Goal: Answer question/provide support: Share knowledge or assist other users

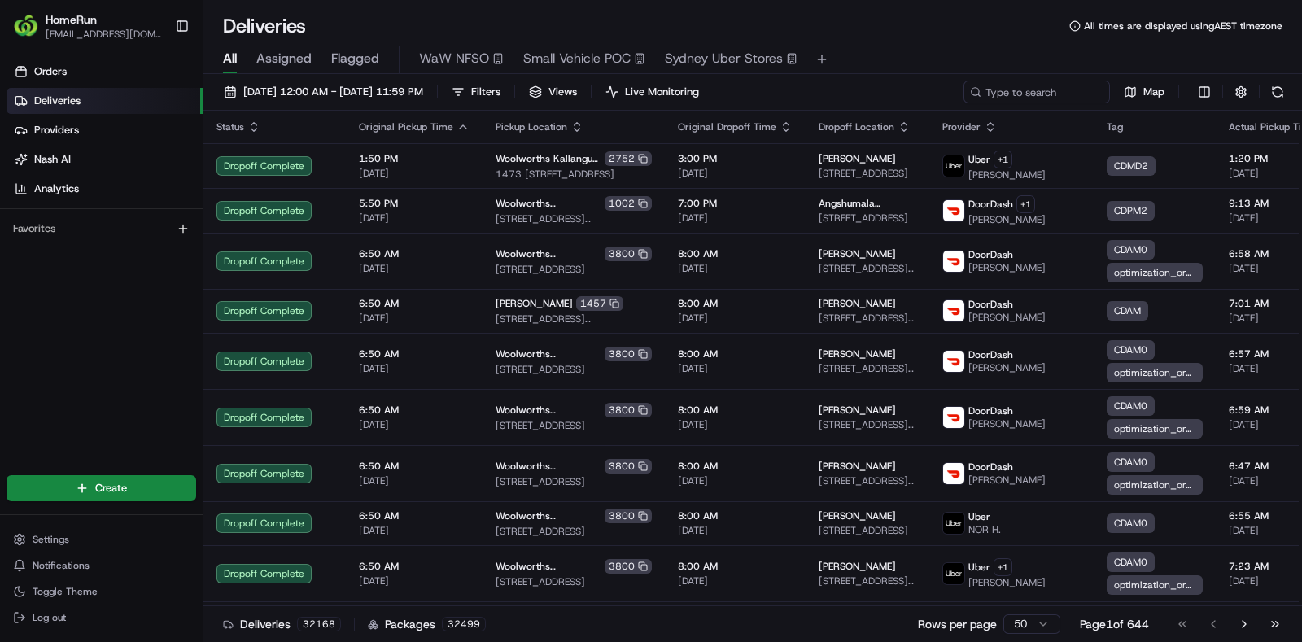
click at [350, 73] on div "All Assigned Flagged WaW NFSO Small Vehicle POC Sydney Uber Stores" at bounding box center [752, 60] width 1099 height 28
click at [350, 70] on button "Flagged" at bounding box center [355, 60] width 48 height 28
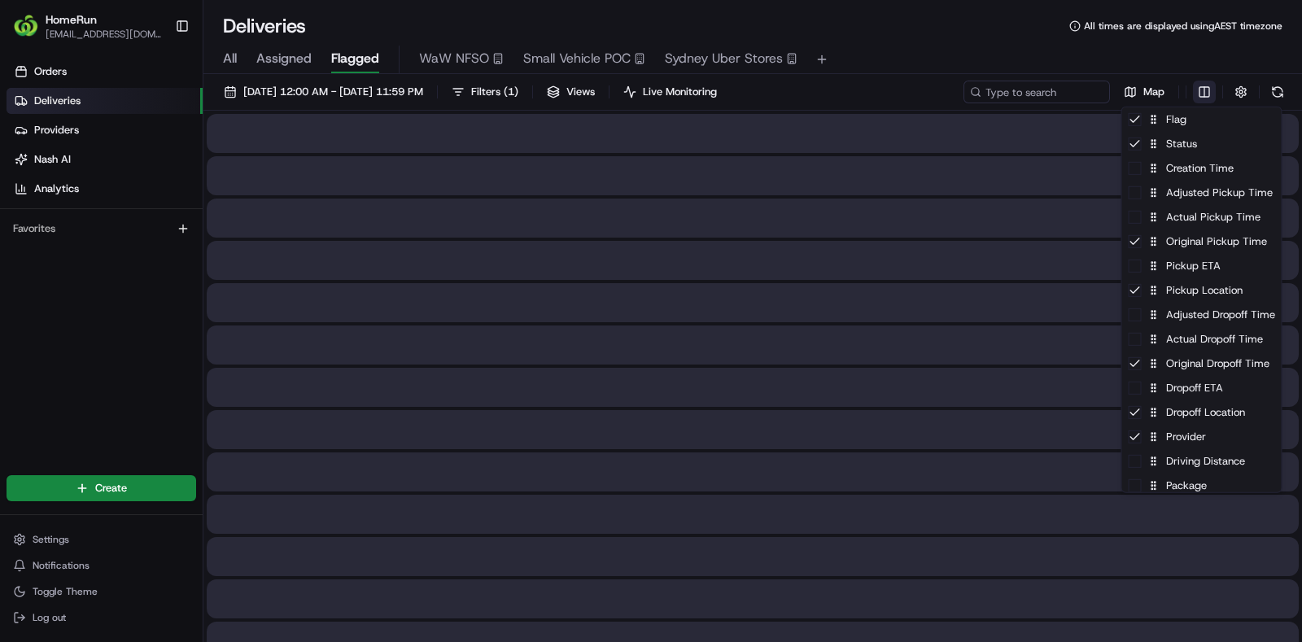
click at [1214, 98] on html "HomeRun rkemister1@woolworths.com.au Toggle Sidebar Orders Deliveries Providers…" at bounding box center [651, 321] width 1302 height 642
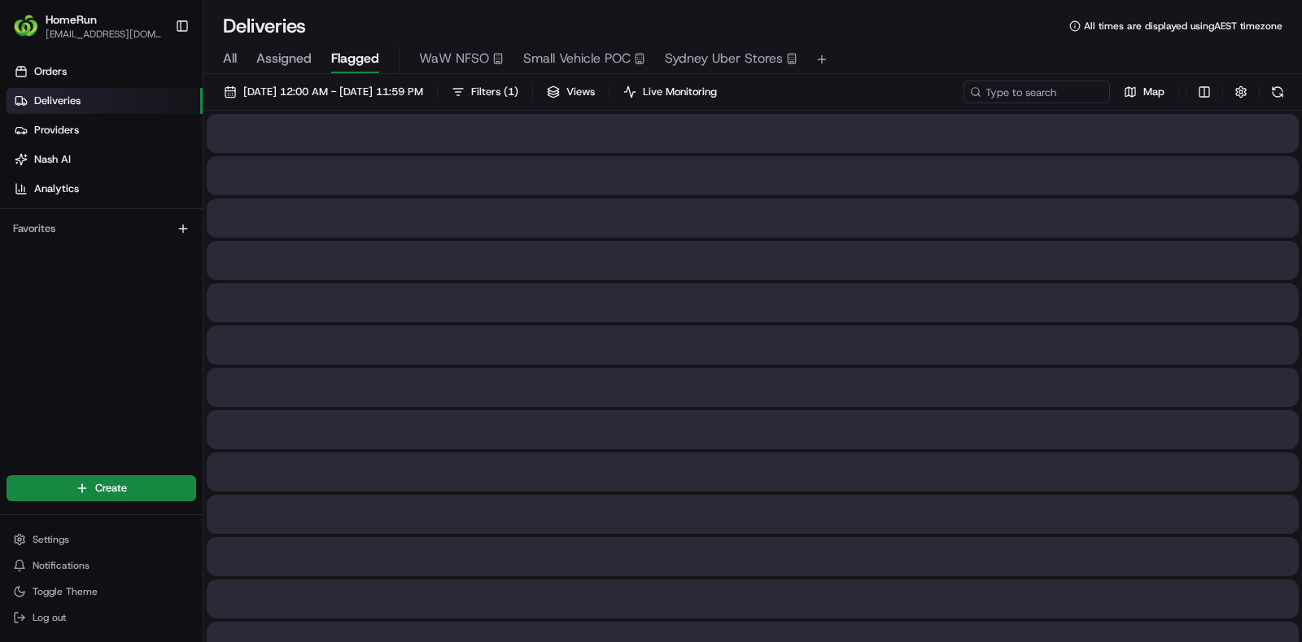
click at [1274, 90] on html "HomeRun rkemister1@woolworths.com.au Toggle Sidebar Orders Deliveries Providers…" at bounding box center [651, 321] width 1302 height 642
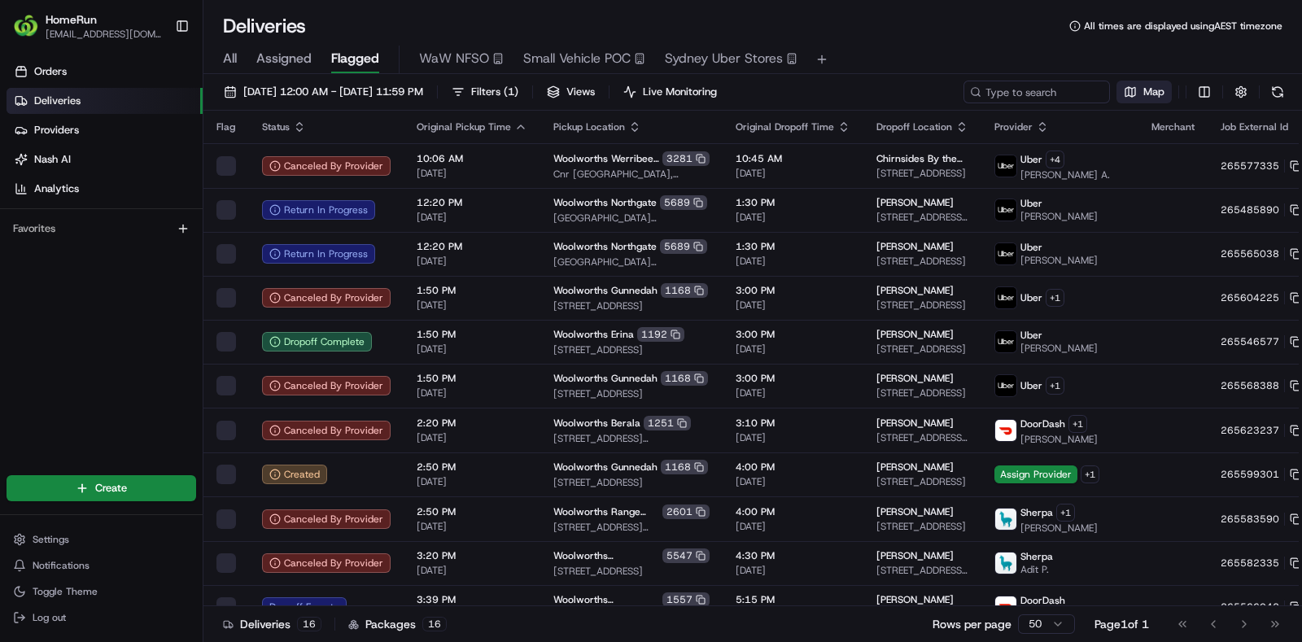
click at [1133, 98] on button "Map" at bounding box center [1144, 92] width 55 height 23
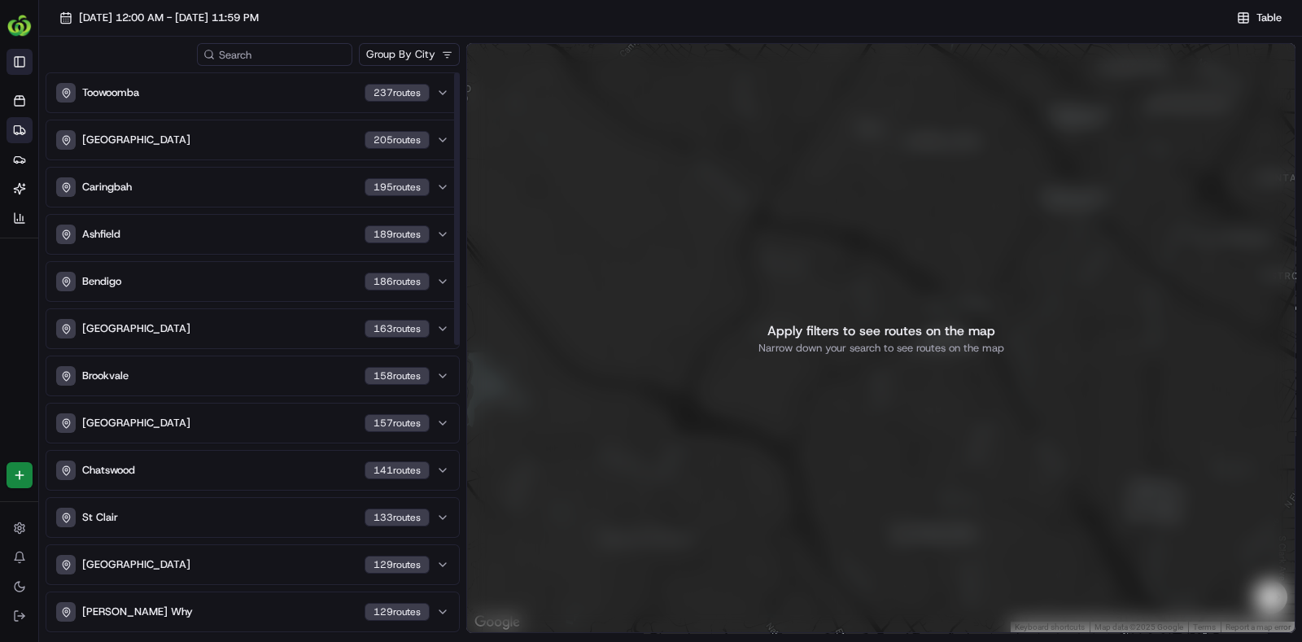
click at [24, 59] on button "Toggle Sidebar" at bounding box center [20, 62] width 26 height 26
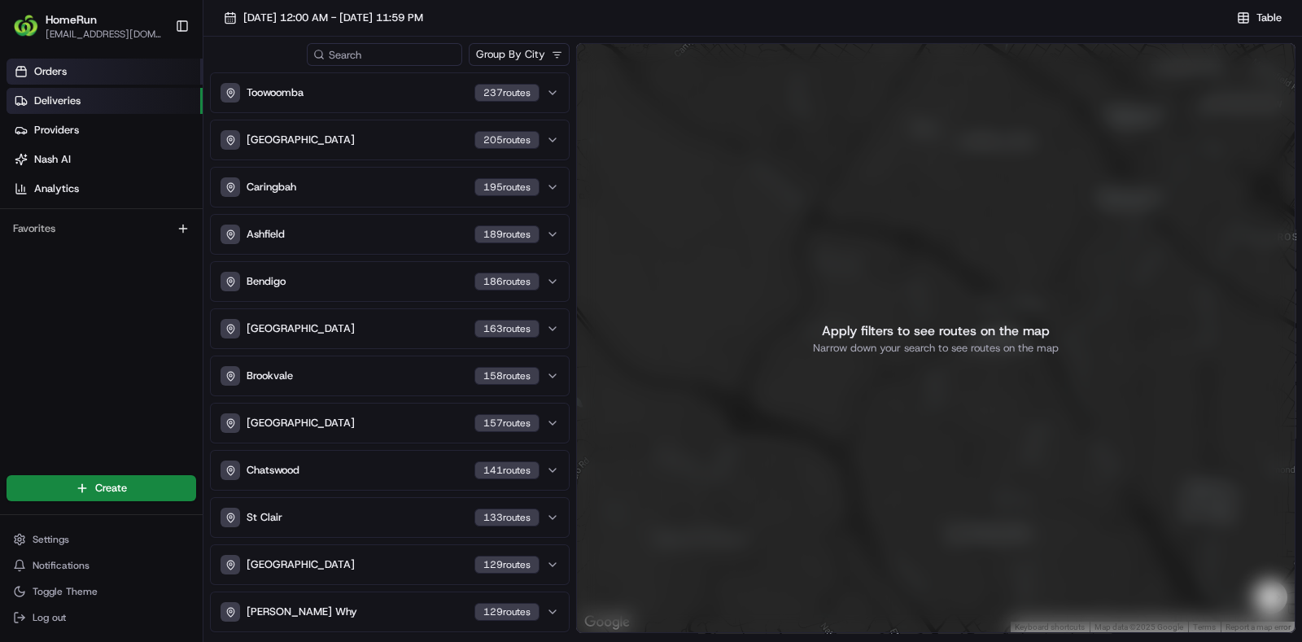
click at [50, 74] on span "Orders" at bounding box center [50, 71] width 33 height 15
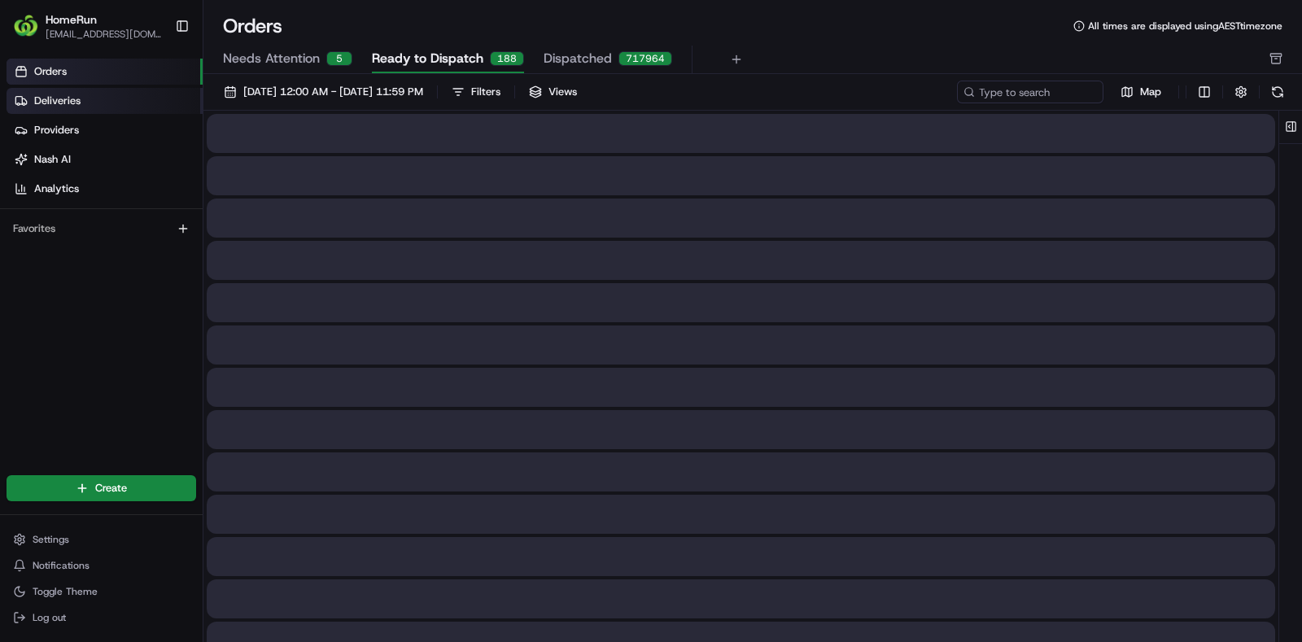
click at [77, 96] on span "Deliveries" at bounding box center [57, 101] width 46 height 15
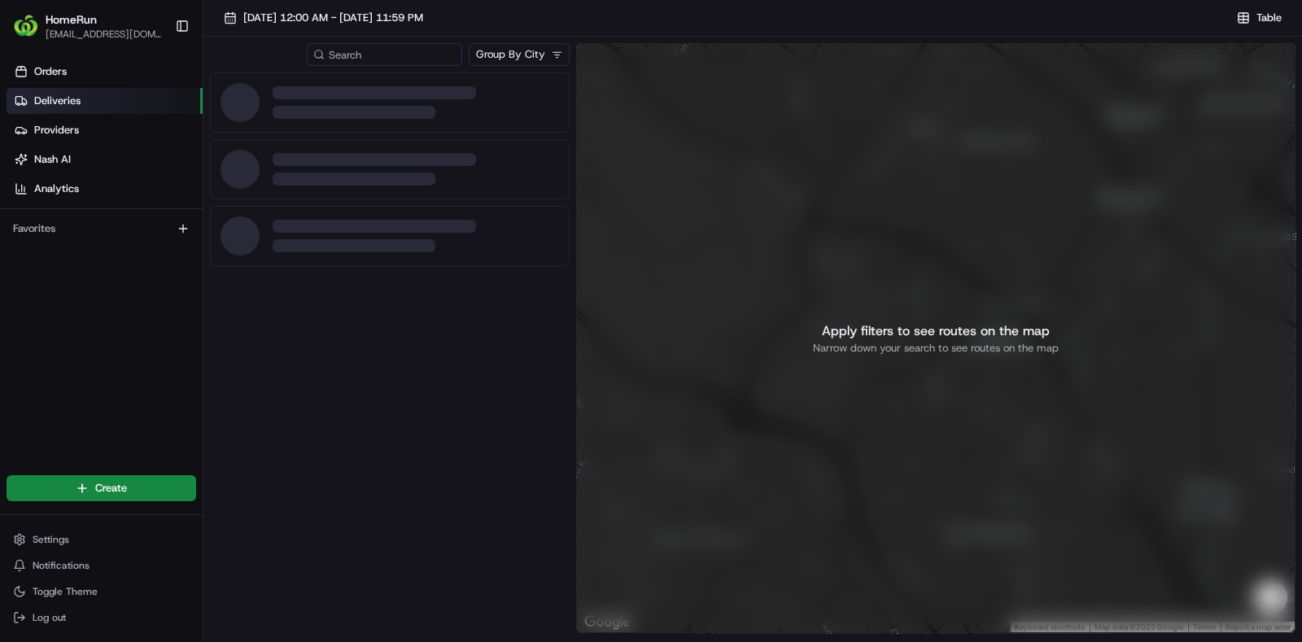
click at [92, 108] on link "Deliveries" at bounding box center [105, 101] width 196 height 26
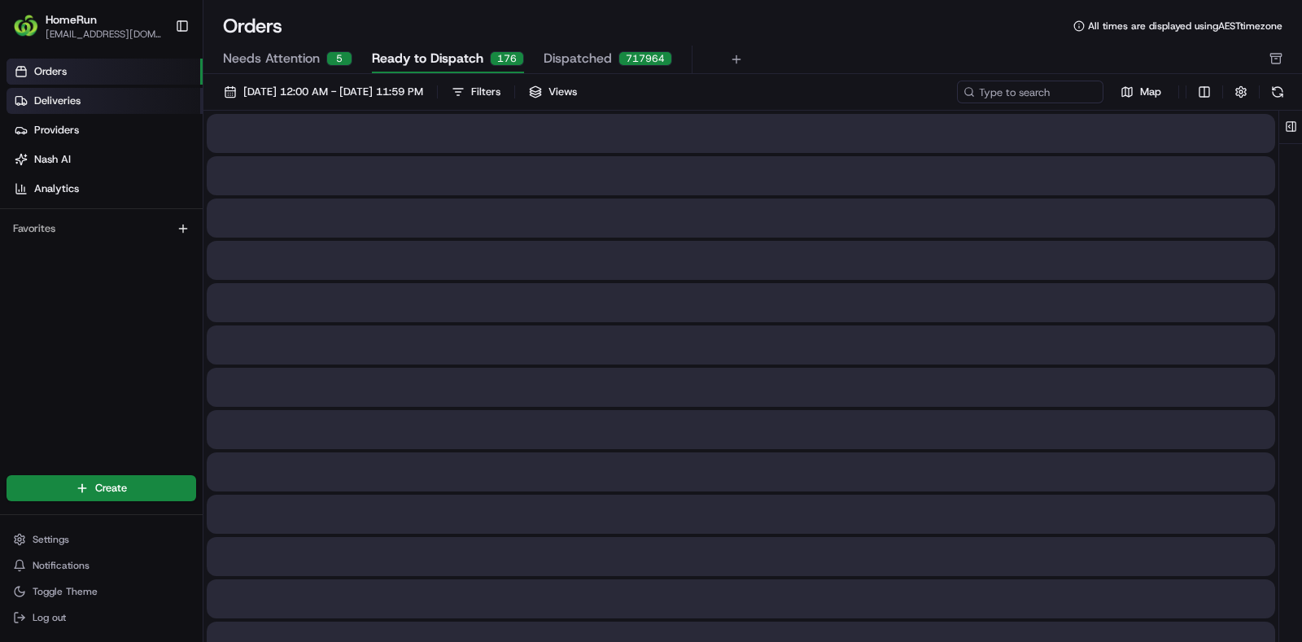
click at [68, 107] on span "Deliveries" at bounding box center [57, 101] width 46 height 15
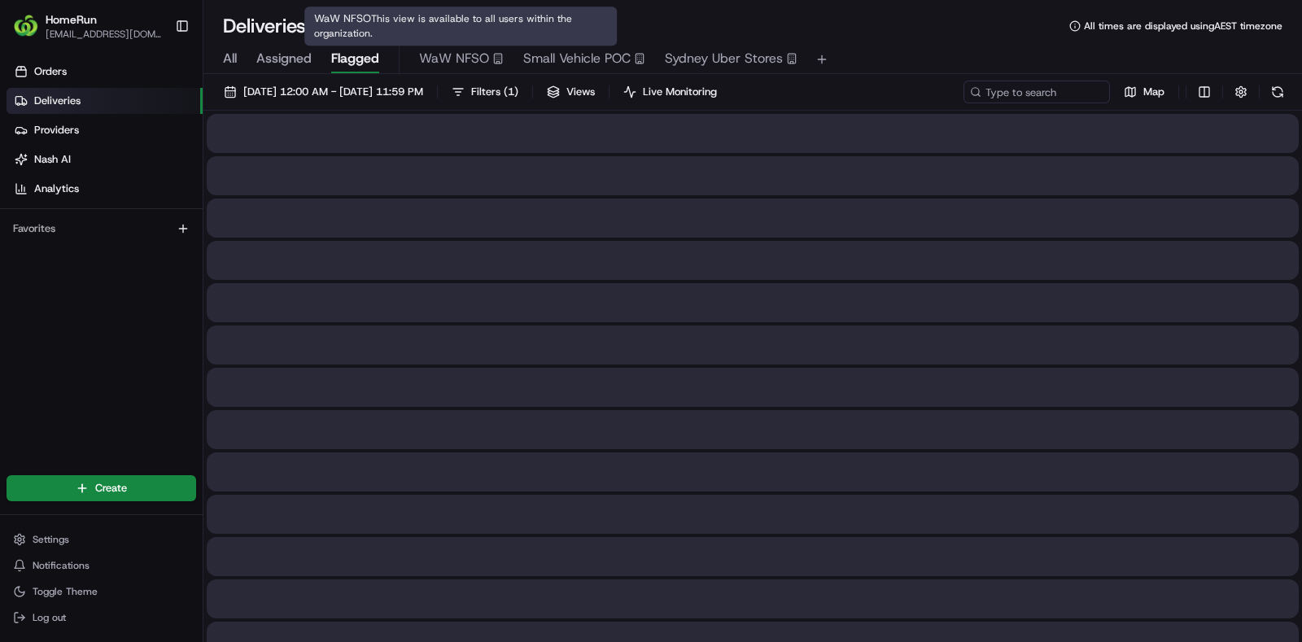
click at [361, 55] on span "Flagged" at bounding box center [355, 59] width 48 height 20
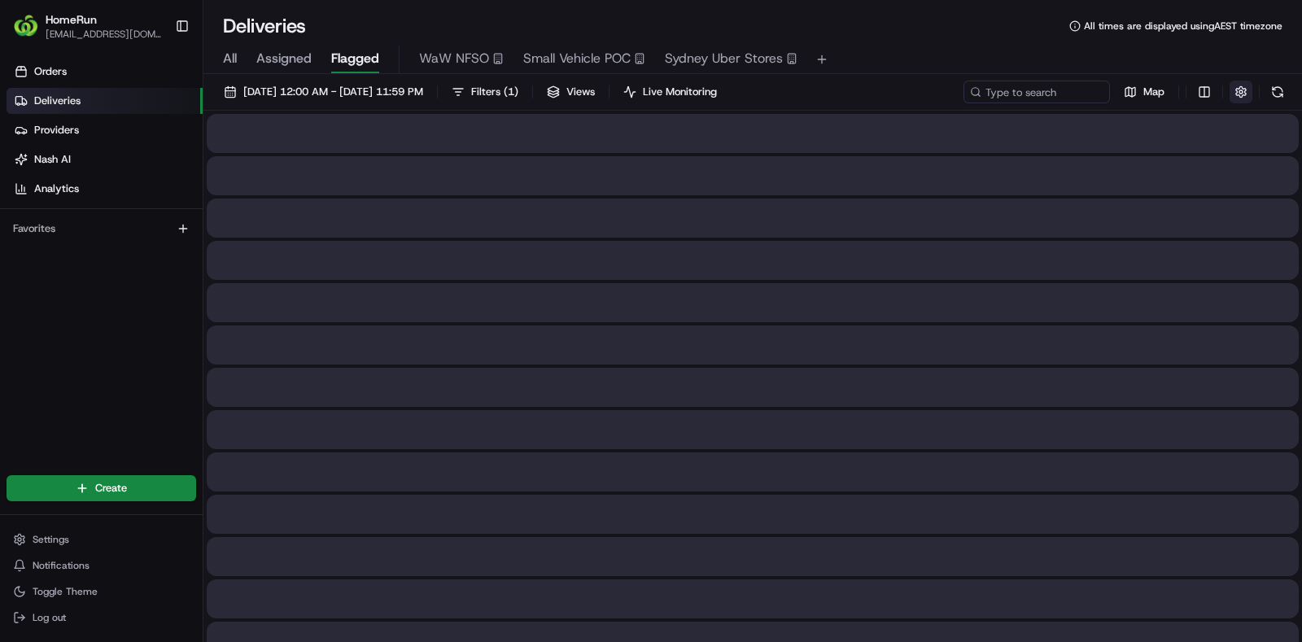
click at [1237, 89] on button "button" at bounding box center [1241, 92] width 23 height 23
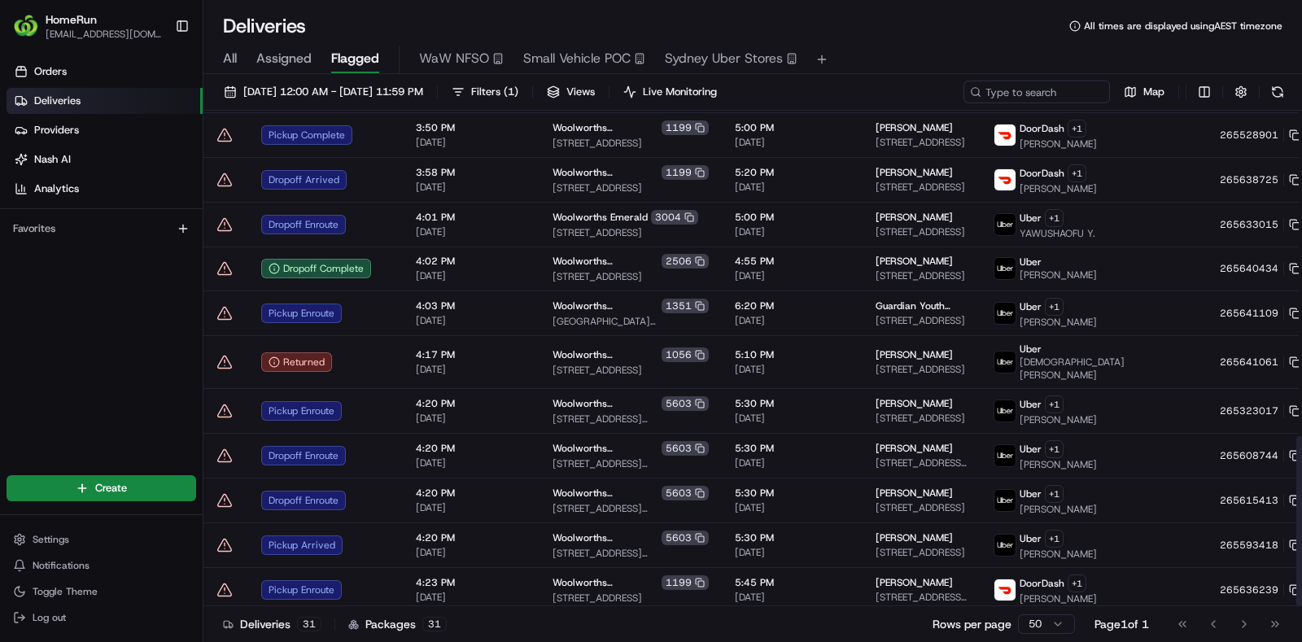
scroll to position [949, 0]
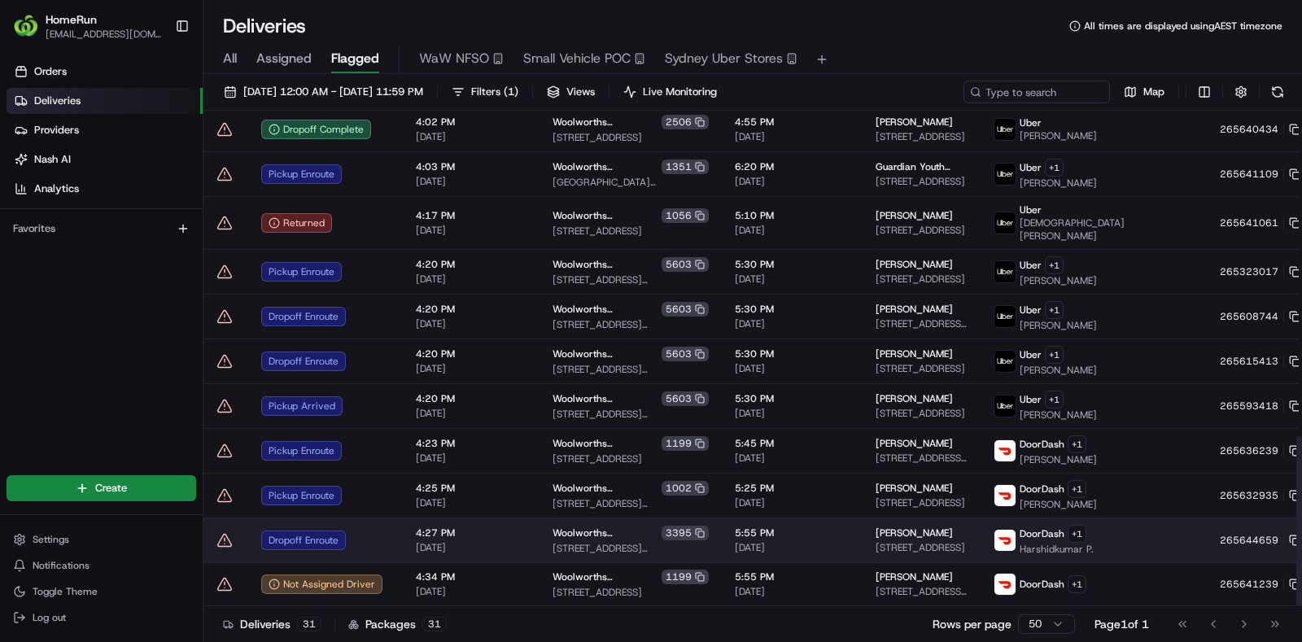
click at [224, 538] on icon at bounding box center [225, 540] width 16 height 16
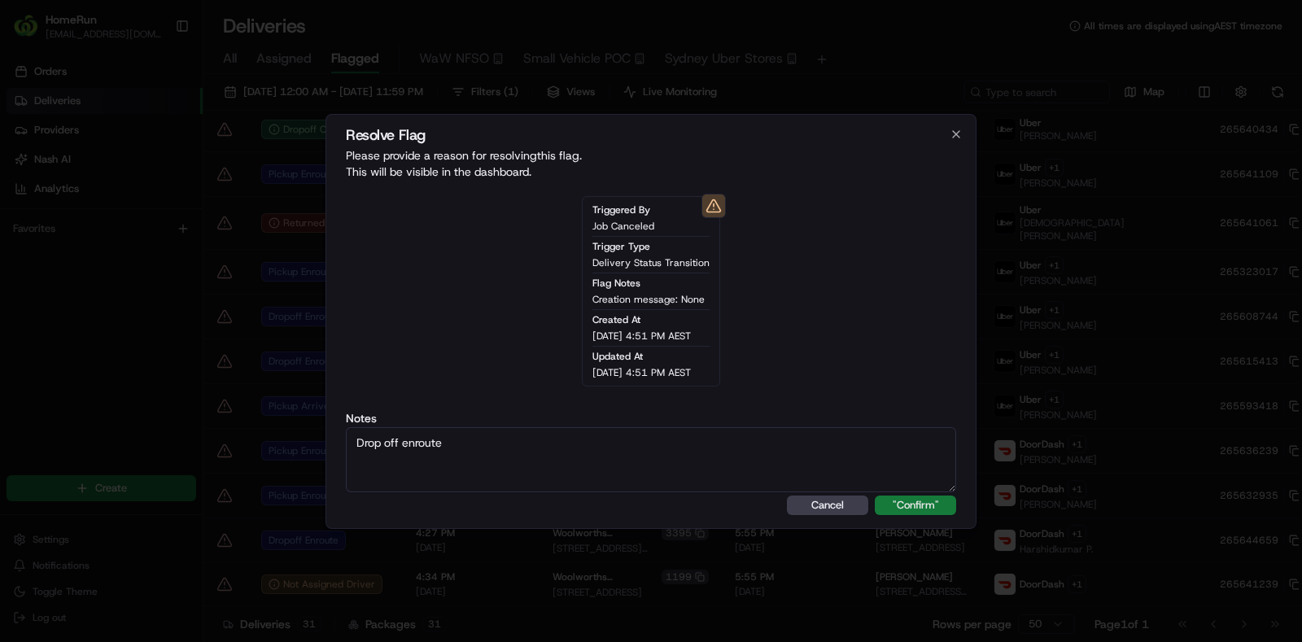
type textarea "Drop off enroute"
click at [906, 506] on button ""Confirm"" at bounding box center [915, 506] width 81 height 20
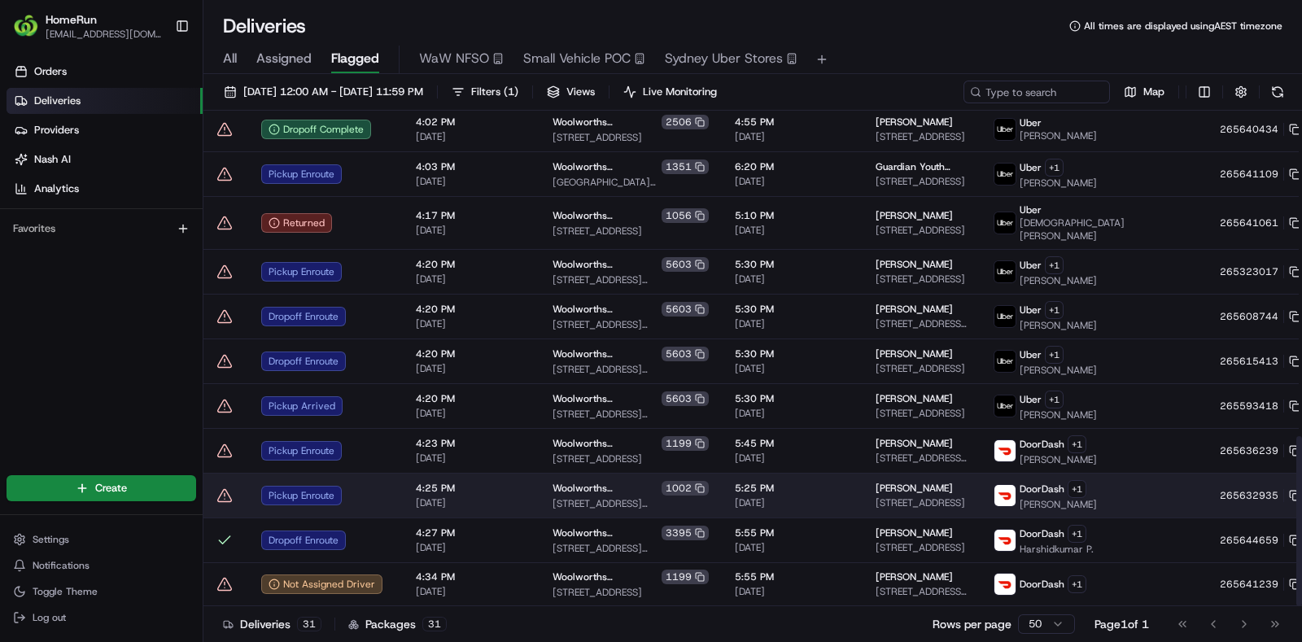
click at [221, 497] on icon at bounding box center [225, 496] width 16 height 16
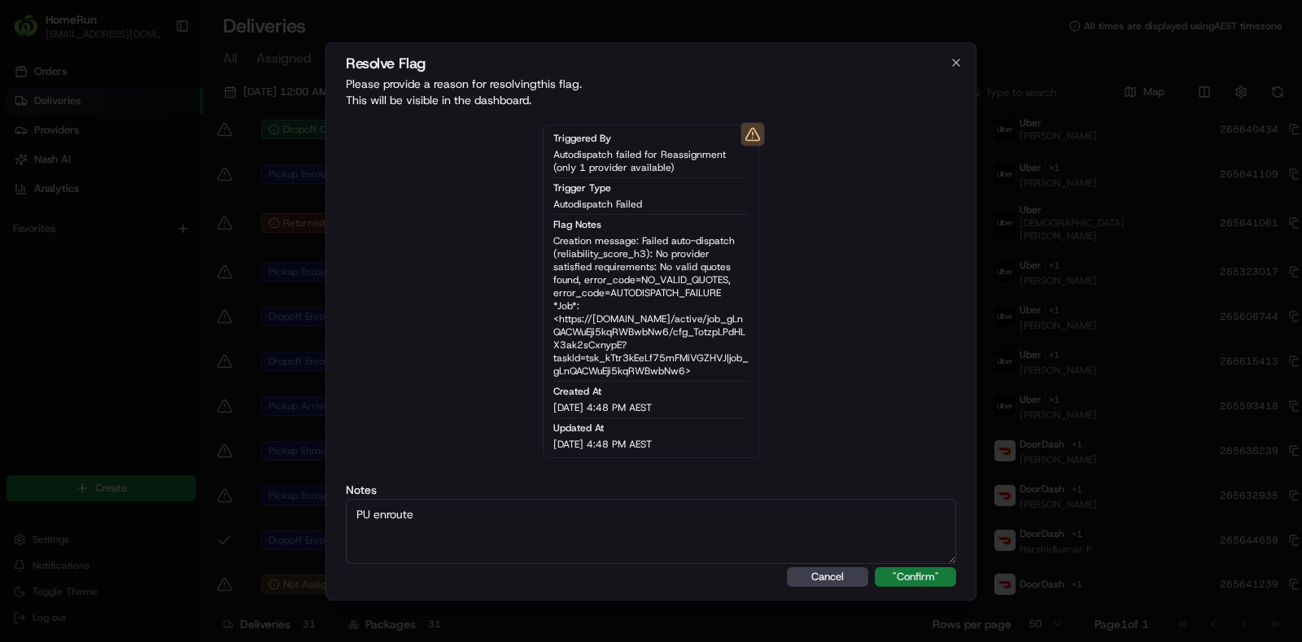
type textarea "PU enroute"
click at [899, 576] on button ""Confirm"" at bounding box center [915, 577] width 81 height 20
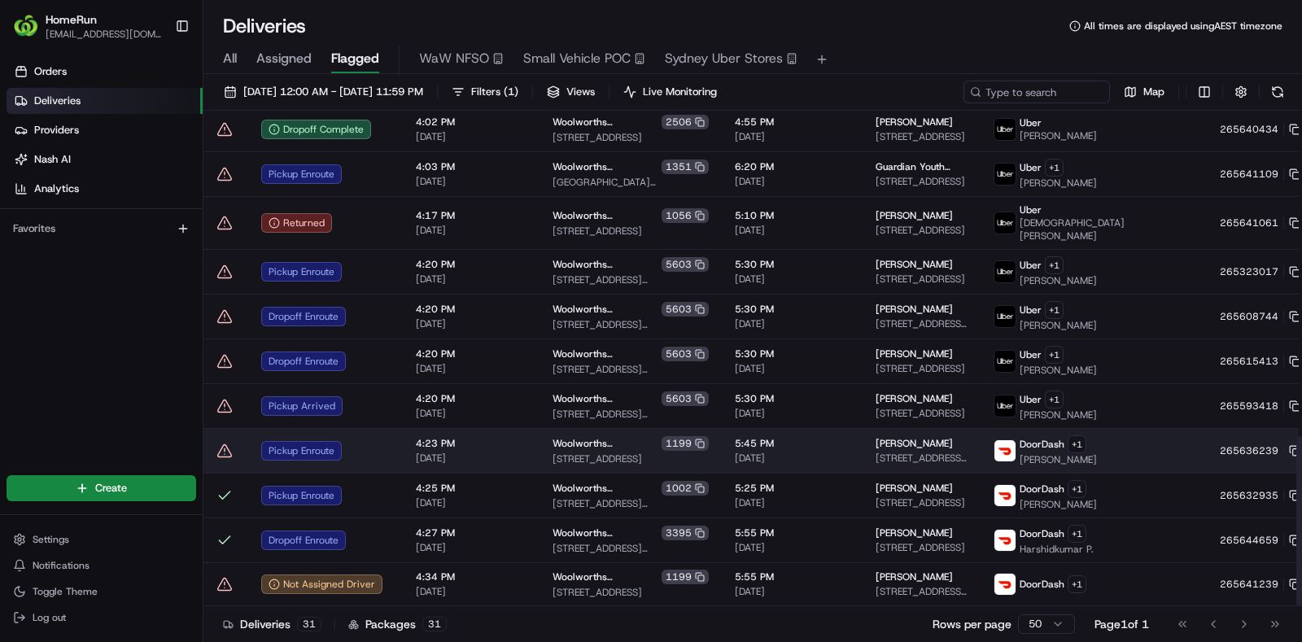
click at [230, 453] on icon at bounding box center [225, 450] width 14 height 12
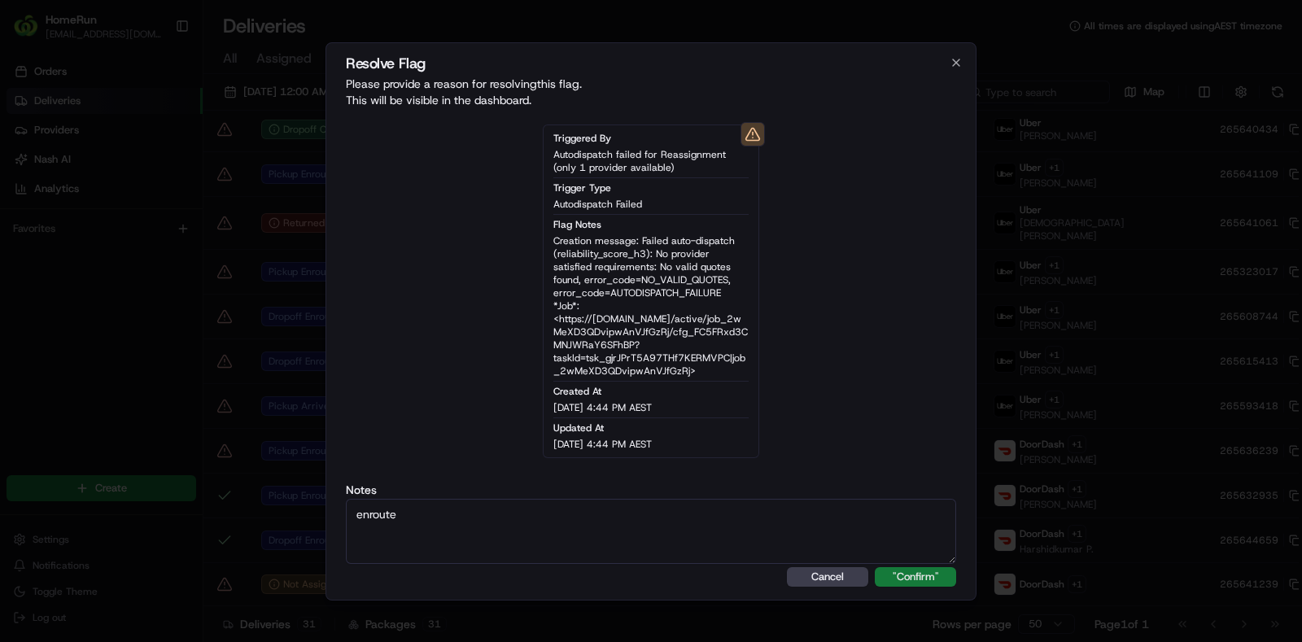
type textarea "enroute"
click at [912, 580] on button ""Confirm"" at bounding box center [915, 577] width 81 height 20
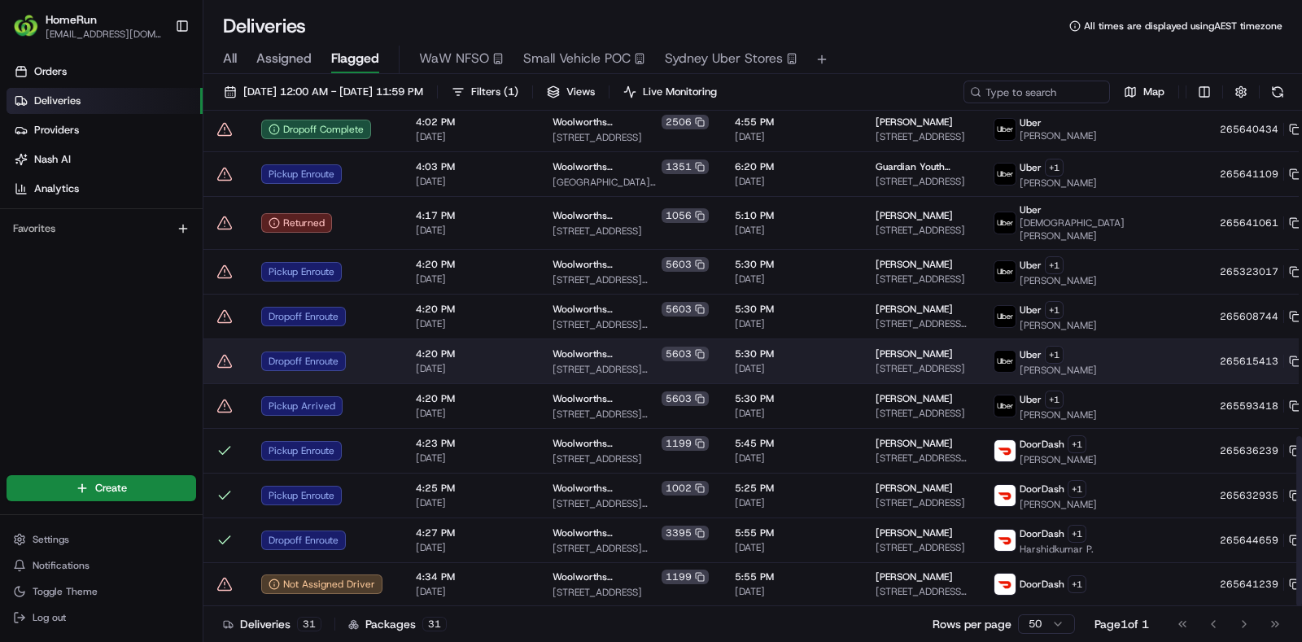
click at [225, 365] on icon at bounding box center [225, 361] width 16 height 16
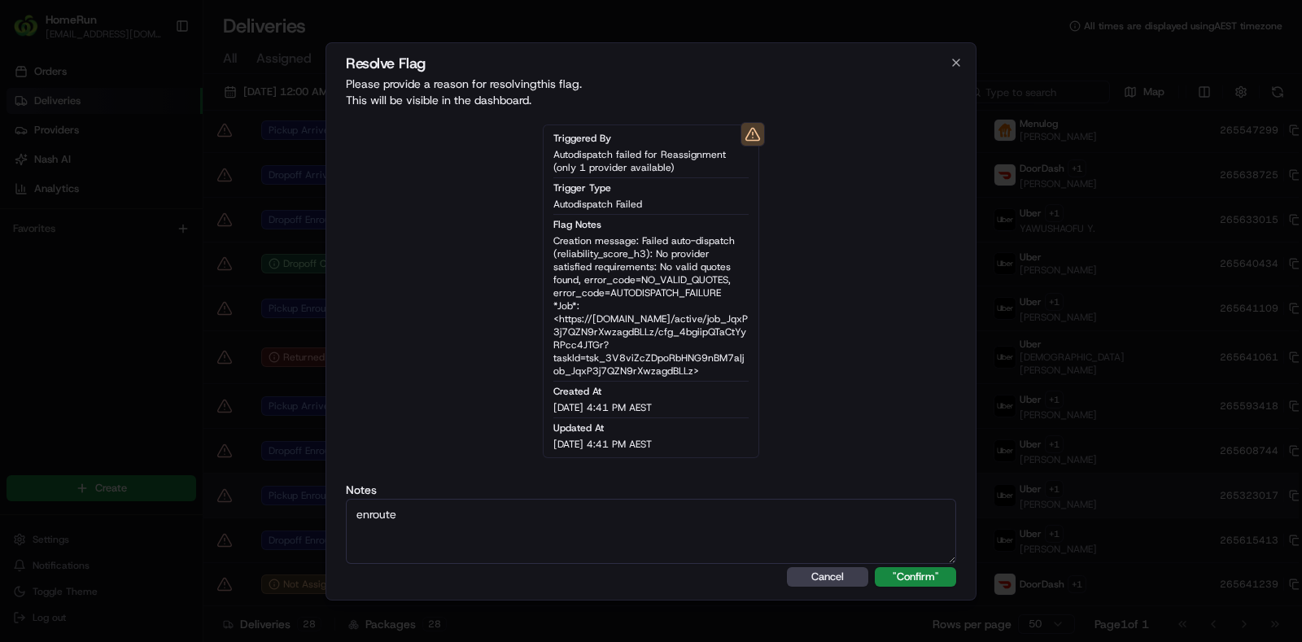
scroll to position [816, 0]
click at [901, 560] on textarea "enroute" at bounding box center [651, 531] width 610 height 65
type textarea "enroute"
click at [912, 578] on button ""Confirm"" at bounding box center [915, 577] width 81 height 20
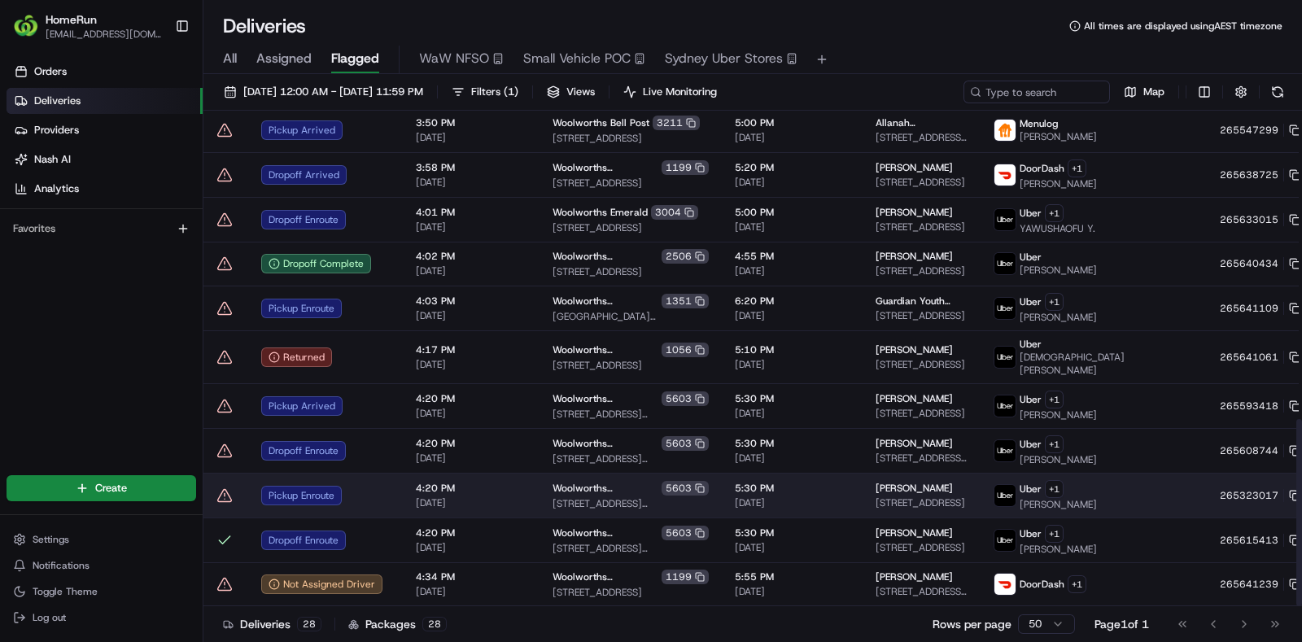
click at [228, 492] on icon at bounding box center [225, 496] width 16 height 16
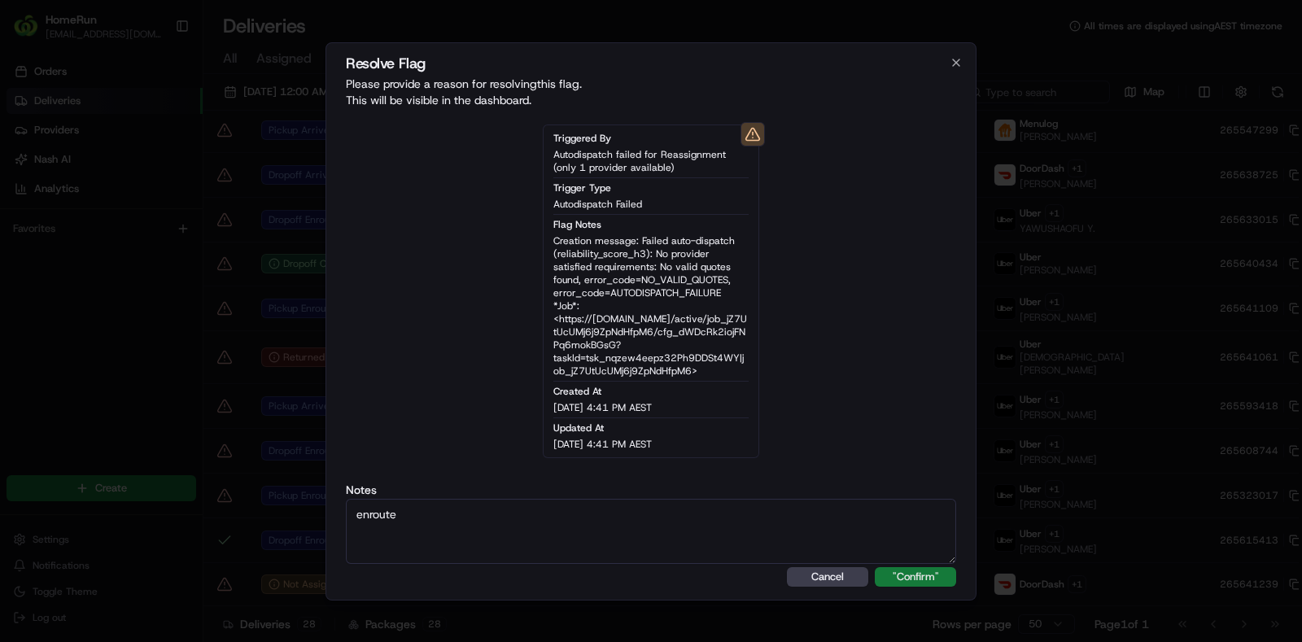
type textarea "enroute"
click at [915, 582] on button ""Confirm"" at bounding box center [915, 577] width 81 height 20
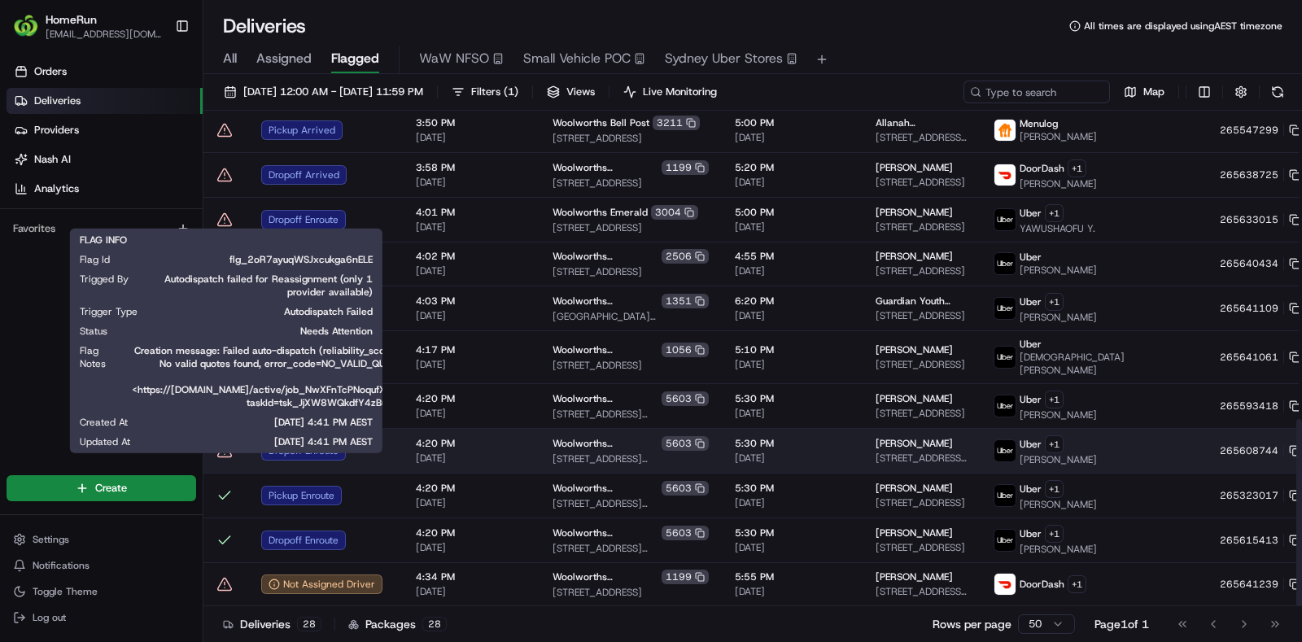
click at [227, 455] on icon at bounding box center [225, 451] width 16 height 16
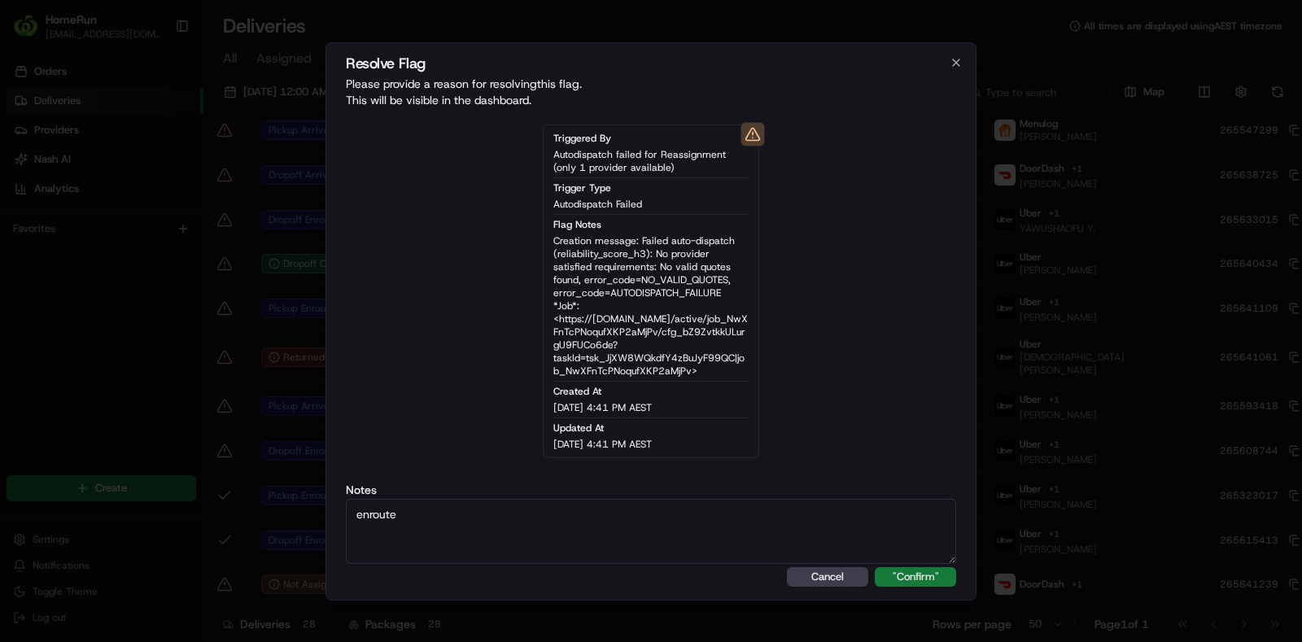
type textarea "enroute"
click at [915, 567] on button ""Confirm"" at bounding box center [915, 577] width 81 height 20
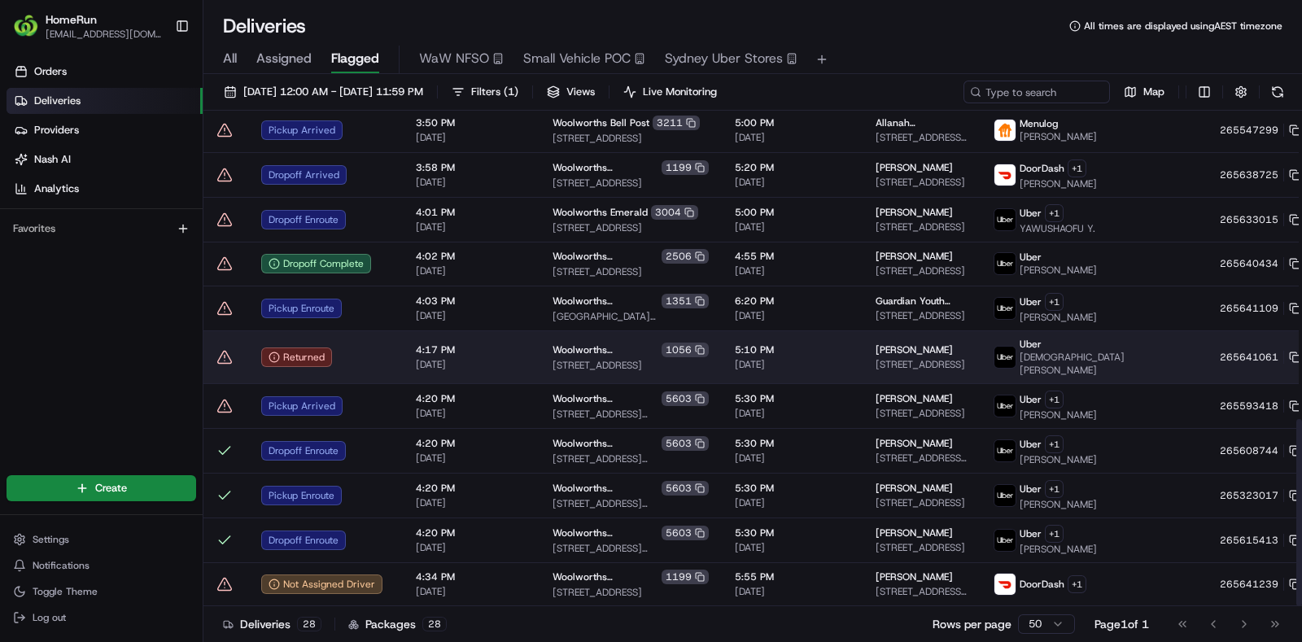
click at [223, 363] on icon at bounding box center [225, 357] width 16 height 16
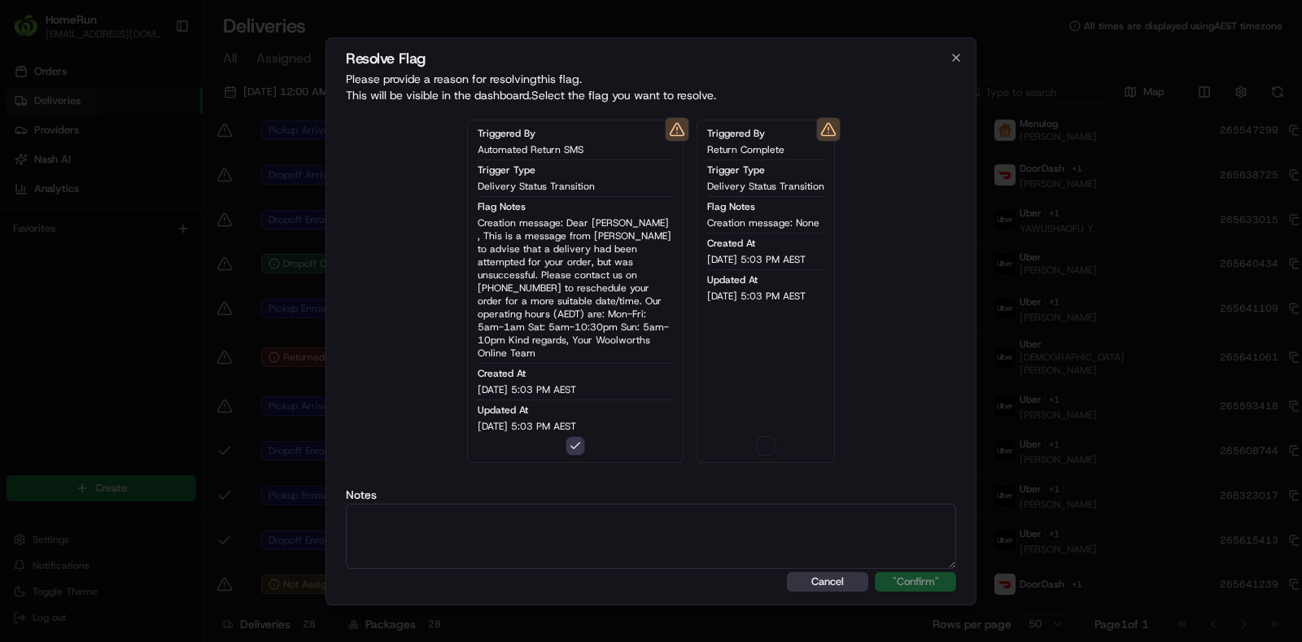
click at [856, 572] on button "Cancel" at bounding box center [827, 582] width 81 height 20
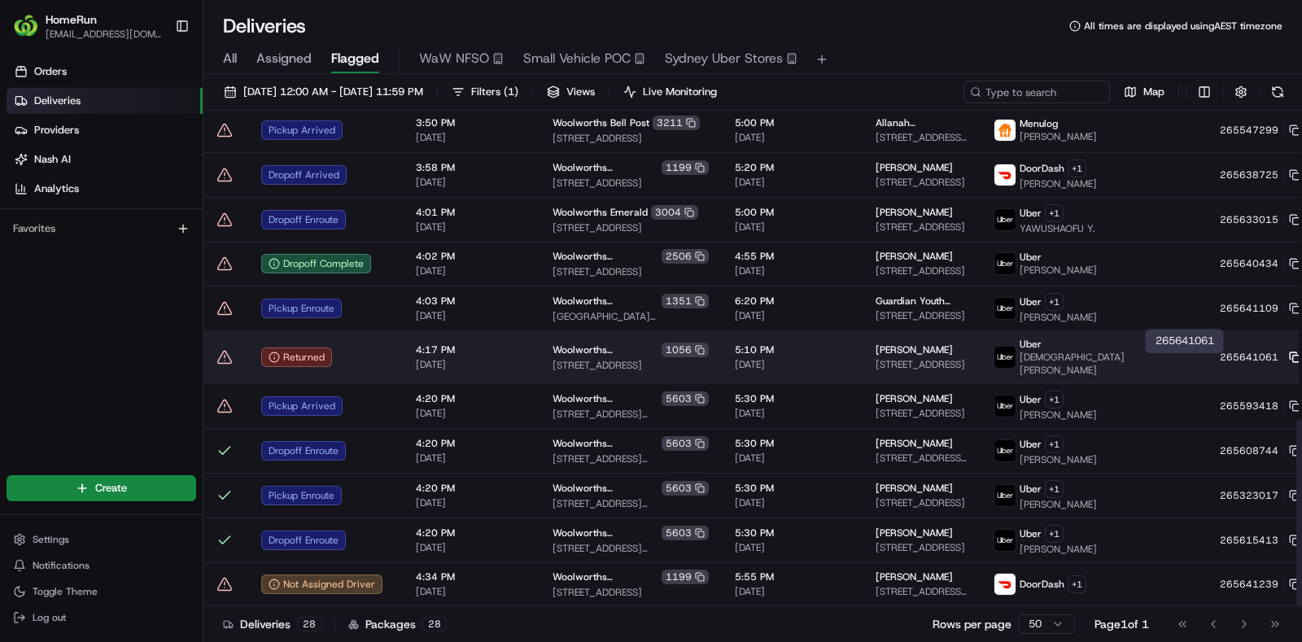
click at [1293, 361] on rect at bounding box center [1296, 358] width 7 height 7
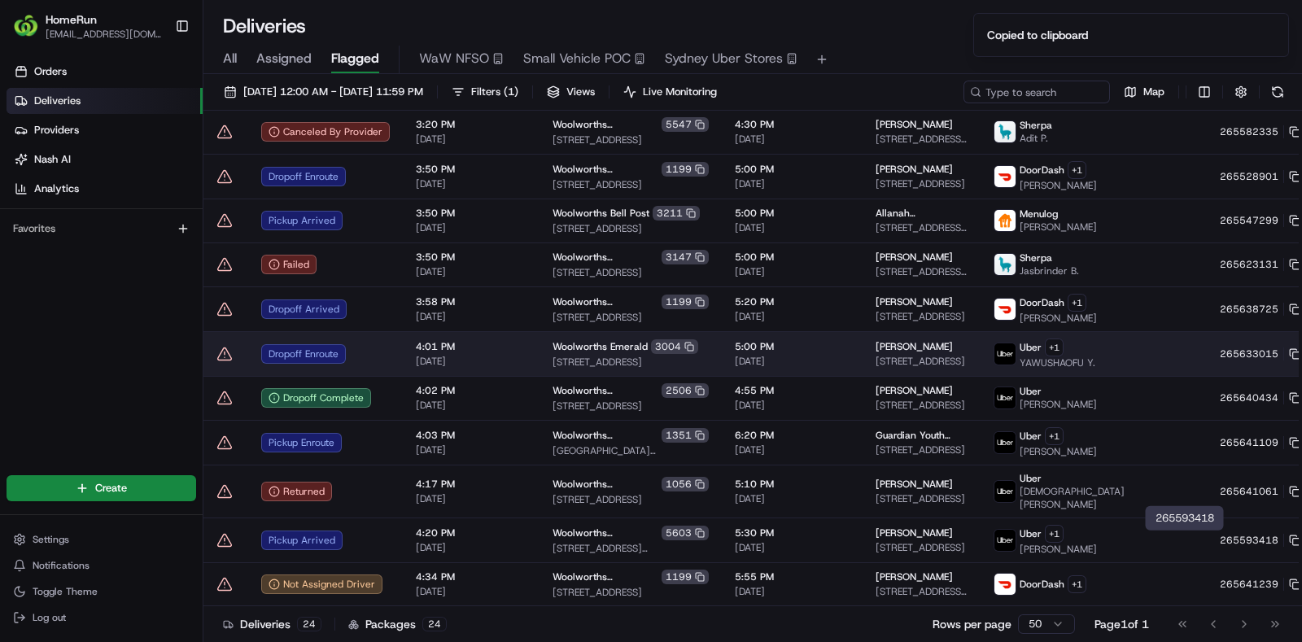
scroll to position [639, 0]
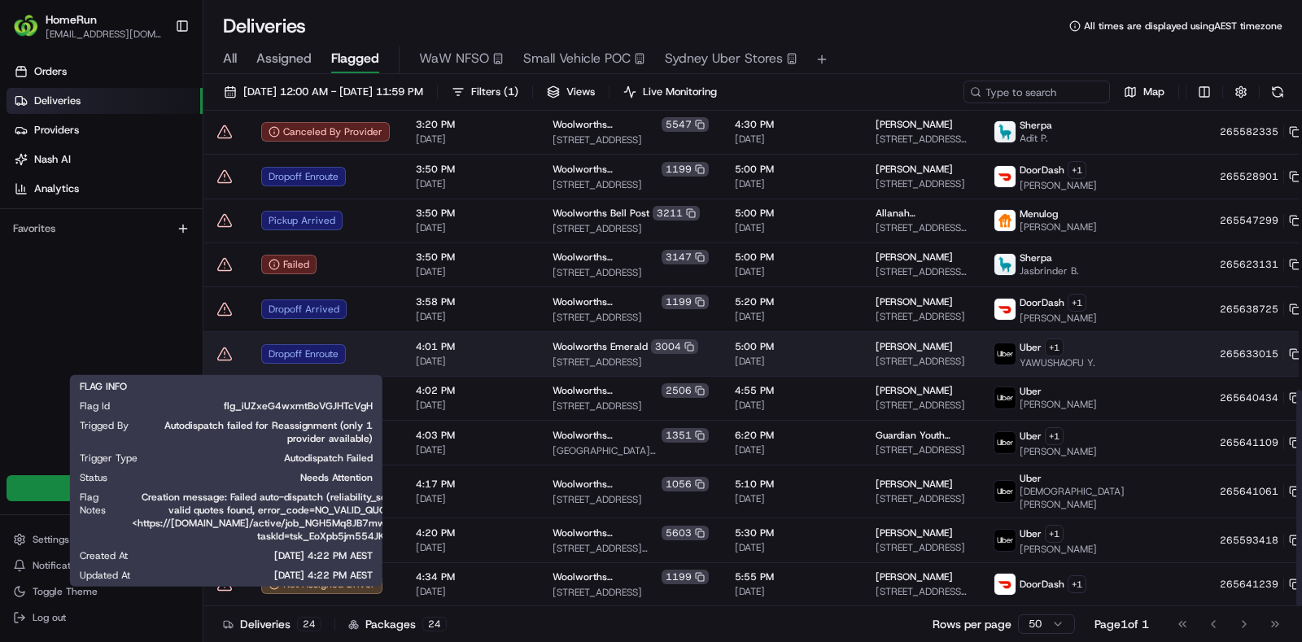
click at [225, 354] on icon at bounding box center [225, 353] width 0 height 2
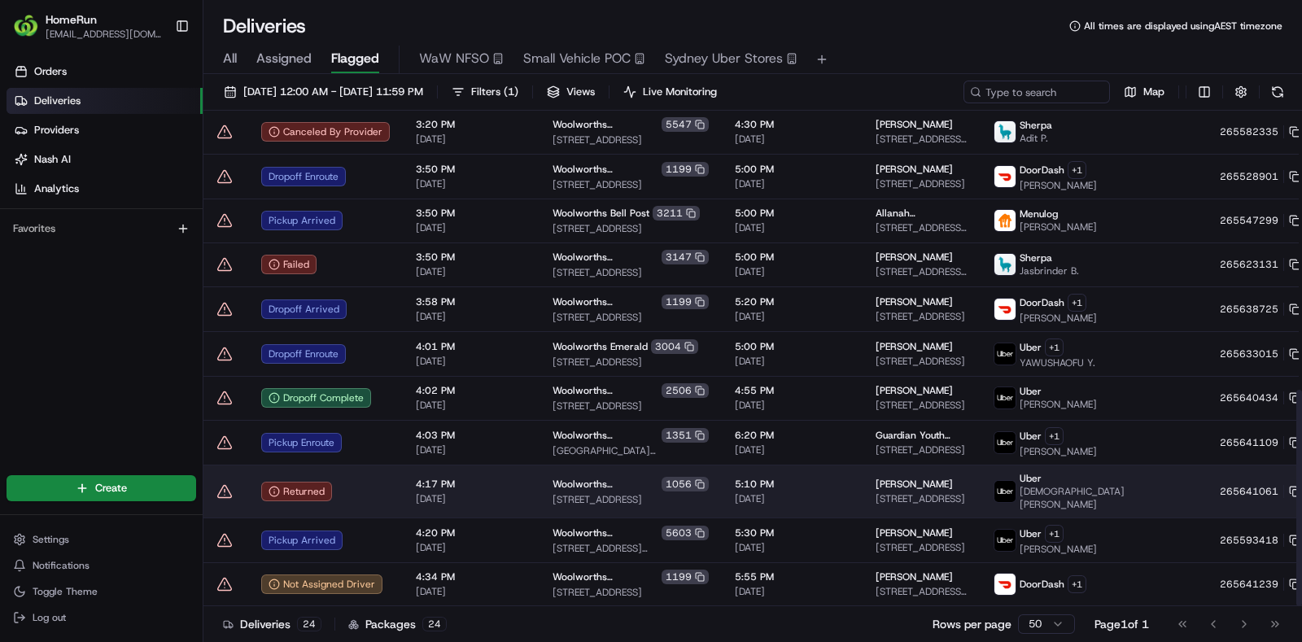
click at [217, 494] on icon at bounding box center [225, 491] width 16 height 16
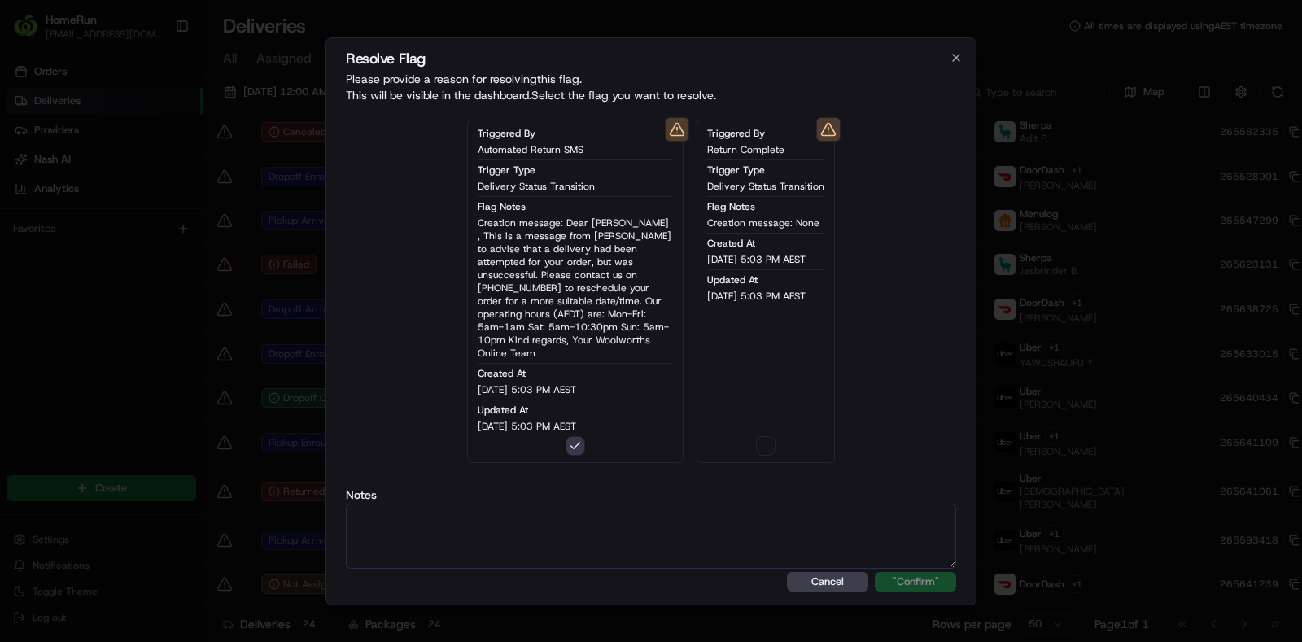
click at [581, 510] on textarea at bounding box center [651, 536] width 610 height 65
type textarea "Returned - auto sms sent"
click at [912, 580] on button ""Confirm"" at bounding box center [915, 582] width 81 height 20
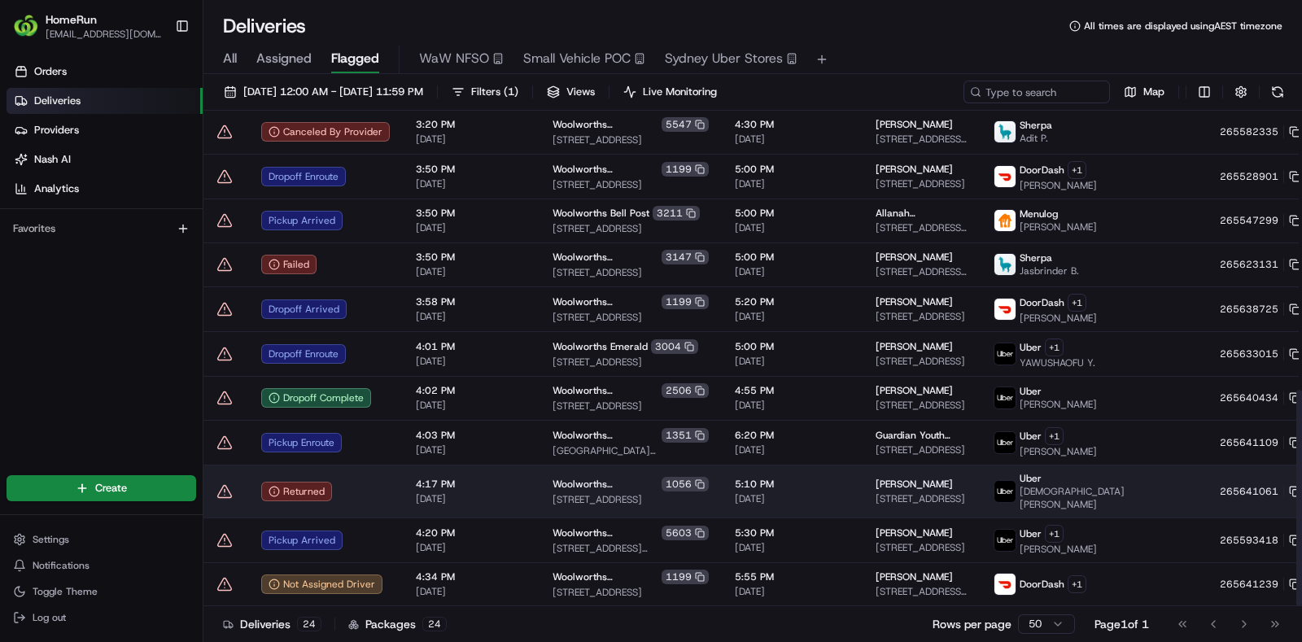
click at [225, 490] on icon at bounding box center [225, 491] width 14 height 12
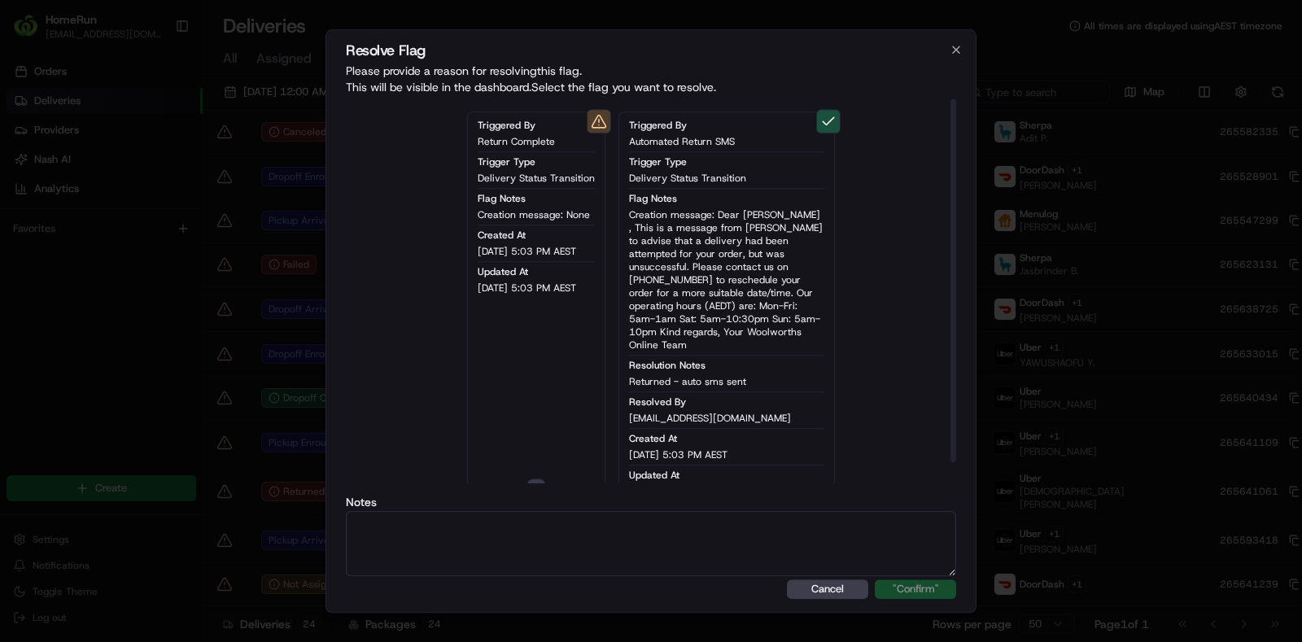
click at [553, 530] on textarea at bounding box center [651, 543] width 610 height 65
type textarea "SMS sent to cx"
click at [924, 595] on button ""Confirm"" at bounding box center [915, 590] width 81 height 20
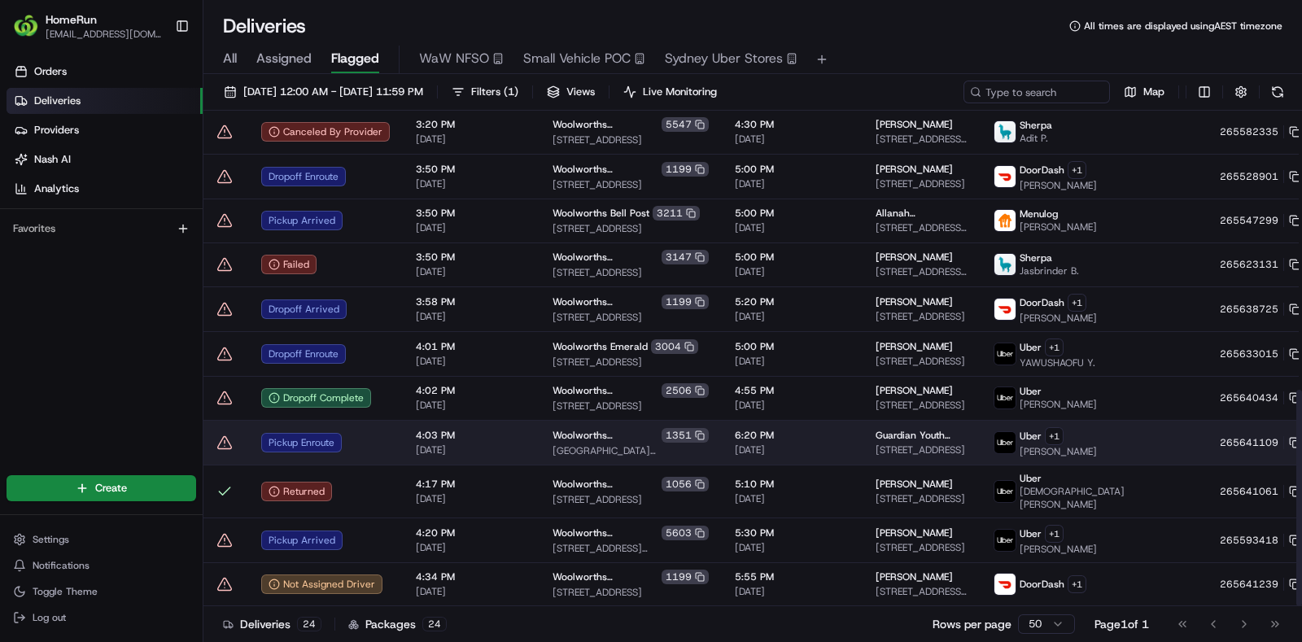
click at [227, 448] on icon at bounding box center [225, 442] width 14 height 12
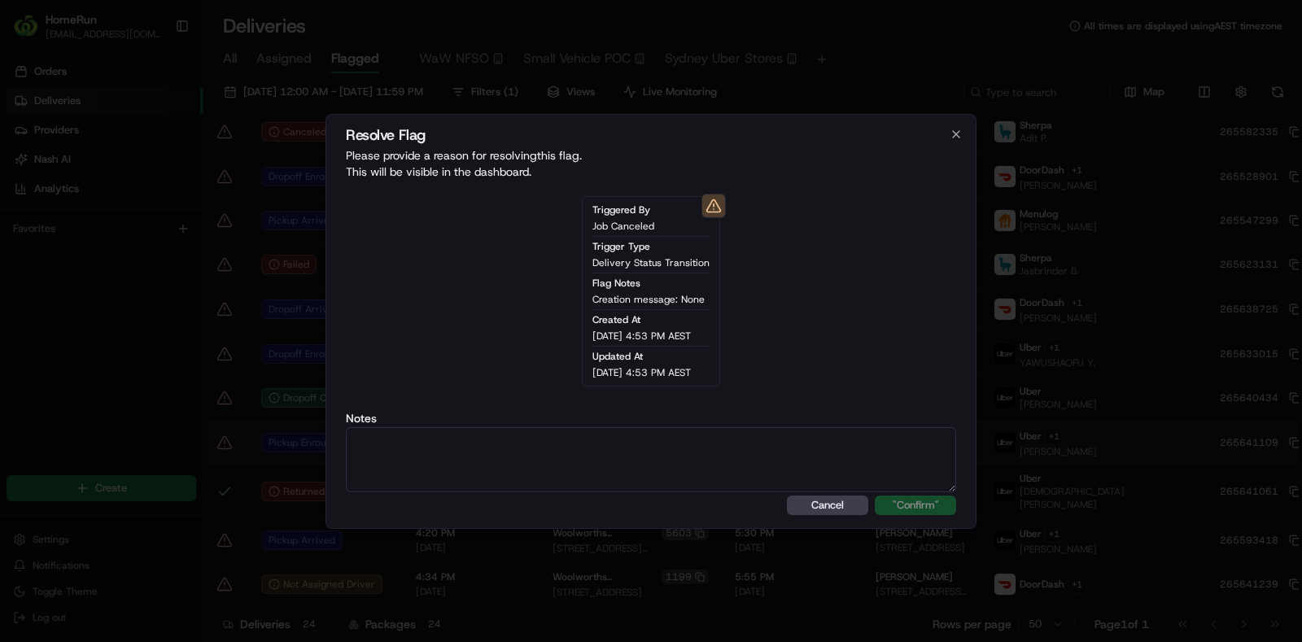
type textarea "n"
type textarea "enroute"
click at [891, 511] on button ""Confirm"" at bounding box center [915, 506] width 81 height 20
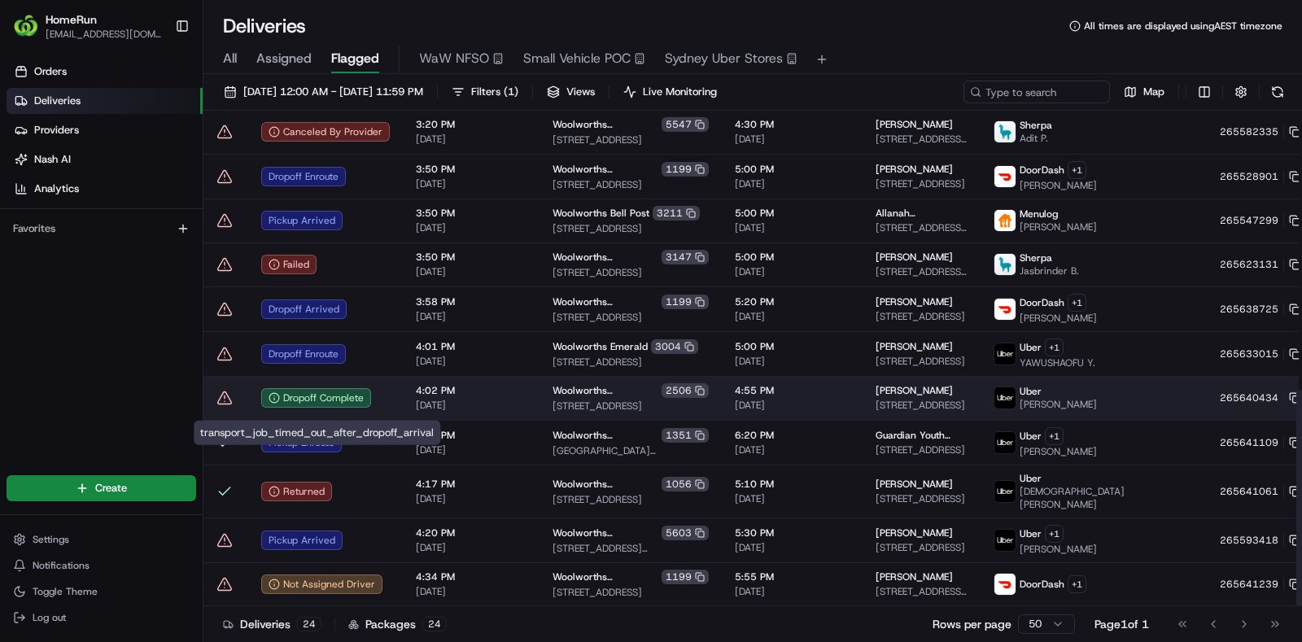
click at [224, 416] on td at bounding box center [225, 398] width 45 height 44
click at [231, 406] on icon at bounding box center [225, 398] width 16 height 16
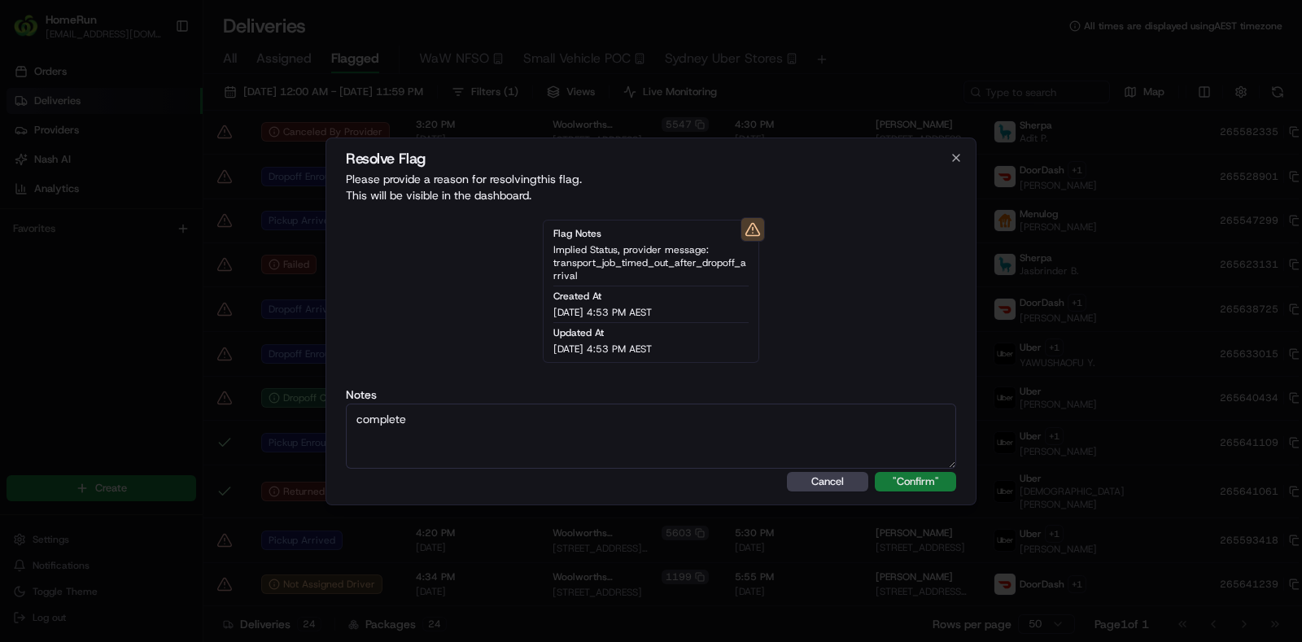
type textarea "complete"
click at [898, 484] on button ""Confirm"" at bounding box center [915, 482] width 81 height 20
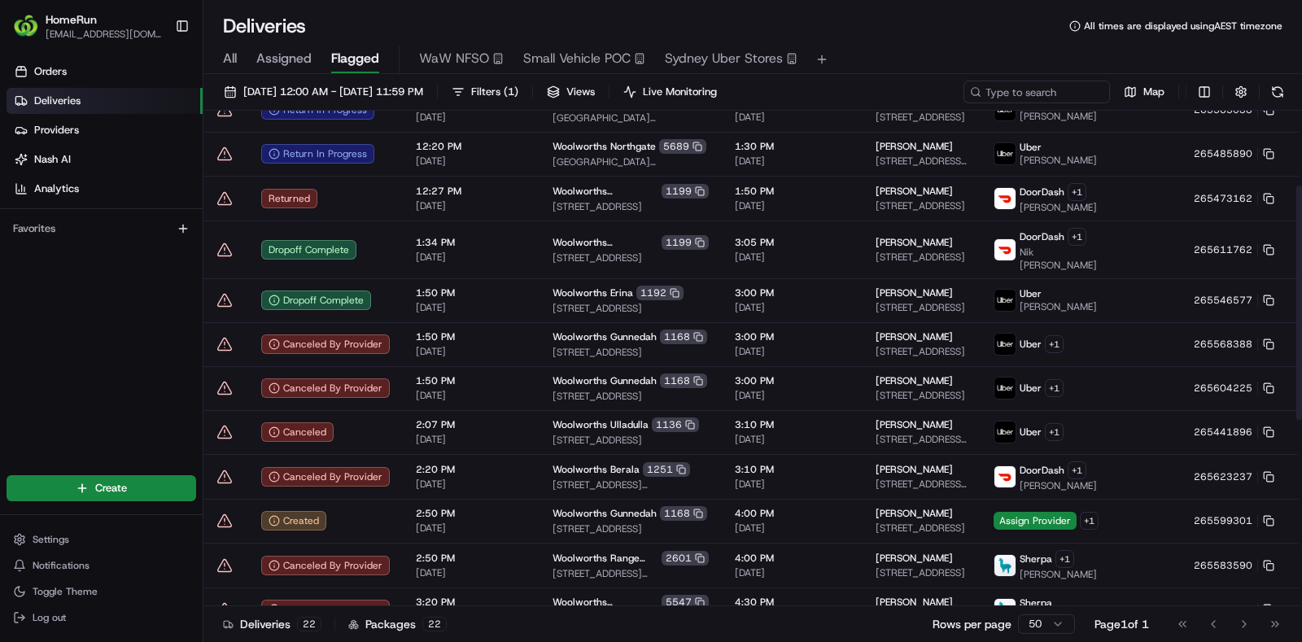
scroll to position [0, 0]
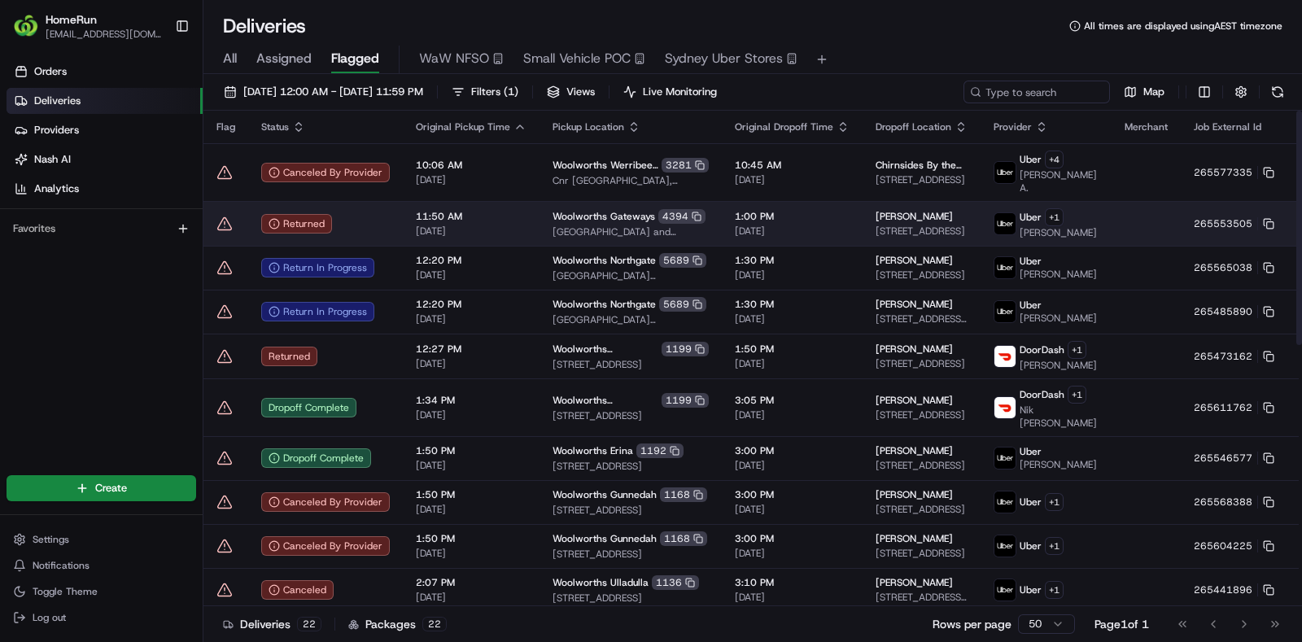
click at [220, 221] on icon at bounding box center [225, 224] width 16 height 16
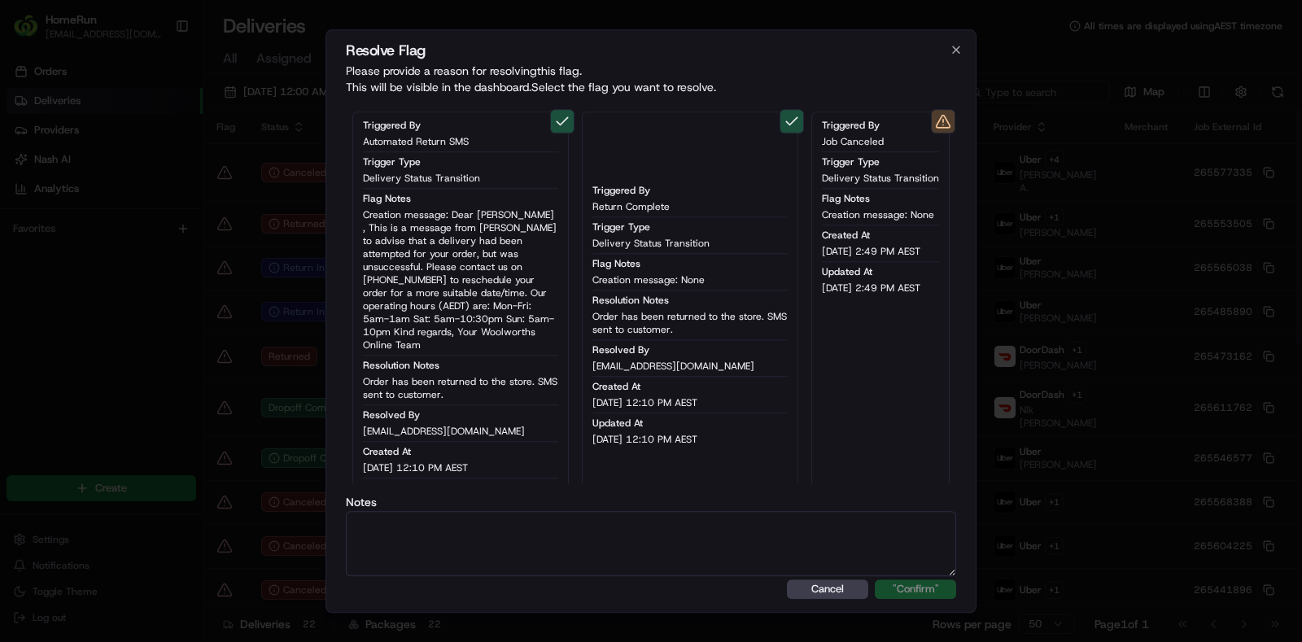
type button "on"
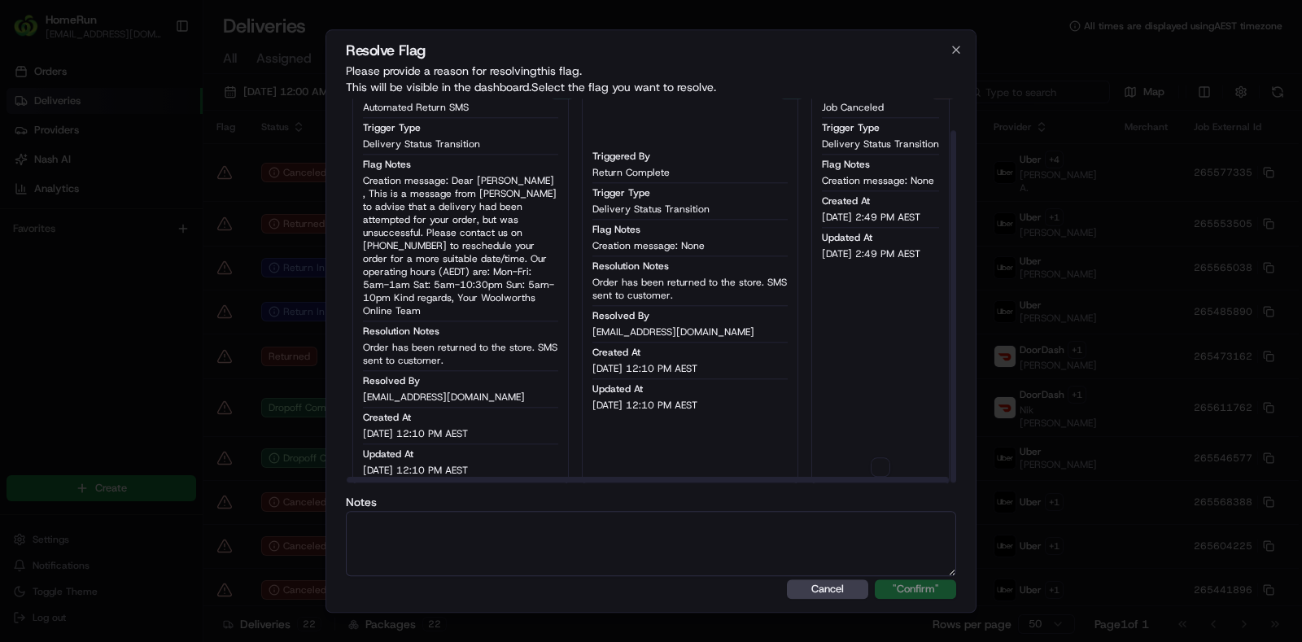
click at [875, 460] on button "on" at bounding box center [881, 467] width 20 height 20
click at [742, 525] on textarea at bounding box center [651, 543] width 610 height 65
type textarea "Returned - auto sms sent to cx"
click at [933, 592] on button ""Confirm"" at bounding box center [915, 590] width 81 height 20
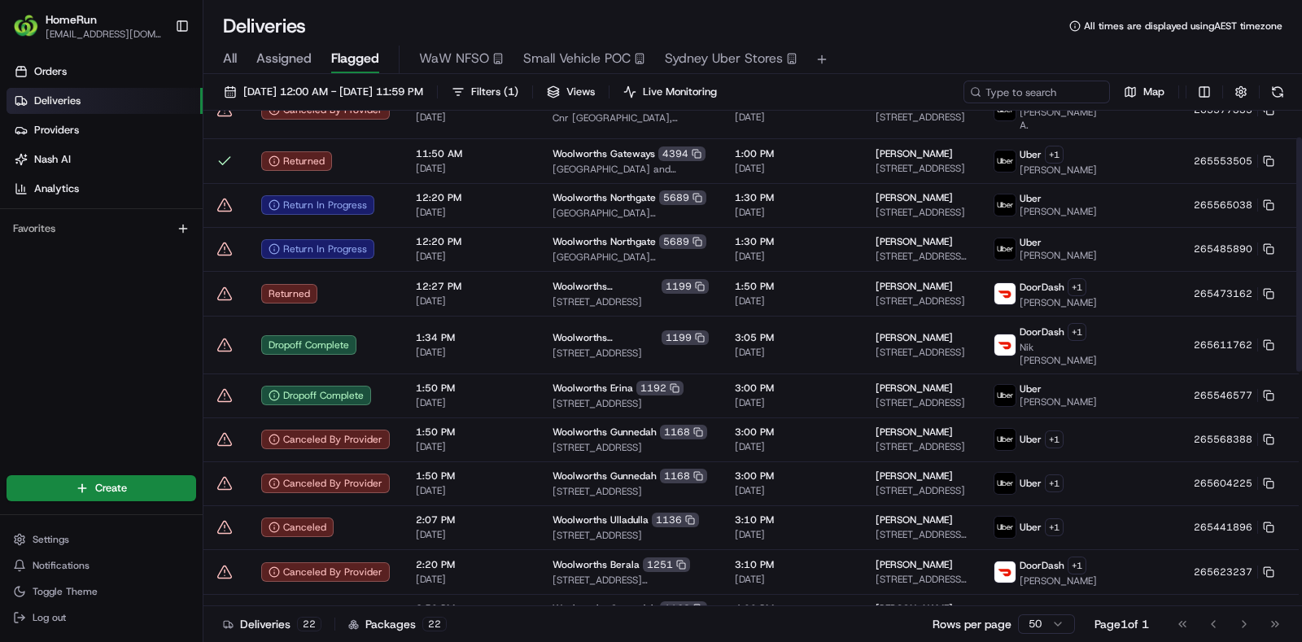
scroll to position [64, 0]
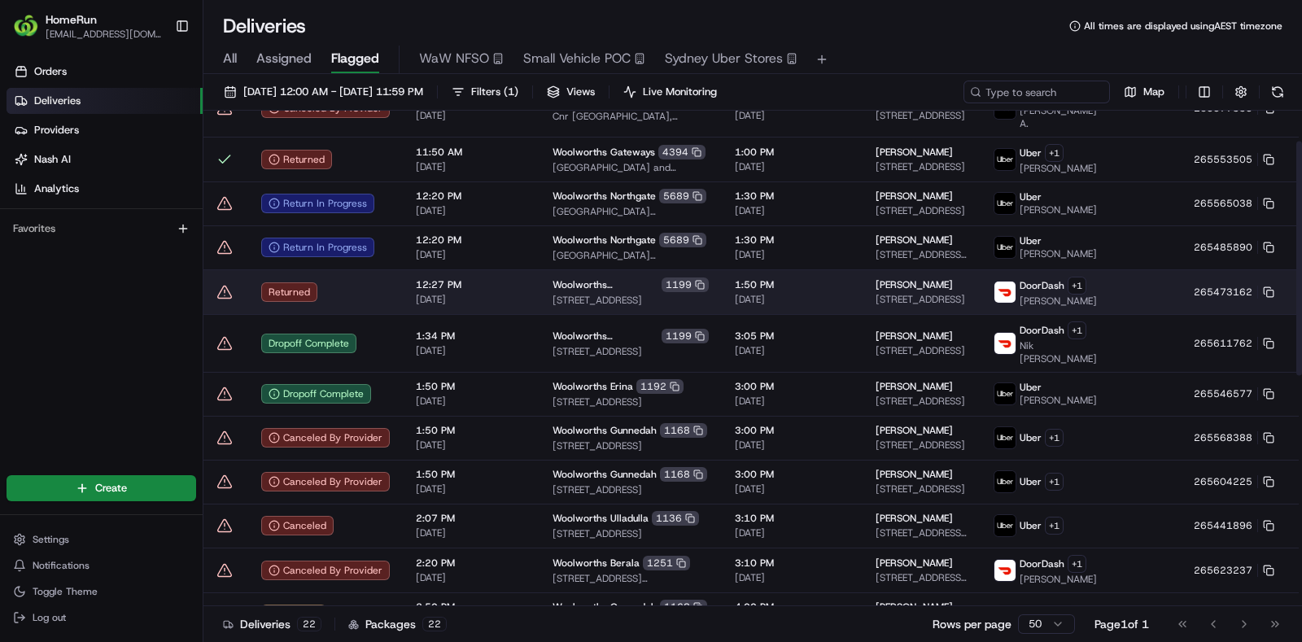
click at [222, 300] on icon at bounding box center [225, 292] width 16 height 16
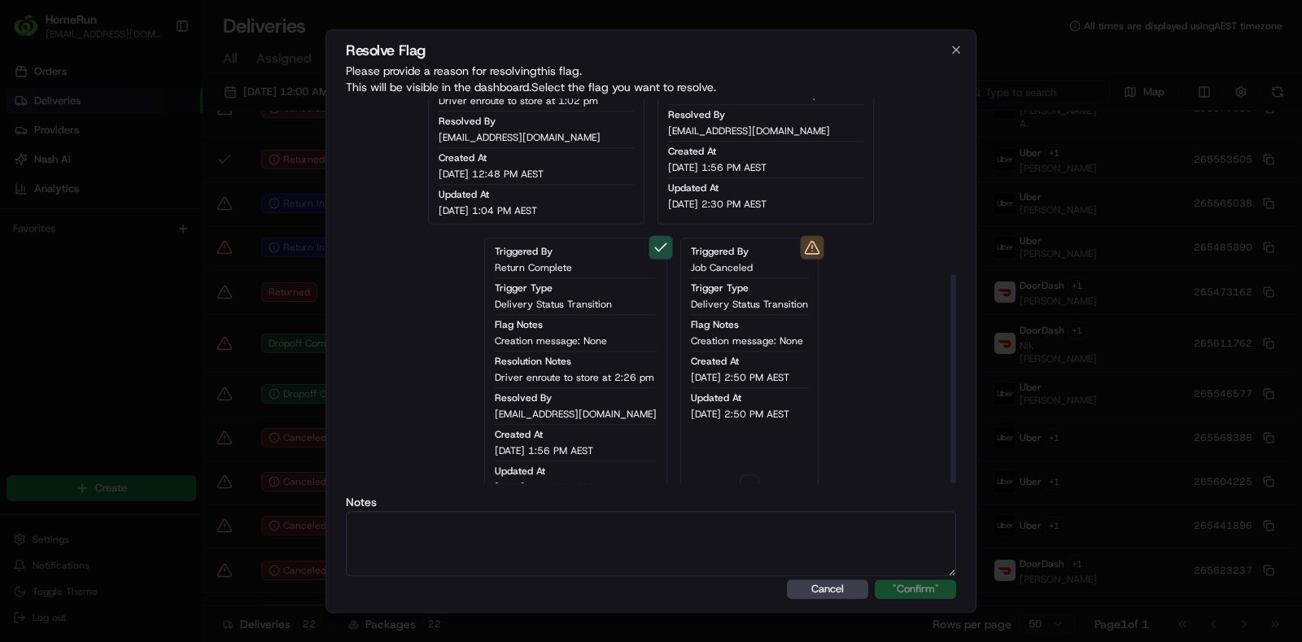
scroll to position [323, 0]
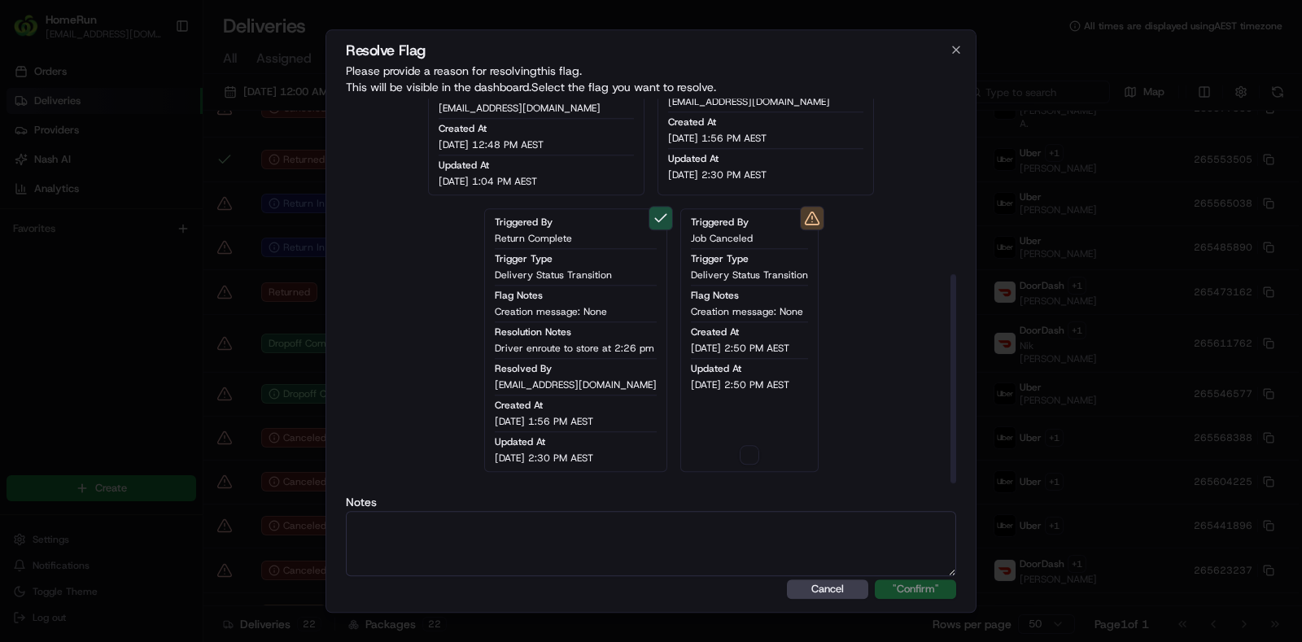
click at [744, 453] on button "button" at bounding box center [750, 455] width 20 height 20
click at [688, 527] on textarea at bounding box center [651, 543] width 610 height 65
type textarea "Returned - auto sms sent to cx"
click at [921, 592] on button ""Confirm"" at bounding box center [915, 590] width 81 height 20
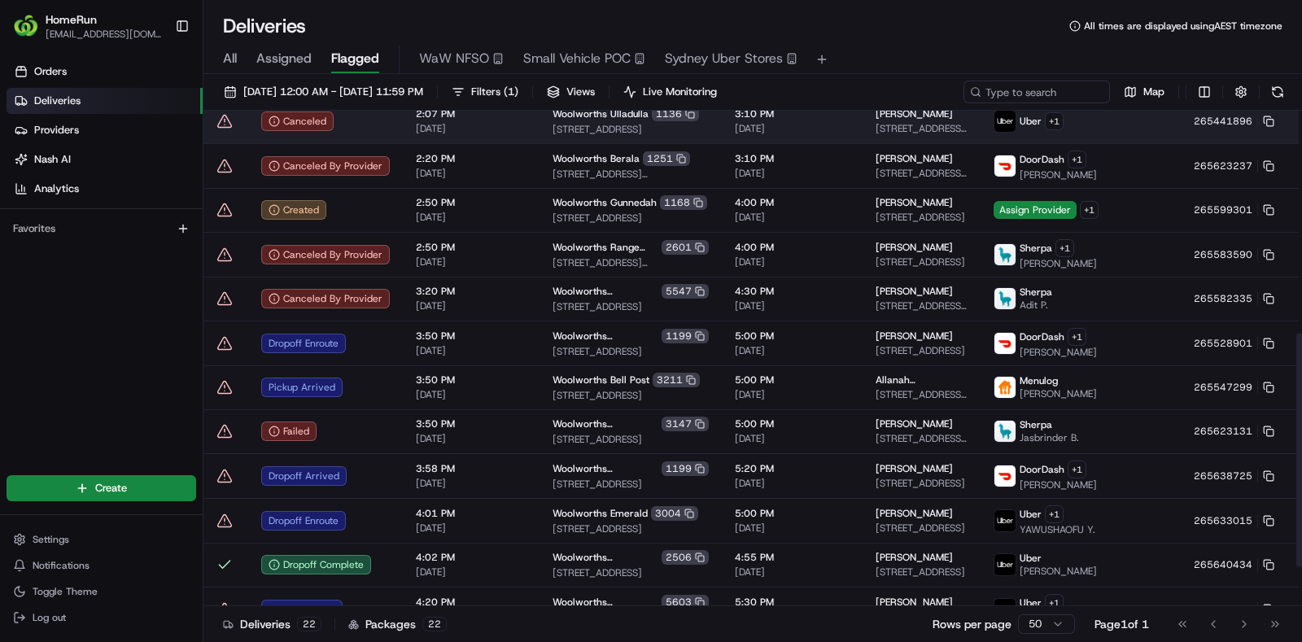
scroll to position [470, 0]
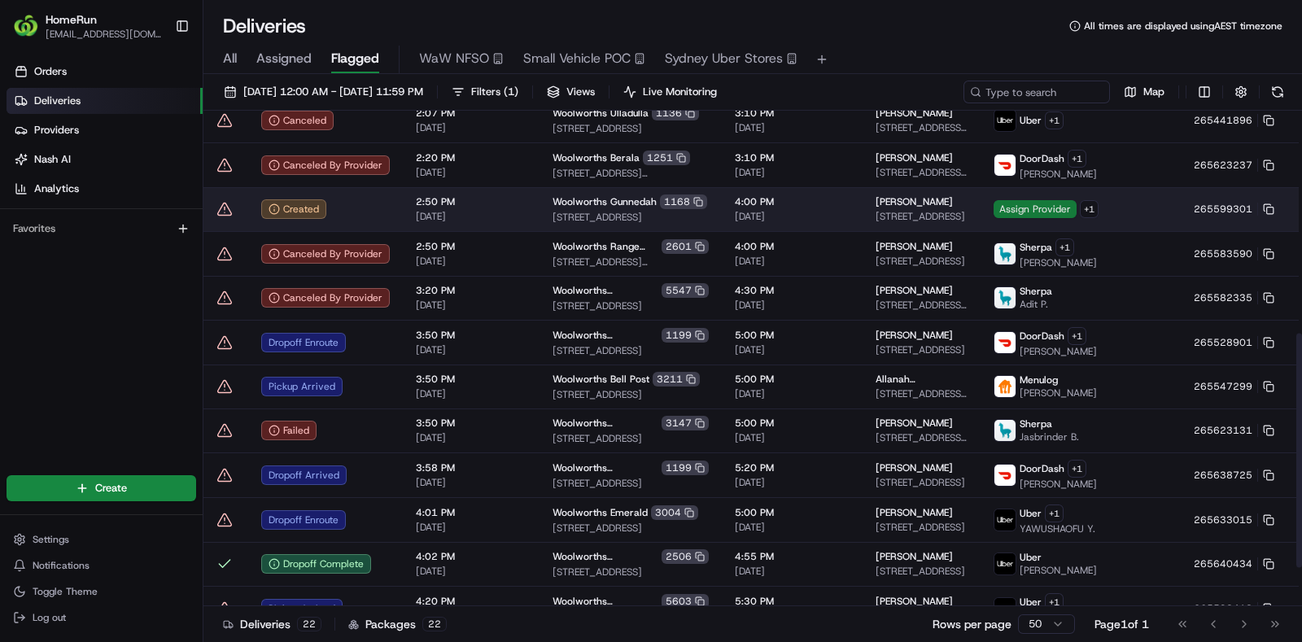
click at [994, 215] on span "Assign Provider" at bounding box center [1035, 209] width 83 height 18
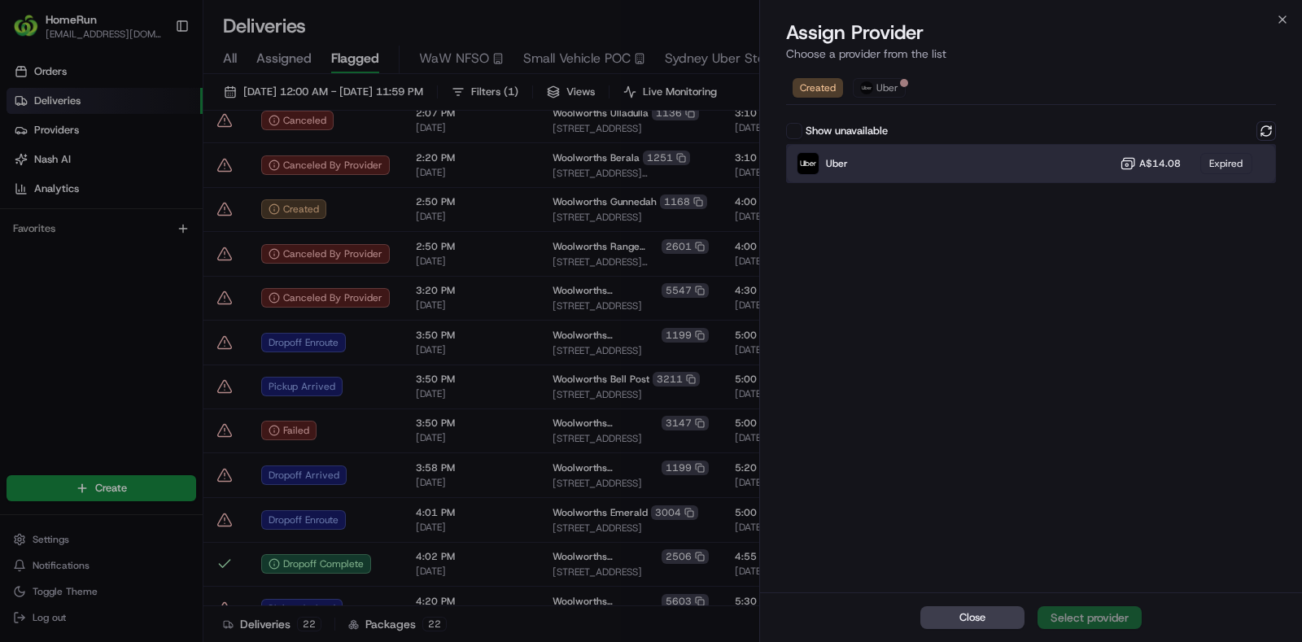
click at [943, 147] on div "Uber A$14.08 Expired" at bounding box center [1031, 163] width 490 height 39
click at [909, 146] on div "Uber A$14.08 Expired" at bounding box center [1031, 163] width 490 height 39
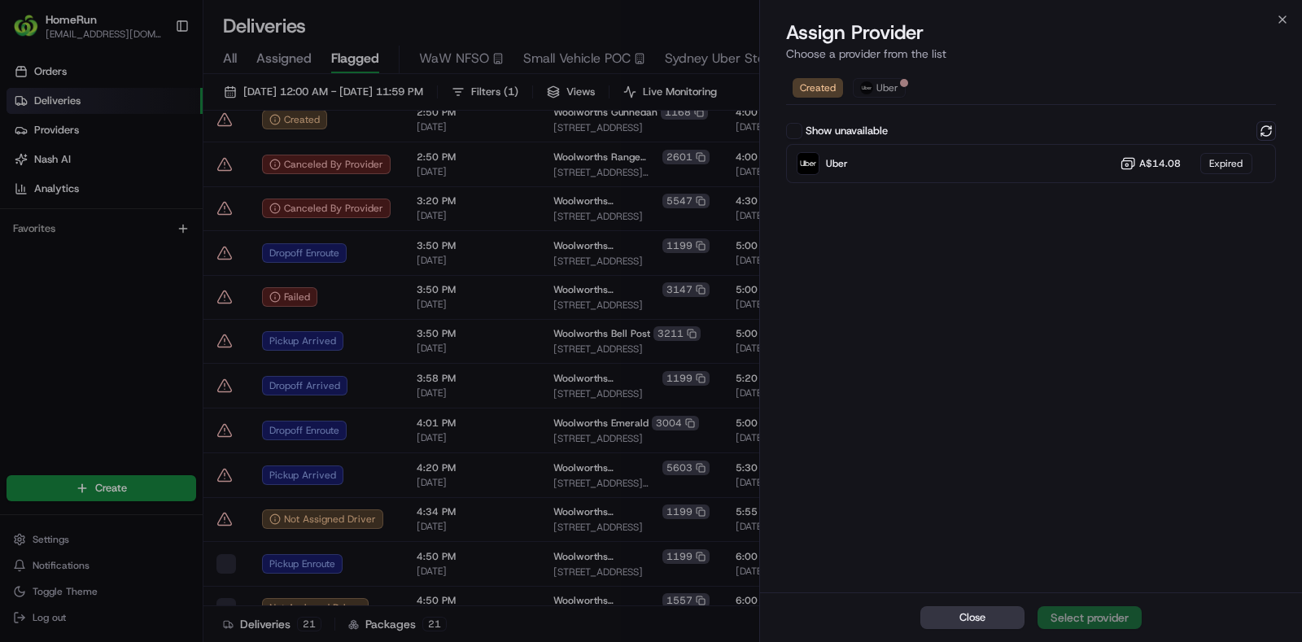
scroll to position [469, 0]
click at [1004, 615] on button "Close" at bounding box center [973, 617] width 104 height 23
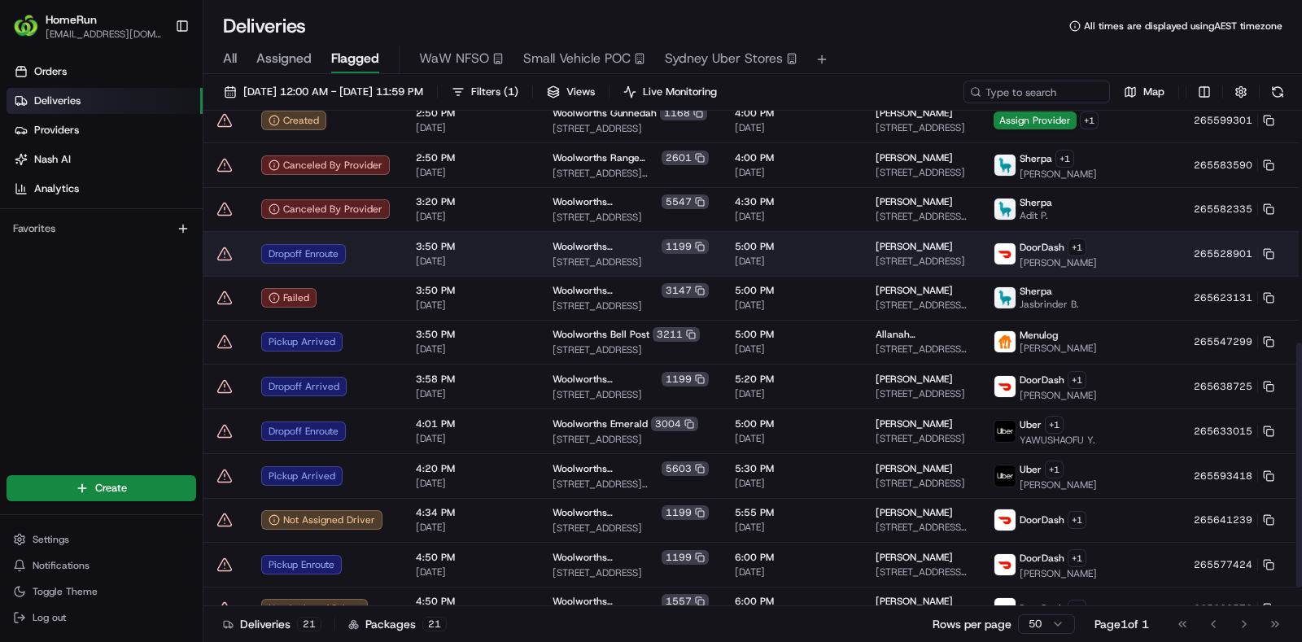
click at [217, 262] on icon at bounding box center [225, 254] width 16 height 16
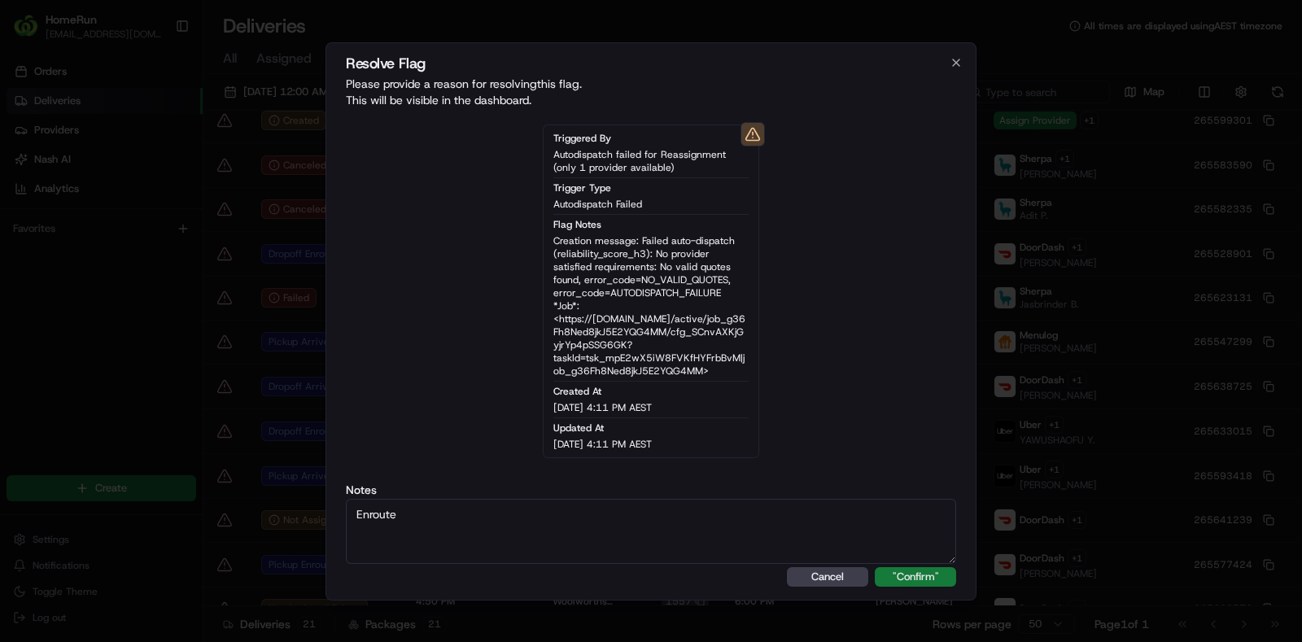
type textarea "Enroute"
click at [903, 581] on button ""Confirm"" at bounding box center [915, 577] width 81 height 20
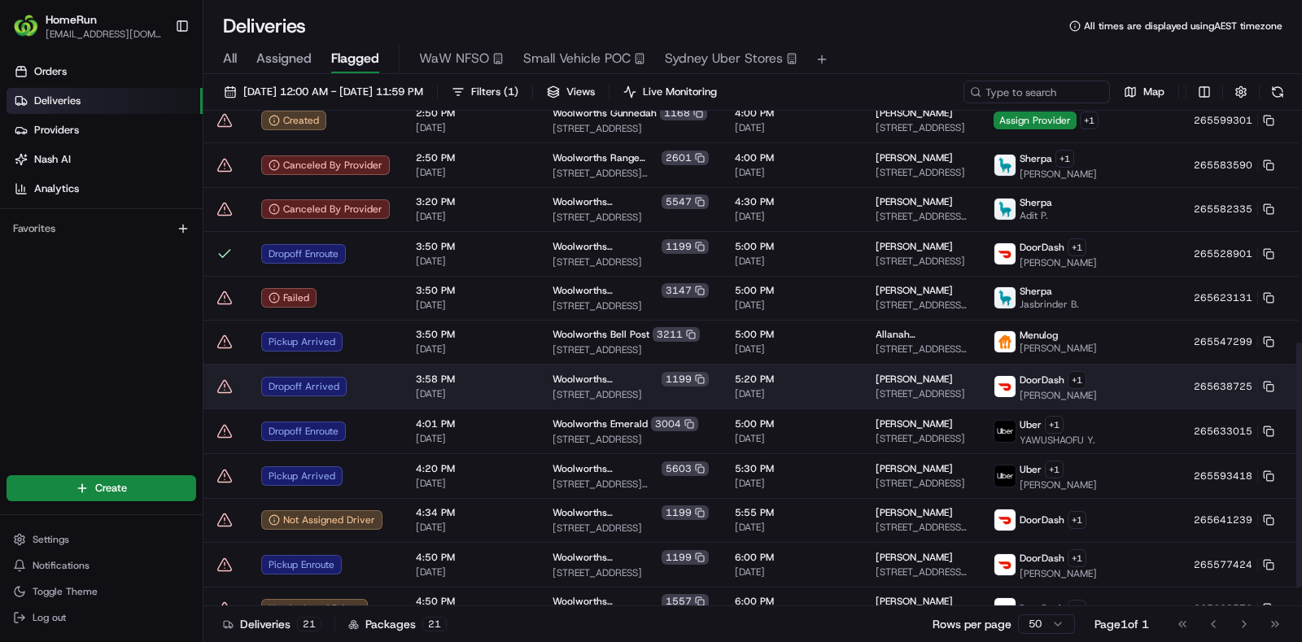
click at [228, 395] on icon at bounding box center [225, 386] width 16 height 16
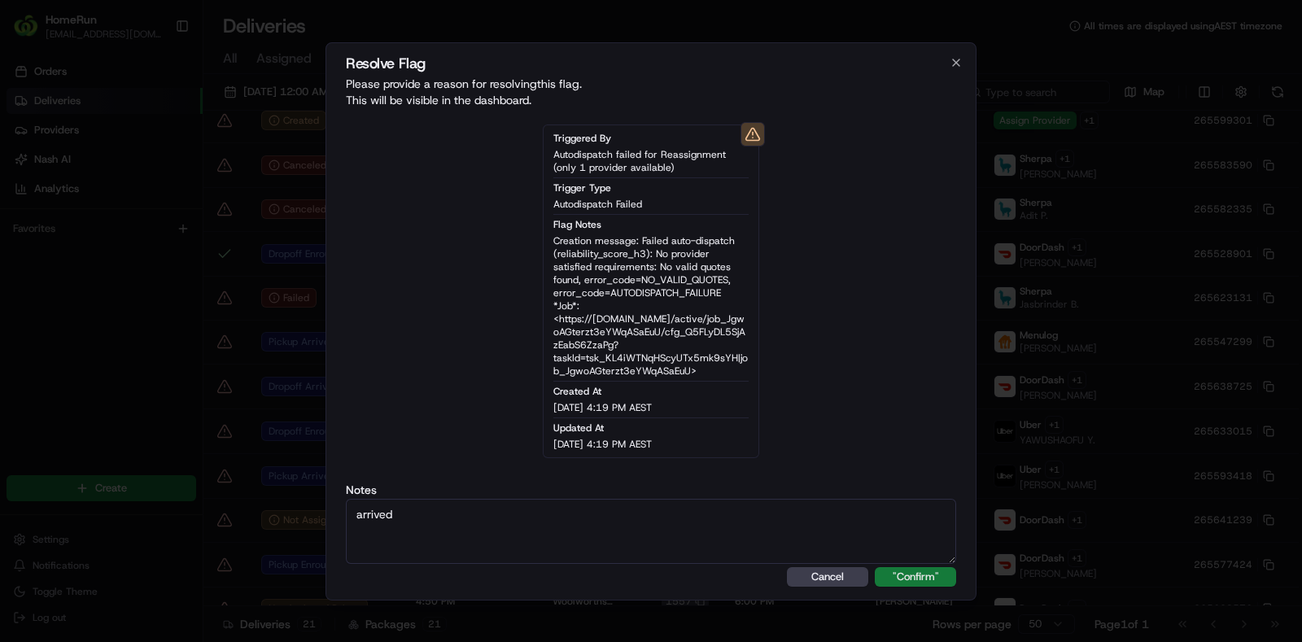
type textarea "arrived"
click at [892, 572] on button ""Confirm"" at bounding box center [915, 577] width 81 height 20
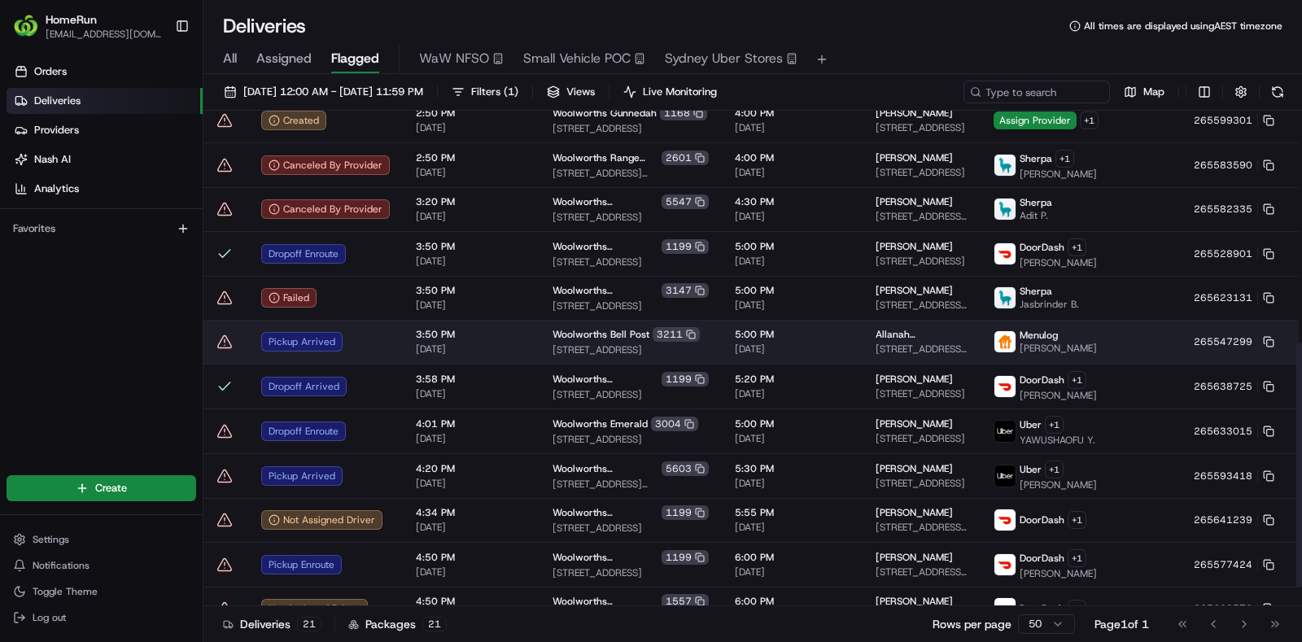
click at [227, 350] on icon at bounding box center [225, 342] width 16 height 16
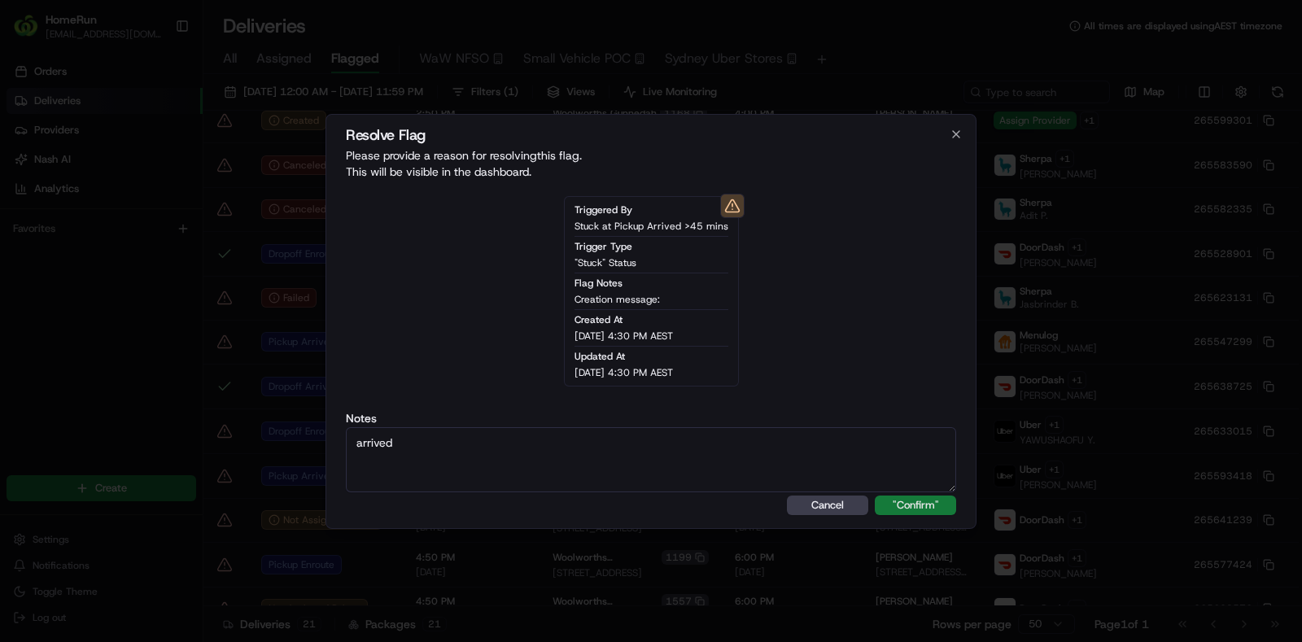
type textarea "arrived"
click at [890, 506] on button ""Confirm"" at bounding box center [915, 506] width 81 height 20
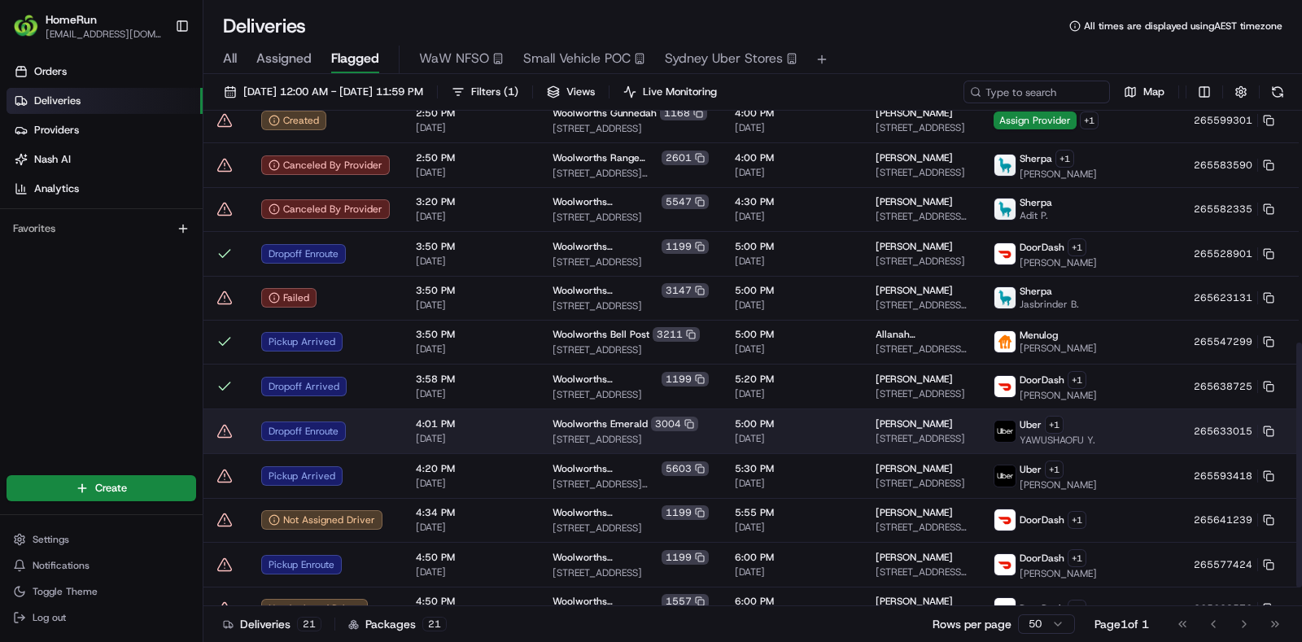
click at [229, 439] on icon at bounding box center [225, 431] width 16 height 16
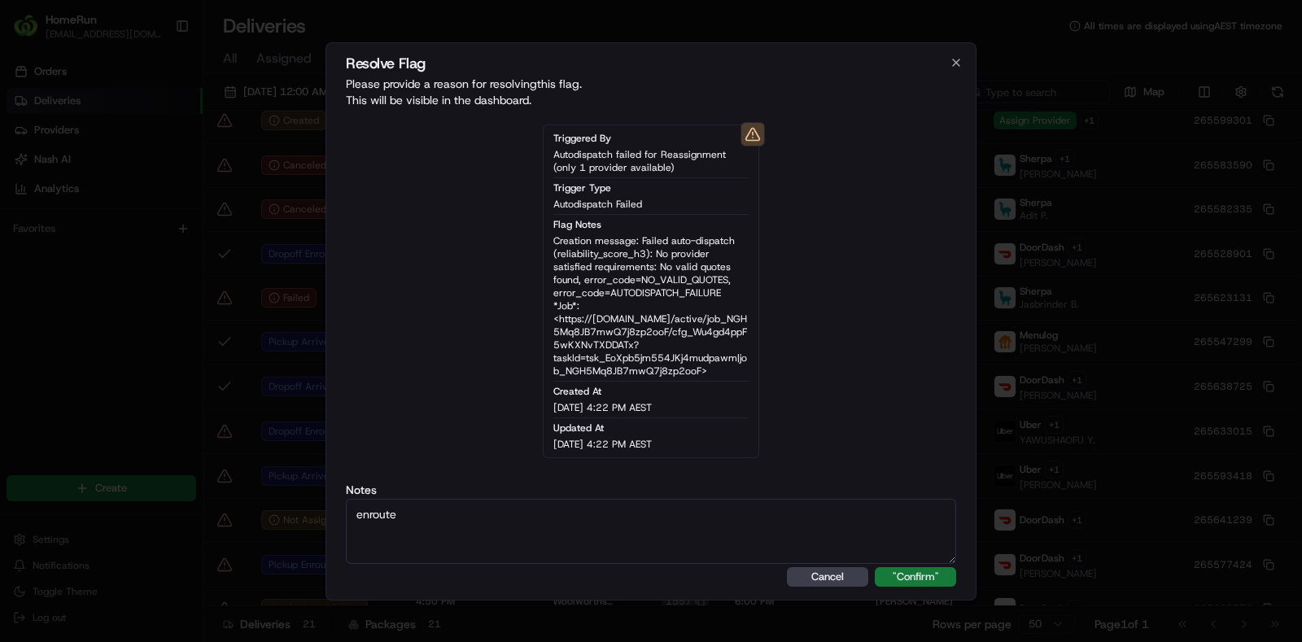
type textarea "enroute"
click at [881, 580] on button ""Confirm"" at bounding box center [915, 577] width 81 height 20
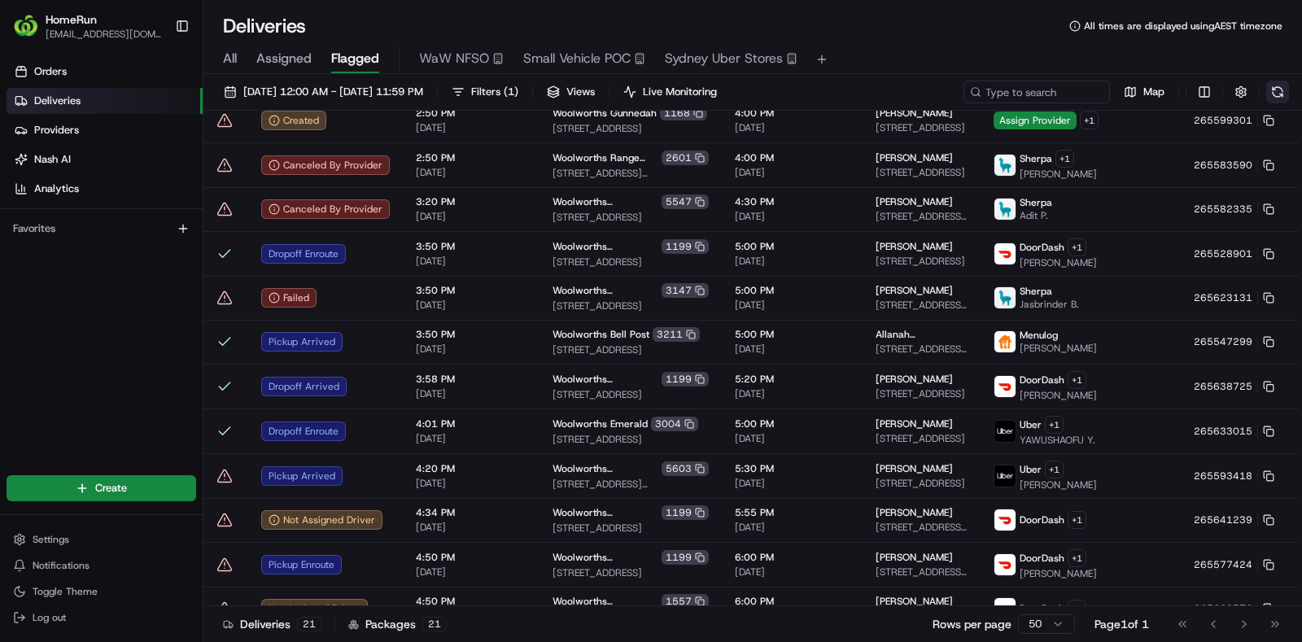
click at [1275, 94] on button at bounding box center [1277, 92] width 23 height 23
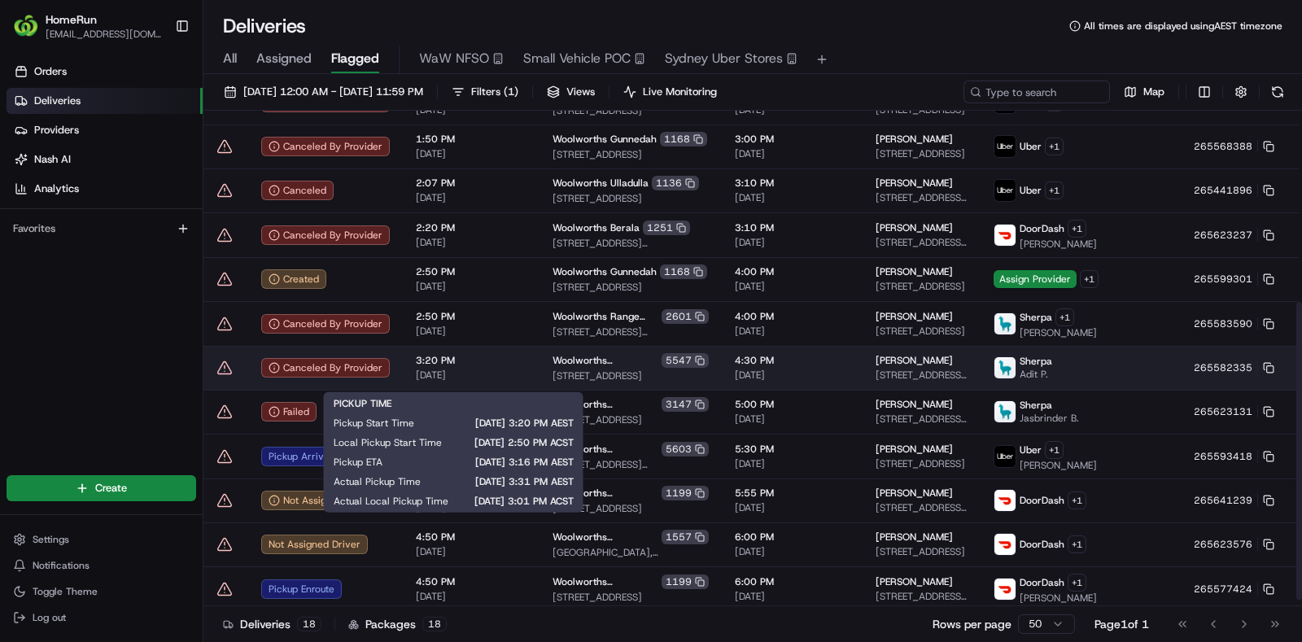
scroll to position [329, 0]
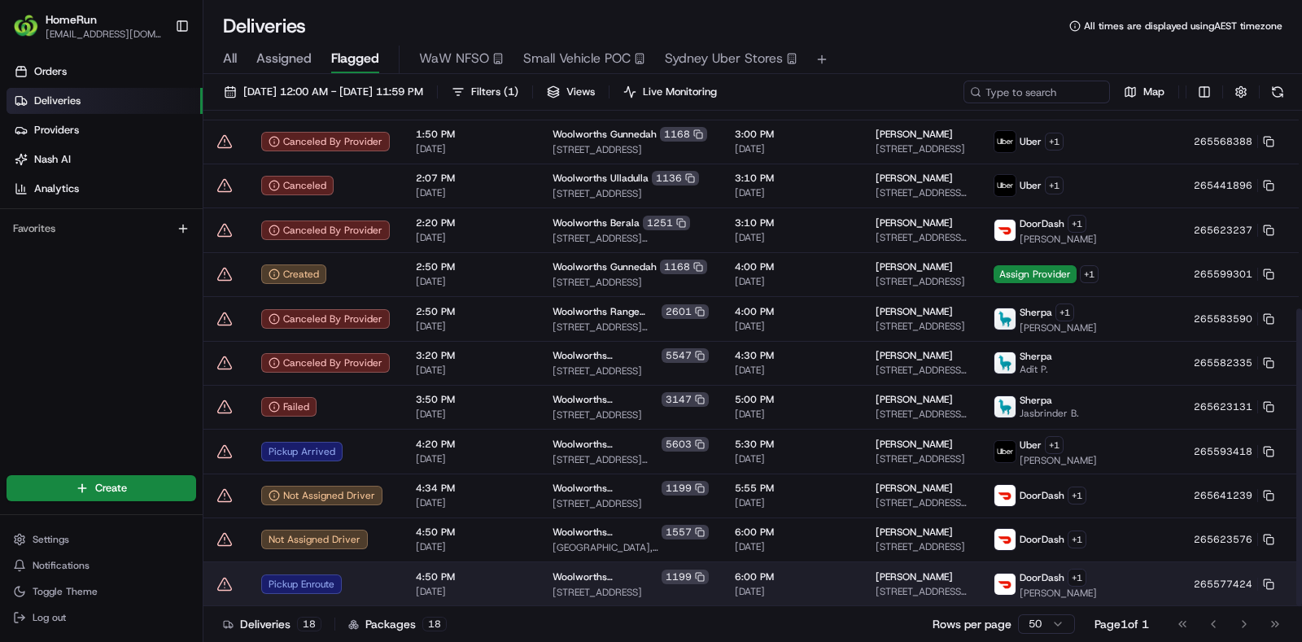
click at [227, 582] on icon at bounding box center [225, 584] width 14 height 12
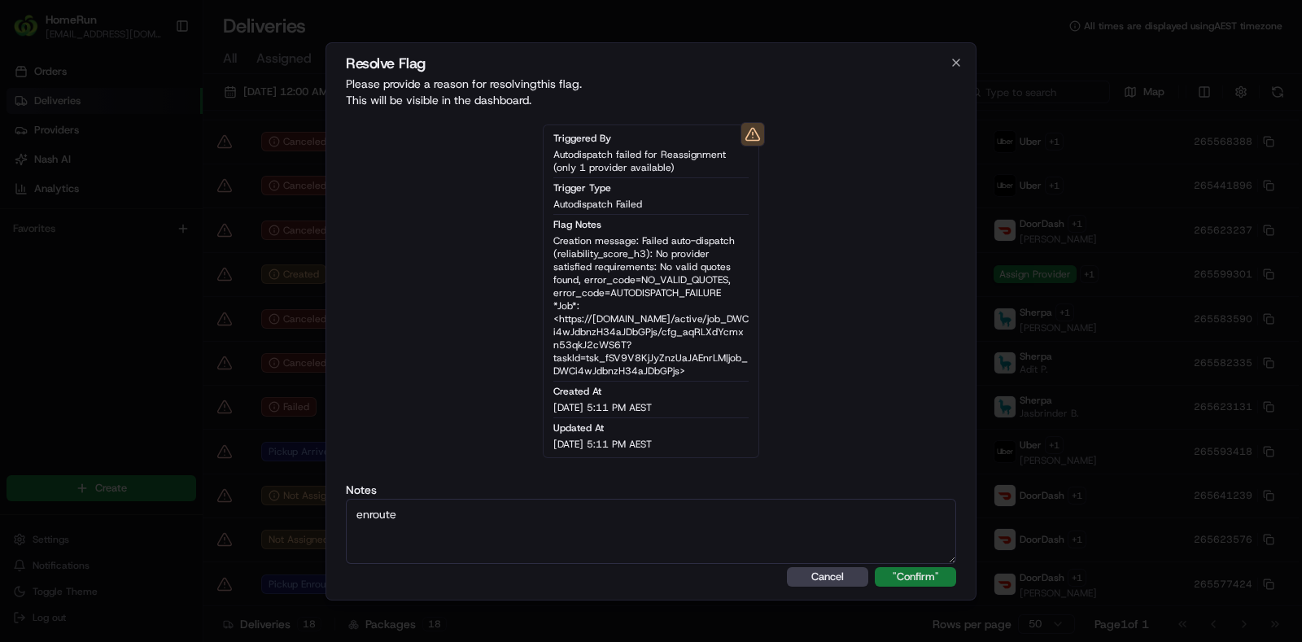
type textarea "enroute"
click at [903, 575] on button ""Confirm"" at bounding box center [915, 577] width 81 height 20
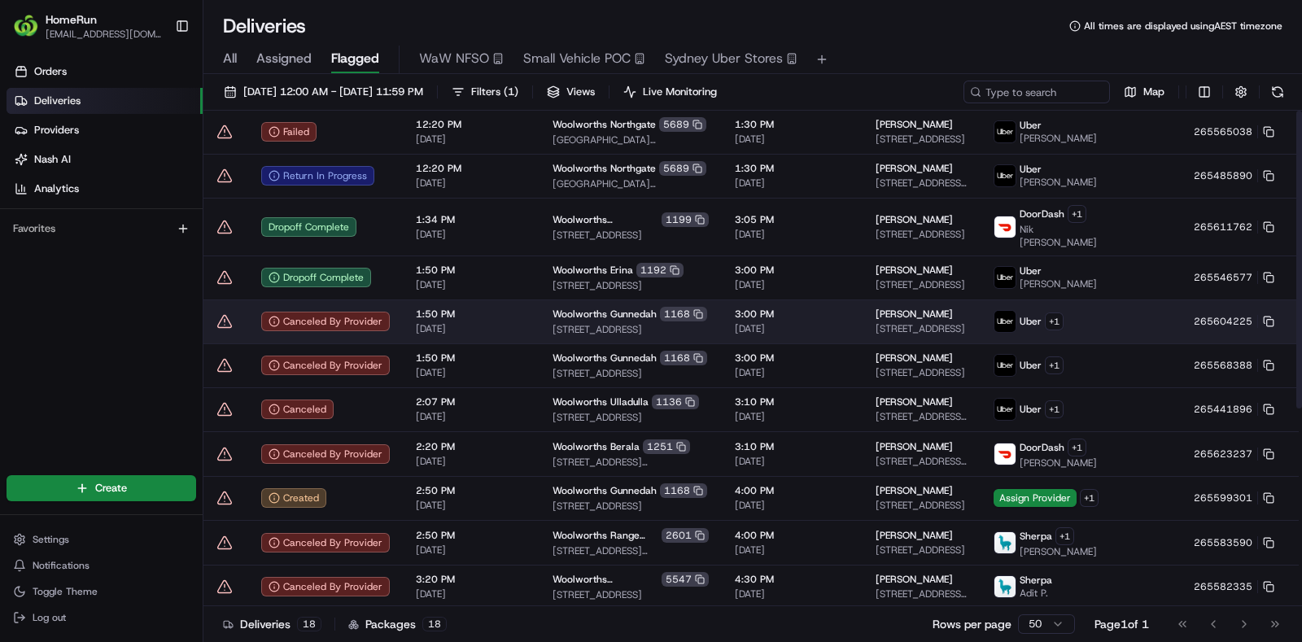
scroll to position [0, 0]
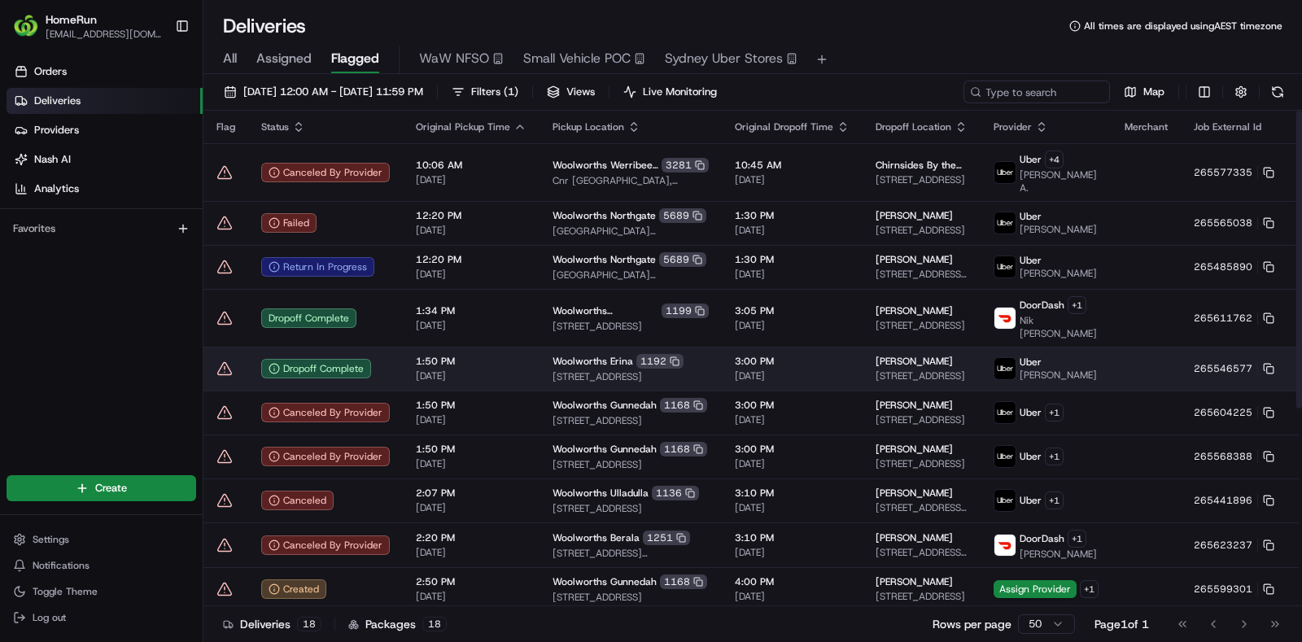
click at [219, 377] on icon at bounding box center [225, 369] width 16 height 16
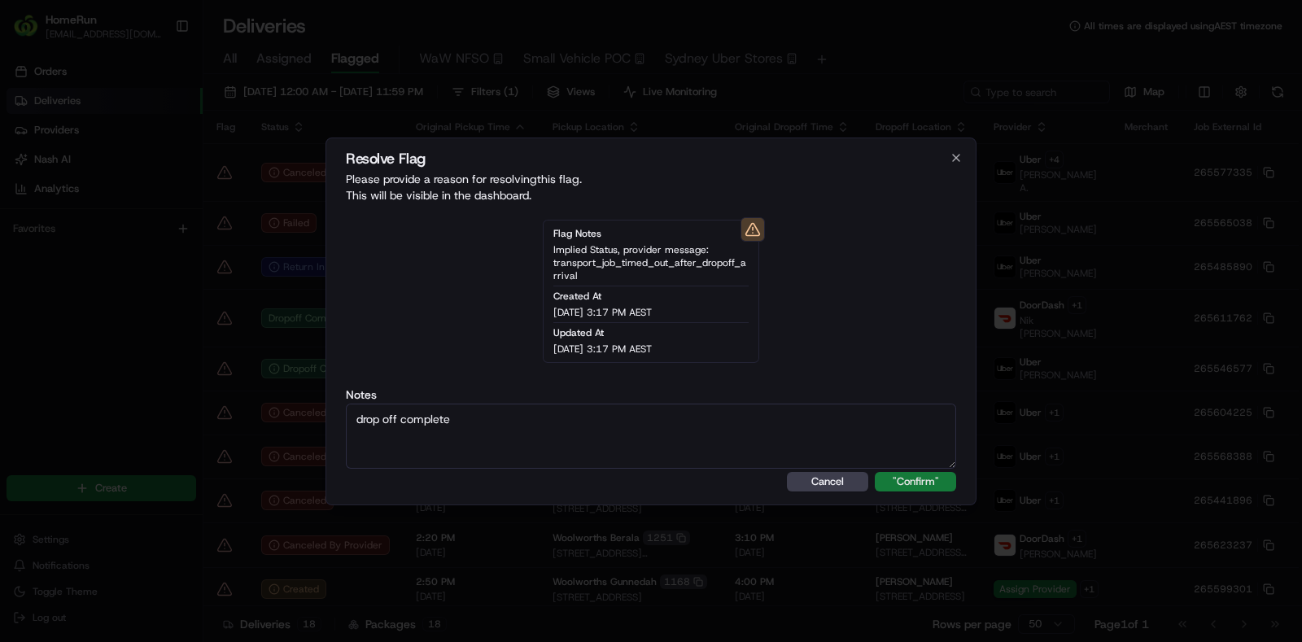
type textarea "drop off complete"
click at [936, 484] on button ""Confirm"" at bounding box center [915, 482] width 81 height 20
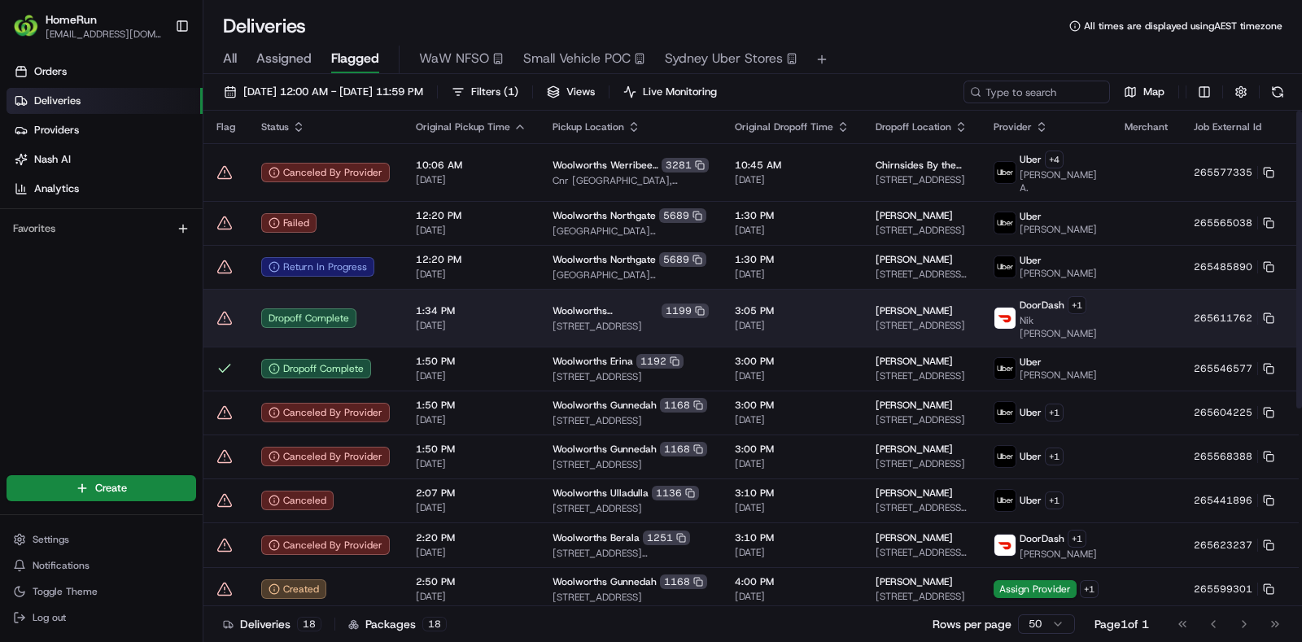
click at [221, 326] on icon at bounding box center [225, 318] width 16 height 16
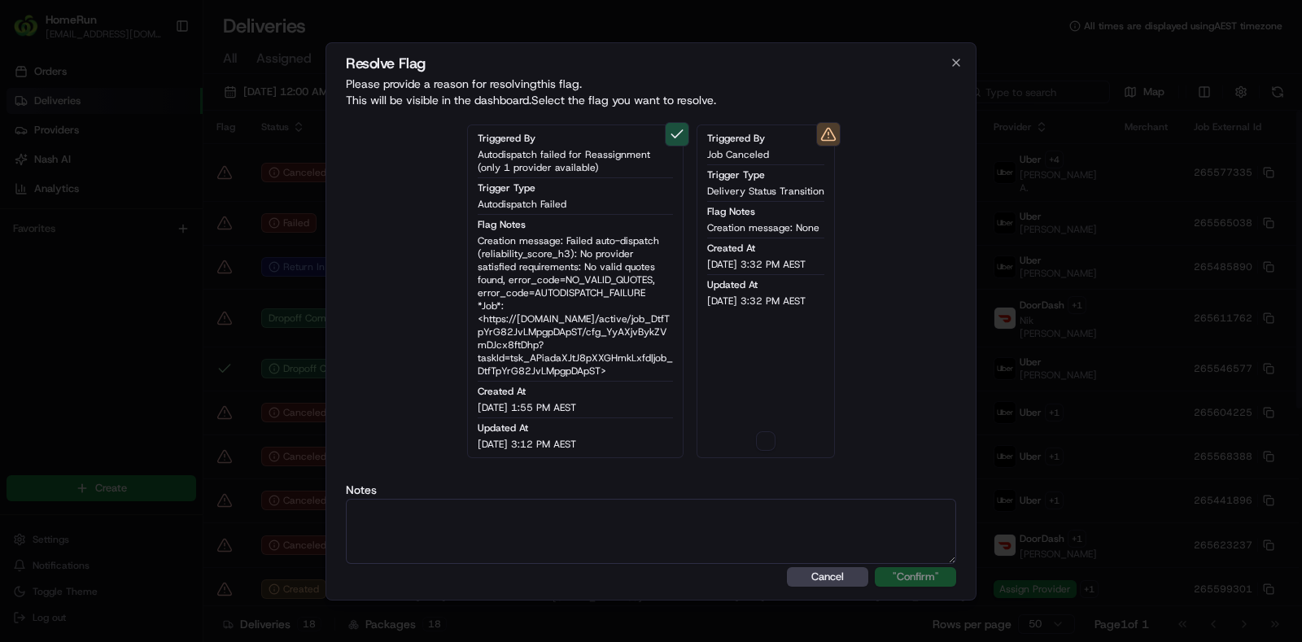
type button "on"
click at [753, 456] on div "Triggered By Job Canceled Trigger Type Delivery Status Transition Flag Notes Cr…" at bounding box center [766, 292] width 138 height 334
click at [771, 444] on button "on" at bounding box center [766, 441] width 20 height 20
click at [696, 489] on label "Notes" at bounding box center [651, 489] width 610 height 11
click at [676, 514] on textarea at bounding box center [651, 531] width 610 height 65
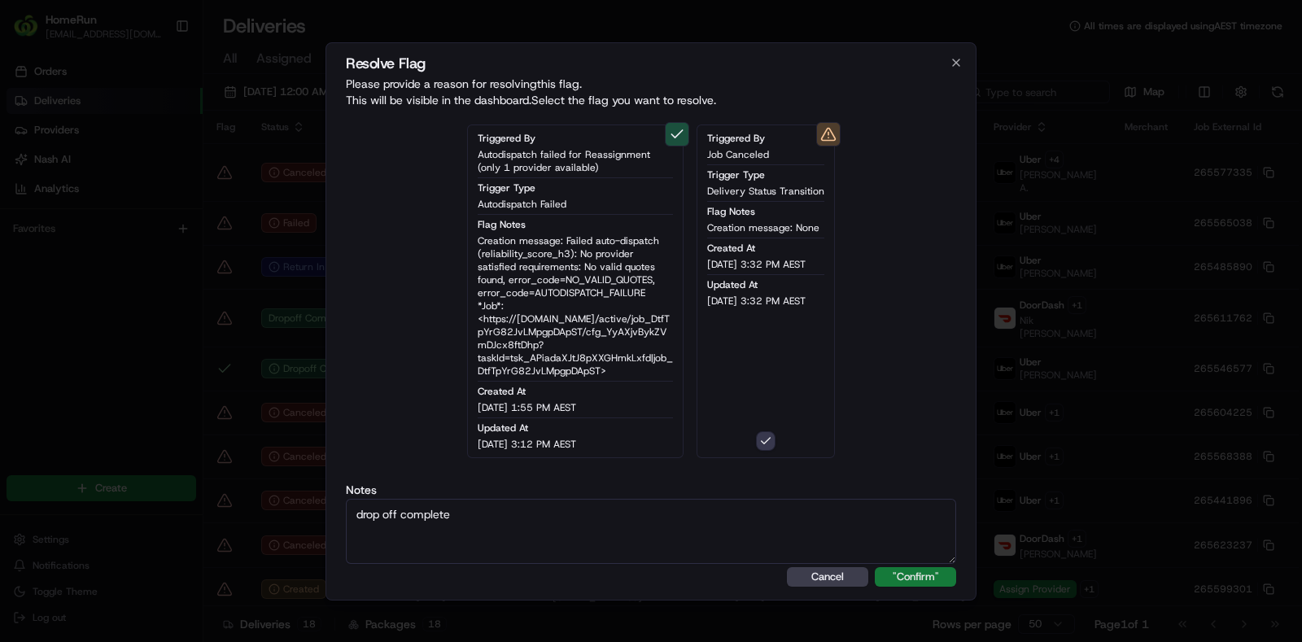
type textarea "drop off complete"
click at [912, 574] on button ""Confirm"" at bounding box center [915, 577] width 81 height 20
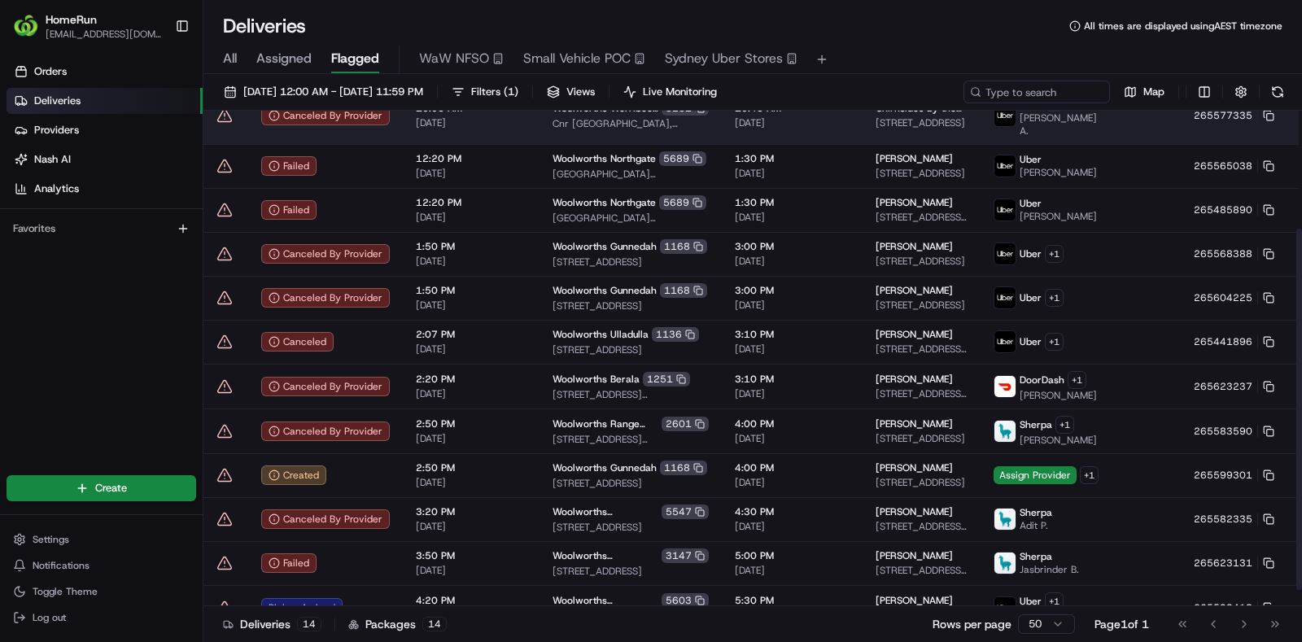
scroll to position [183, 0]
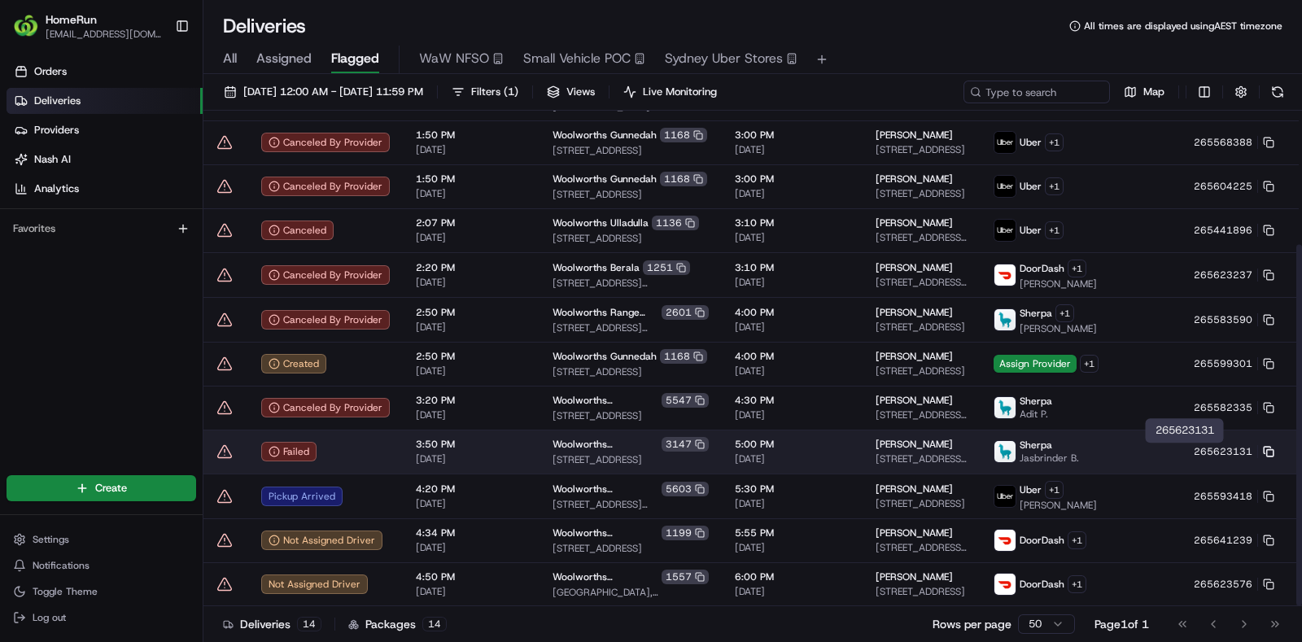
click at [1263, 450] on icon at bounding box center [1268, 451] width 11 height 11
click at [1263, 451] on icon at bounding box center [1268, 451] width 11 height 11
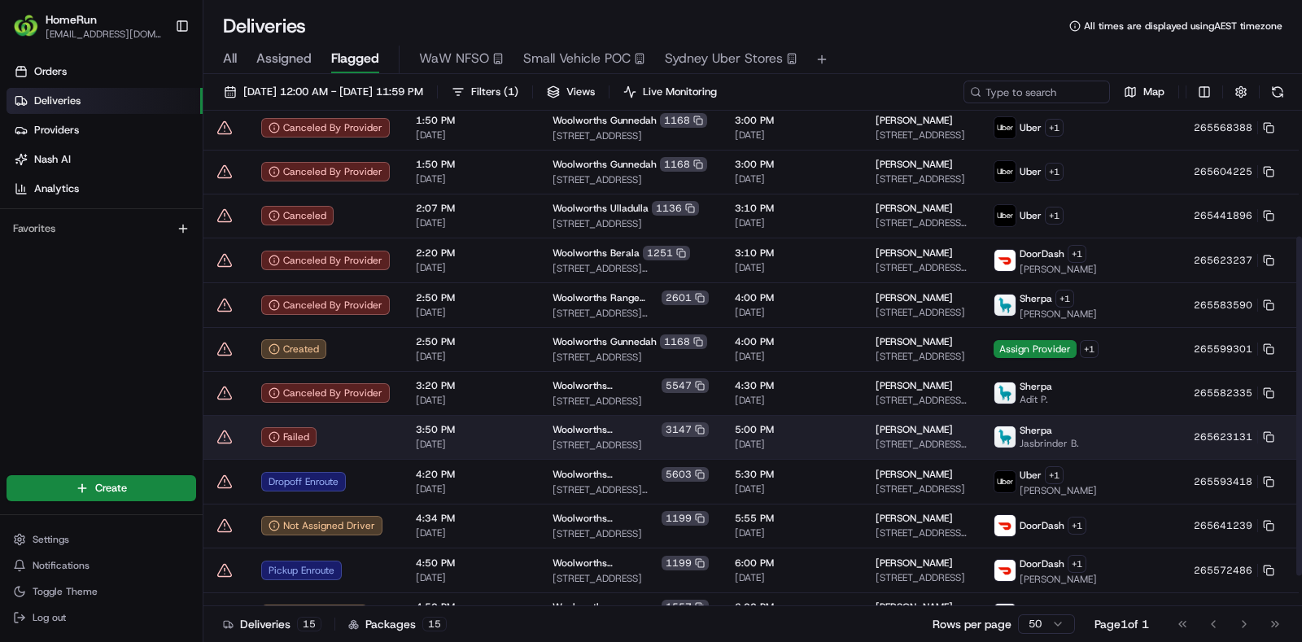
click at [228, 443] on icon at bounding box center [225, 437] width 14 height 12
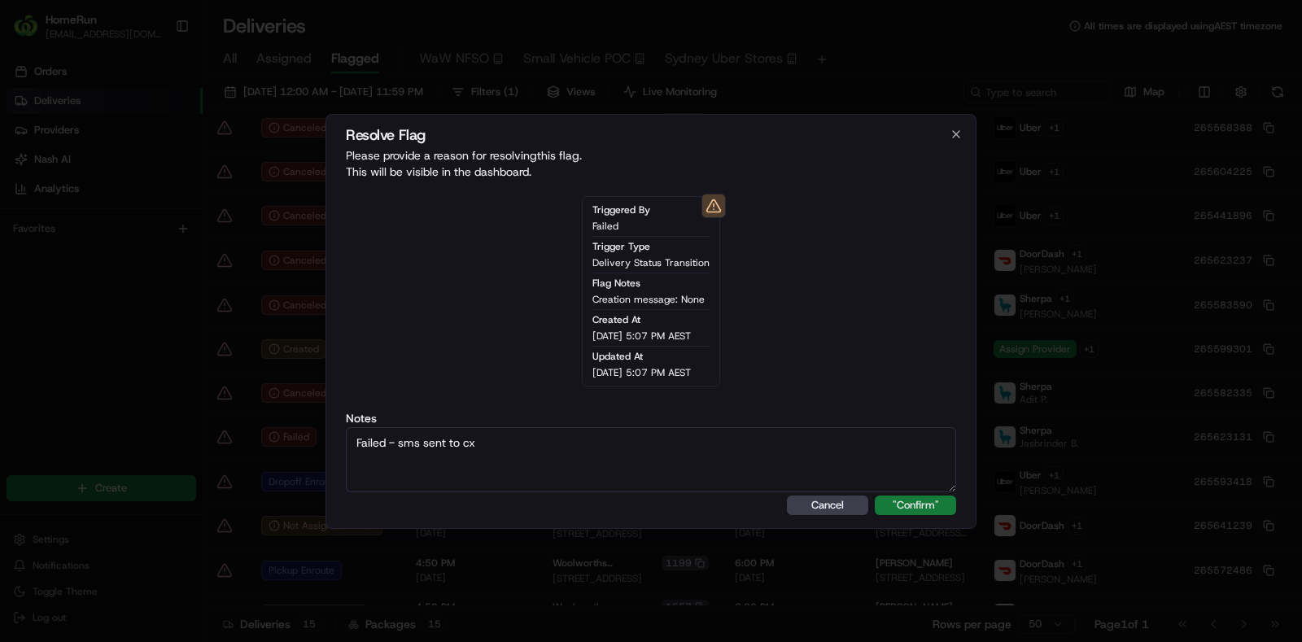
type textarea "Failed - sms sent to cx"
click at [912, 513] on button ""Confirm"" at bounding box center [915, 506] width 81 height 20
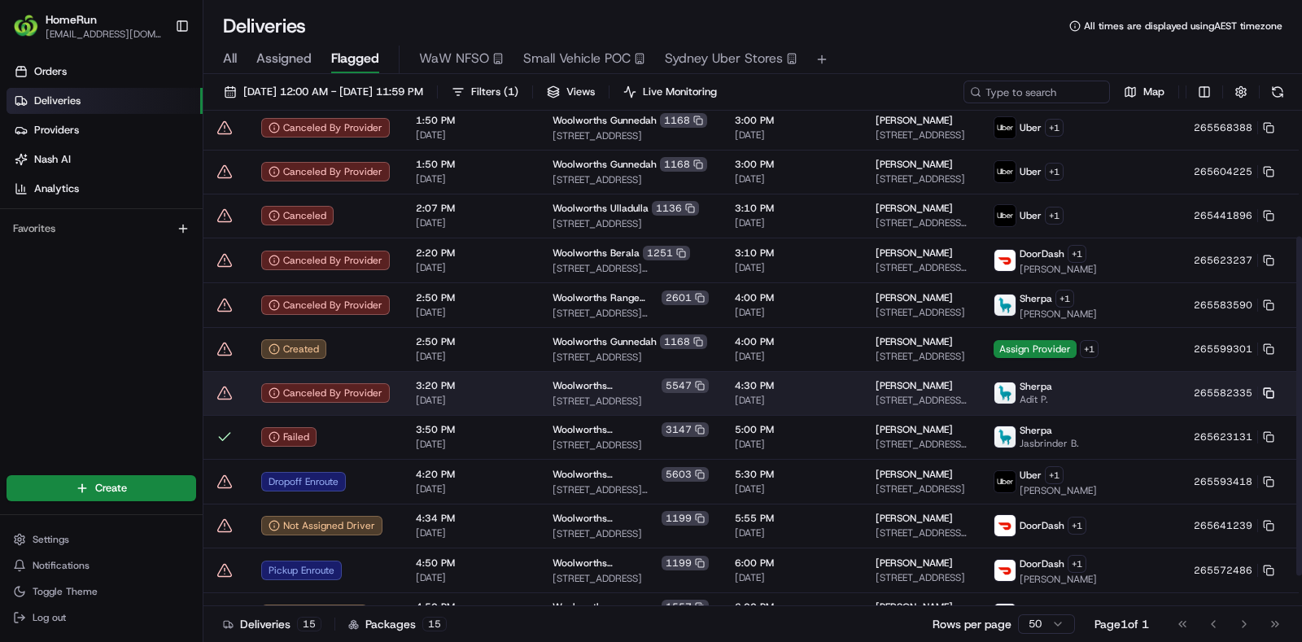
click at [1263, 399] on icon at bounding box center [1268, 392] width 11 height 11
click at [515, 415] on td "3:20 PM 20/08/2025" at bounding box center [471, 393] width 137 height 44
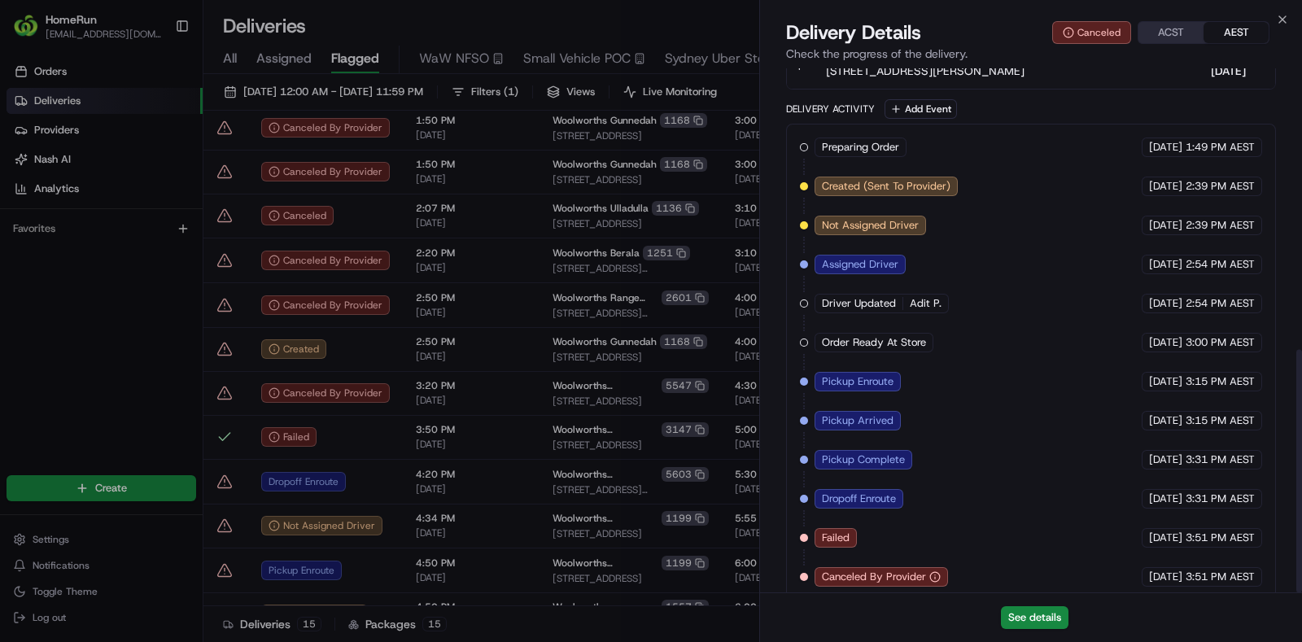
scroll to position [606, 0]
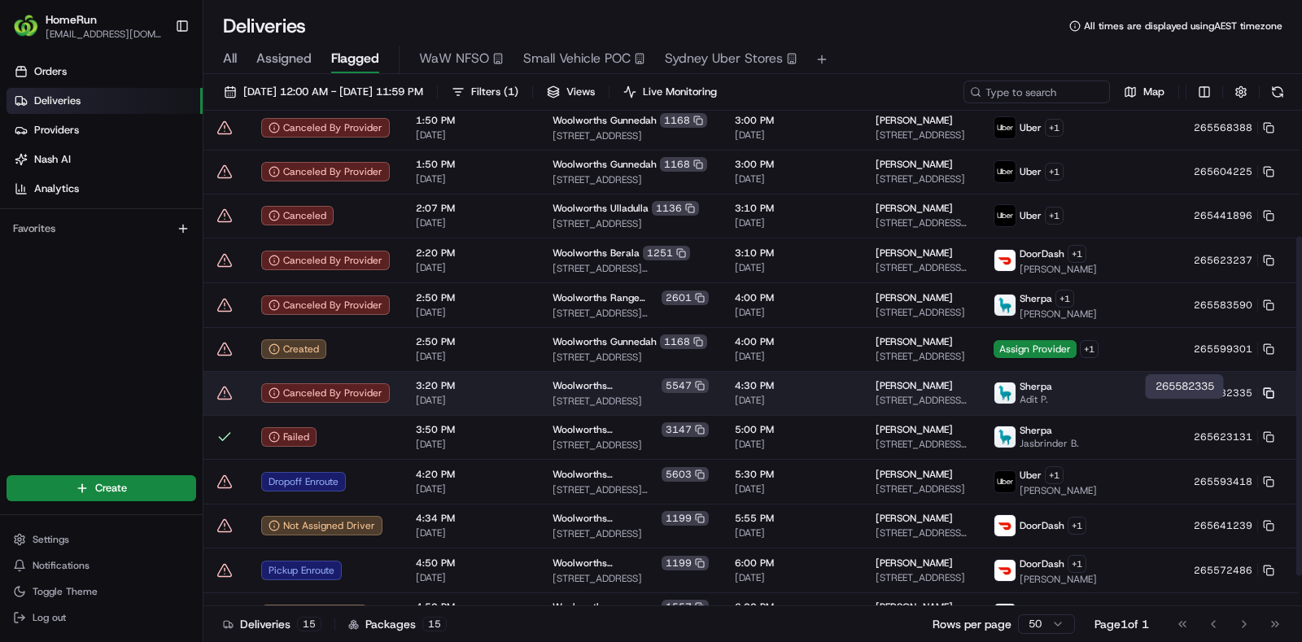
click at [1267, 398] on rect at bounding box center [1270, 395] width 7 height 7
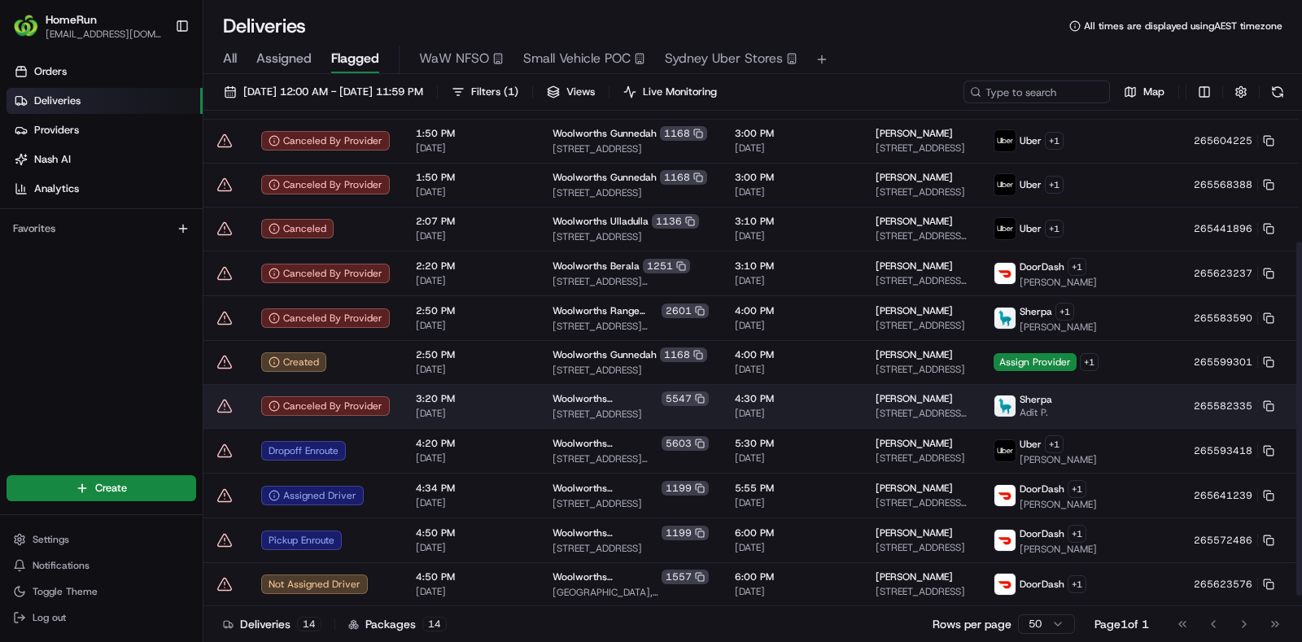
click at [223, 410] on icon at bounding box center [225, 406] width 16 height 16
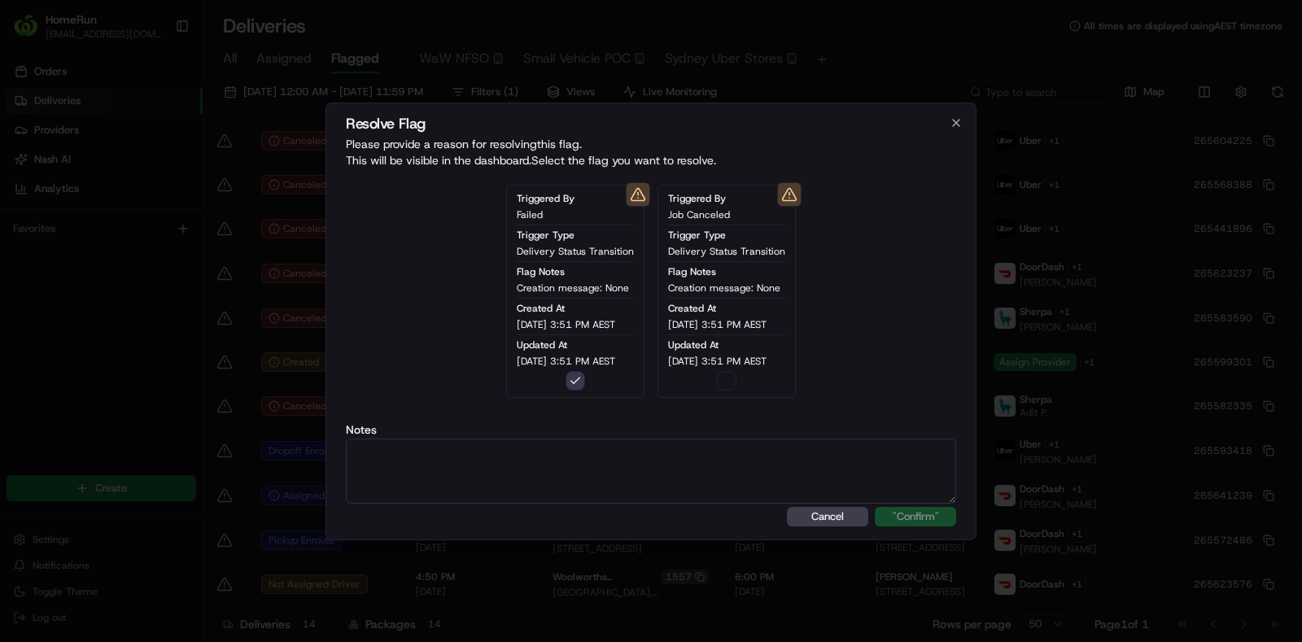
click at [676, 465] on textarea at bounding box center [651, 471] width 610 height 65
click at [954, 497] on textarea "Cancelled - sms sent to cx" at bounding box center [651, 471] width 610 height 65
type textarea "Cancelled - sms sent to cx"
click at [928, 525] on button ""Confirm"" at bounding box center [915, 517] width 81 height 20
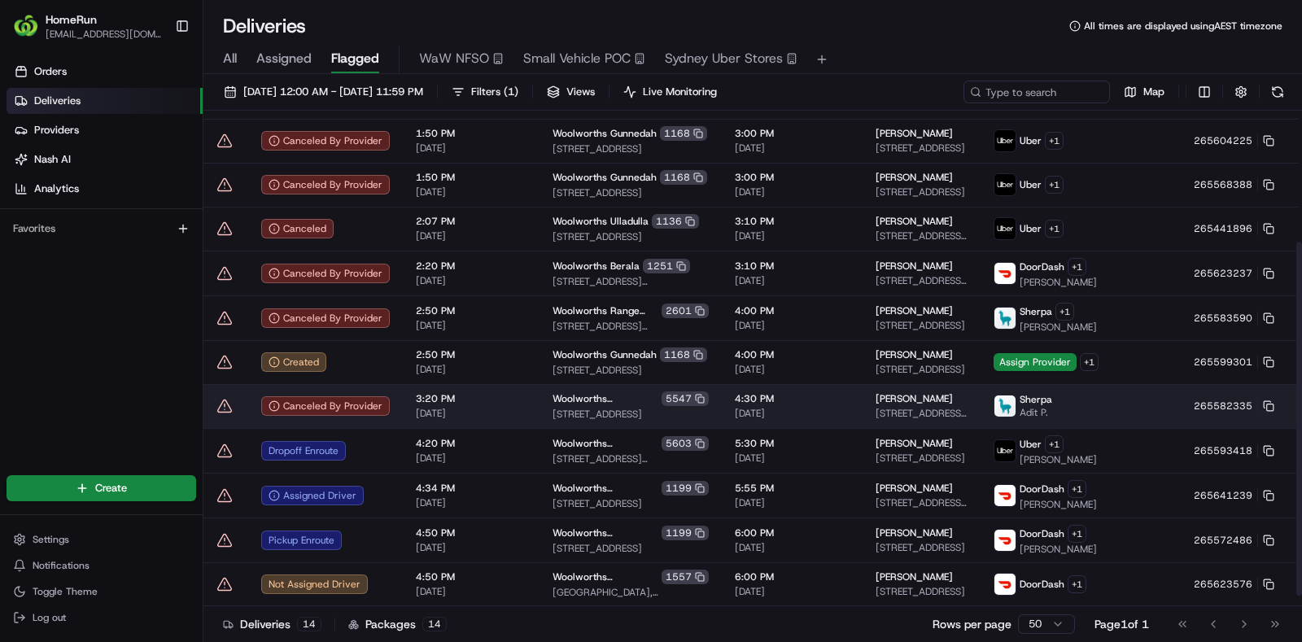
click at [225, 412] on icon at bounding box center [225, 406] width 16 height 16
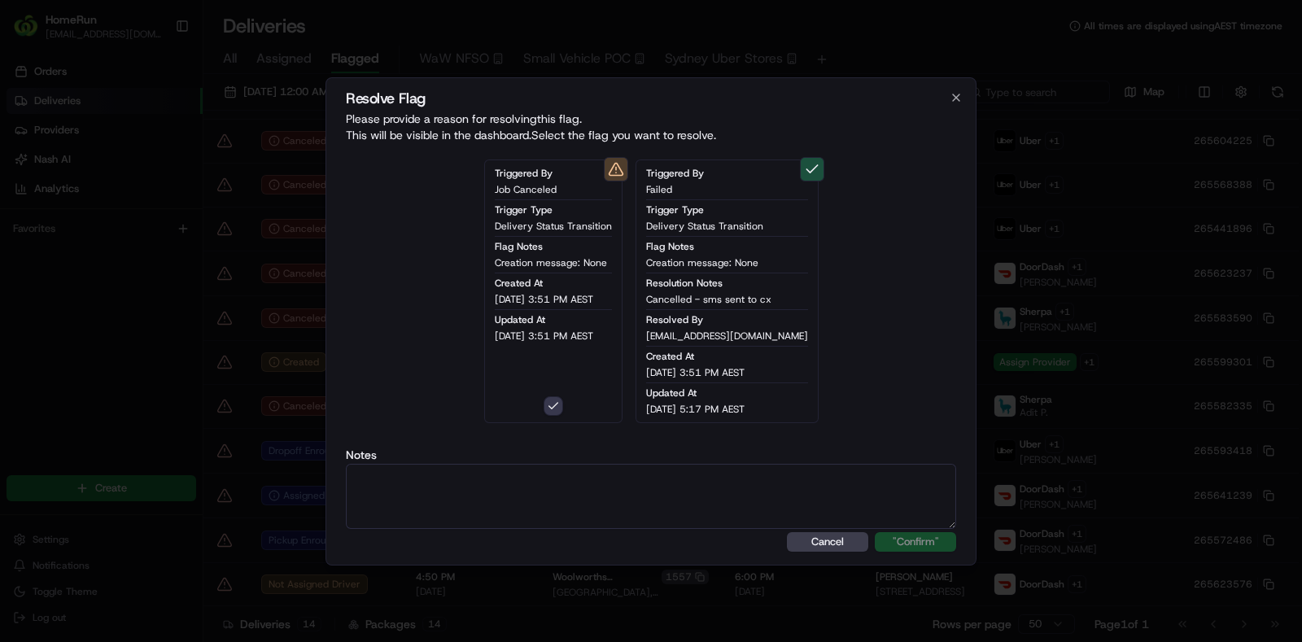
click at [544, 494] on textarea at bounding box center [651, 496] width 610 height 65
type textarea "Sms sent to cx"
click at [900, 536] on button ""Confirm"" at bounding box center [915, 542] width 81 height 20
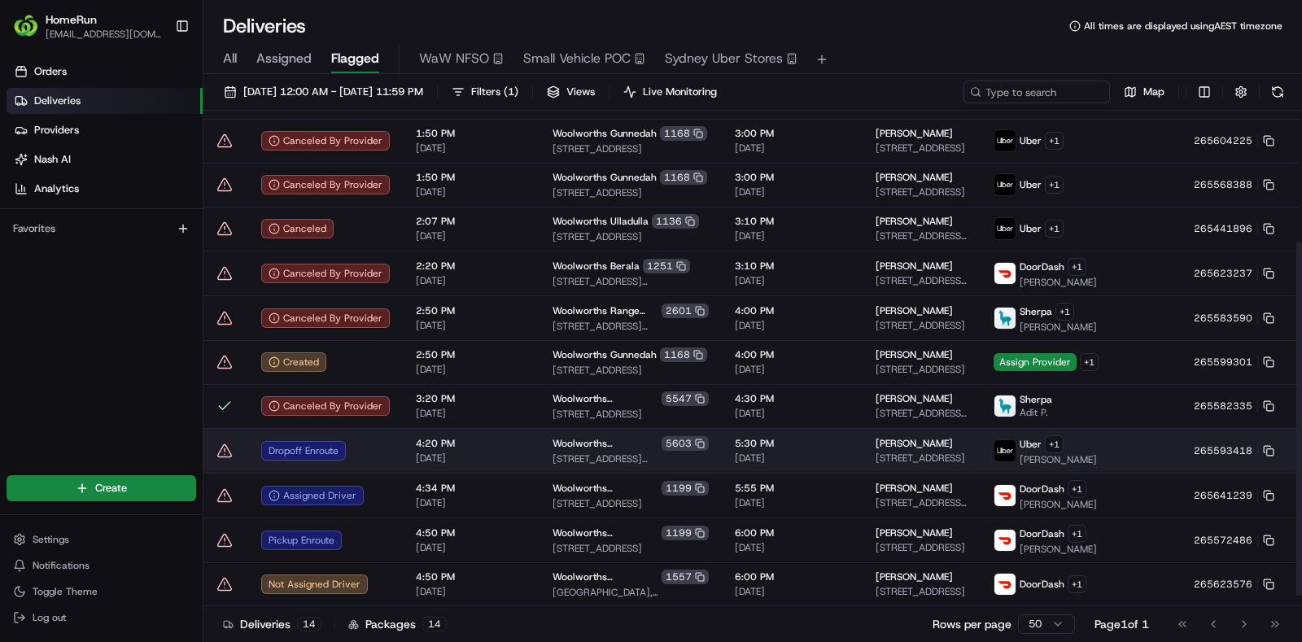
click at [221, 459] on icon at bounding box center [225, 451] width 16 height 16
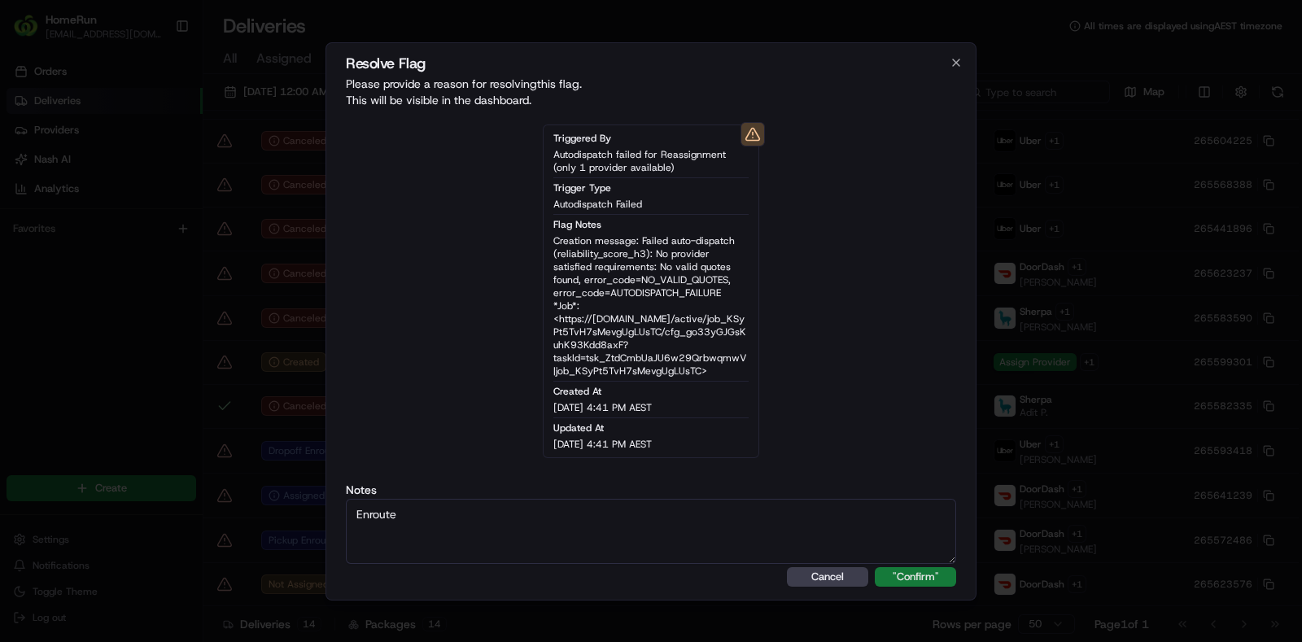
type textarea "Enroute"
click at [891, 574] on button ""Confirm"" at bounding box center [915, 577] width 81 height 20
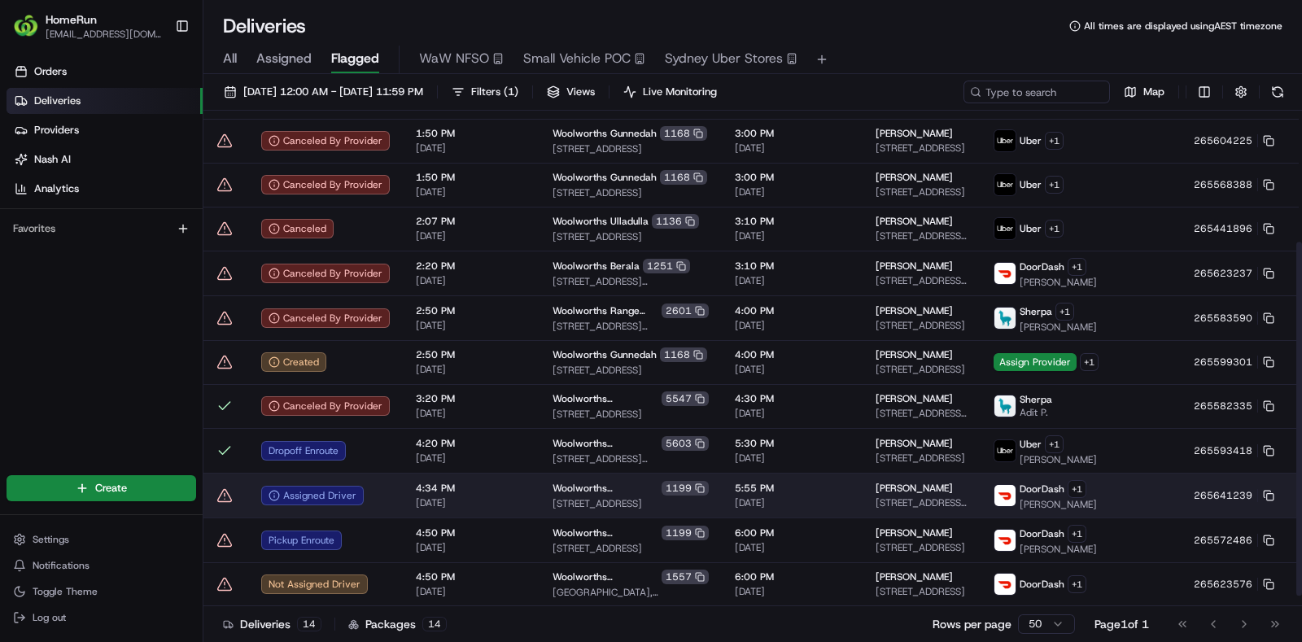
click at [228, 500] on icon at bounding box center [225, 496] width 16 height 16
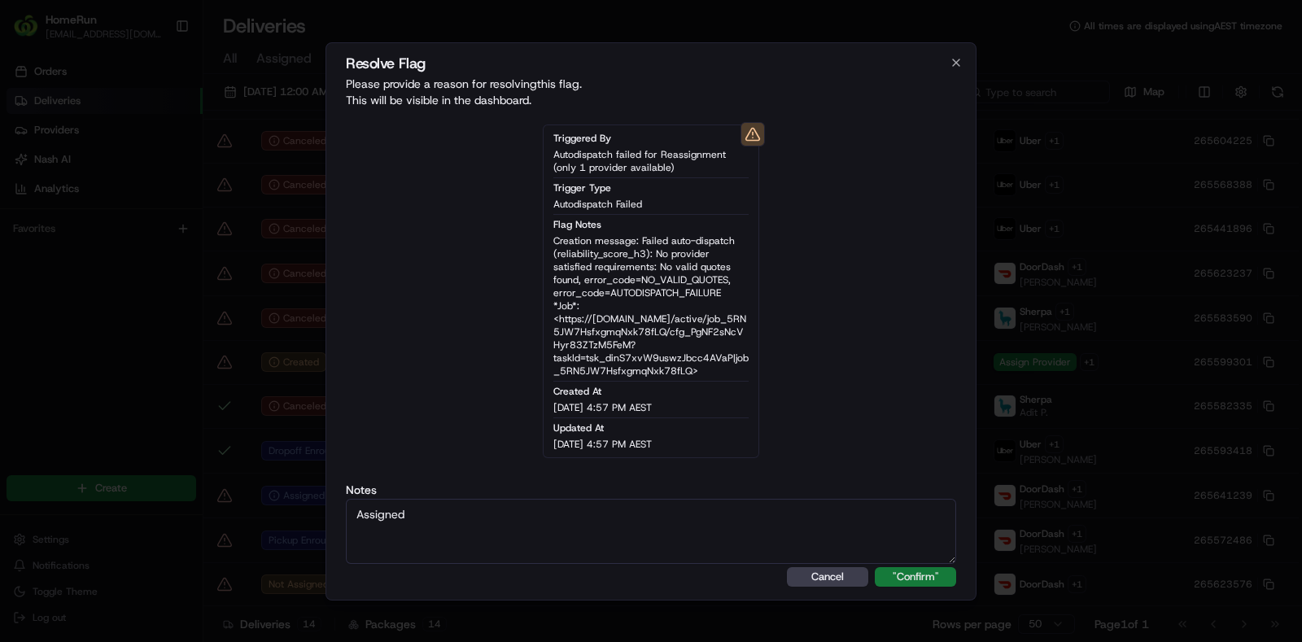
type textarea "Assigned"
click at [898, 577] on button ""Confirm"" at bounding box center [915, 577] width 81 height 20
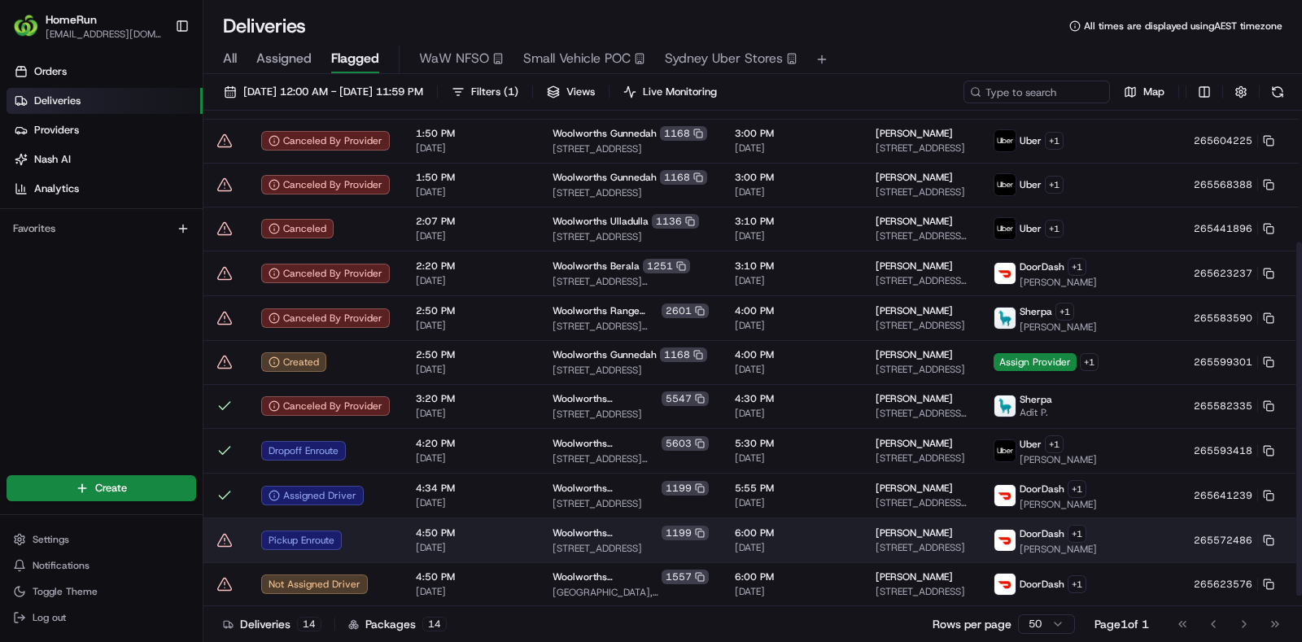
click at [224, 549] on icon at bounding box center [225, 540] width 16 height 16
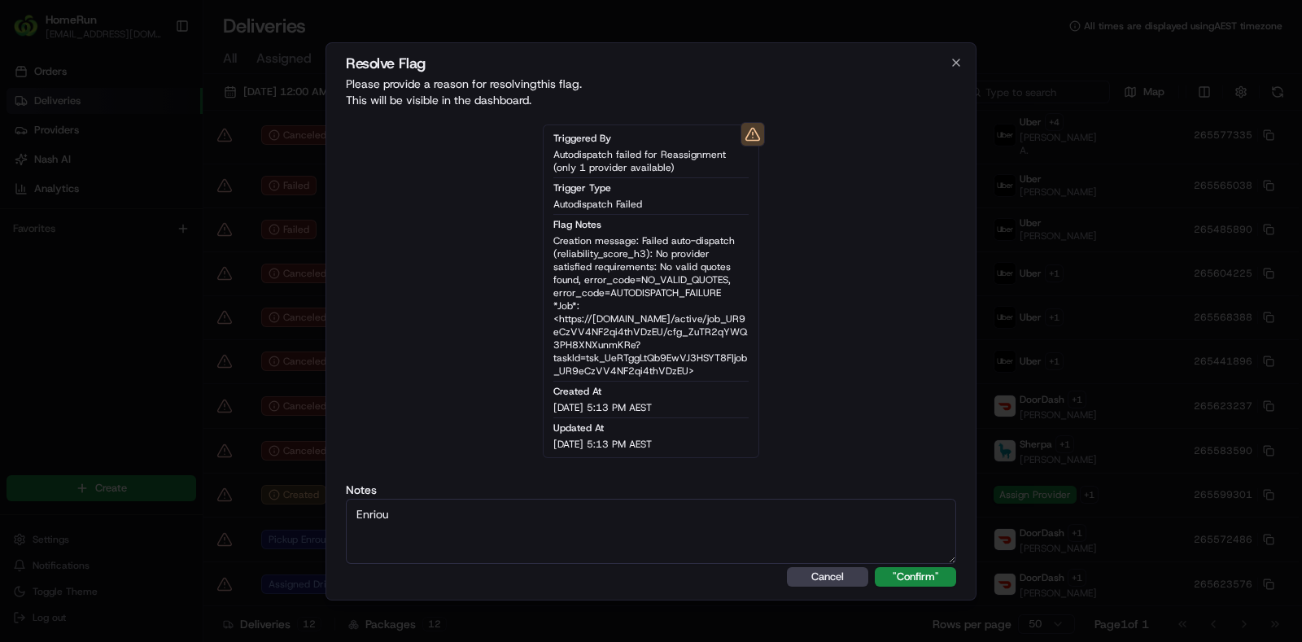
scroll to position [52, 0]
type textarea "Enroute"
click at [930, 575] on button ""Confirm"" at bounding box center [915, 577] width 81 height 20
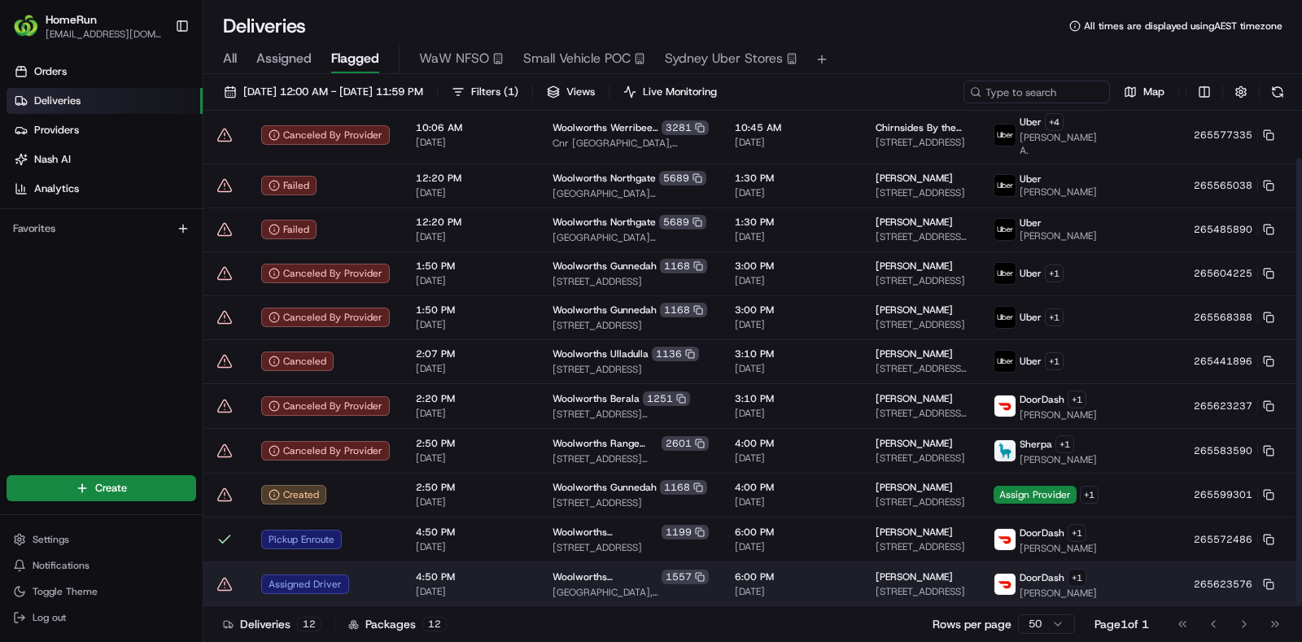
click at [224, 588] on icon at bounding box center [225, 584] width 16 height 16
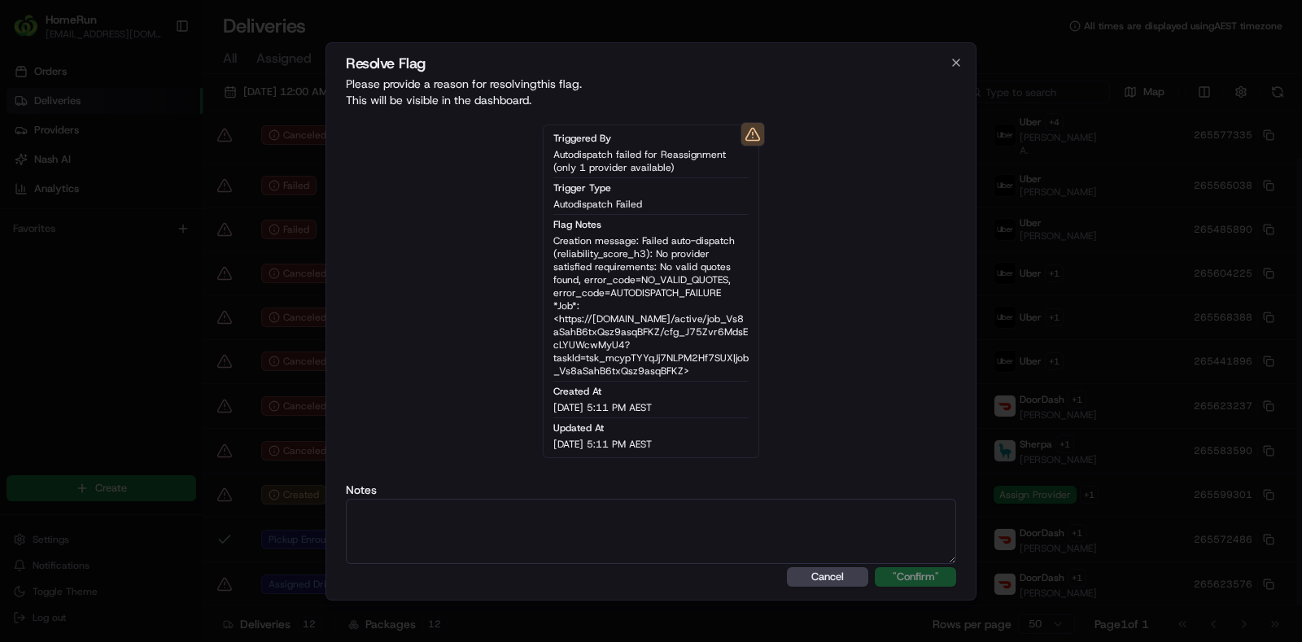
type textarea "S"
type textarea "Assigned"
click at [903, 572] on button ""Confirm"" at bounding box center [915, 577] width 81 height 20
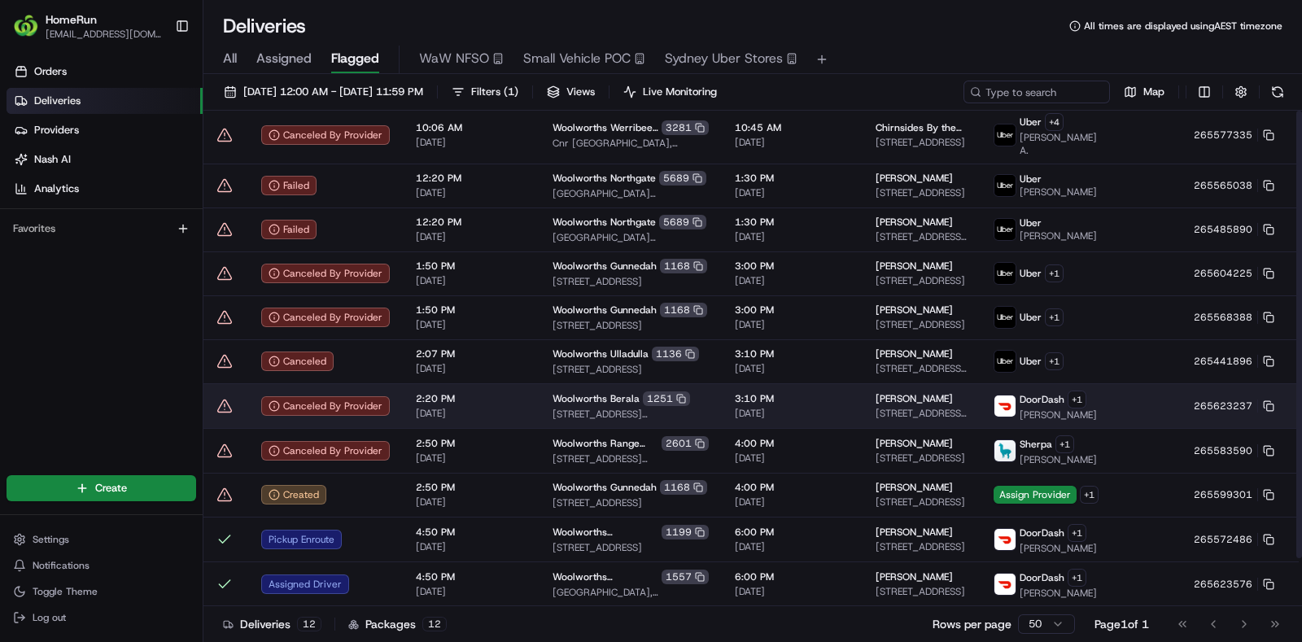
scroll to position [0, 0]
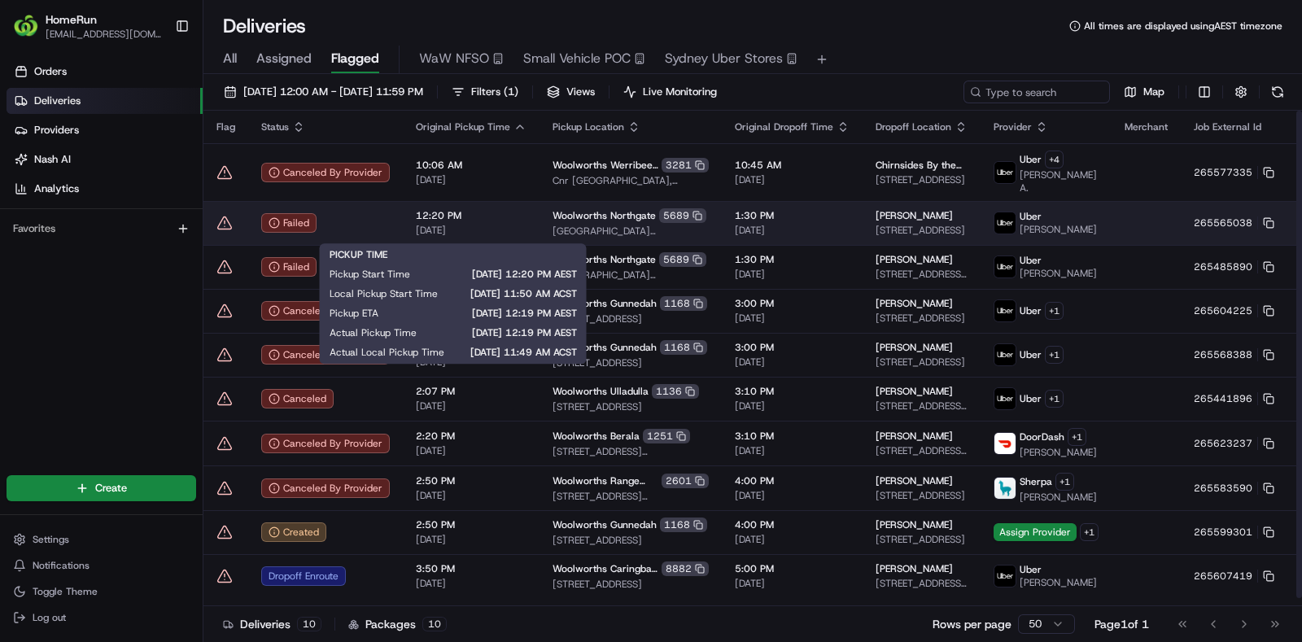
click at [490, 230] on span "[DATE]" at bounding box center [471, 230] width 111 height 13
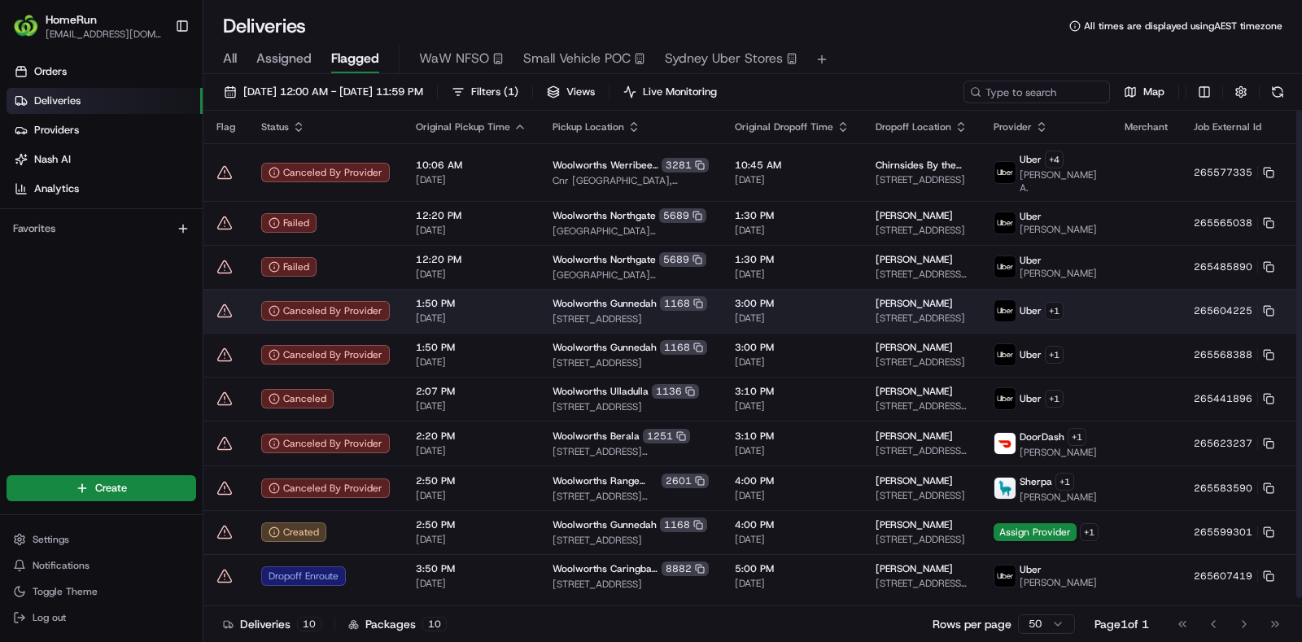
scroll to position [8, 0]
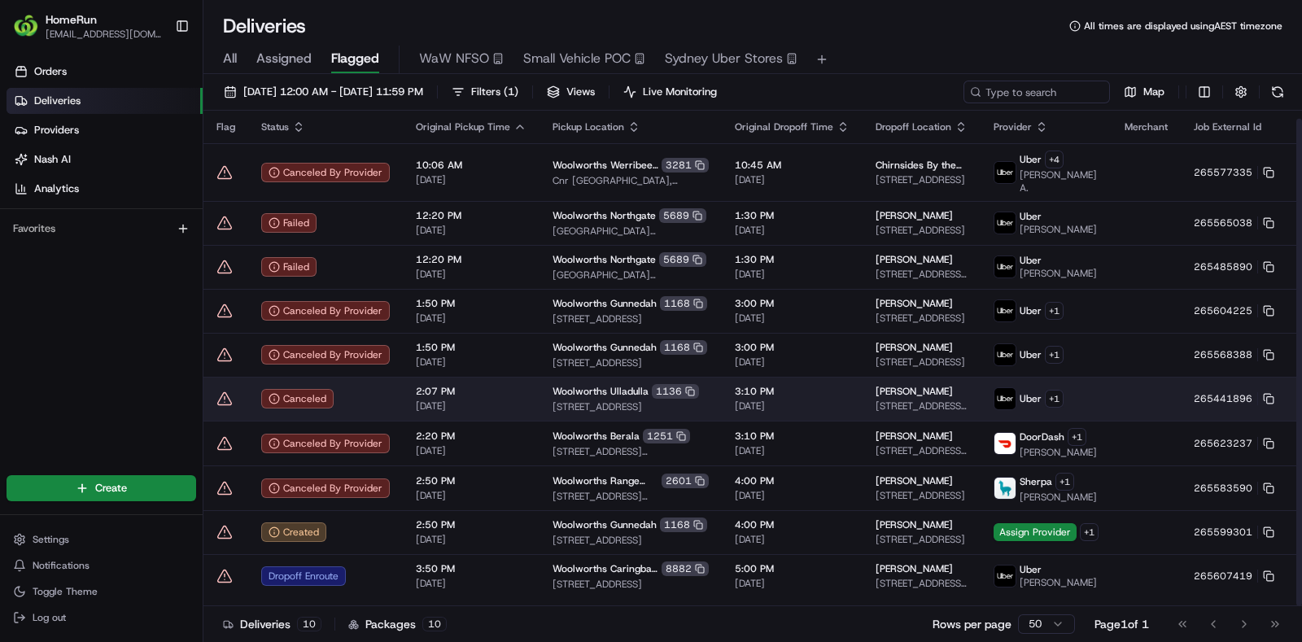
click at [384, 394] on td "Canceled" at bounding box center [325, 399] width 155 height 44
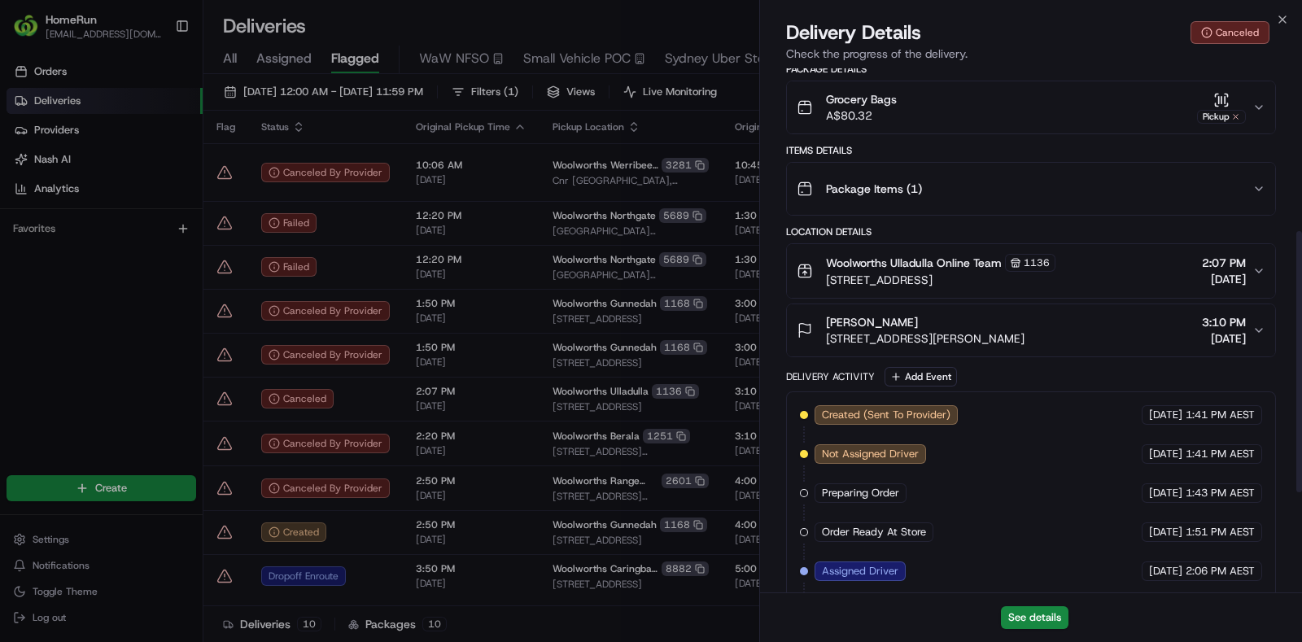
scroll to position [529, 0]
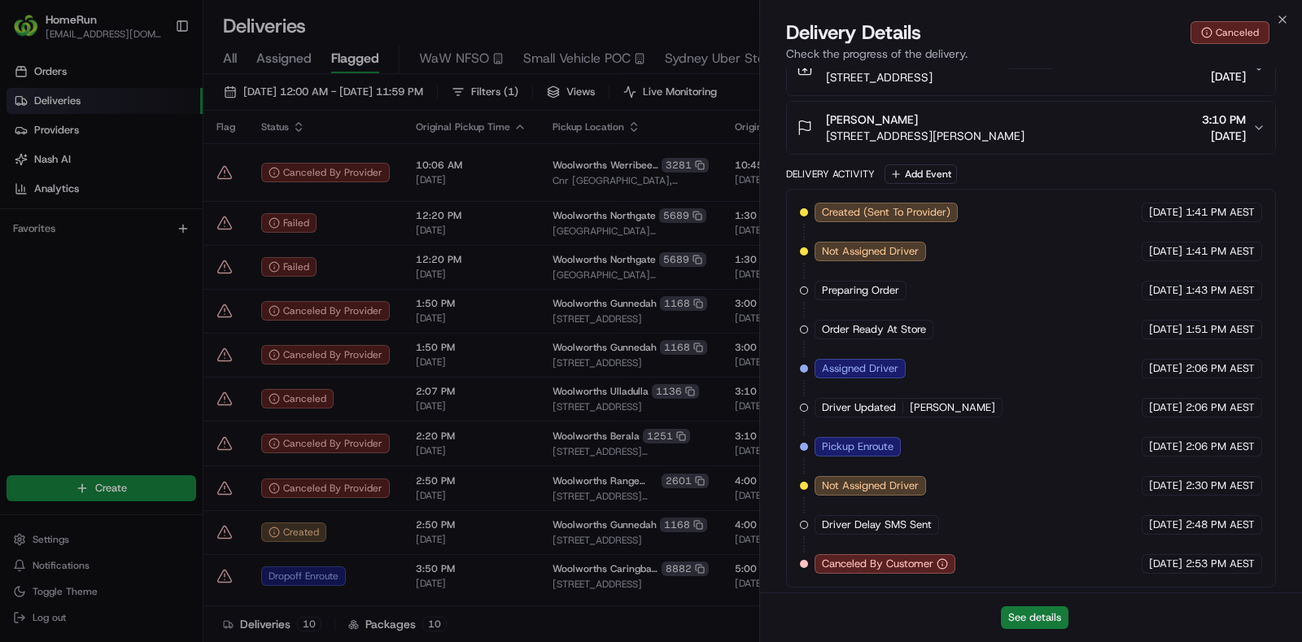
click at [1037, 612] on button "See details" at bounding box center [1035, 617] width 68 height 23
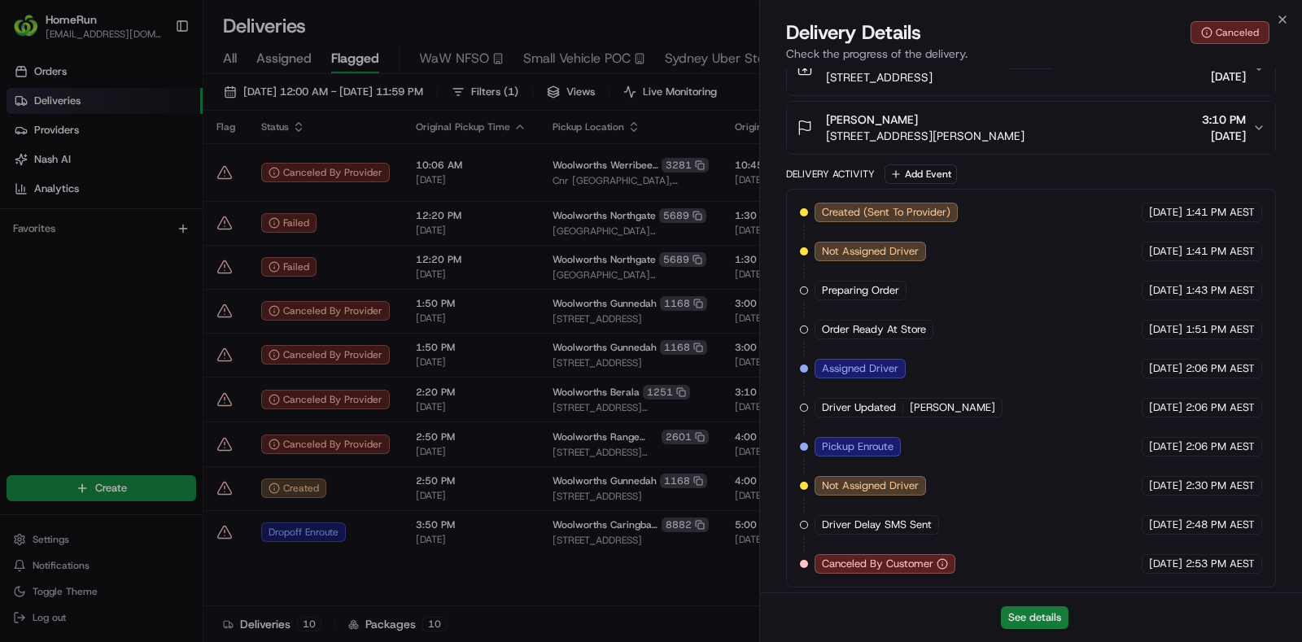
scroll to position [0, 0]
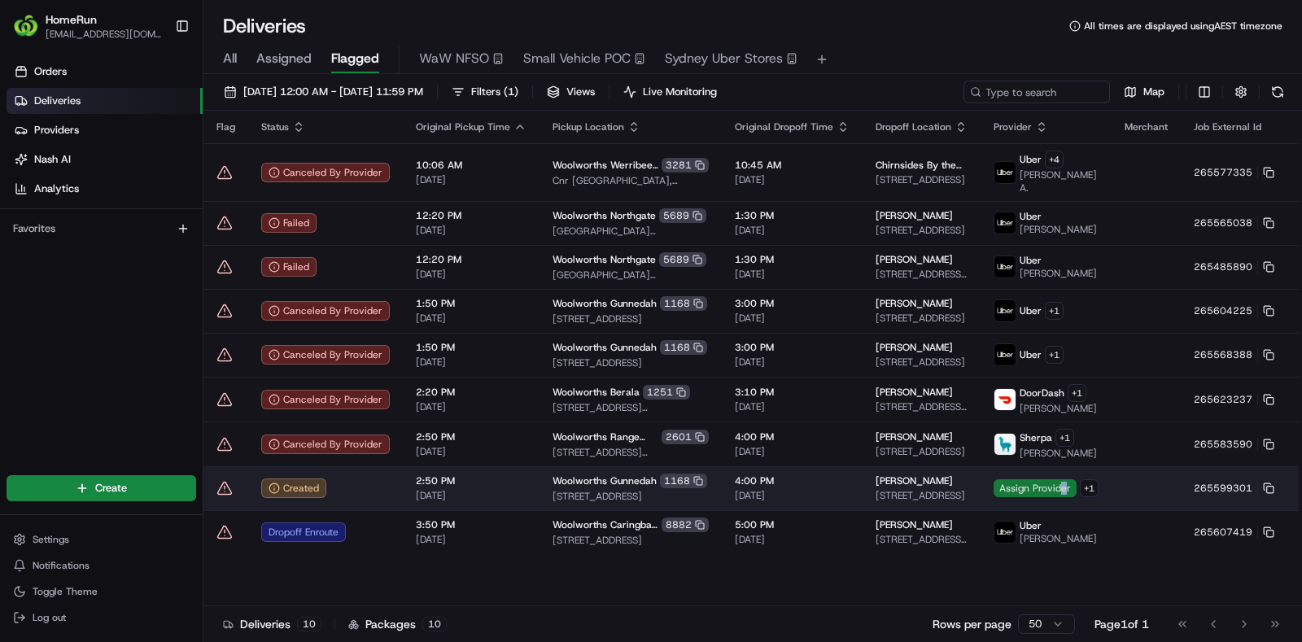
drag, startPoint x: 1004, startPoint y: 509, endPoint x: 1018, endPoint y: 510, distance: 13.9
click at [1018, 497] on span "Assign Provider" at bounding box center [1035, 488] width 83 height 18
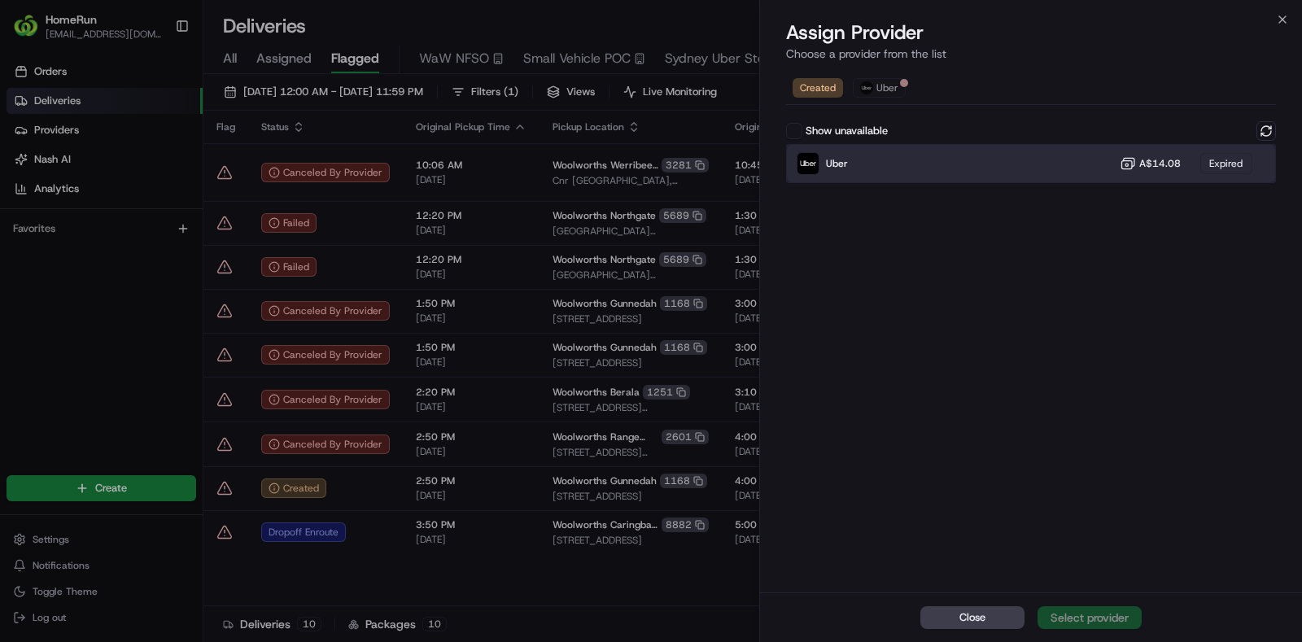
click at [948, 177] on div "Uber A$14.08 Expired" at bounding box center [1031, 163] width 490 height 39
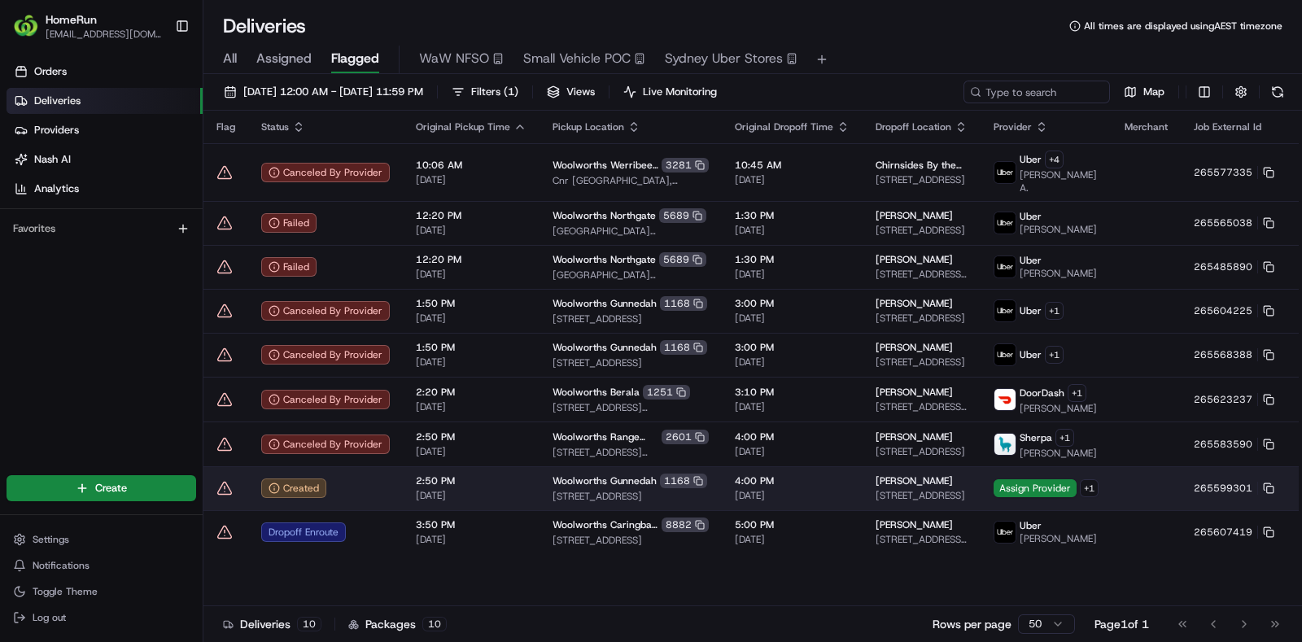
click at [1301, 498] on button at bounding box center [1325, 489] width 20 height 20
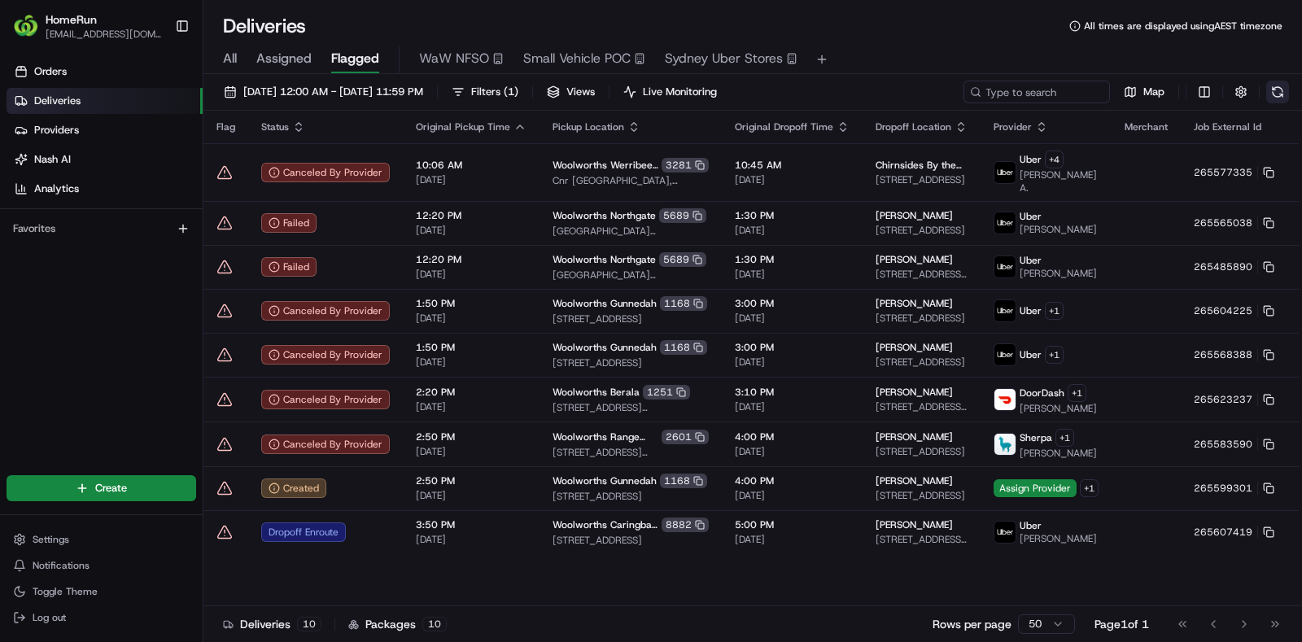
click at [1271, 90] on button at bounding box center [1277, 92] width 23 height 23
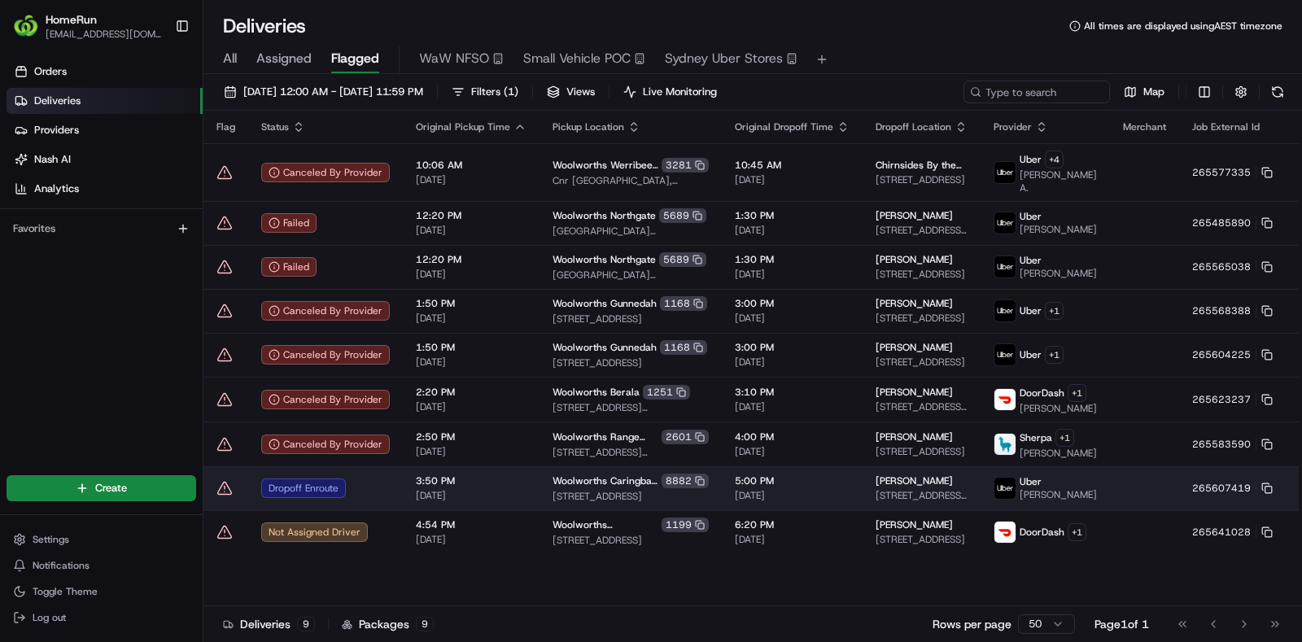
click at [234, 497] on div at bounding box center [226, 488] width 19 height 16
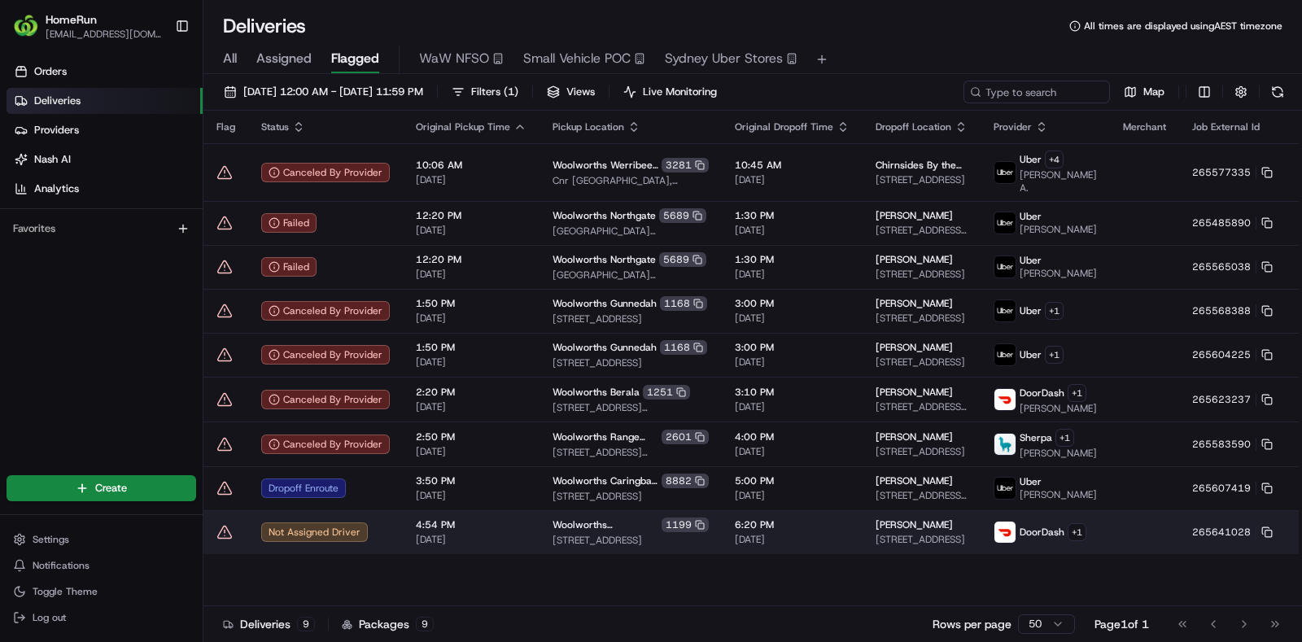
click at [214, 550] on td at bounding box center [225, 532] width 45 height 44
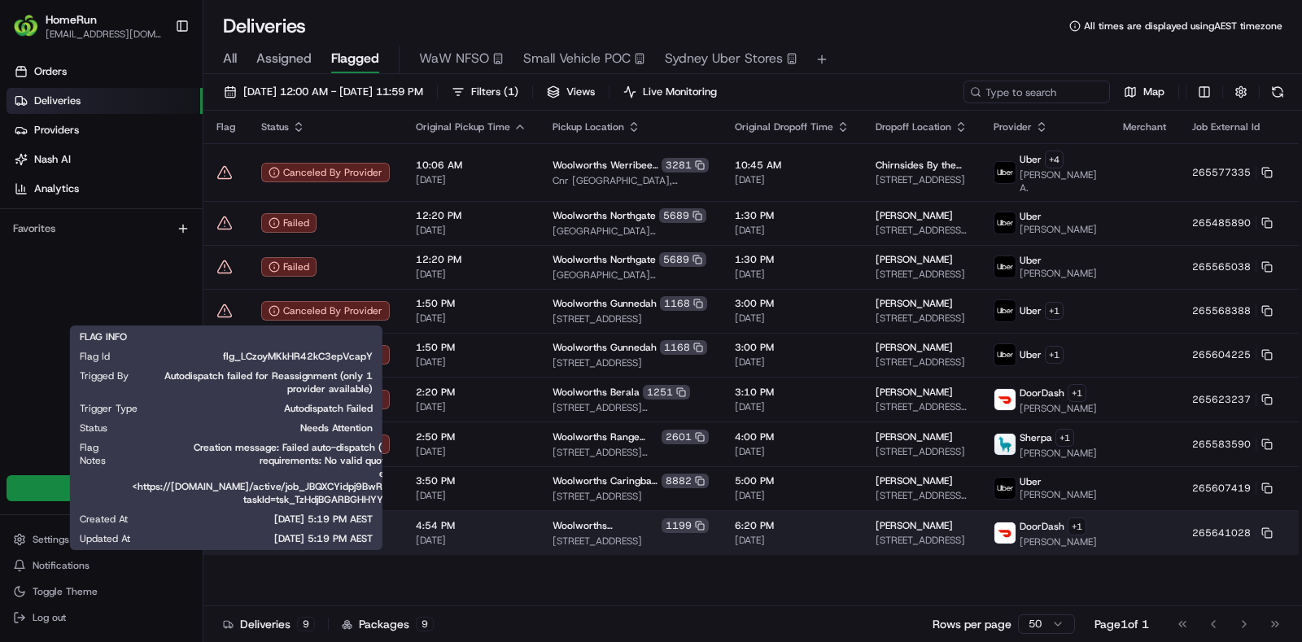
click at [222, 541] on icon at bounding box center [225, 533] width 16 height 16
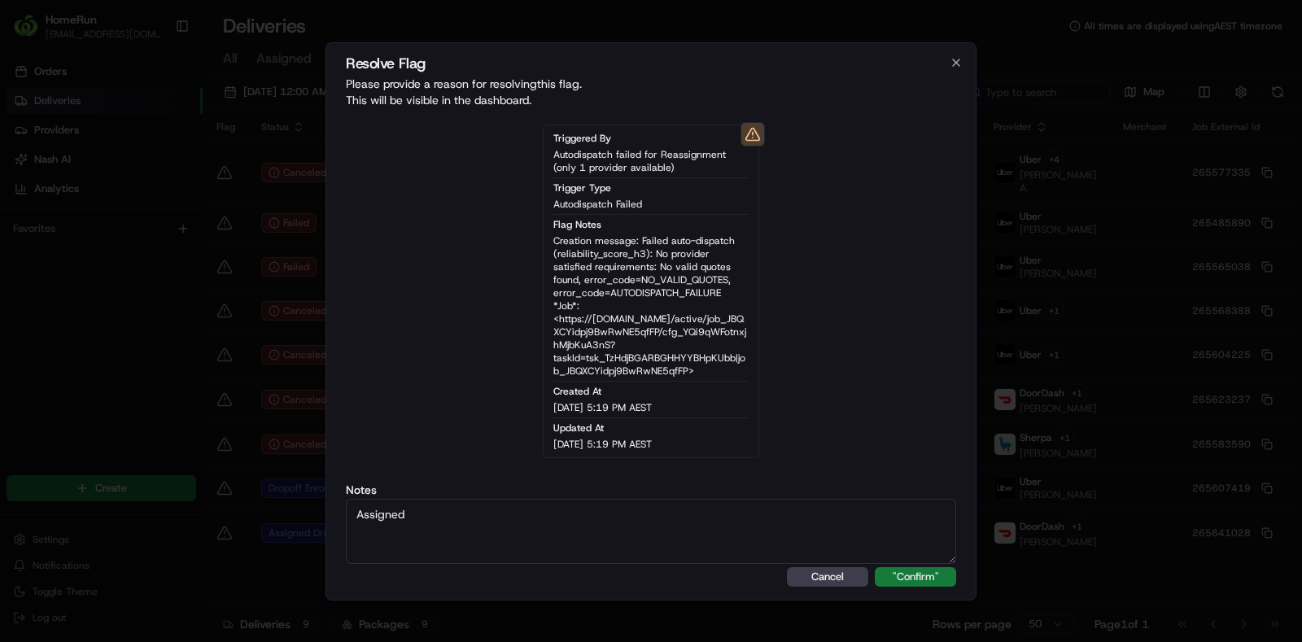
type textarea "Assigned"
click at [923, 575] on button ""Confirm"" at bounding box center [915, 577] width 81 height 20
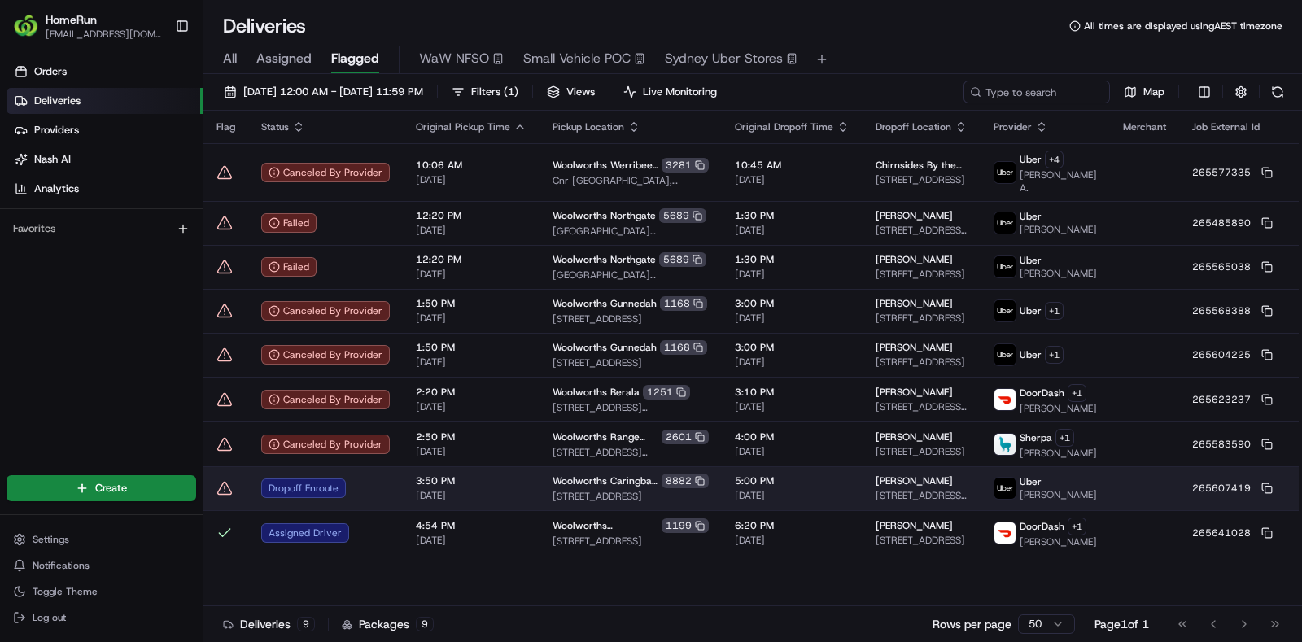
click at [224, 497] on icon at bounding box center [225, 488] width 16 height 16
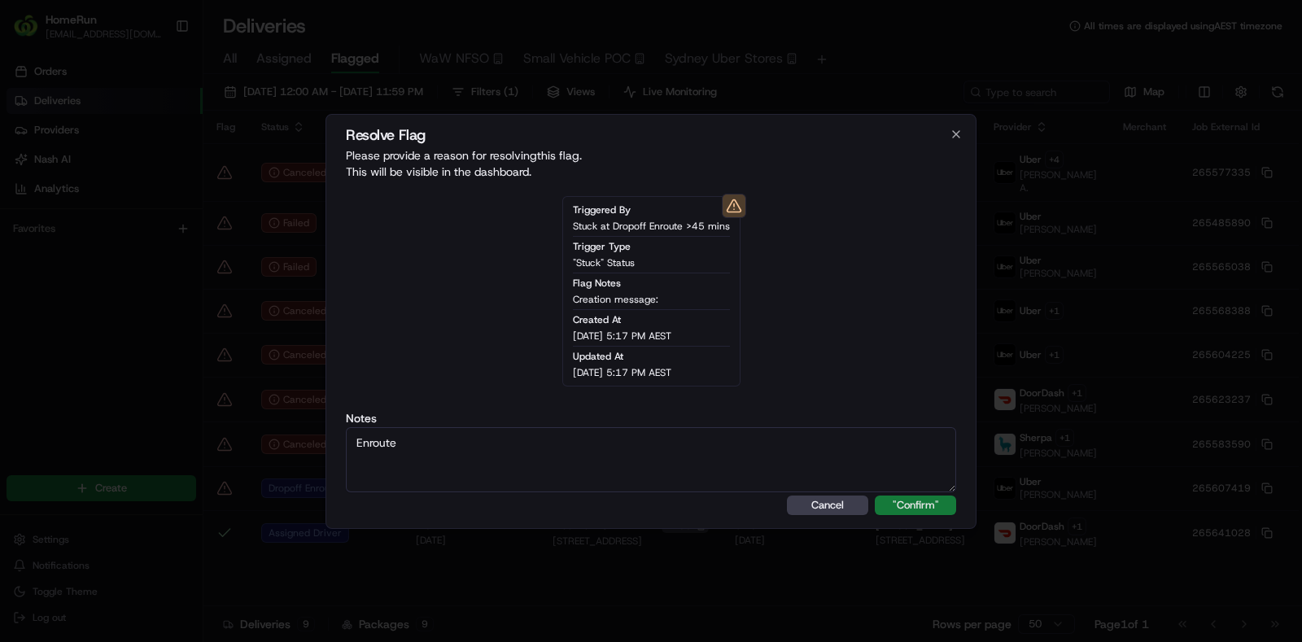
type textarea "Enroute"
click at [906, 502] on button ""Confirm"" at bounding box center [915, 506] width 81 height 20
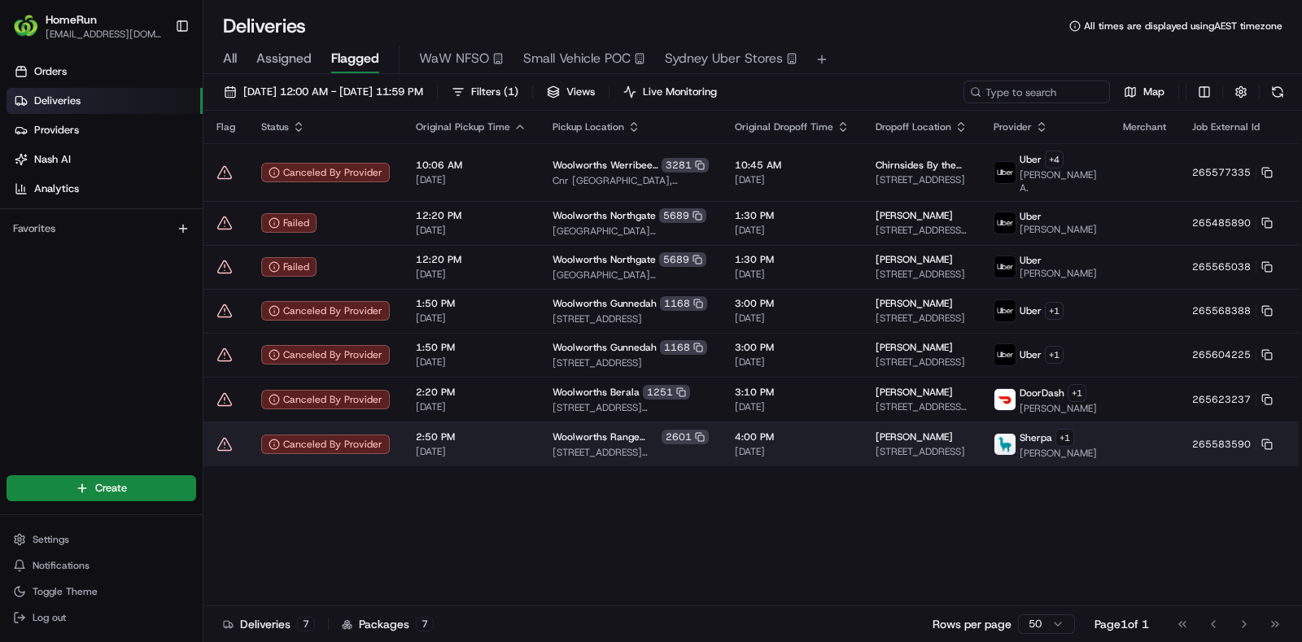
click at [735, 458] on span "[DATE]" at bounding box center [792, 451] width 115 height 13
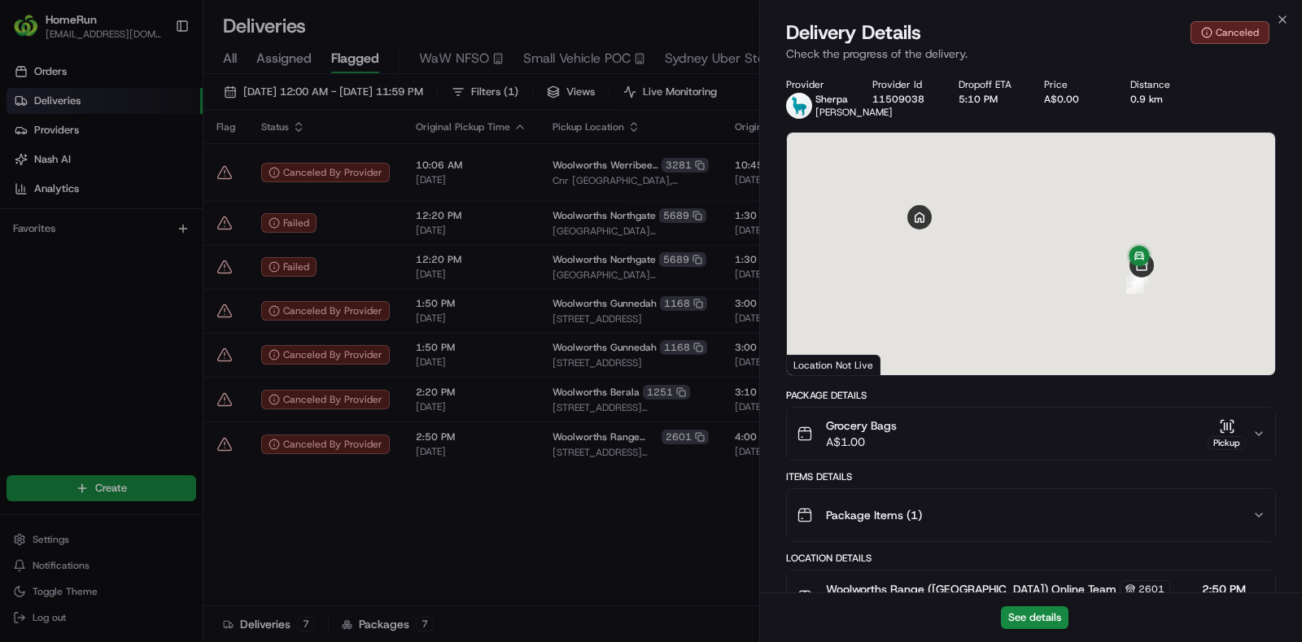
scroll to position [580, 0]
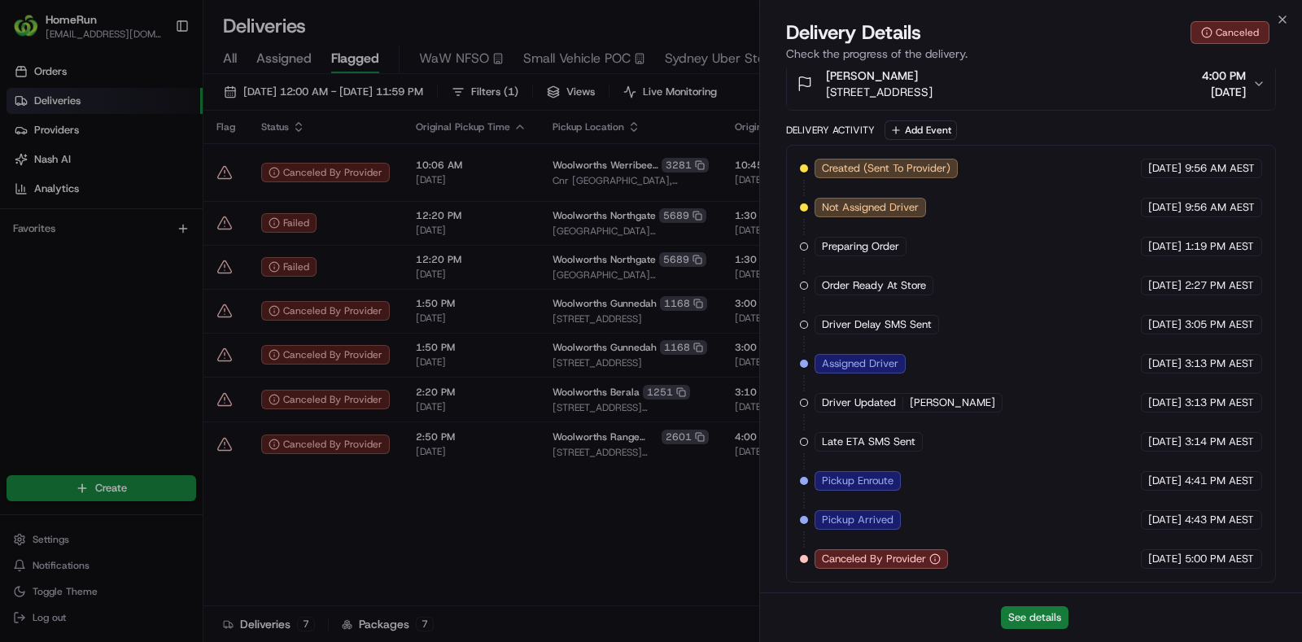
click at [1026, 615] on button "See details" at bounding box center [1035, 617] width 68 height 23
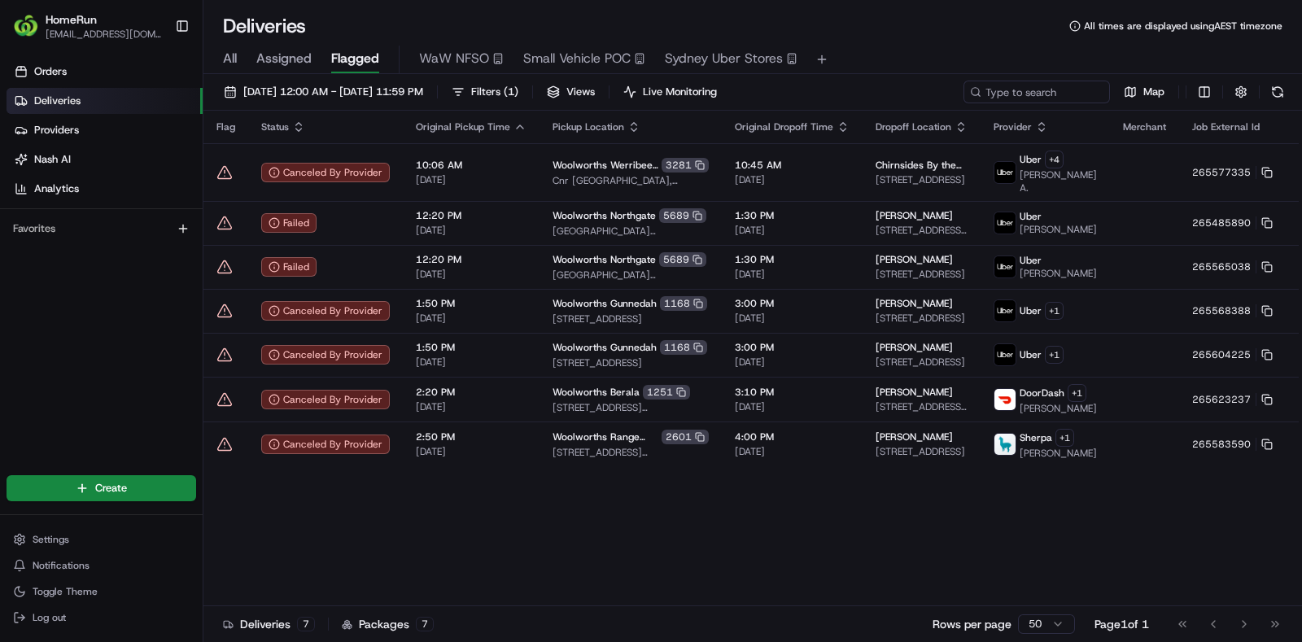
drag, startPoint x: 1217, startPoint y: 458, endPoint x: 920, endPoint y: 531, distance: 305.8
click at [920, 531] on div "Flag Status Original Pickup Time Pickup Location Original Dropoff Time Dropoff …" at bounding box center [774, 359] width 1143 height 496
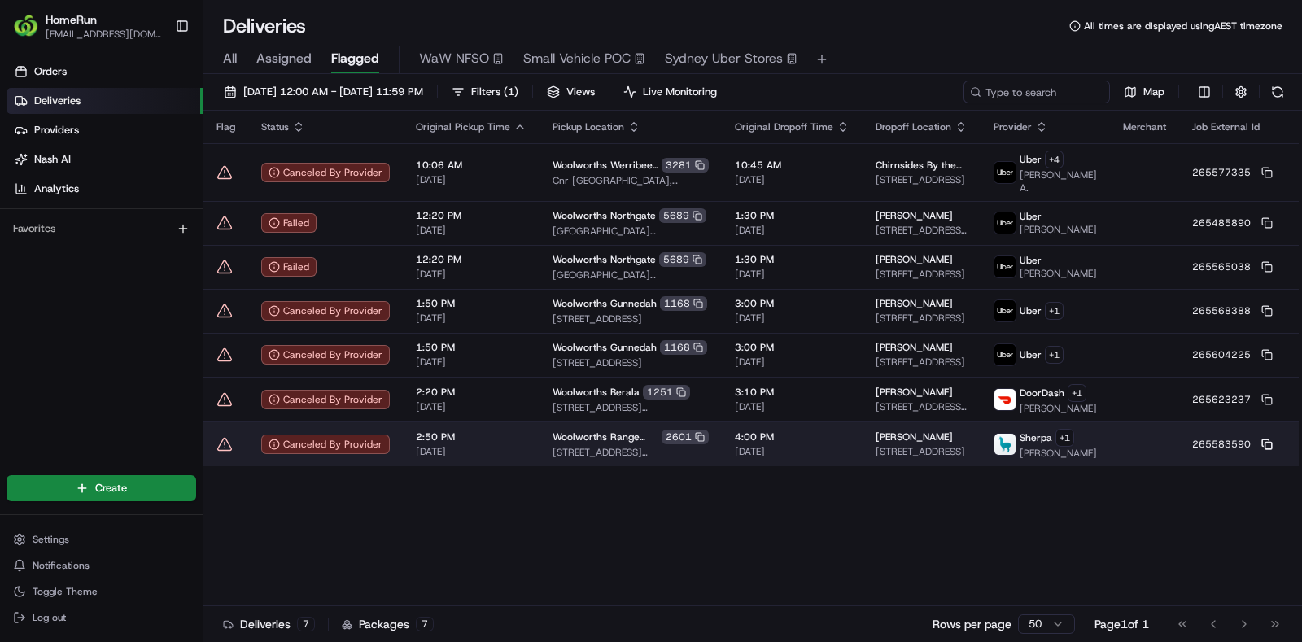
click at [1266, 448] on rect at bounding box center [1269, 445] width 7 height 7
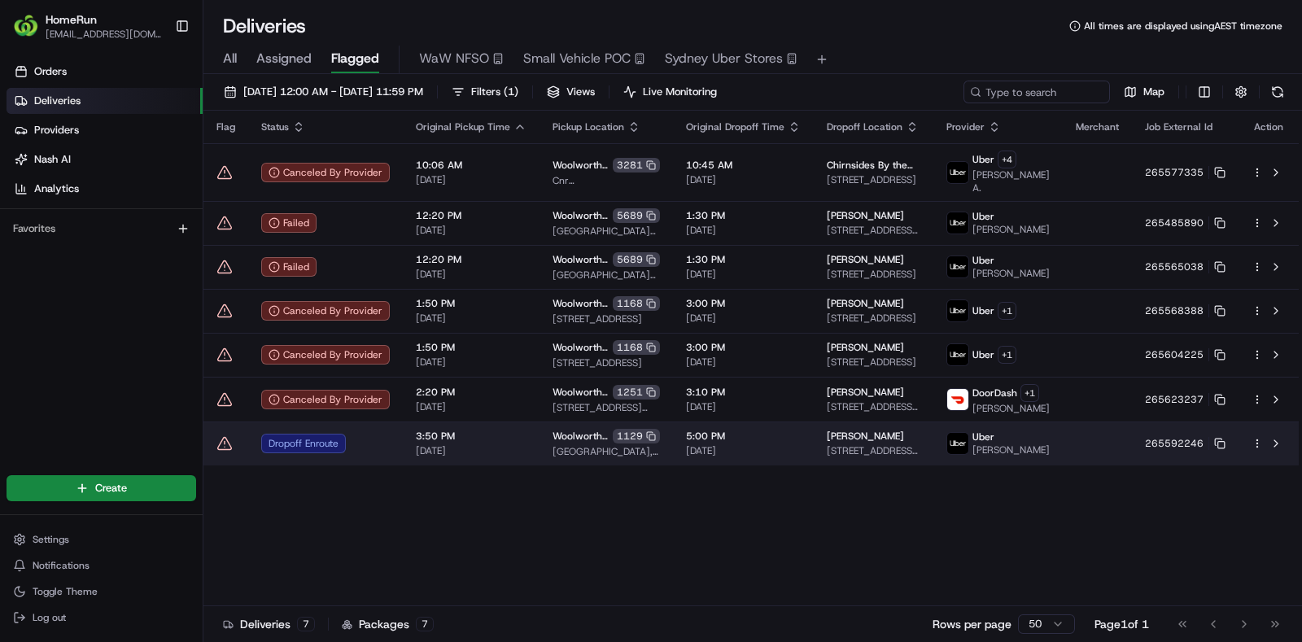
click at [227, 452] on icon at bounding box center [225, 443] width 16 height 16
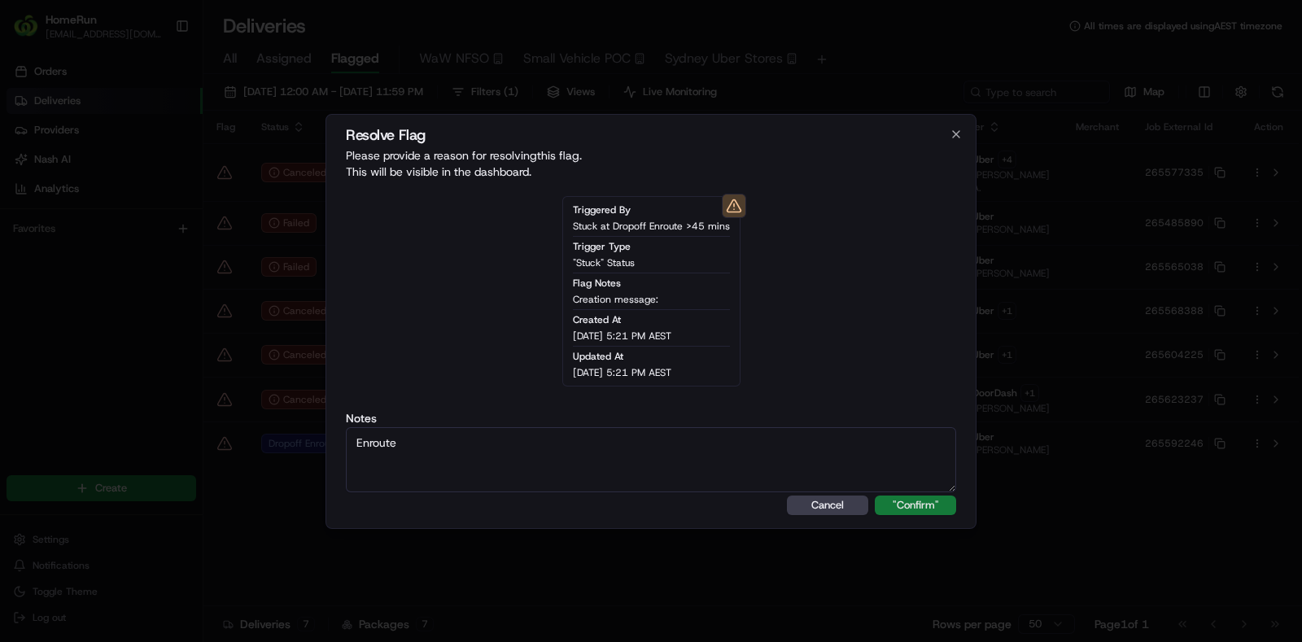
type textarea "Enroute"
click at [918, 503] on button ""Confirm"" at bounding box center [915, 506] width 81 height 20
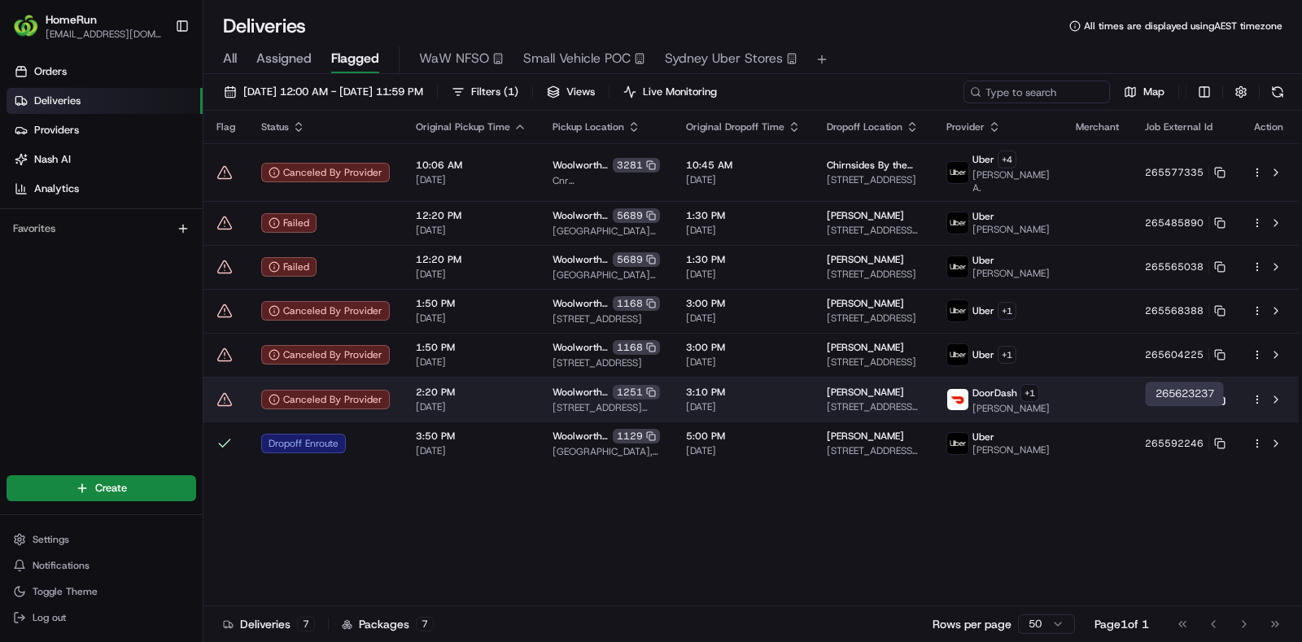
click at [1220, 404] on rect at bounding box center [1221, 400] width 7 height 7
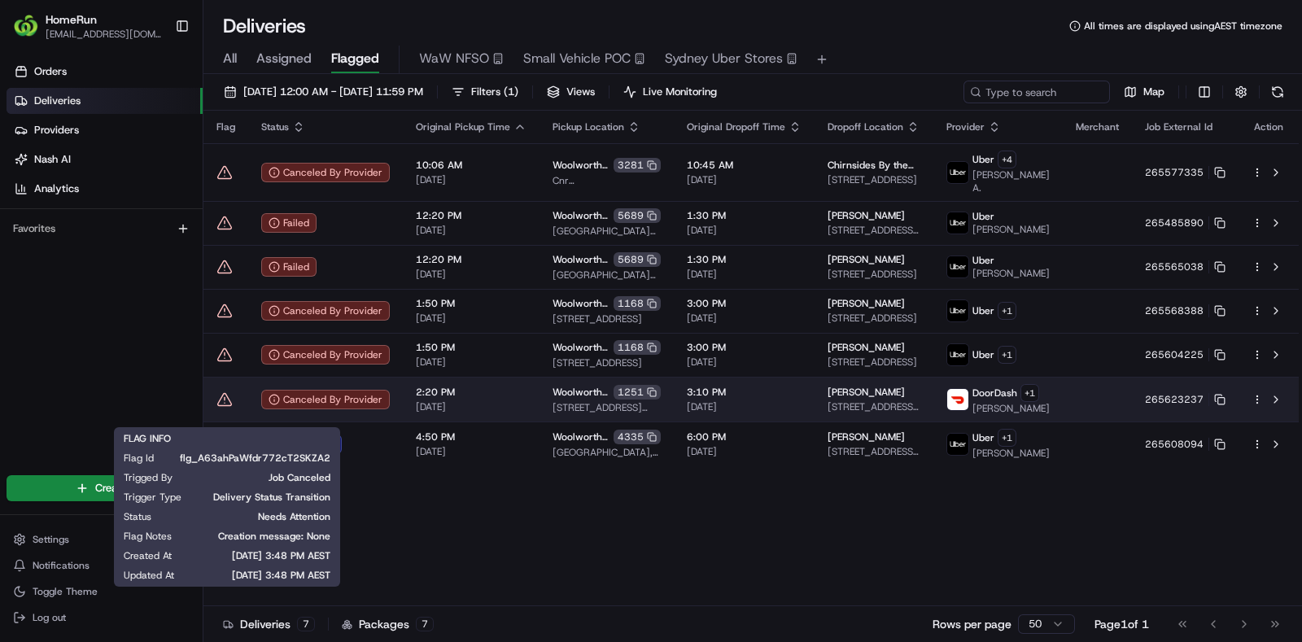
click at [221, 408] on icon at bounding box center [225, 400] width 16 height 16
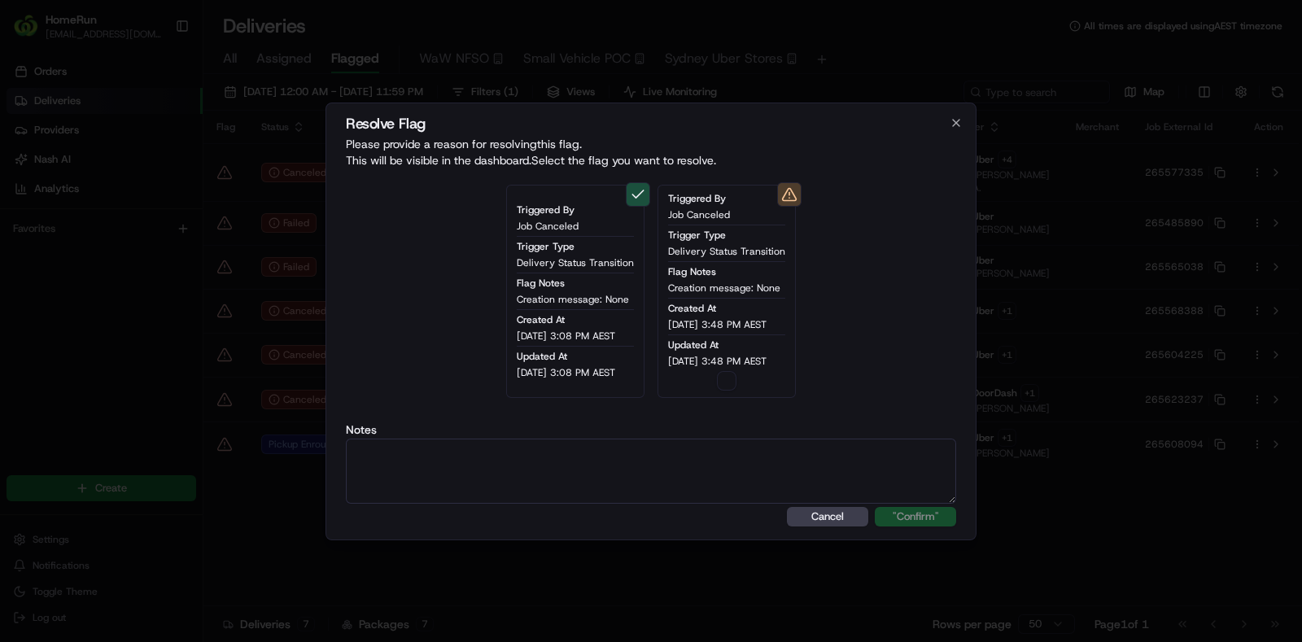
type button "on"
click at [732, 386] on button "on" at bounding box center [727, 381] width 20 height 20
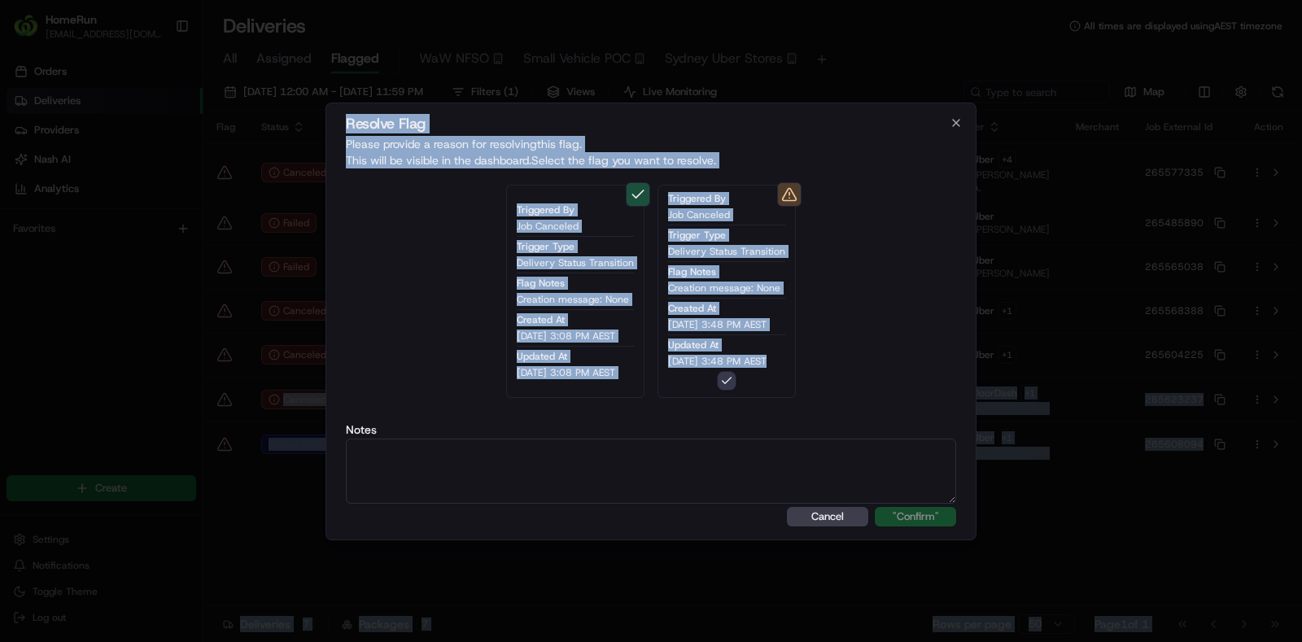
click at [691, 501] on textarea at bounding box center [651, 471] width 610 height 65
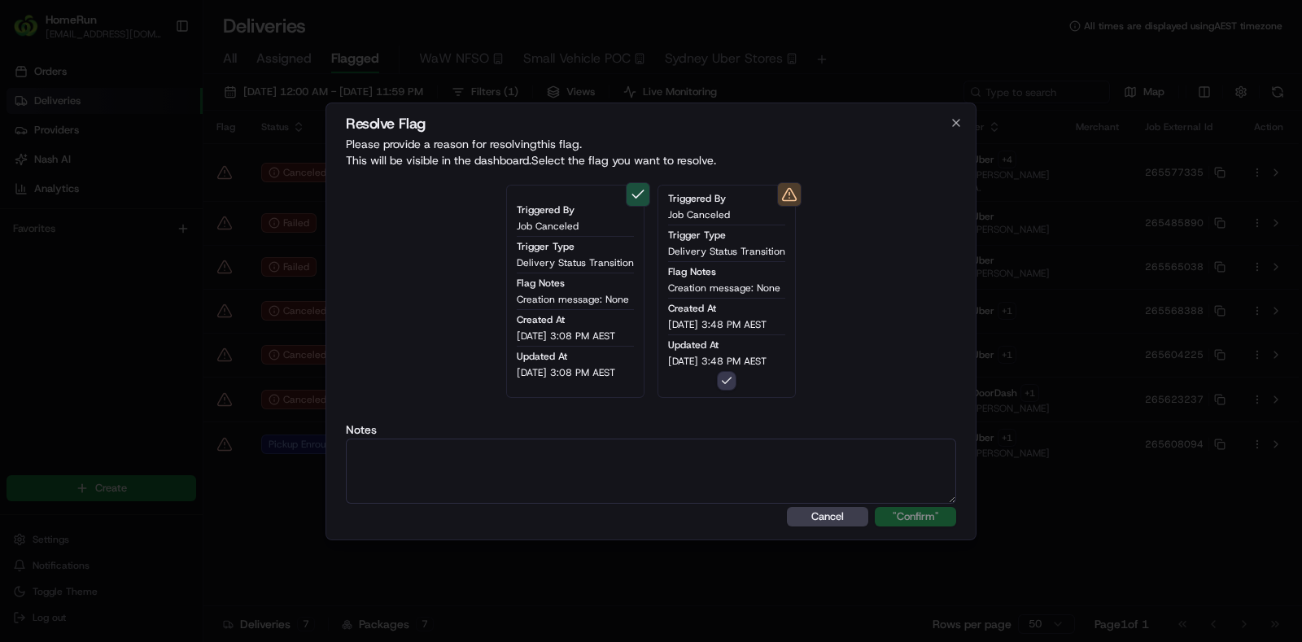
click at [690, 488] on textarea at bounding box center [651, 471] width 610 height 65
type textarea "SMS sent to cx"
click at [929, 507] on button ""Confirm"" at bounding box center [915, 517] width 81 height 20
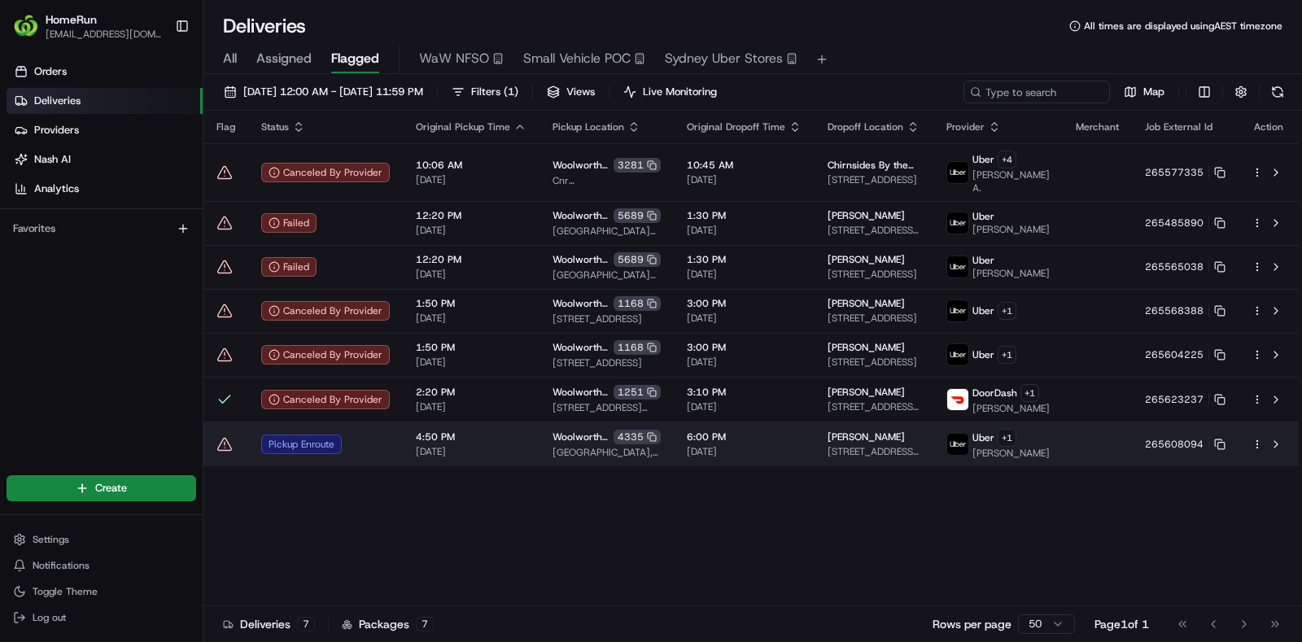
click at [223, 466] on td at bounding box center [225, 444] width 45 height 45
click at [220, 450] on icon at bounding box center [225, 444] width 14 height 12
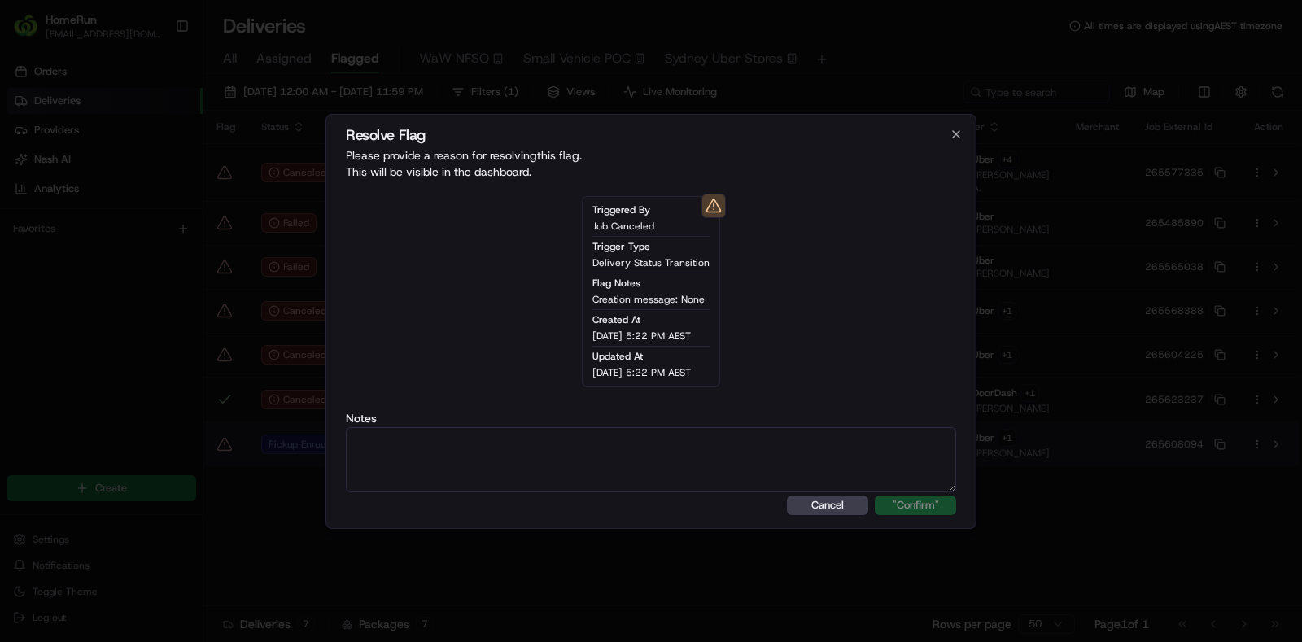
type textarea "n"
type textarea "Enroute"
click at [912, 498] on button ""Confirm"" at bounding box center [915, 506] width 81 height 20
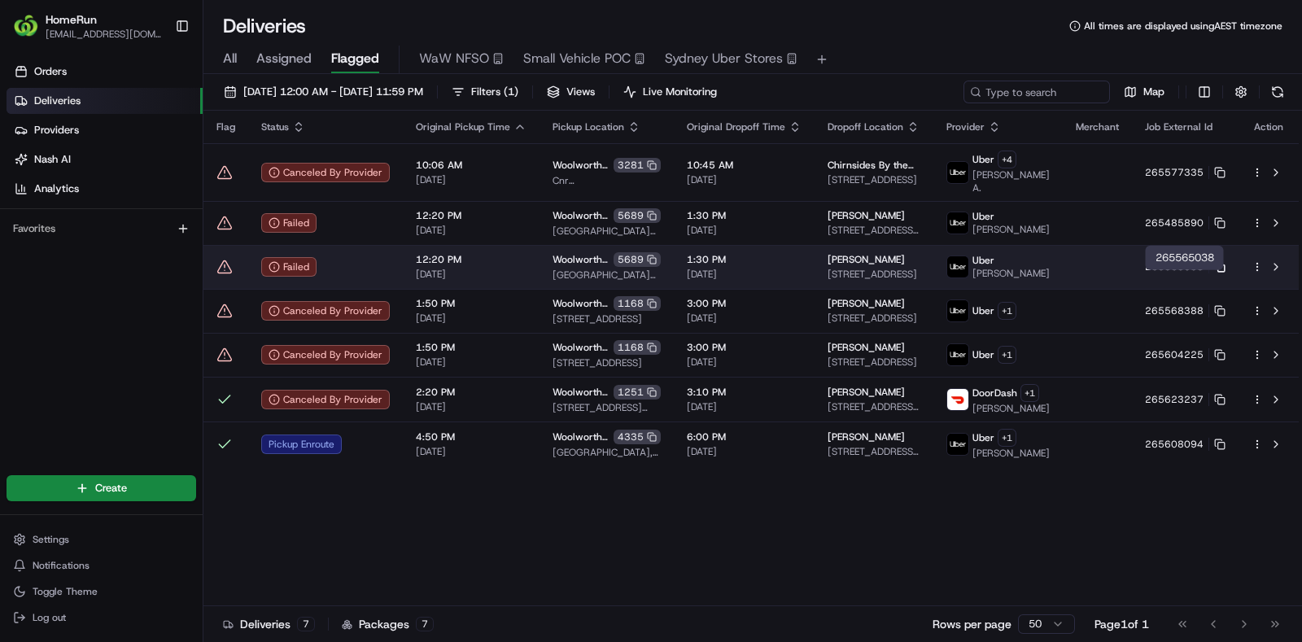
click at [1221, 273] on icon at bounding box center [1219, 266] width 11 height 11
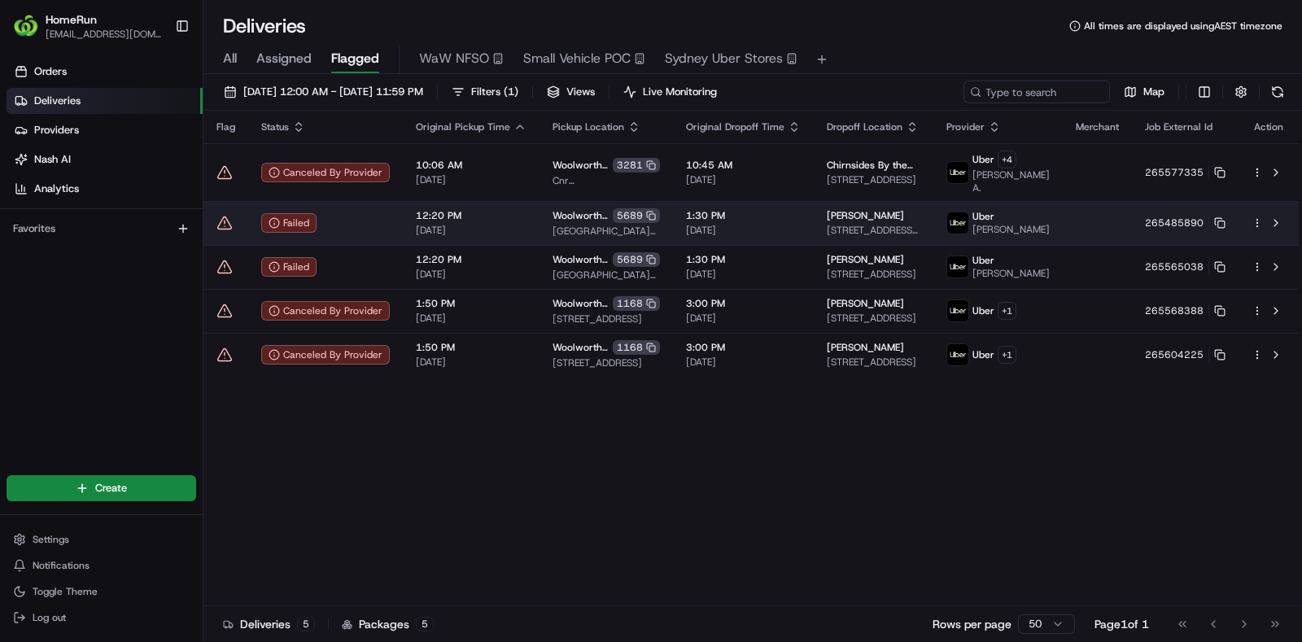
click at [357, 222] on div "Failed" at bounding box center [325, 223] width 129 height 20
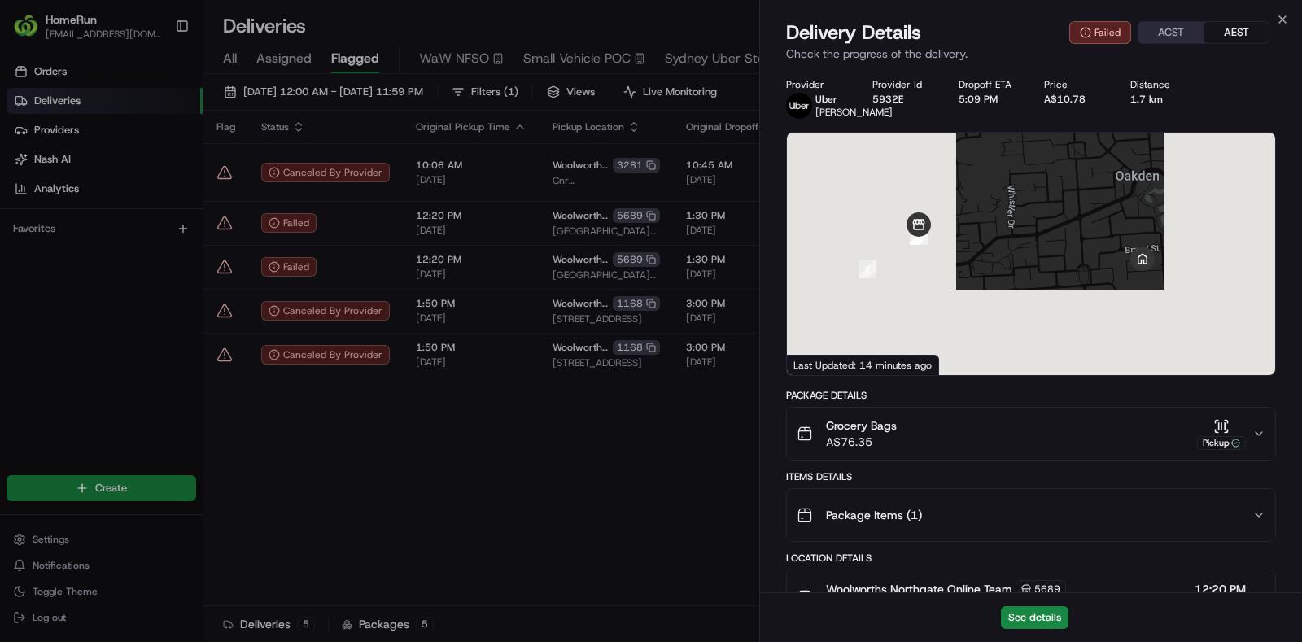
scroll to position [710, 0]
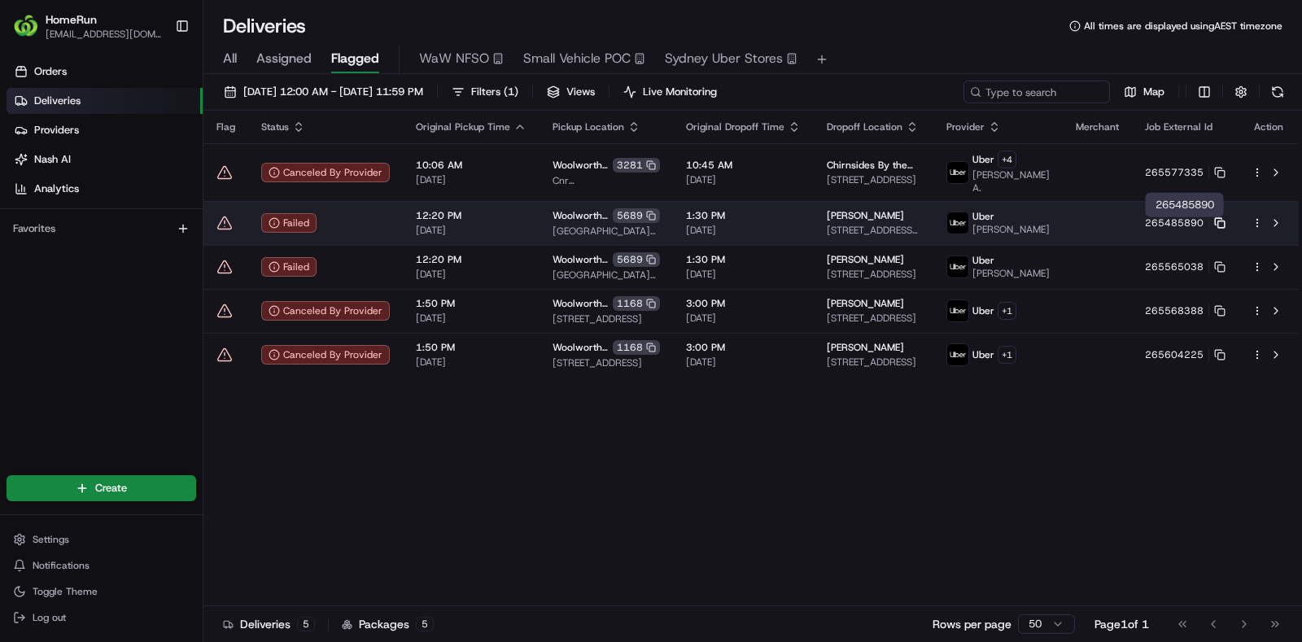
click at [1221, 229] on icon at bounding box center [1219, 222] width 11 height 11
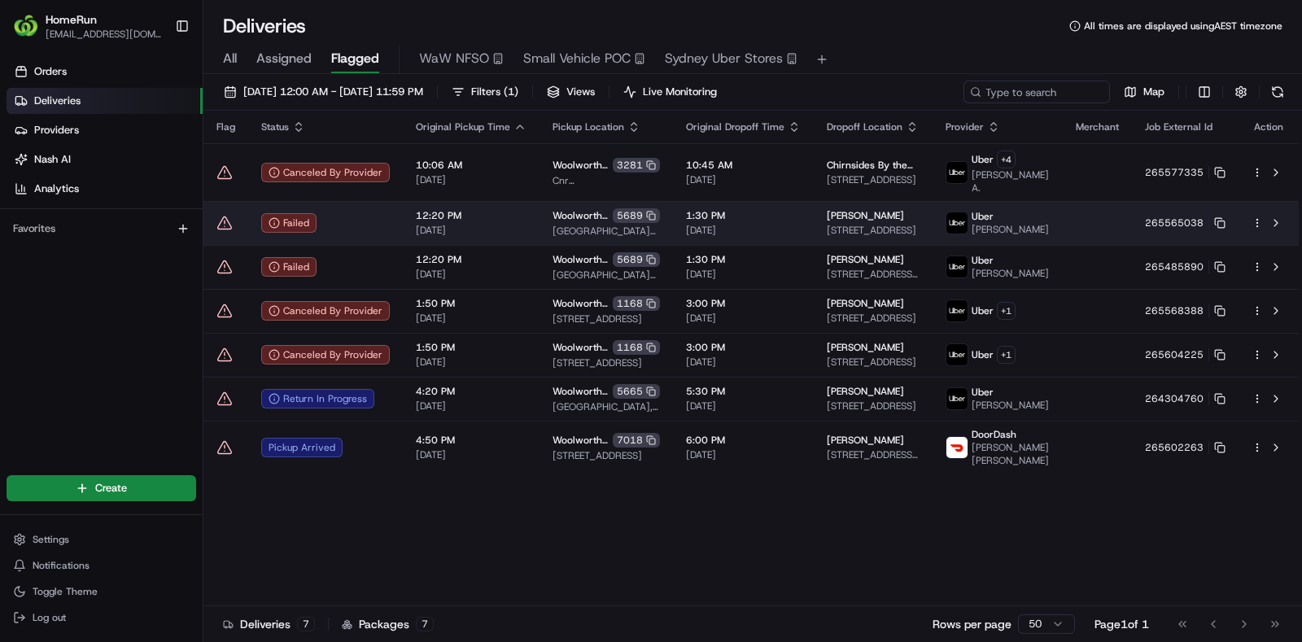
click at [221, 237] on td at bounding box center [225, 223] width 45 height 44
click at [218, 221] on icon at bounding box center [225, 223] width 16 height 16
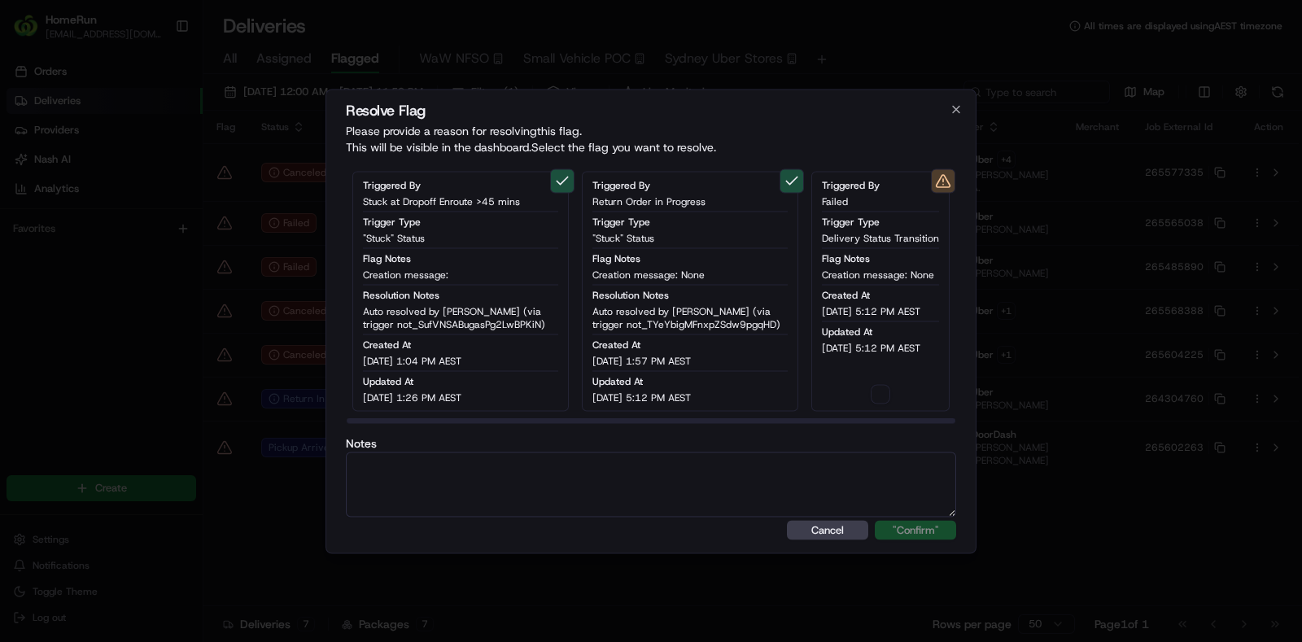
click at [867, 397] on div "Triggered By Failed Trigger Type Delivery Status Transition Flag Notes Creation…" at bounding box center [880, 291] width 138 height 240
click at [877, 397] on button "button" at bounding box center [881, 394] width 20 height 20
click at [760, 464] on textarea at bounding box center [651, 484] width 610 height 65
type textarea "Failed - SMS sent to cx"
click at [884, 530] on button ""Confirm"" at bounding box center [915, 530] width 81 height 20
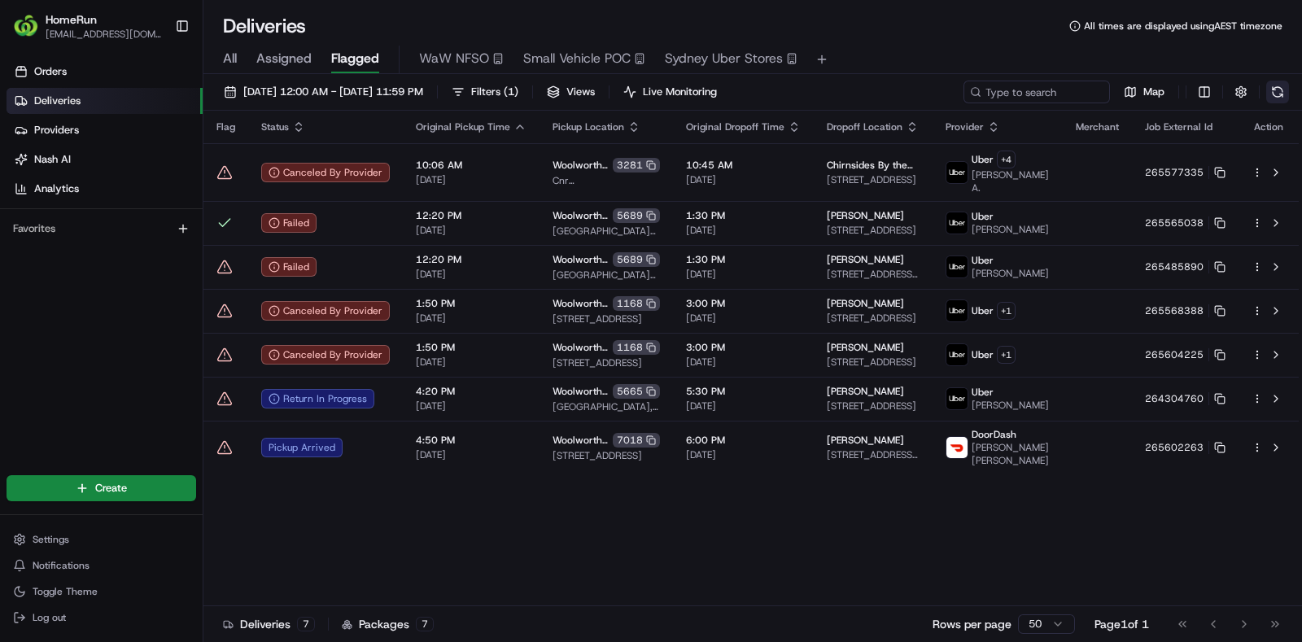
click at [1278, 97] on button at bounding box center [1277, 92] width 23 height 23
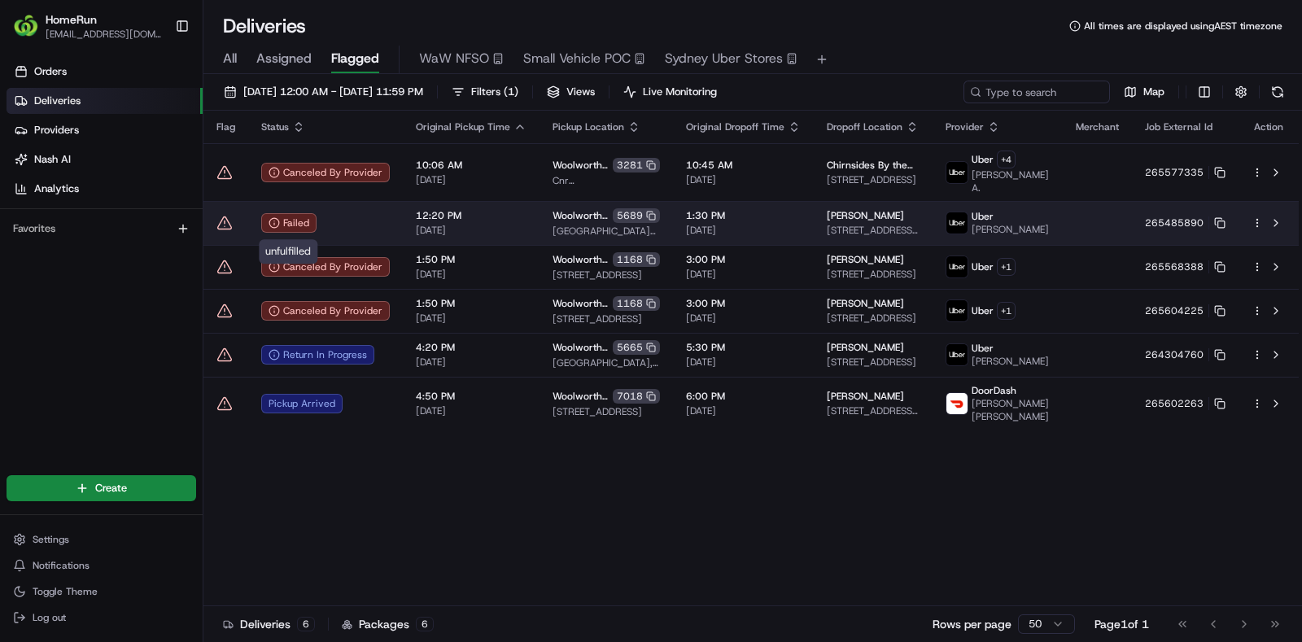
click at [342, 221] on div "Failed" at bounding box center [325, 223] width 129 height 20
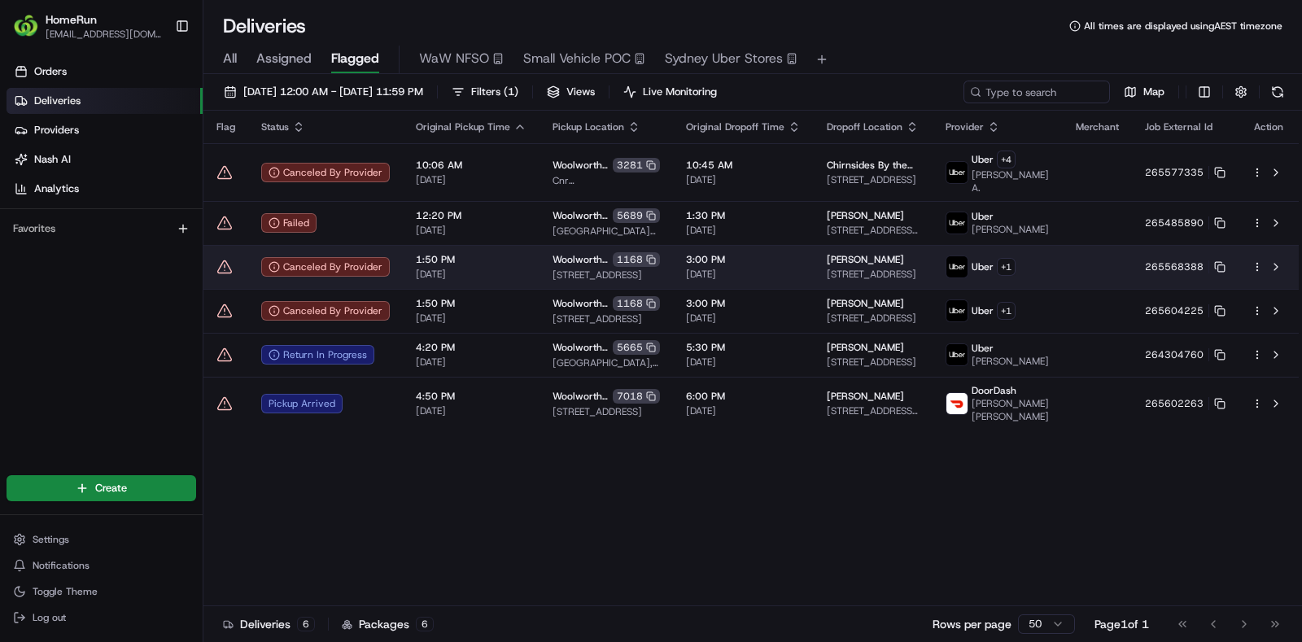
click at [526, 263] on td "1:50 PM 20/08/2025" at bounding box center [471, 267] width 137 height 44
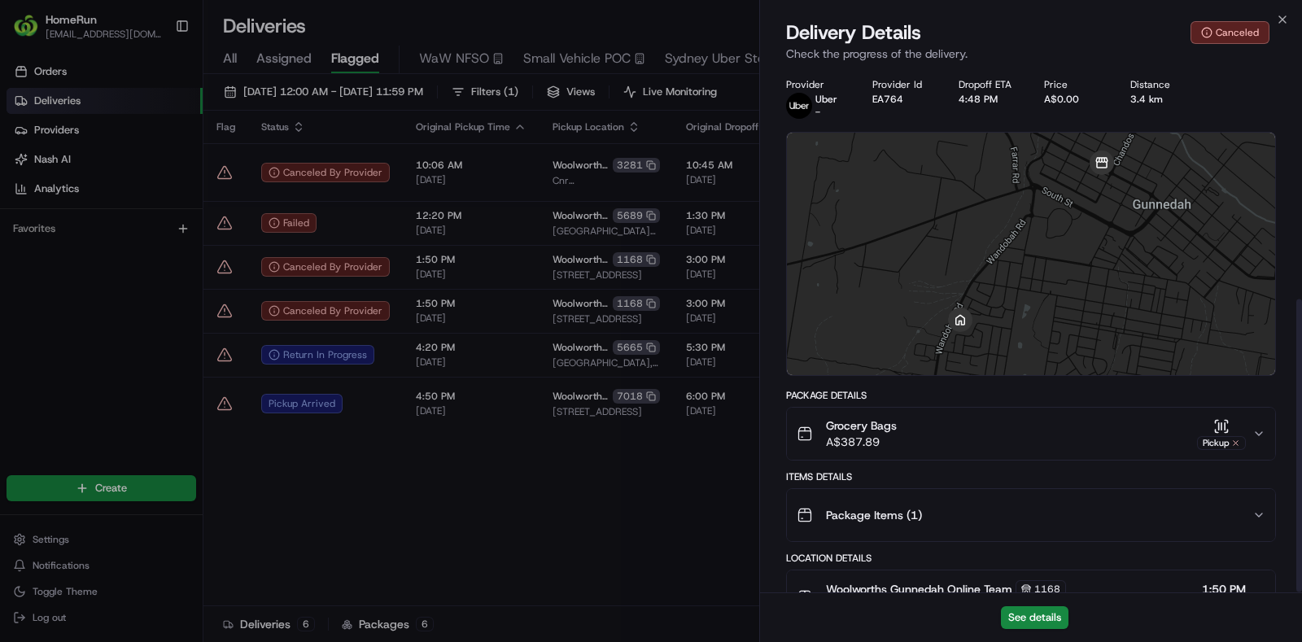
scroll to position [412, 0]
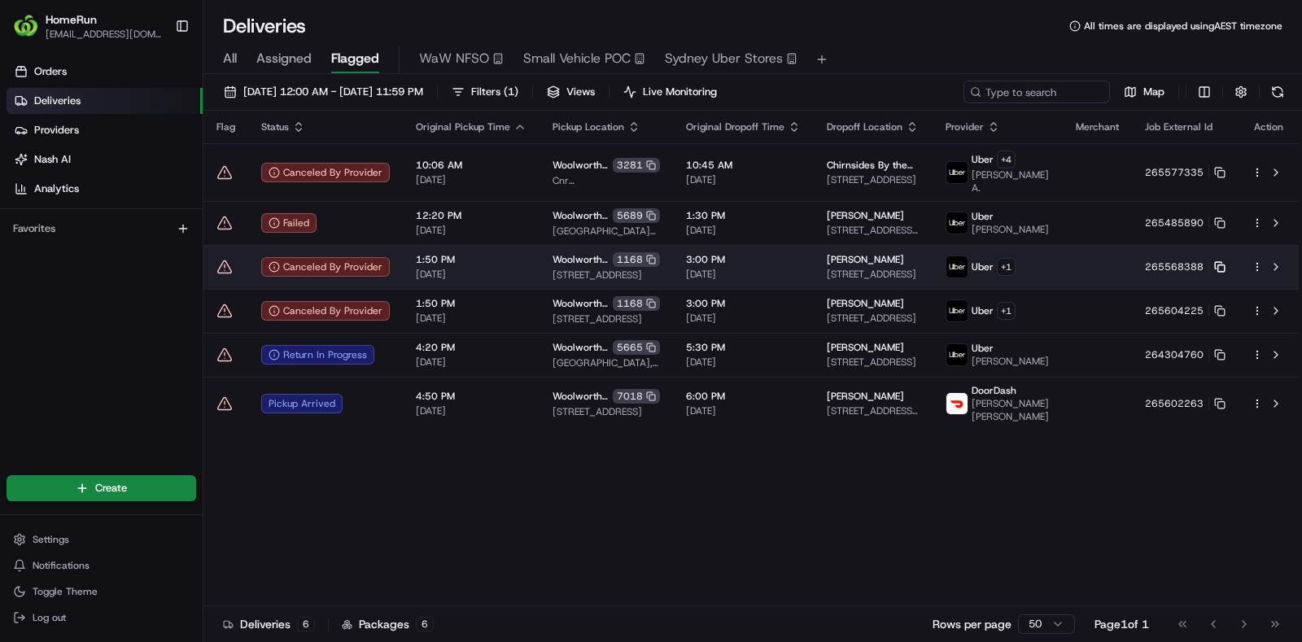
click at [1217, 273] on icon at bounding box center [1219, 266] width 11 height 11
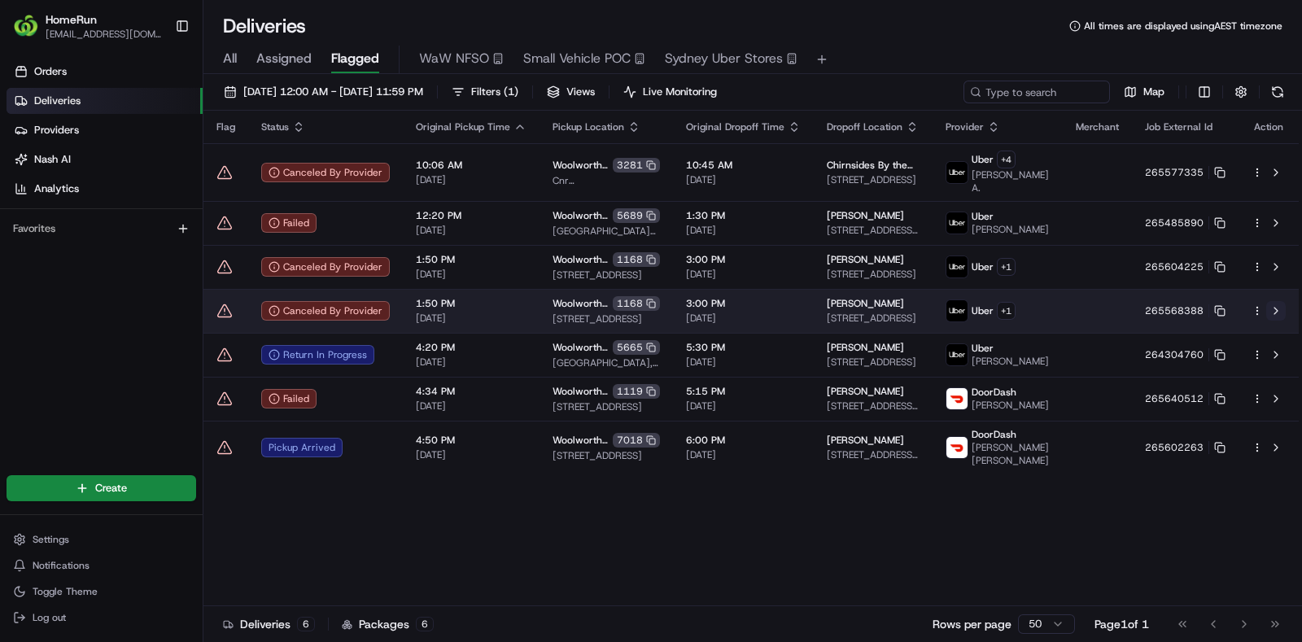
click at [1280, 315] on button at bounding box center [1276, 311] width 20 height 20
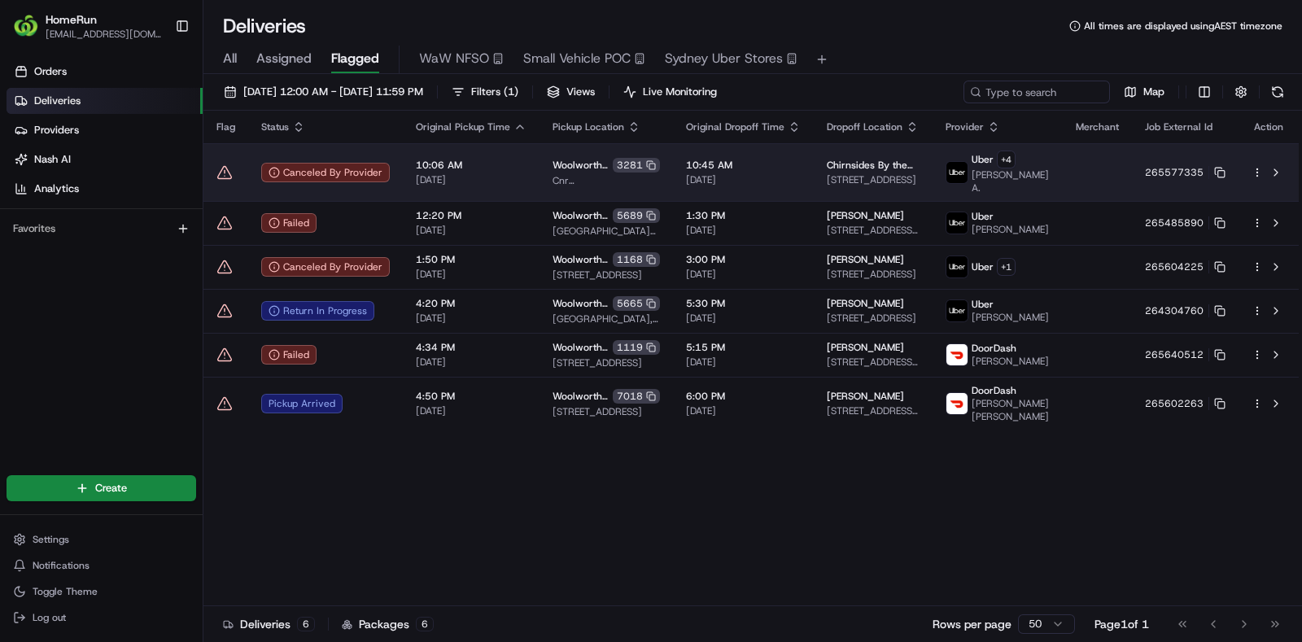
click at [490, 161] on span "10:06 AM" at bounding box center [471, 165] width 111 height 13
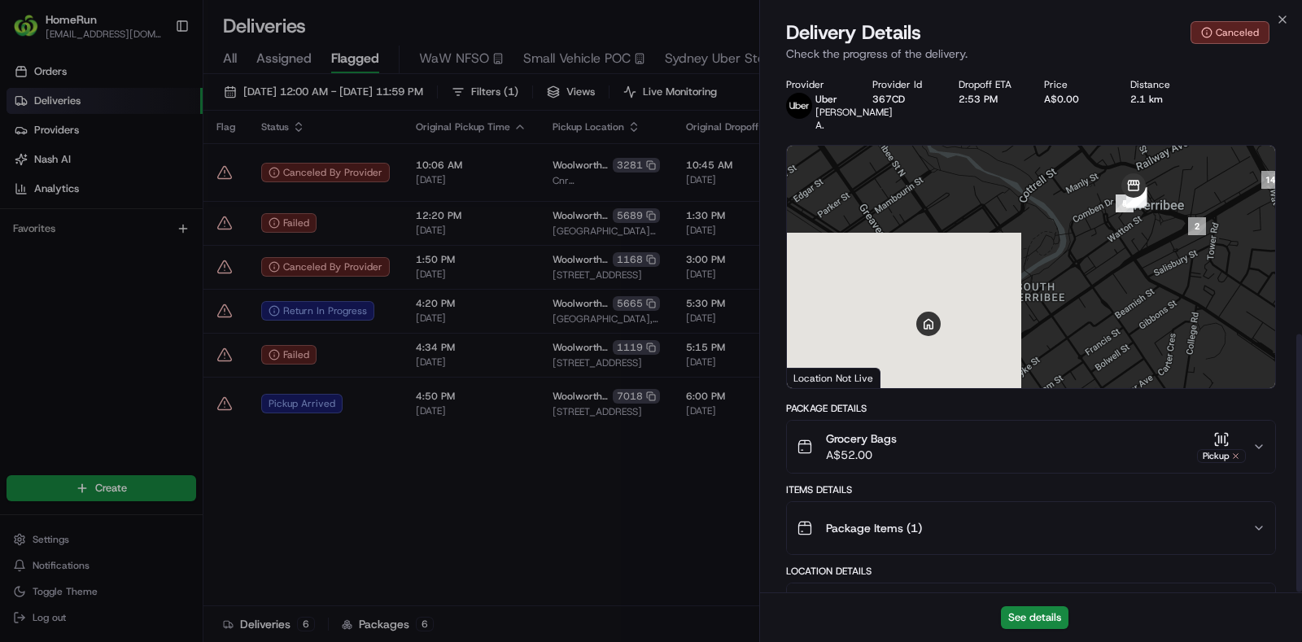
scroll to position [541, 0]
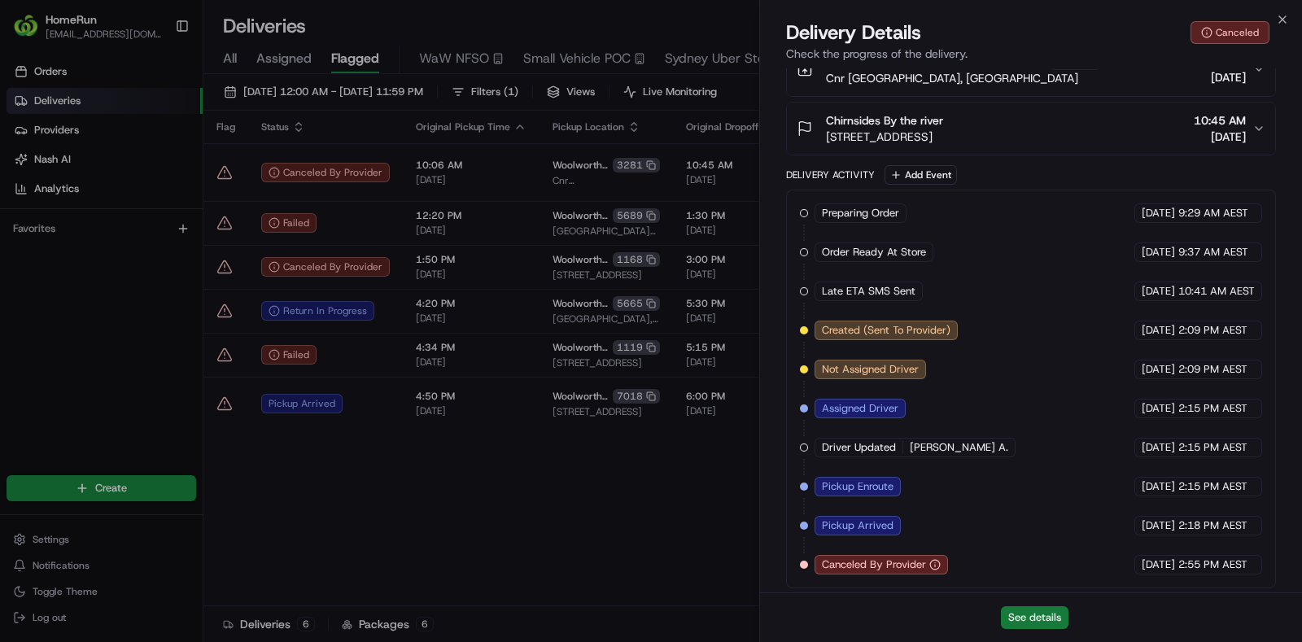
click at [1026, 620] on button "See details" at bounding box center [1035, 617] width 68 height 23
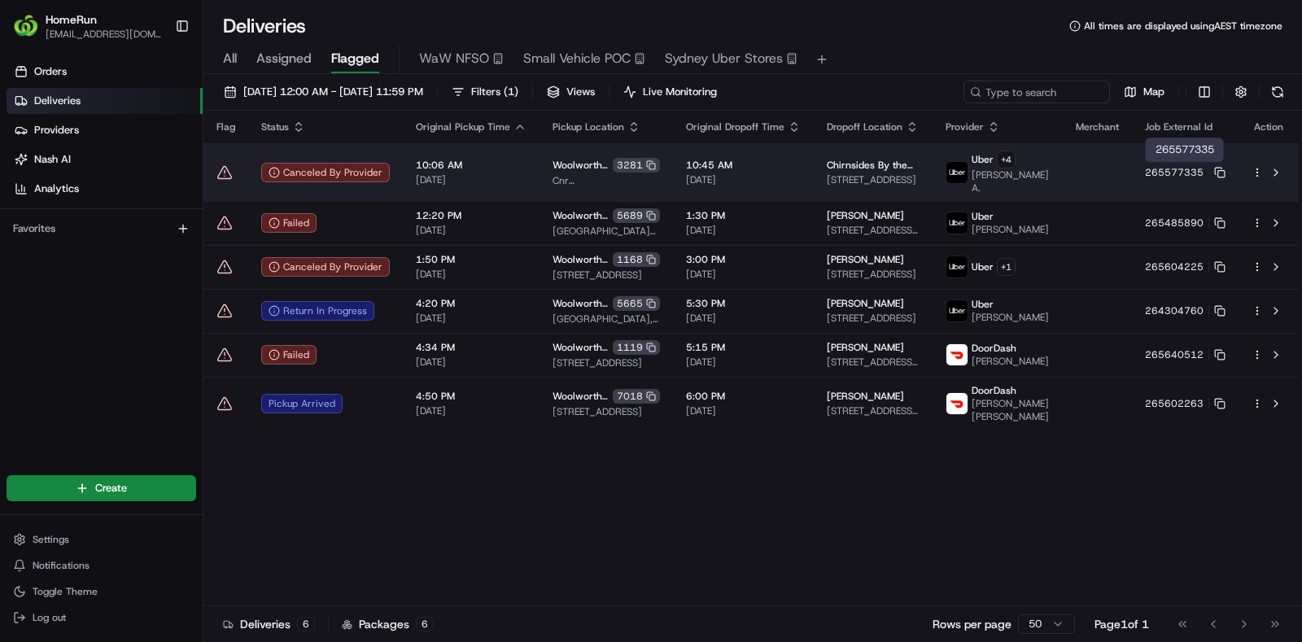
click at [1225, 177] on button "265577335" at bounding box center [1185, 172] width 81 height 13
click at [1217, 173] on icon at bounding box center [1218, 171] width 7 height 7
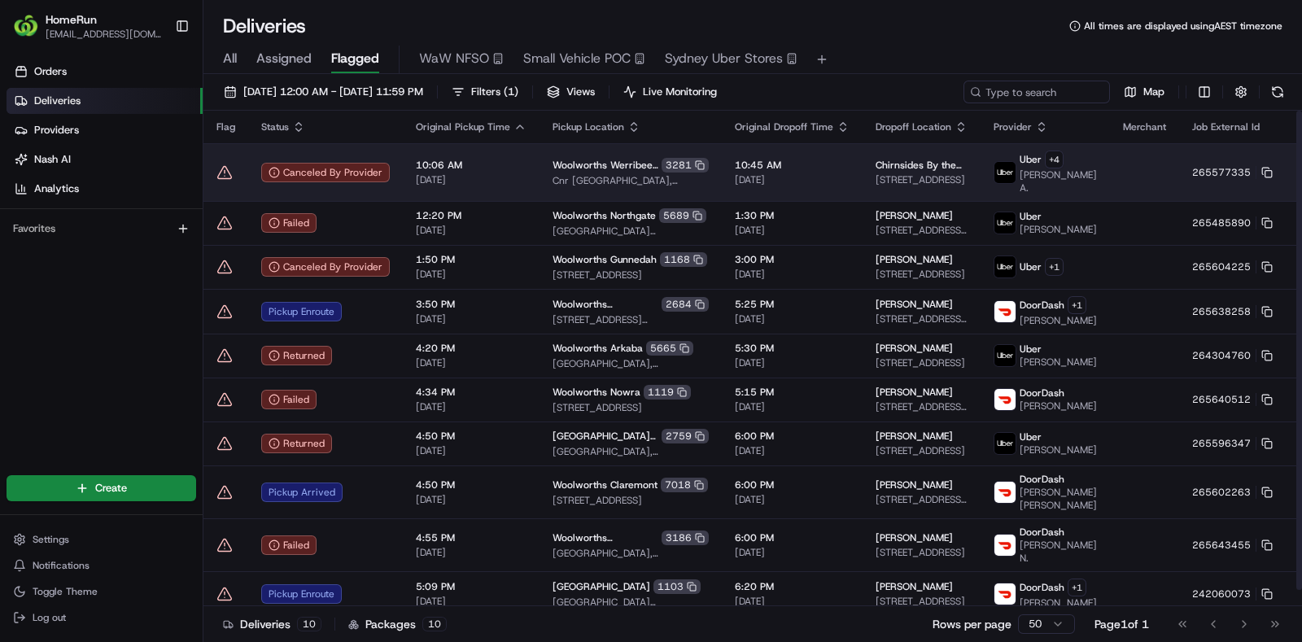
click at [228, 173] on icon at bounding box center [225, 172] width 16 height 16
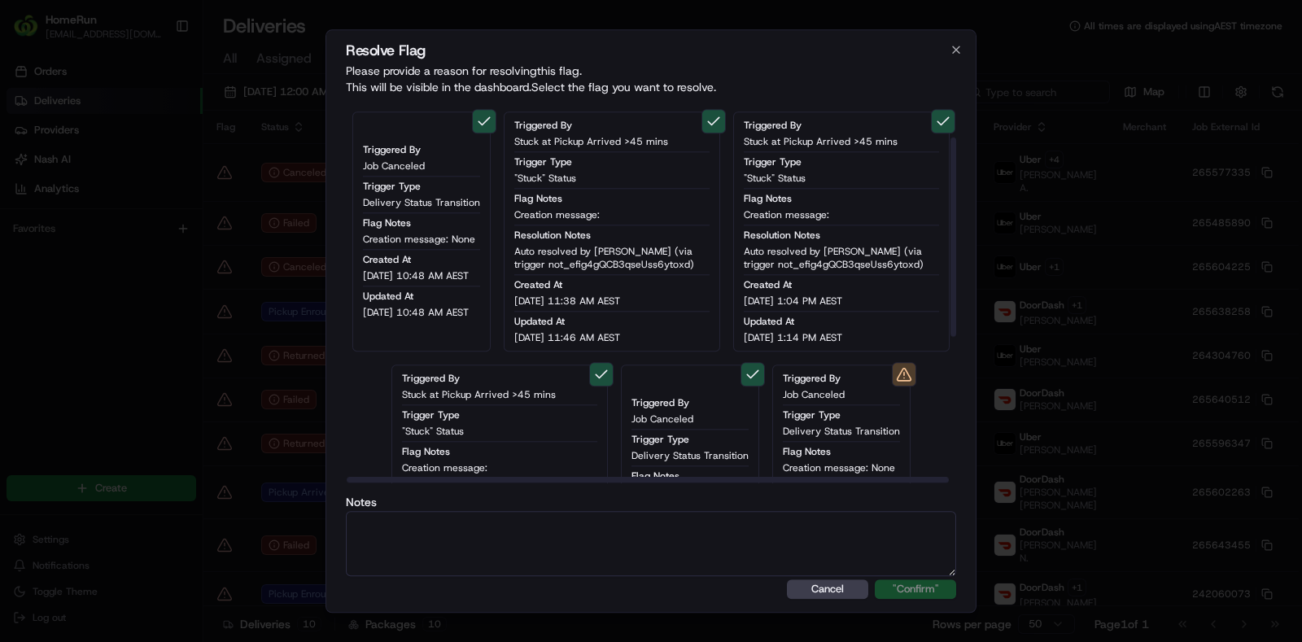
scroll to position [359, 0]
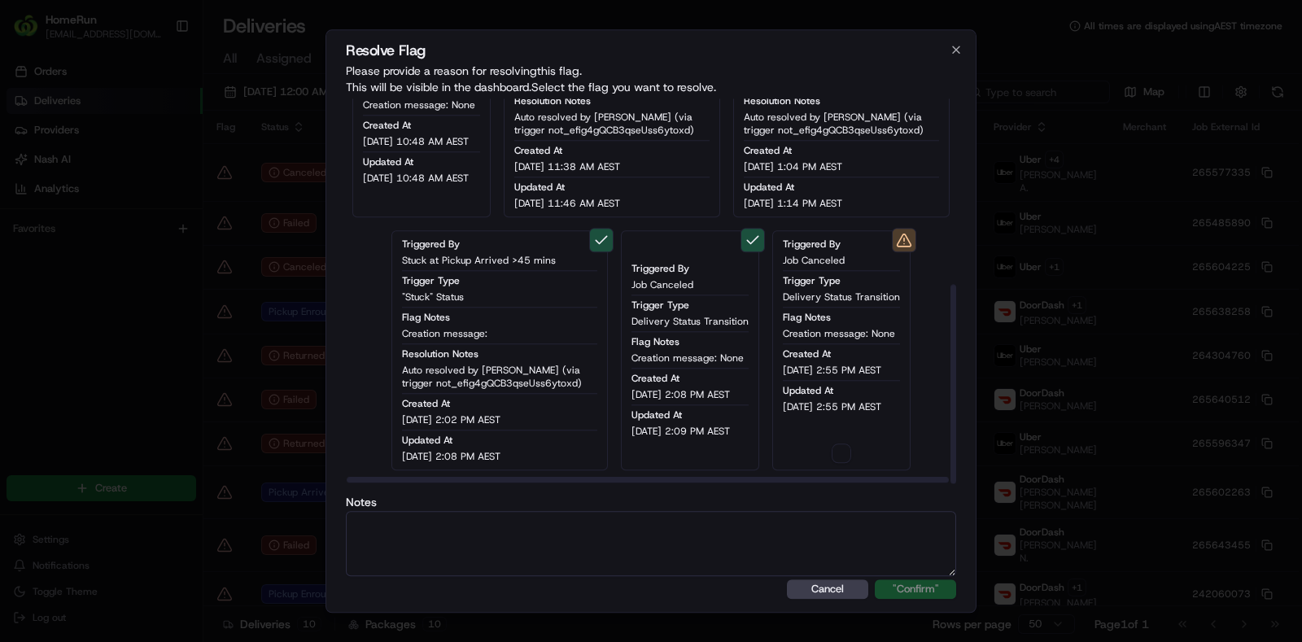
click at [832, 451] on button "button" at bounding box center [842, 454] width 20 height 20
click at [634, 541] on textarea at bounding box center [651, 543] width 610 height 65
type textarea "Cancelled - sms sent to cx"
click at [913, 580] on button ""Confirm"" at bounding box center [915, 590] width 81 height 20
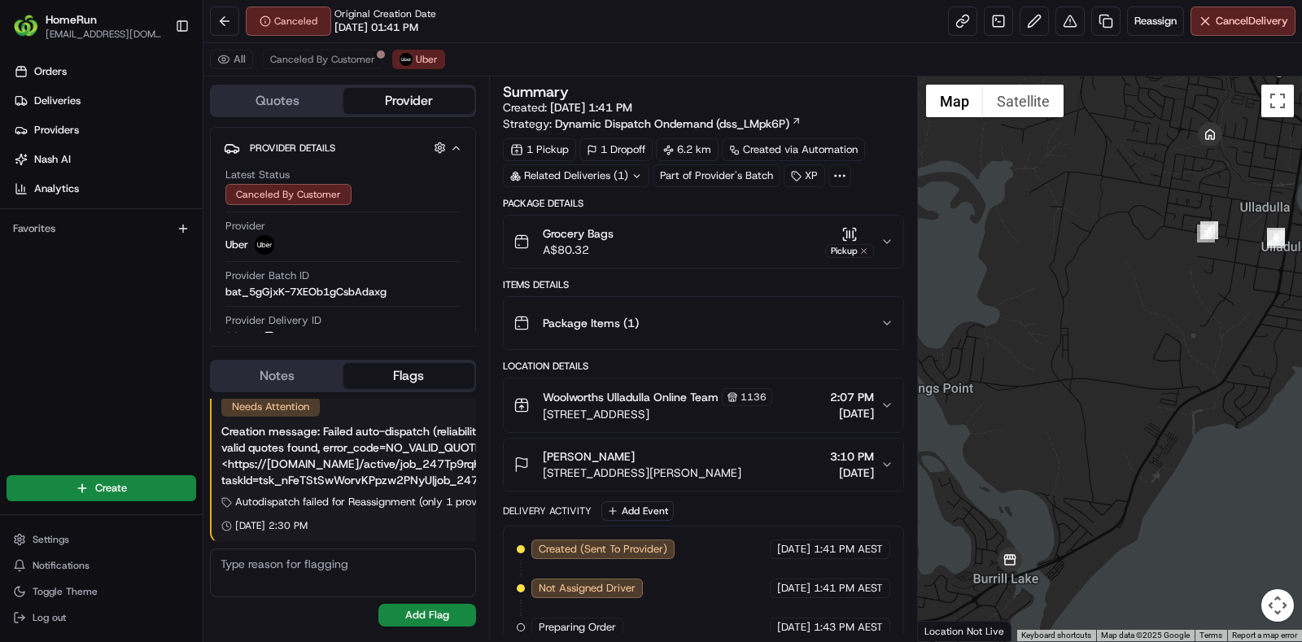
scroll to position [286, 0]
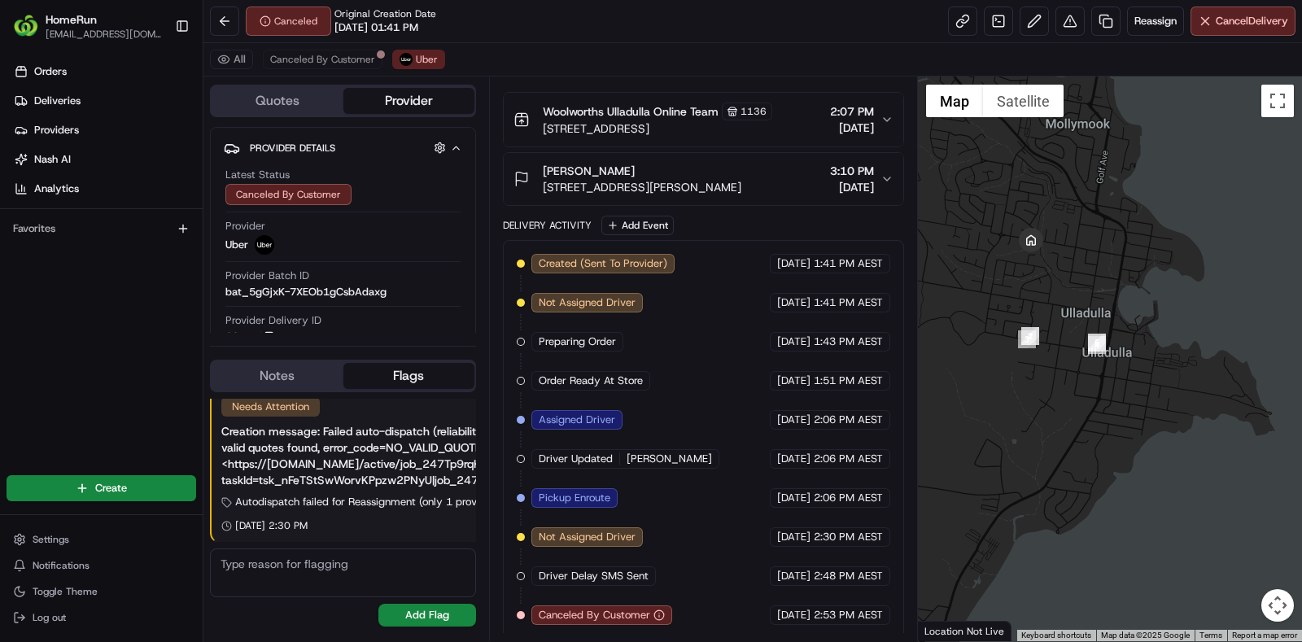
drag, startPoint x: 1111, startPoint y: 301, endPoint x: 915, endPoint y: 447, distance: 244.3
click at [915, 447] on div "Quotes Provider Provider Details Hidden ( 3 ) Latest Status Canceled By Custome…" at bounding box center [752, 359] width 1099 height 565
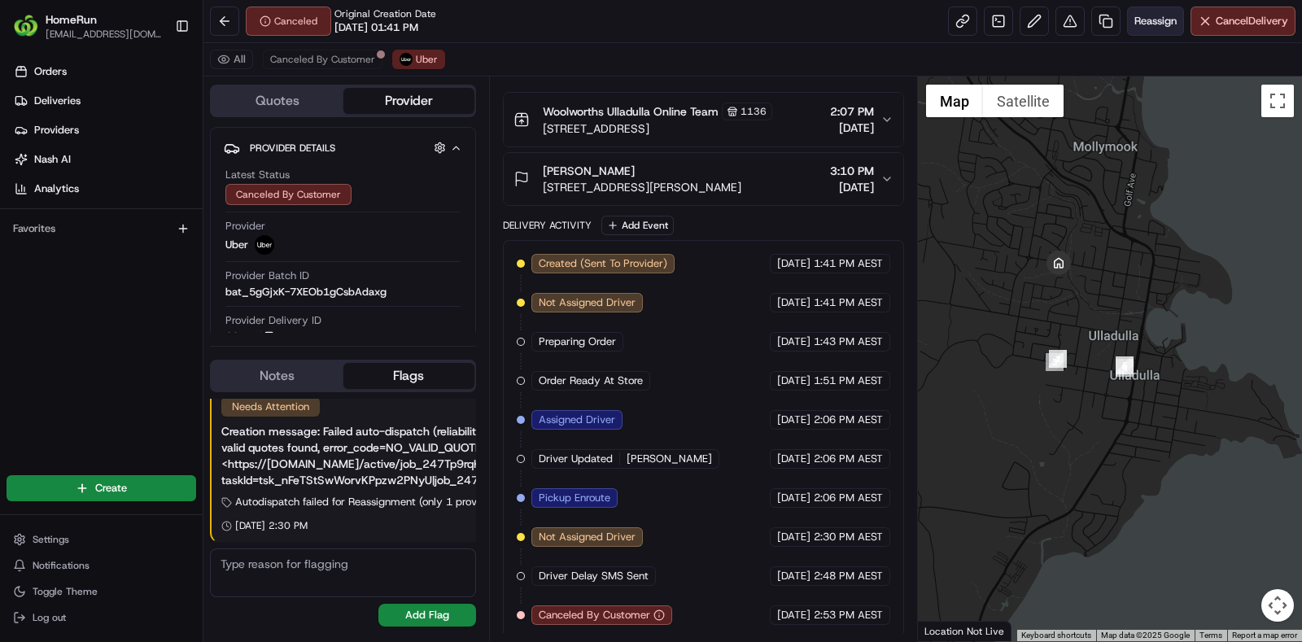
click at [1157, 14] on span "Reassign" at bounding box center [1156, 21] width 42 height 15
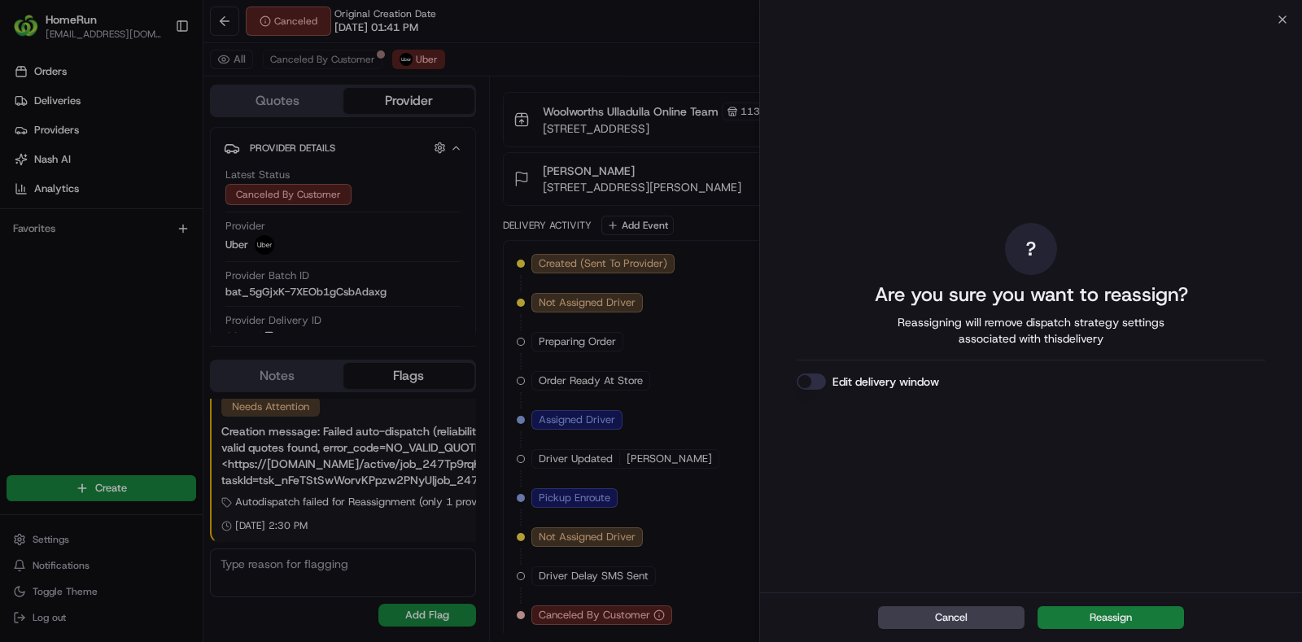
click at [1109, 615] on button "Reassign" at bounding box center [1111, 617] width 147 height 23
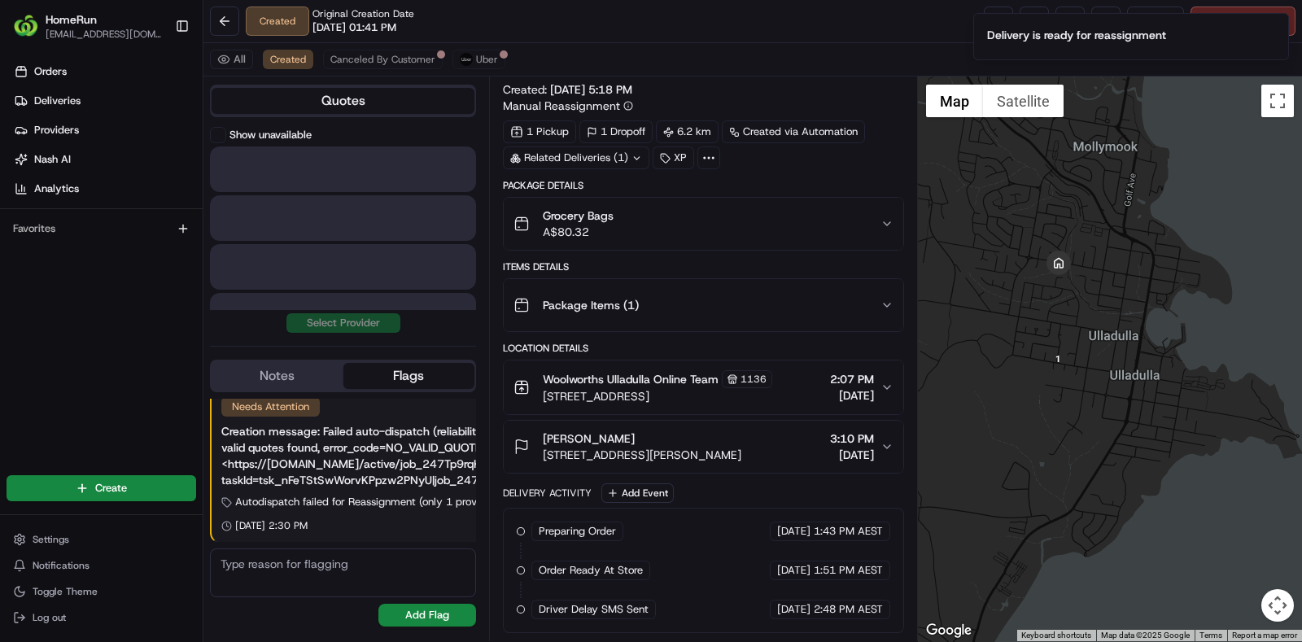
scroll to position [14, 0]
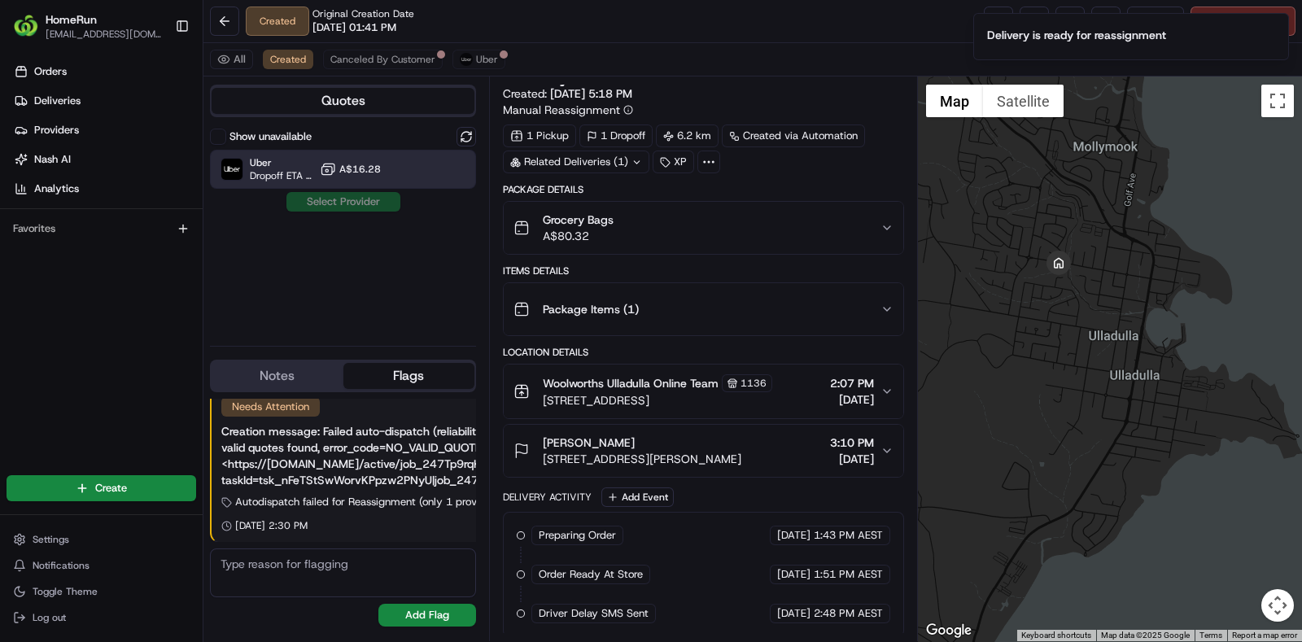
click at [352, 161] on button "A$16.28" at bounding box center [350, 169] width 61 height 16
click at [352, 194] on button "Assign Provider" at bounding box center [344, 202] width 116 height 20
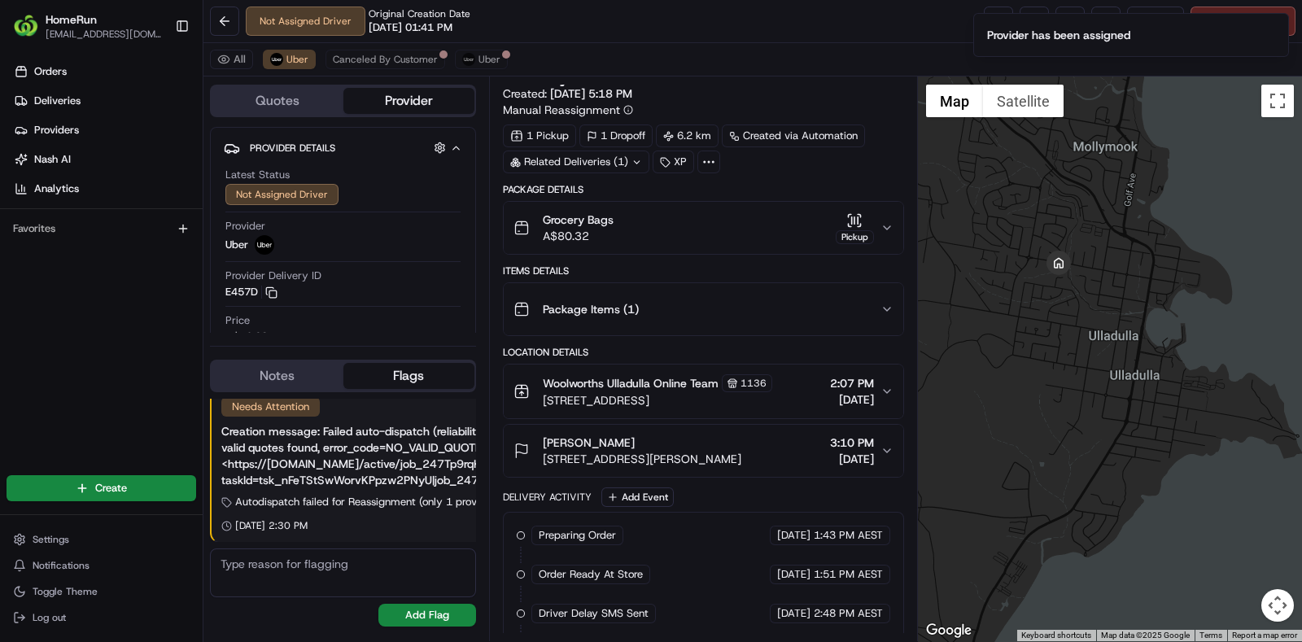
scroll to position [92, 0]
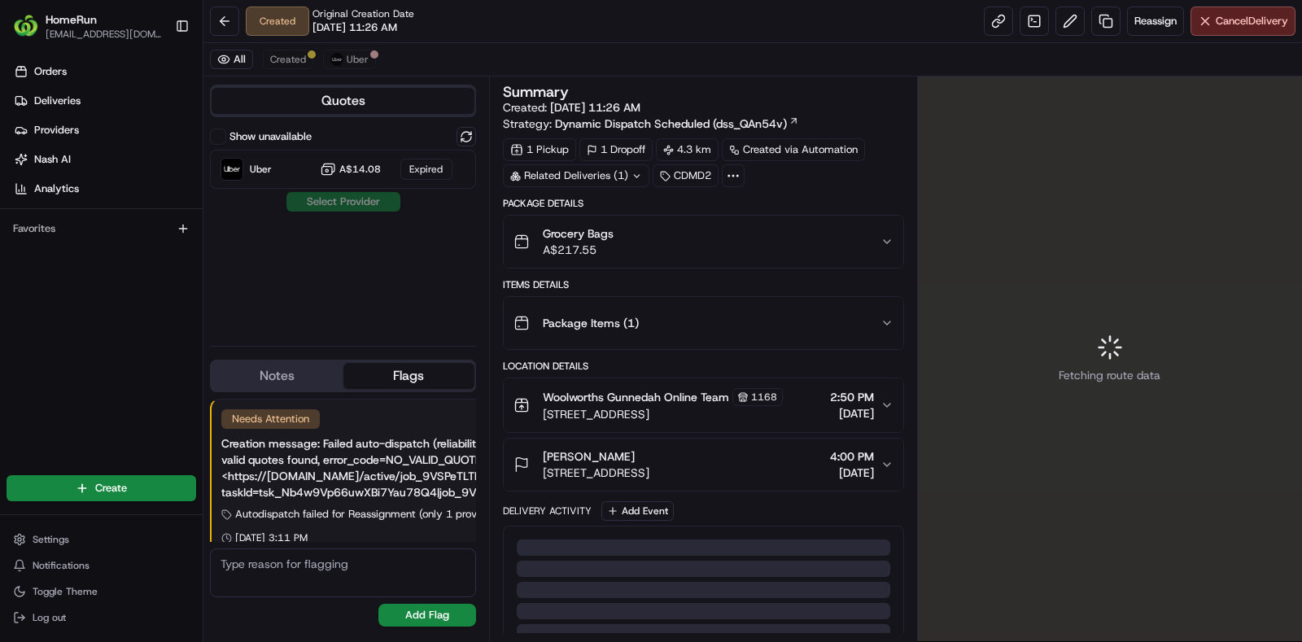
scroll to position [12, 0]
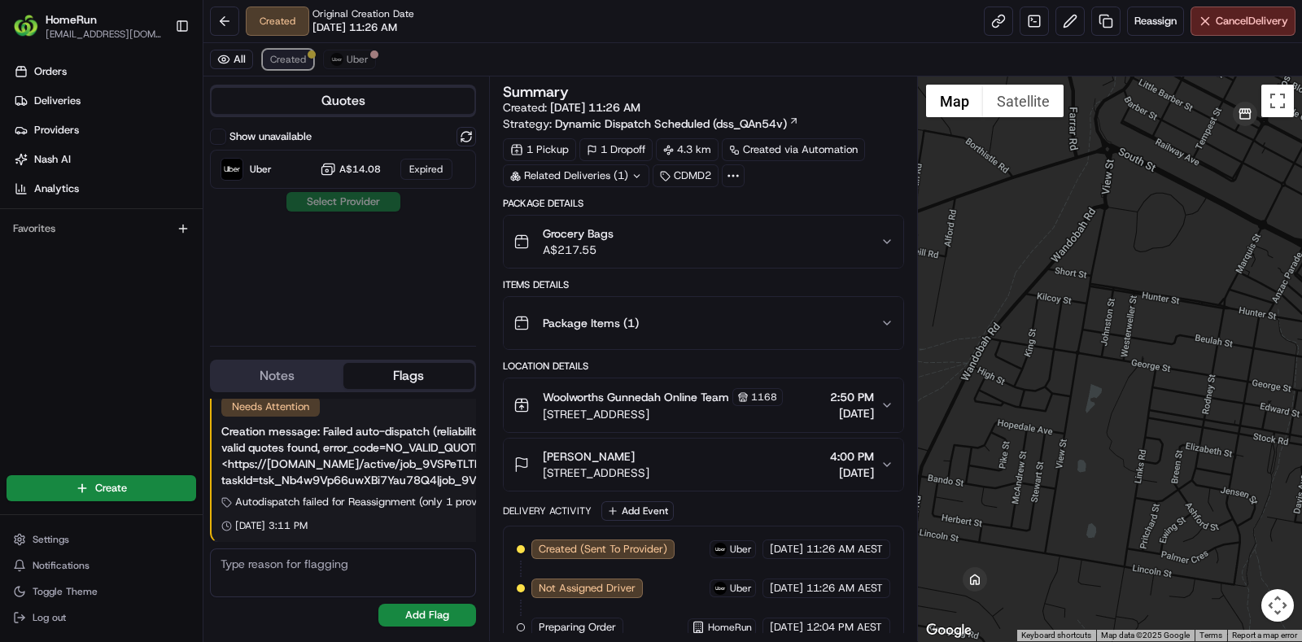
click at [292, 63] on span "Created" at bounding box center [288, 59] width 36 height 13
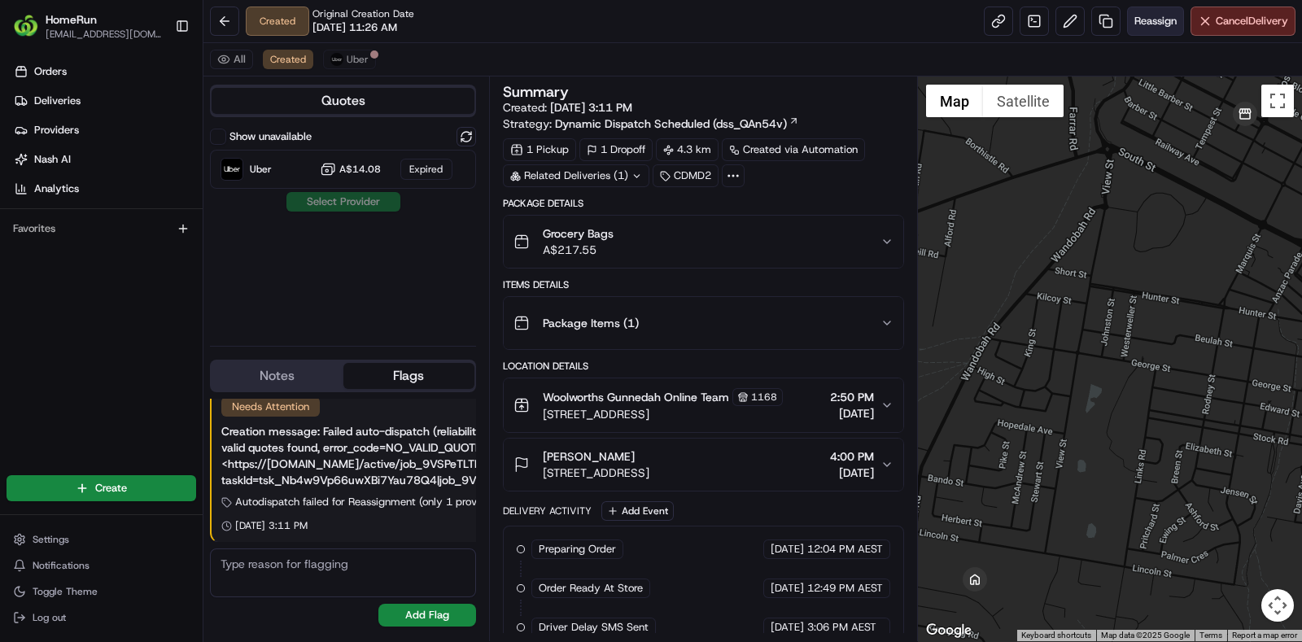
click at [1138, 24] on span "Reassign" at bounding box center [1156, 21] width 42 height 15
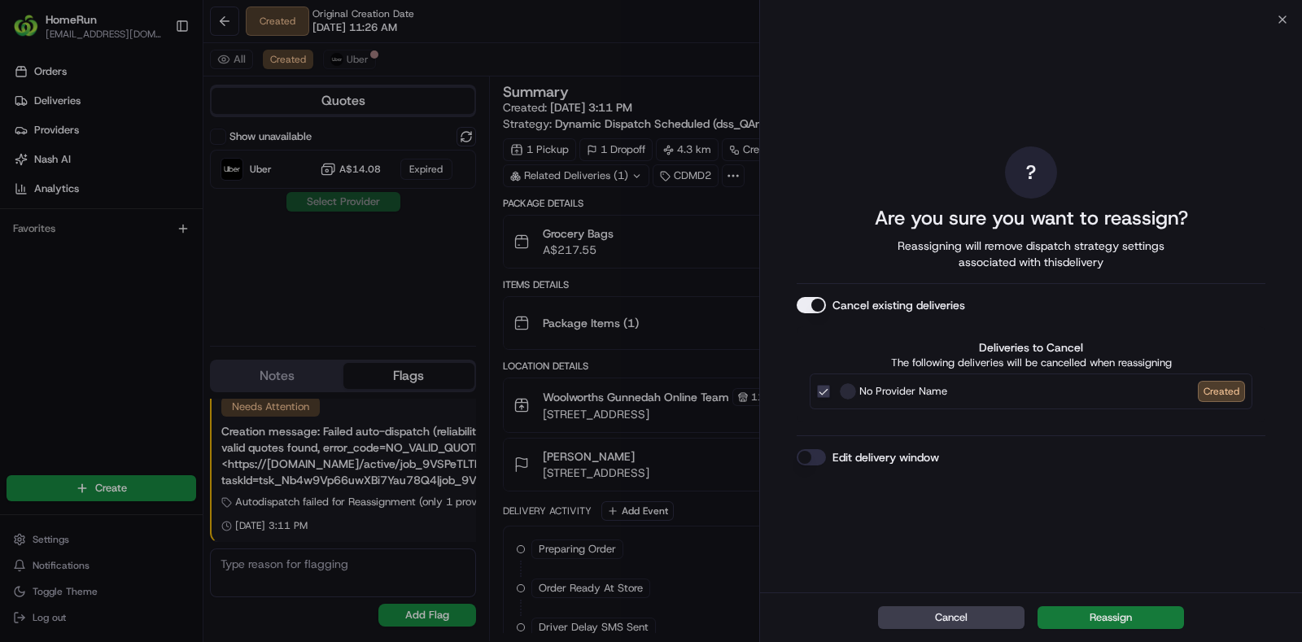
click at [1113, 610] on button "Reassign" at bounding box center [1111, 617] width 147 height 23
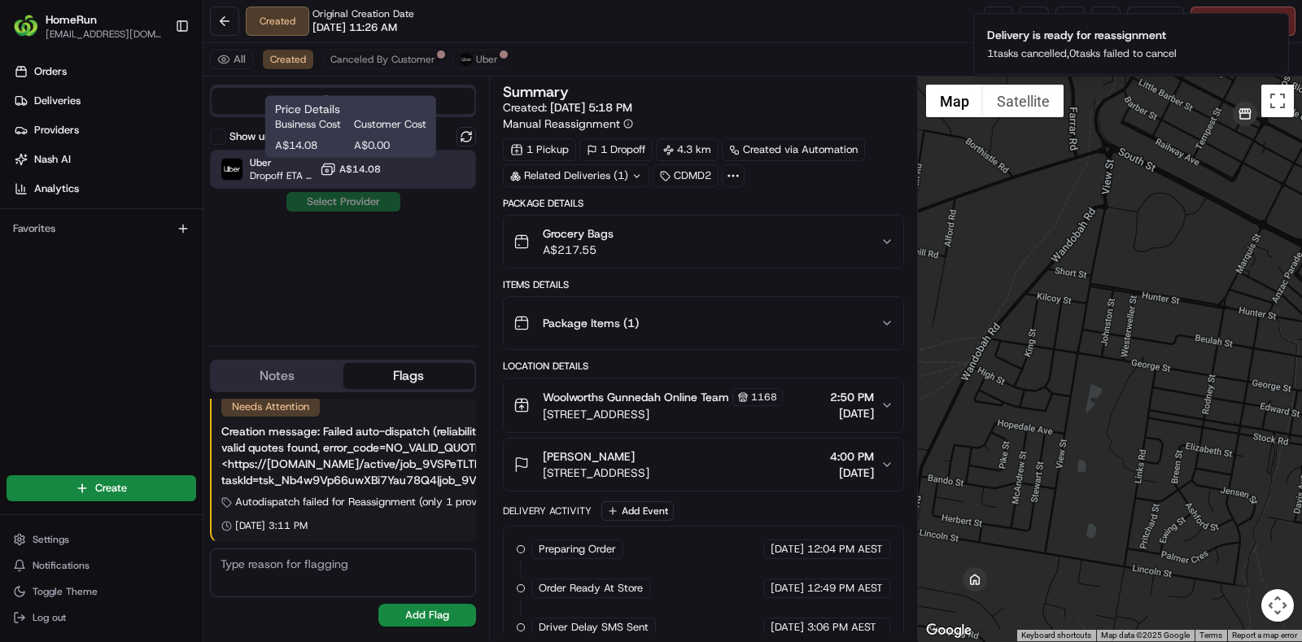
click at [346, 164] on span "A$14.08" at bounding box center [360, 169] width 42 height 13
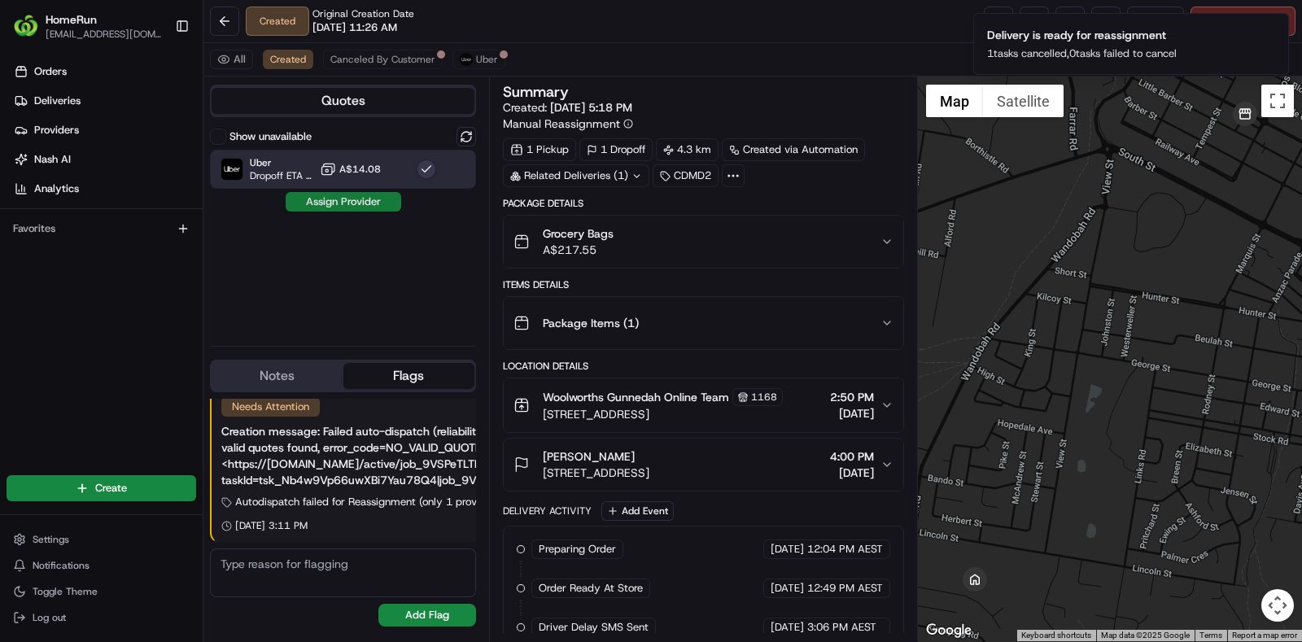
click at [340, 201] on button "Assign Provider" at bounding box center [344, 202] width 116 height 20
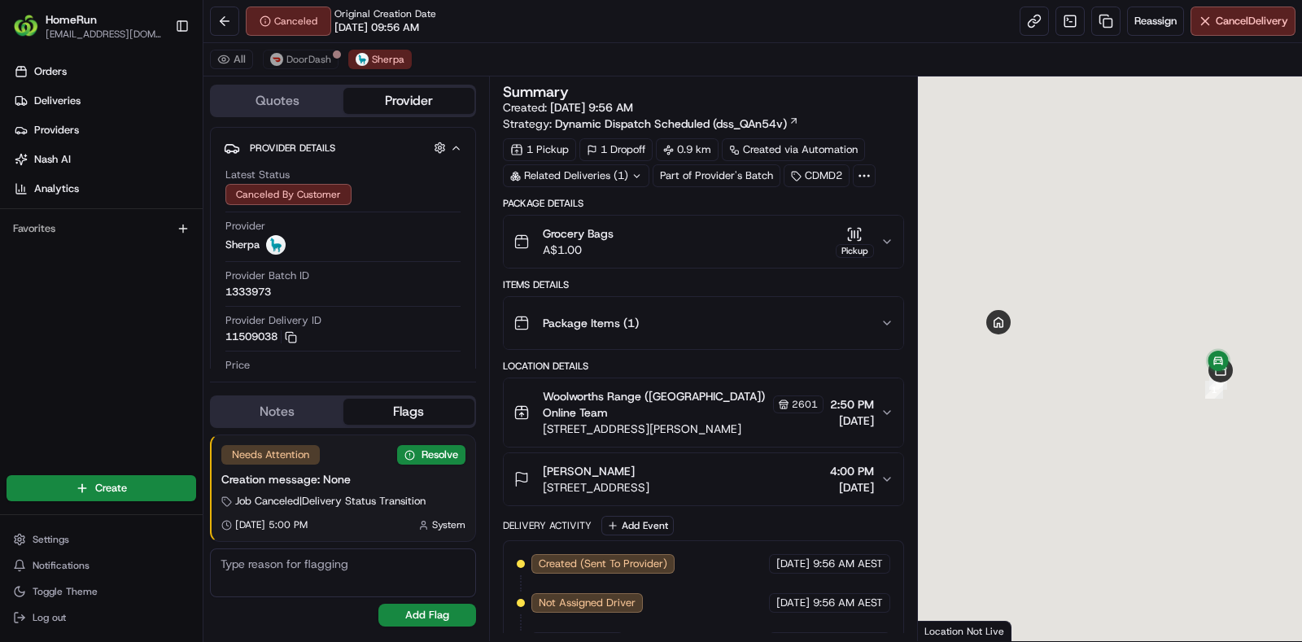
scroll to position [339, 0]
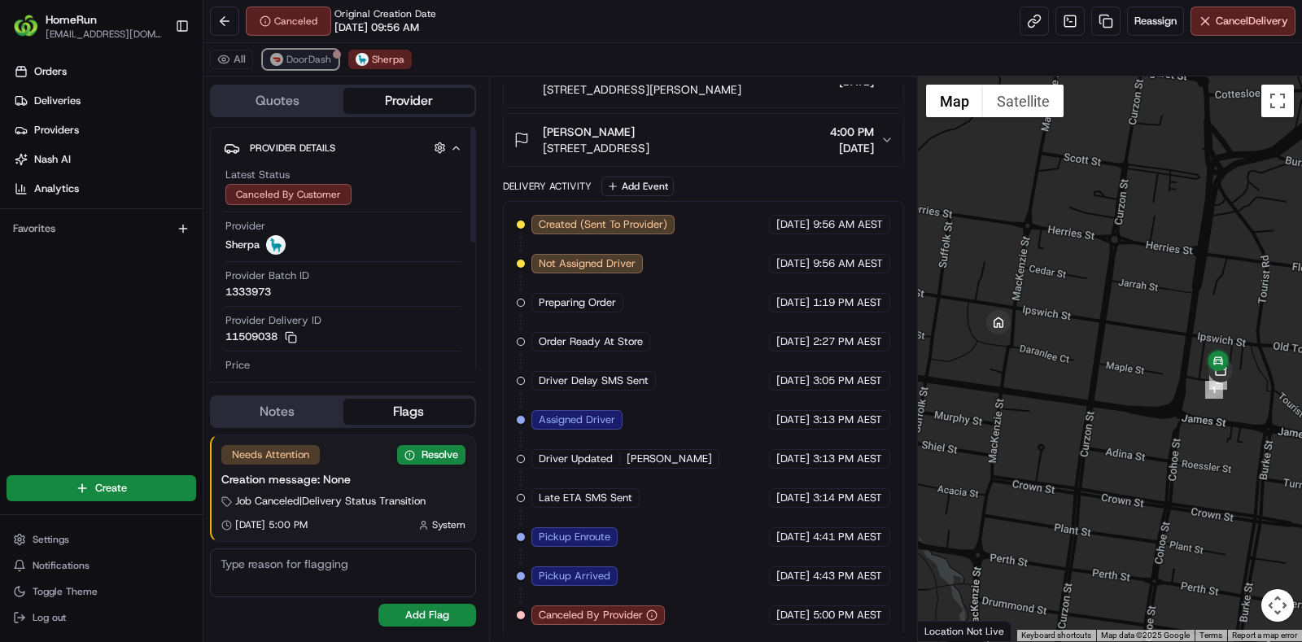
click at [293, 63] on span "DoorDash" at bounding box center [309, 59] width 45 height 13
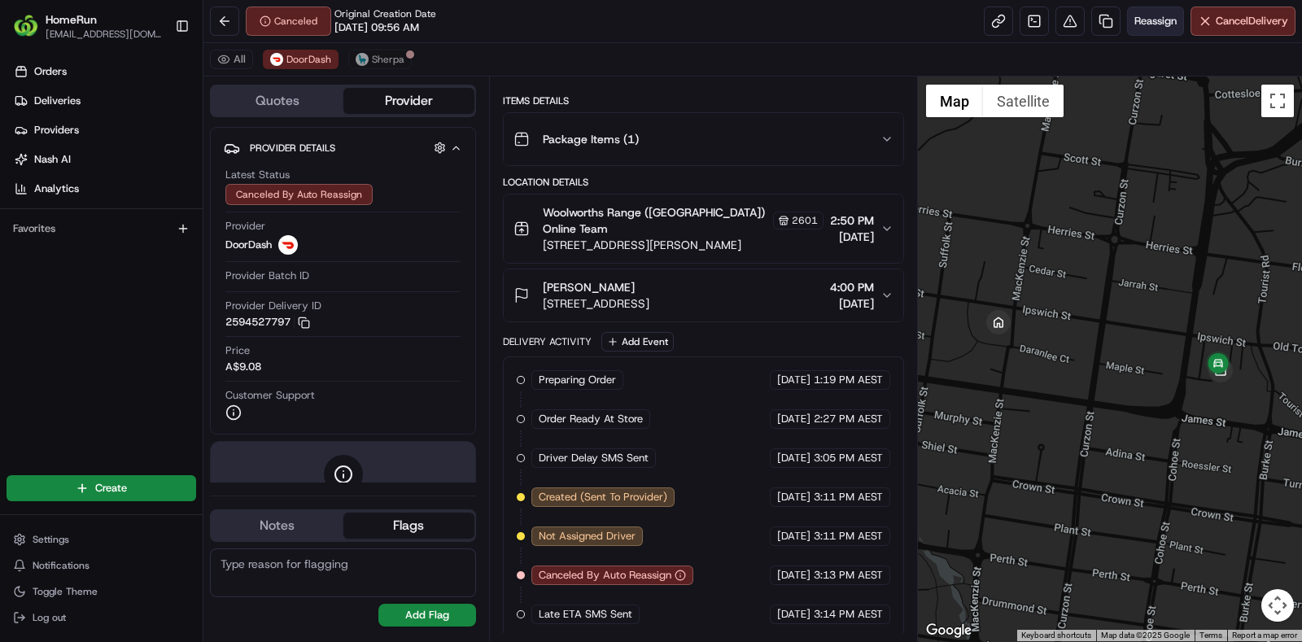
click at [1148, 26] on span "Reassign" at bounding box center [1156, 21] width 42 height 15
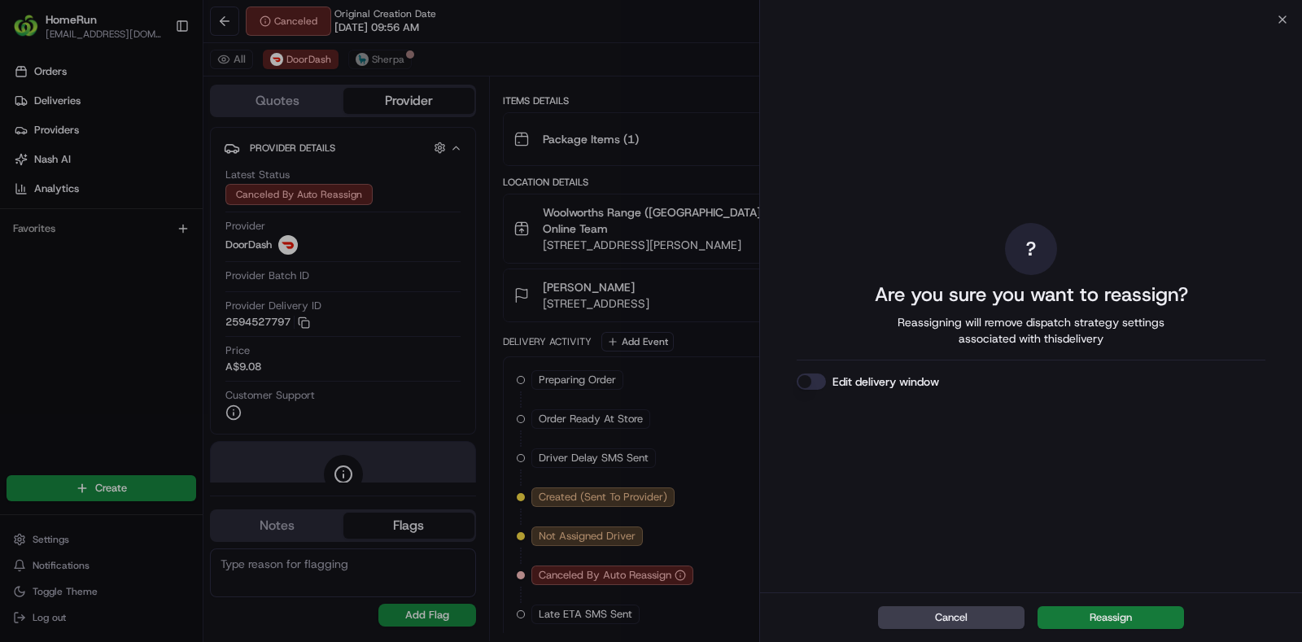
click at [1095, 613] on button "Reassign" at bounding box center [1111, 617] width 147 height 23
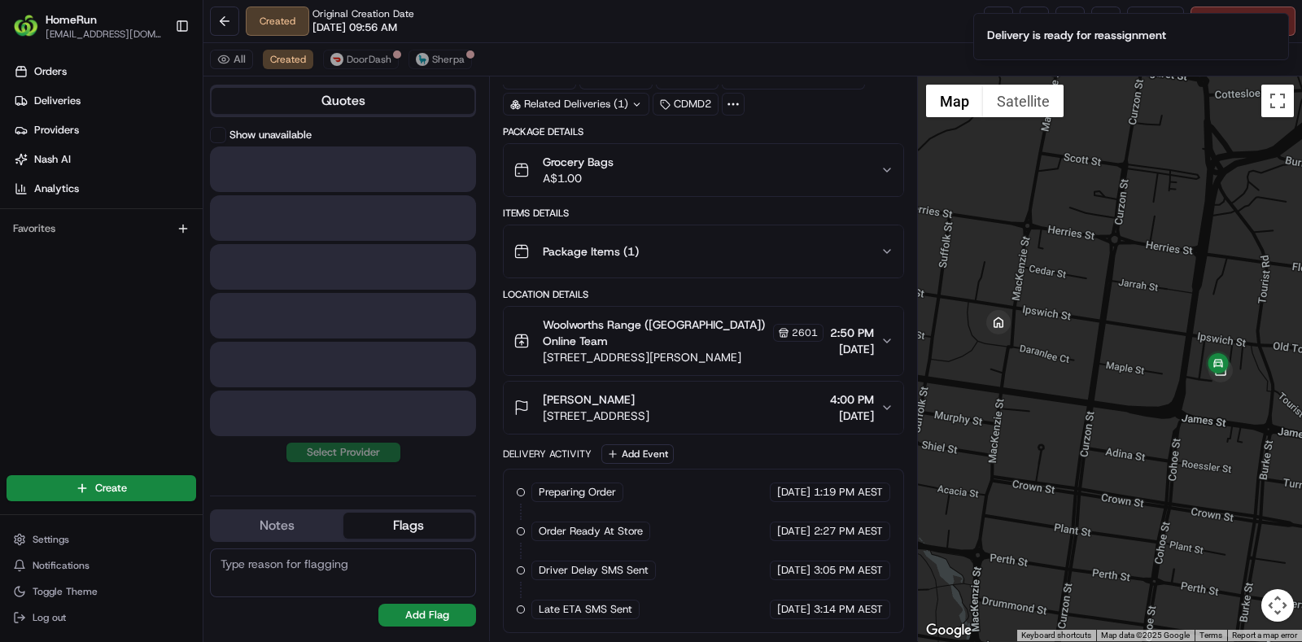
scroll to position [68, 0]
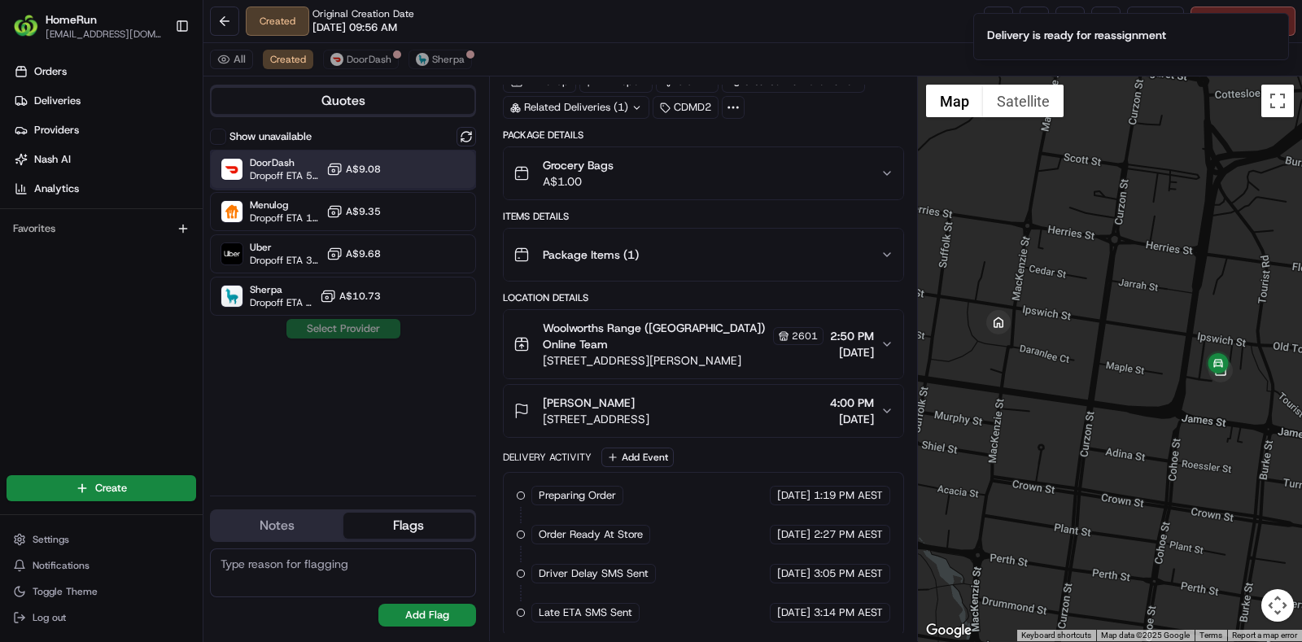
click at [304, 181] on span "Dropoff ETA 54 minutes" at bounding box center [285, 175] width 70 height 13
click at [385, 339] on div "Show unavailable DoorDash Dropoff ETA 54 minutes A$9.08 Menulog Dropoff ETA 1 h…" at bounding box center [343, 305] width 266 height 356
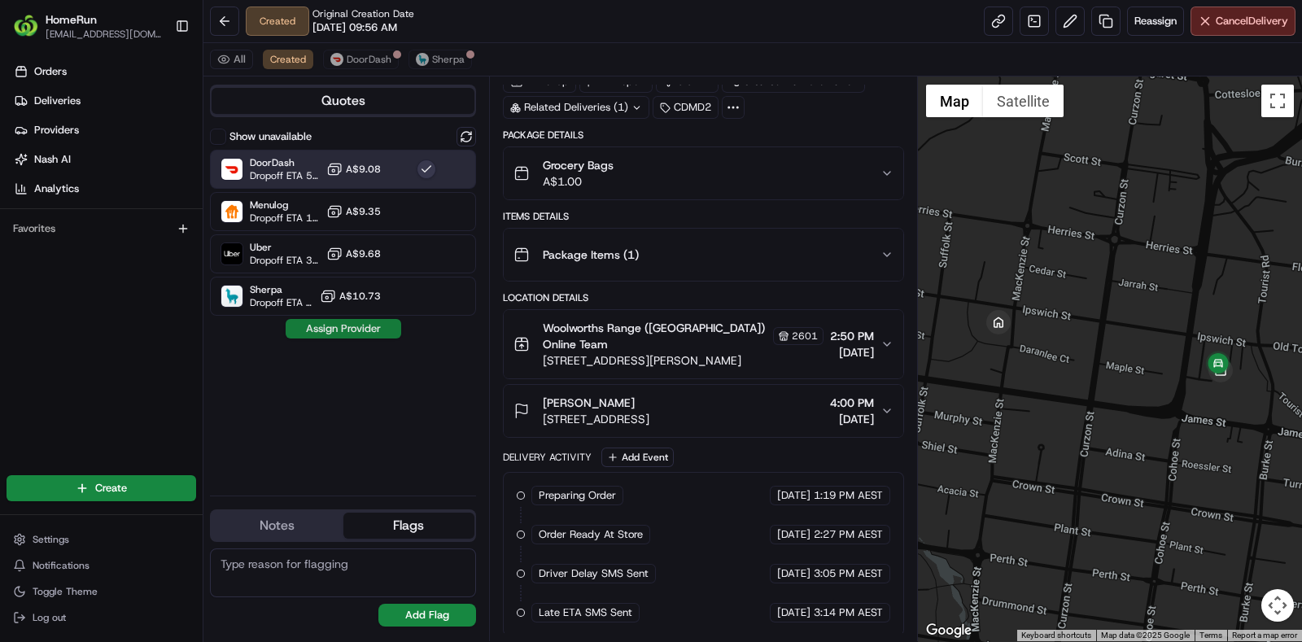
click at [361, 330] on button "Assign Provider" at bounding box center [344, 329] width 116 height 20
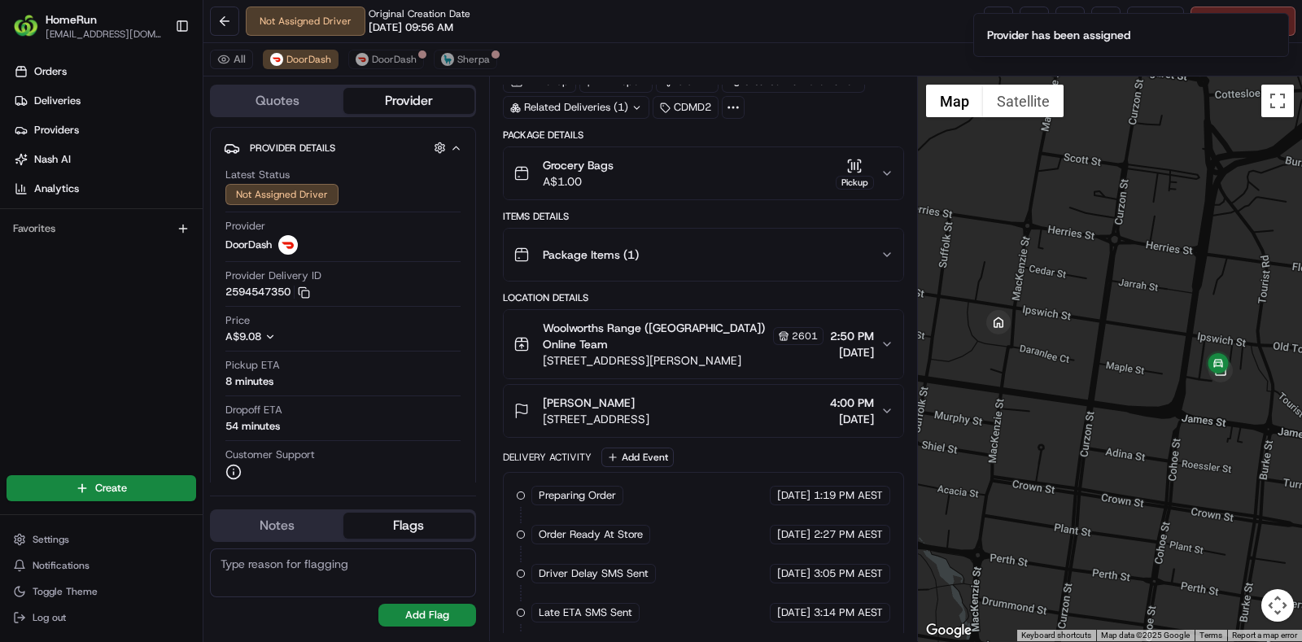
scroll to position [146, 0]
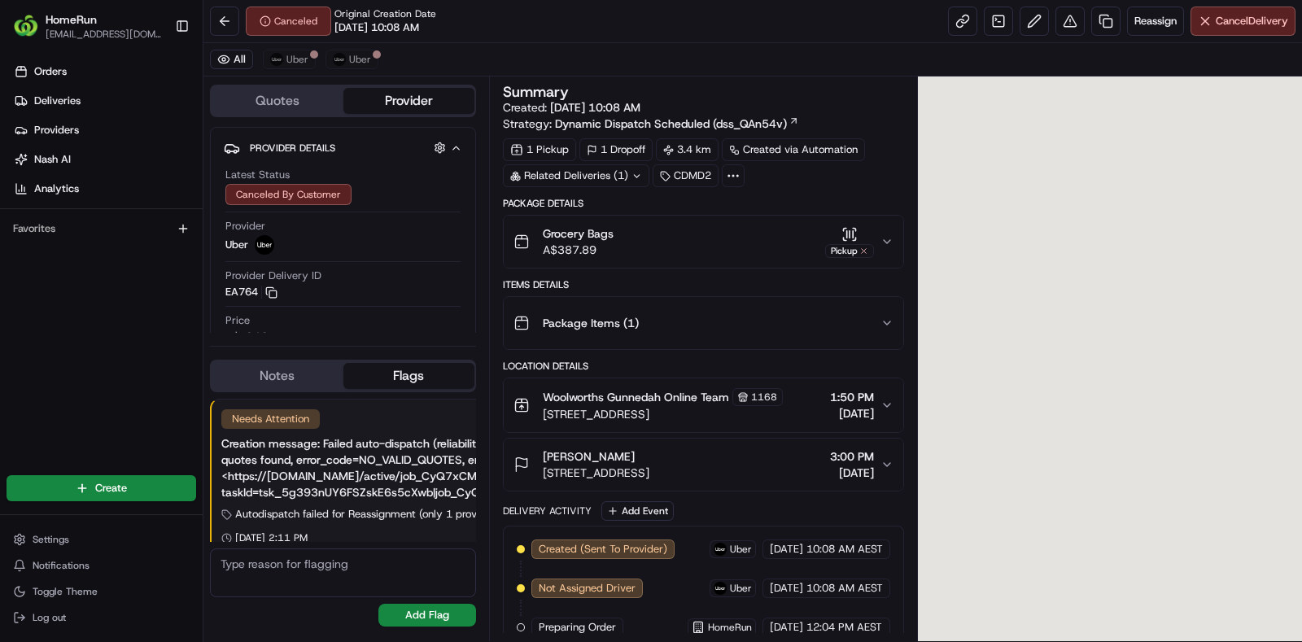
scroll to position [126, 0]
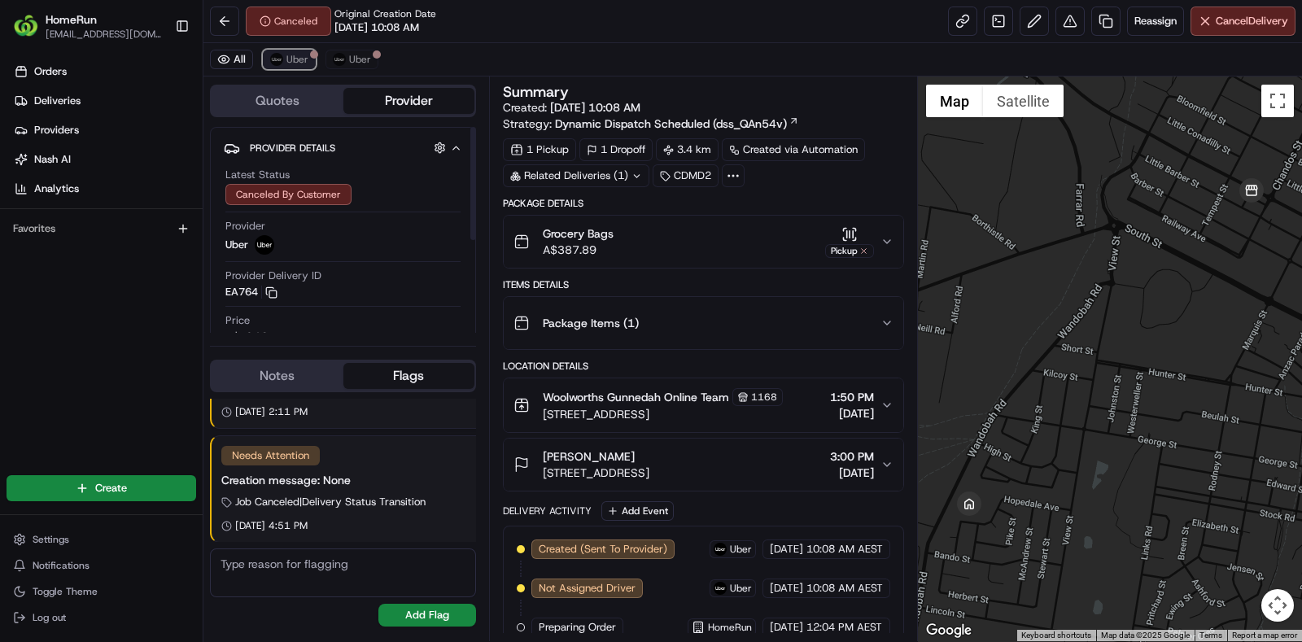
click at [305, 59] on span "Uber" at bounding box center [298, 59] width 22 height 13
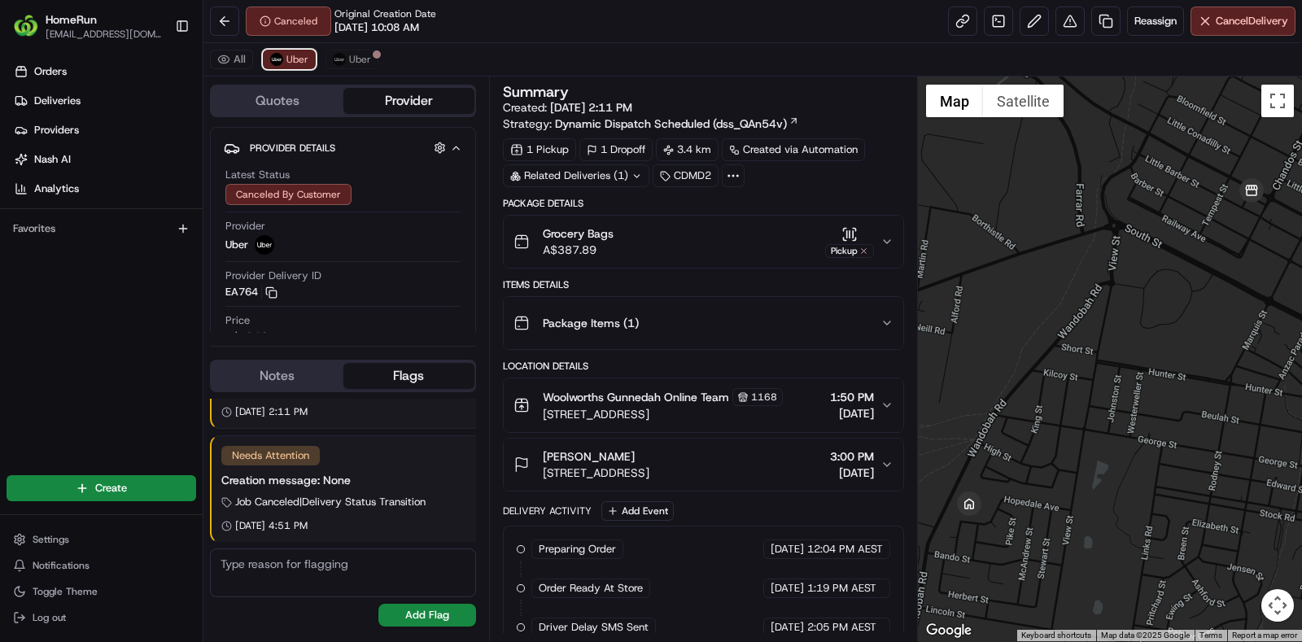
scroll to position [169, 0]
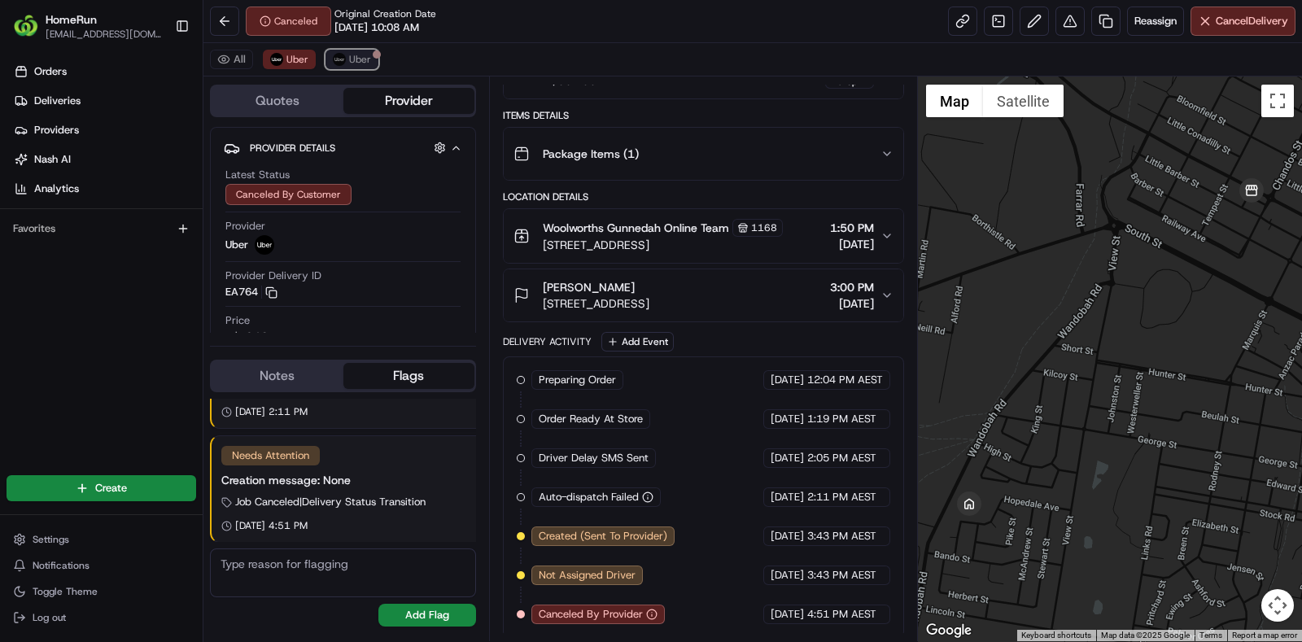
click at [361, 55] on span "Uber" at bounding box center [360, 59] width 22 height 13
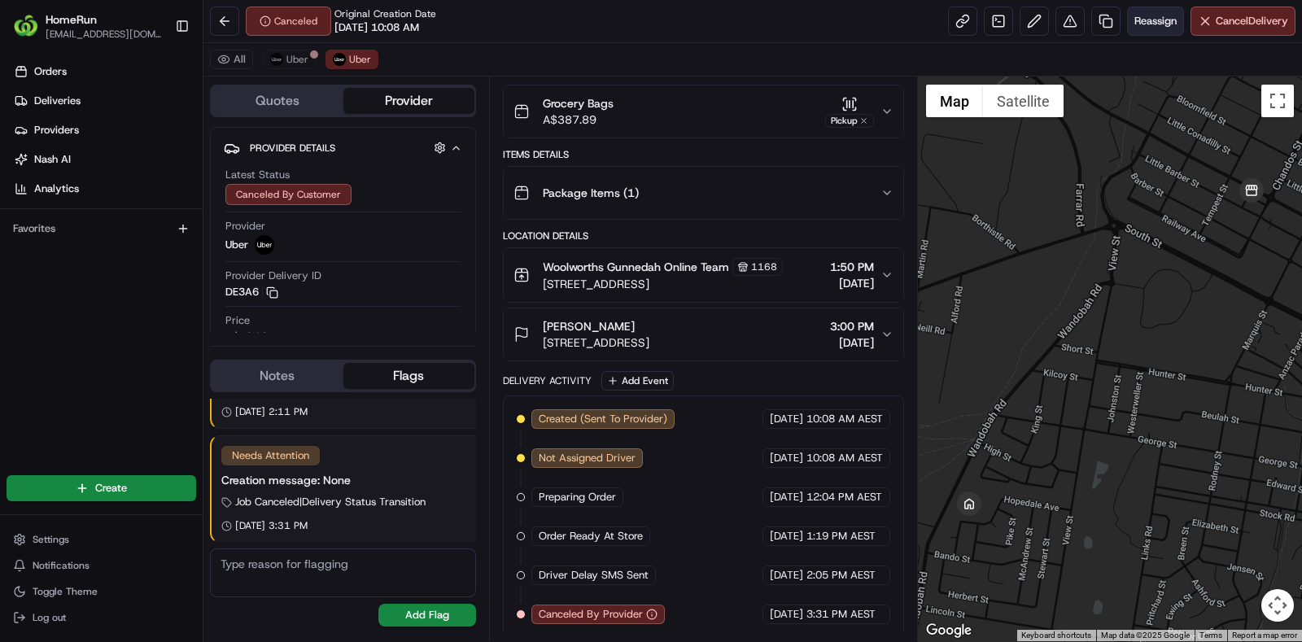
click at [1164, 29] on button "Reassign" at bounding box center [1155, 21] width 57 height 29
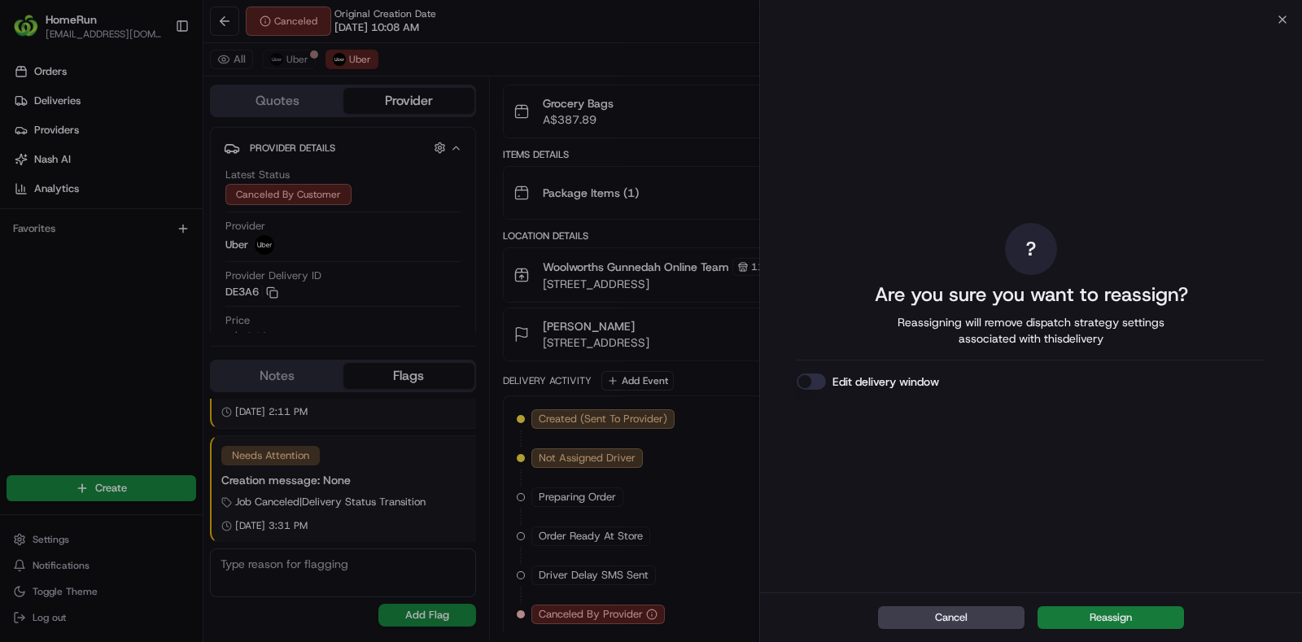
drag, startPoint x: 1079, startPoint y: 617, endPoint x: 1100, endPoint y: 610, distance: 21.6
click at [1099, 604] on div "Cancel Reassign" at bounding box center [1031, 618] width 542 height 50
click at [1120, 620] on button "Reassign" at bounding box center [1111, 617] width 147 height 23
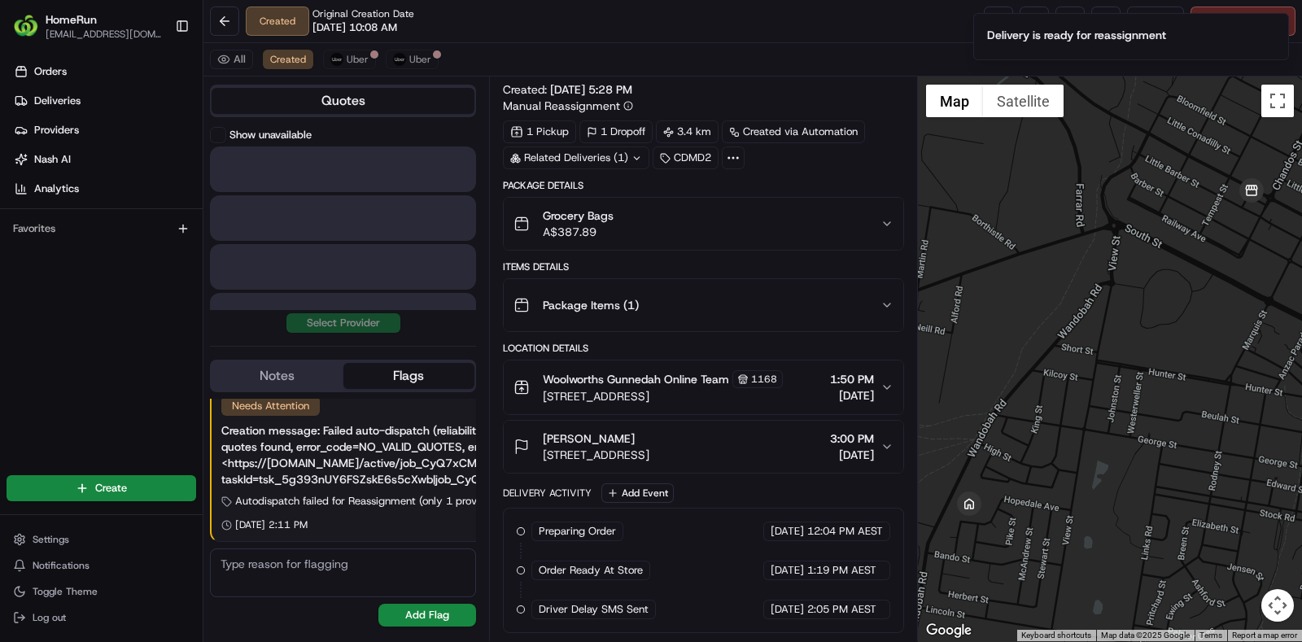
scroll to position [14, 0]
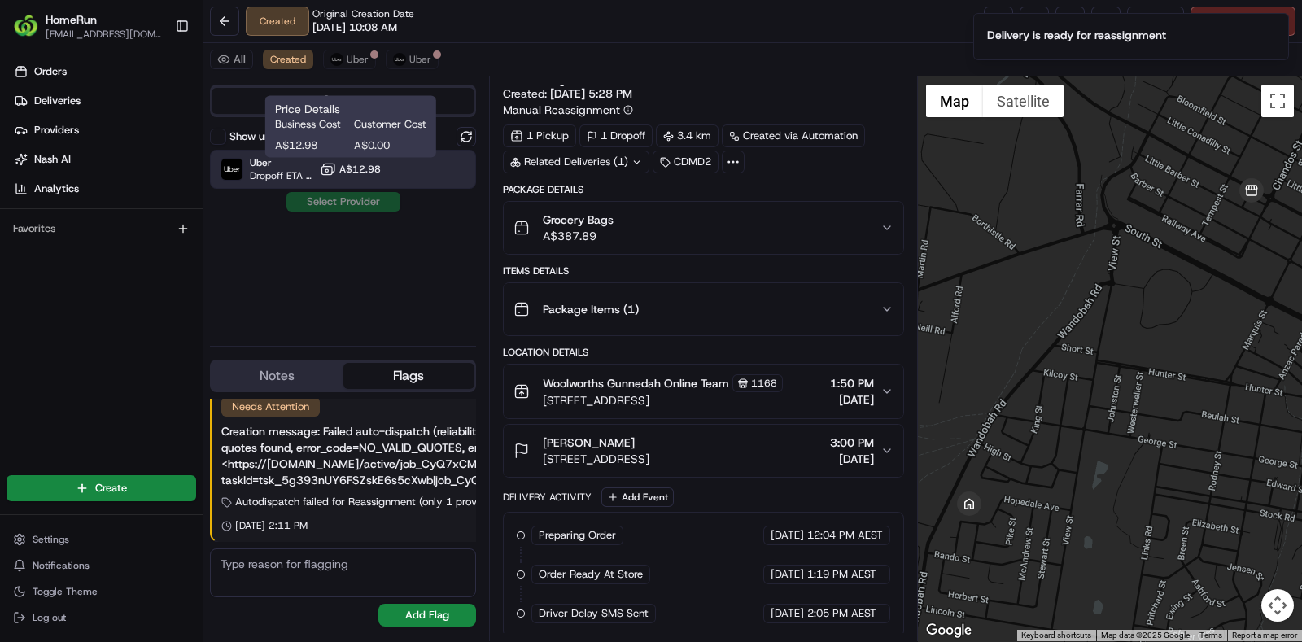
click at [368, 168] on span "A$12.98" at bounding box center [360, 169] width 42 height 13
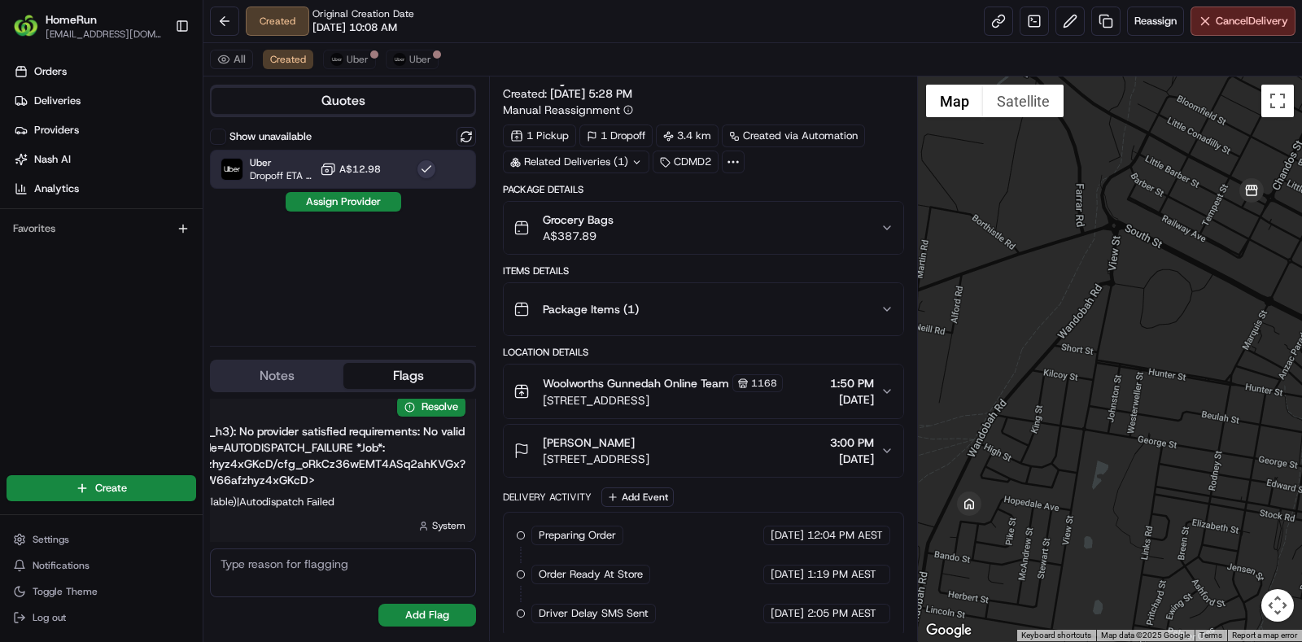
scroll to position [0, 0]
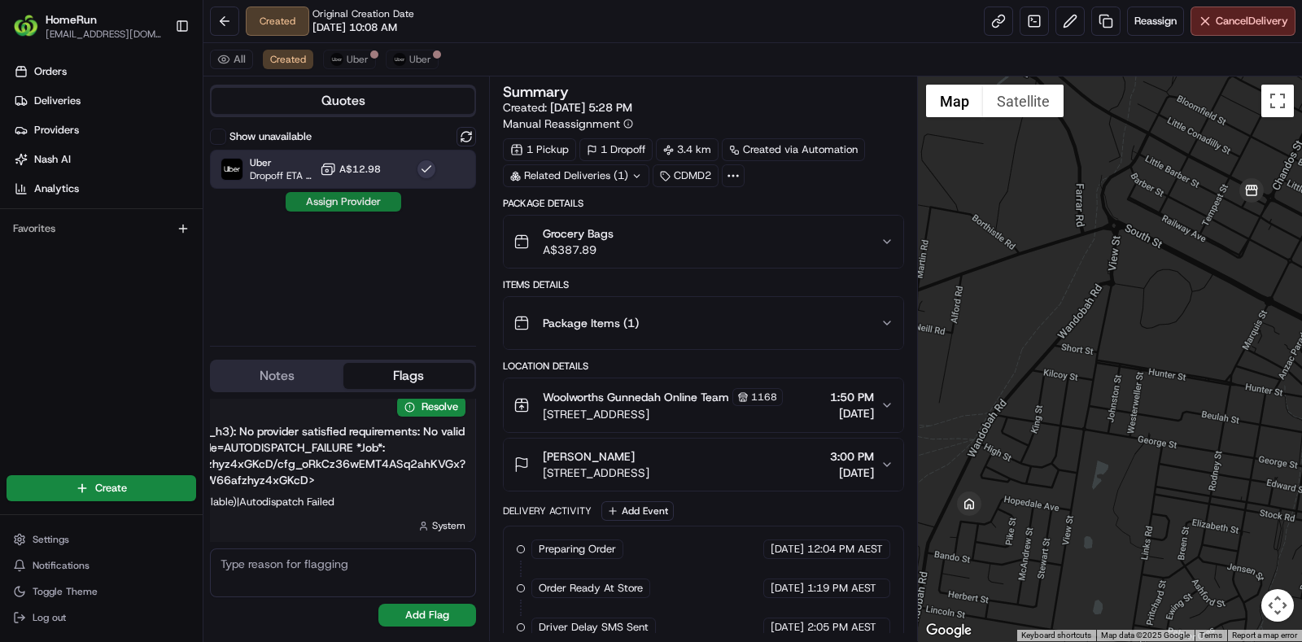
click at [350, 206] on button "Assign Provider" at bounding box center [344, 202] width 116 height 20
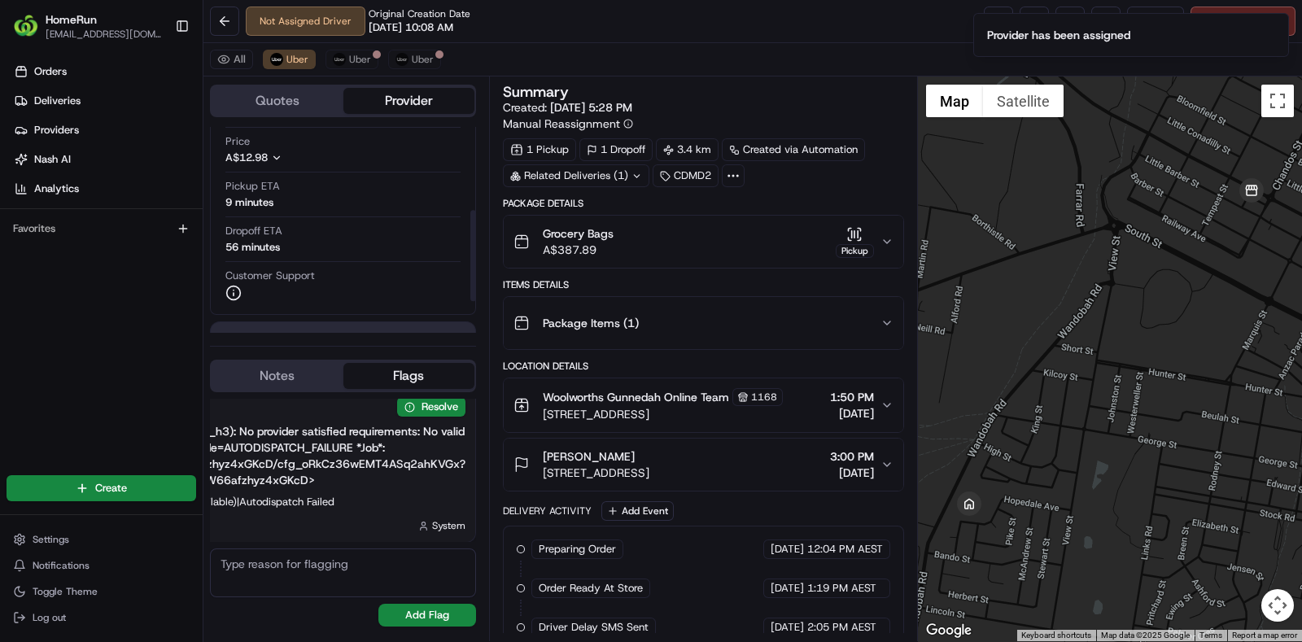
scroll to position [177, 0]
click at [1058, 30] on button at bounding box center [1070, 21] width 29 height 29
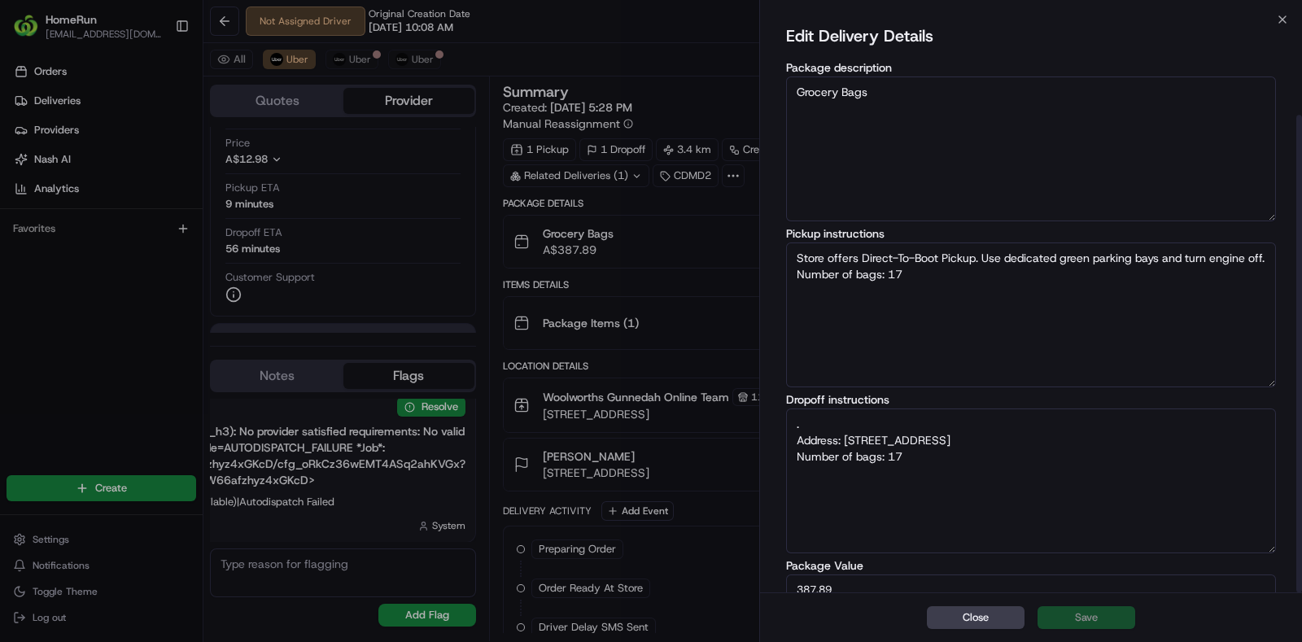
scroll to position [114, 0]
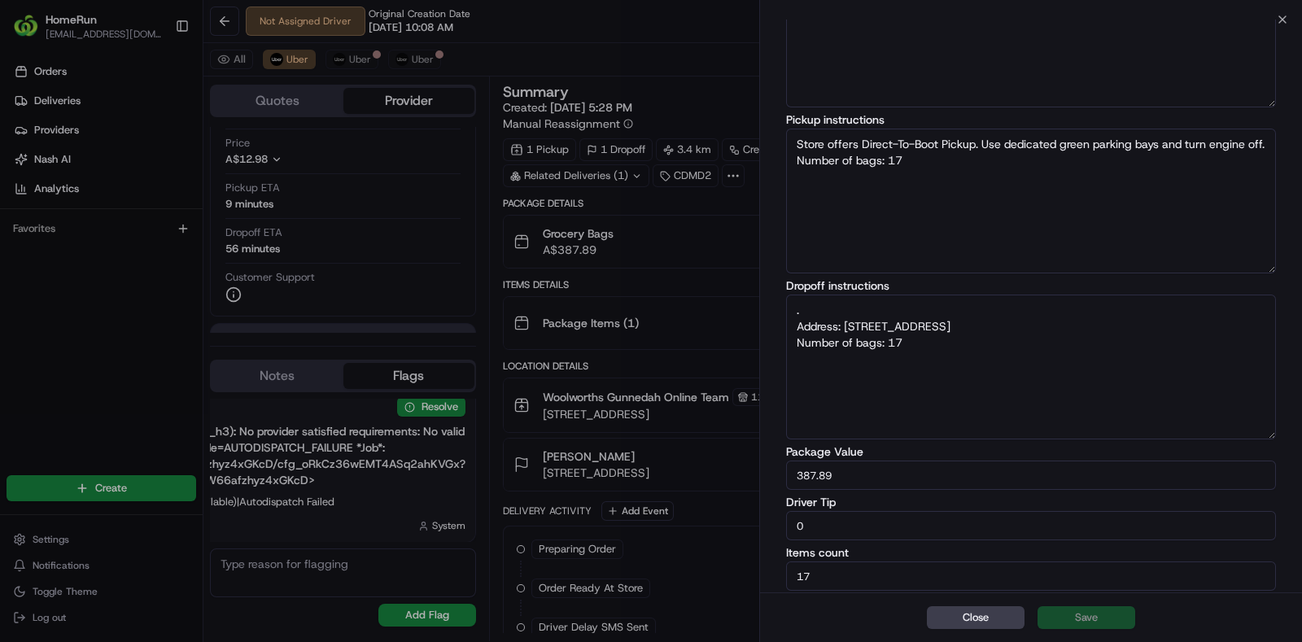
click at [873, 534] on input "0" at bounding box center [1031, 525] width 490 height 29
type textarea "Store offers Direct-To-Boot Pickup. Use dedicated green parking bays and turn e…"
type textarea ". Address: 53 Hopedale Ave GUNNEDAH NSW Number of bags: 17"
type input "5"
type textarea "Store offers Direct-To-Boot Pickup. Use dedicated green parking bays and turn e…"
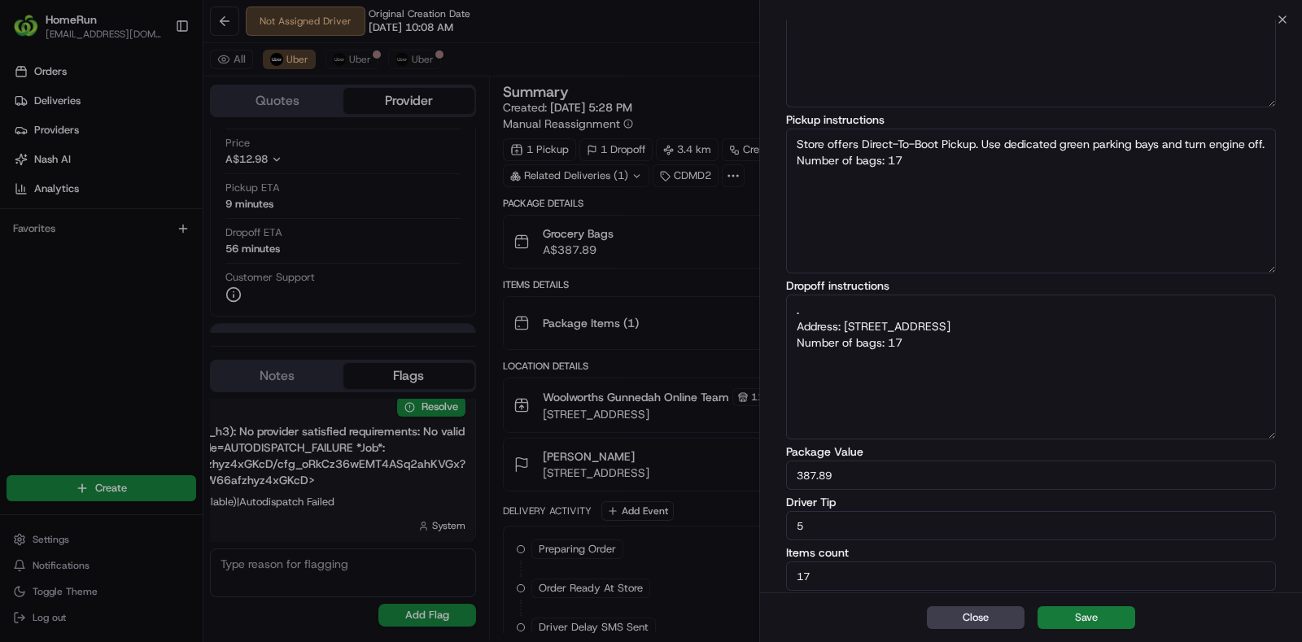
type textarea ". Address: 53 Hopedale Ave GUNNEDAH NSW Number of bags: 17"
click at [1097, 616] on button "Save" at bounding box center [1087, 617] width 98 height 23
type textarea "Store offers Direct-To-Boot Pickup. Use dedicated green parking bays and turn e…"
type textarea ". Address: 53 Hopedale Ave GUNNEDAH NSW Number of bags: 17"
type textarea "Store offers Direct-To-Boot Pickup. Use dedicated green parking bays and turn e…"
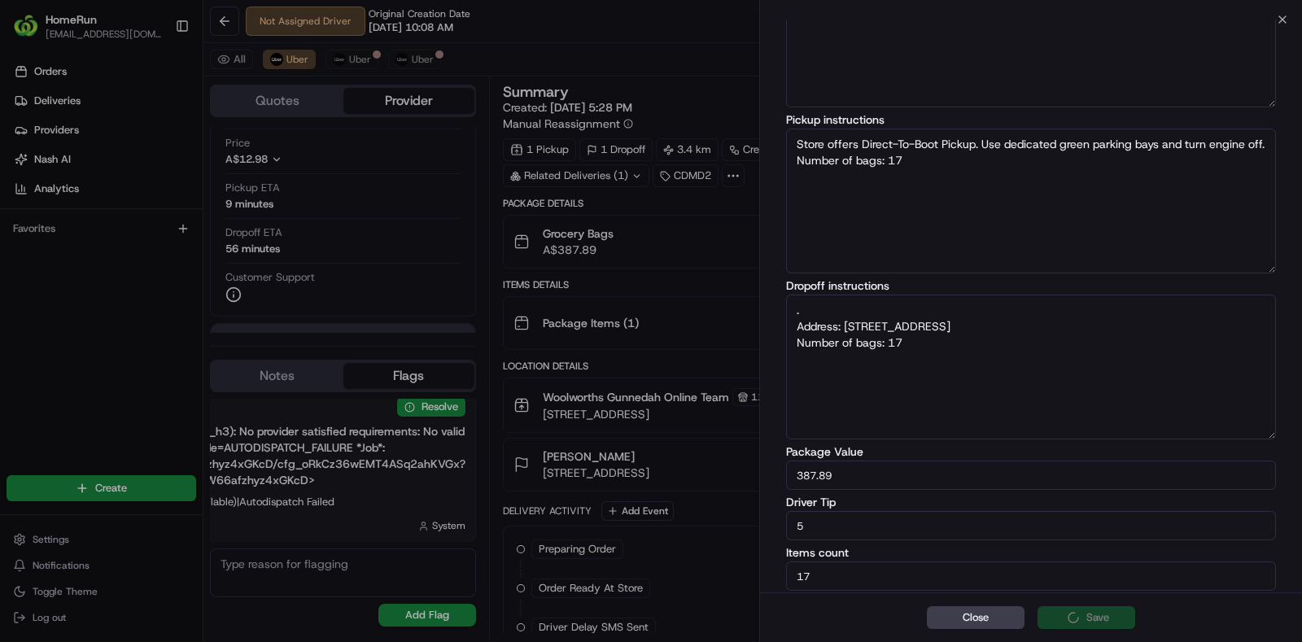
type textarea ". Address: 53 Hopedale Ave GUNNEDAH NSW Number of bags: 17"
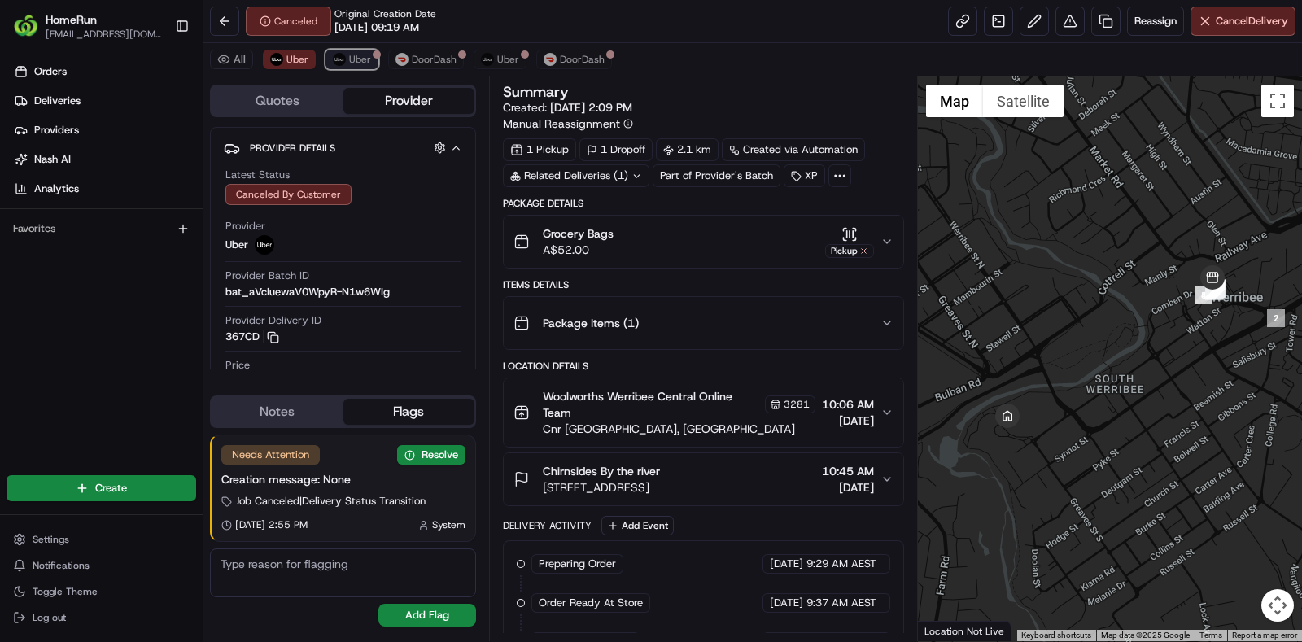
click at [374, 58] on div at bounding box center [377, 54] width 8 height 8
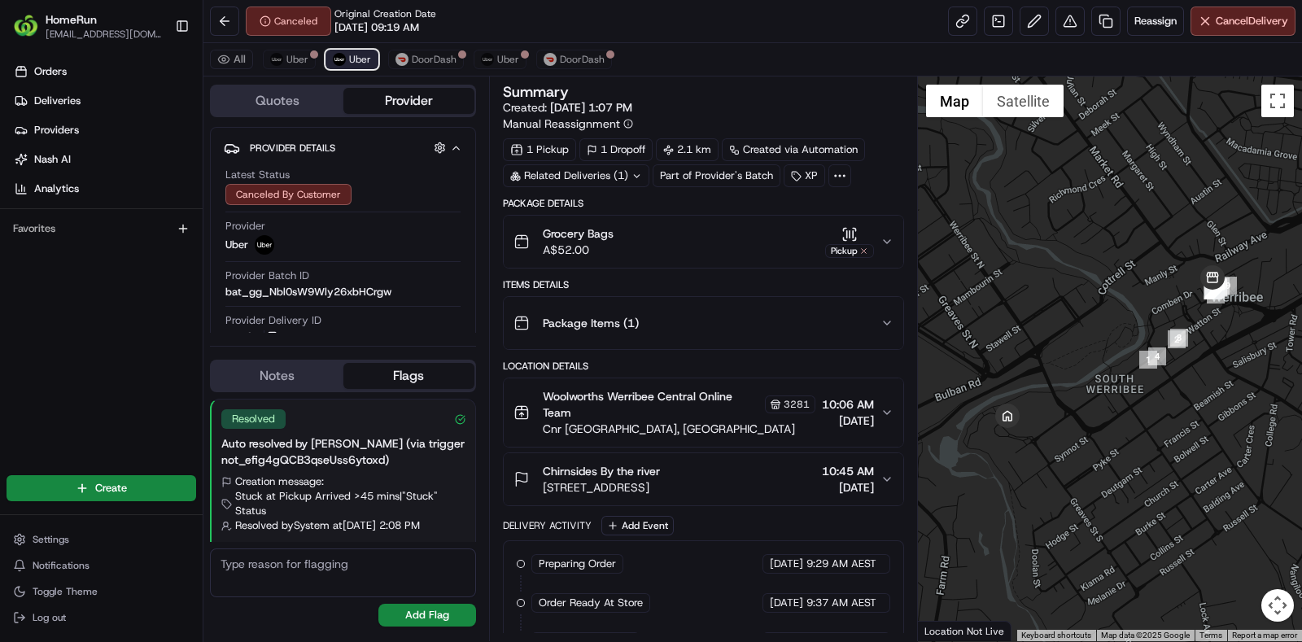
scroll to position [339, 0]
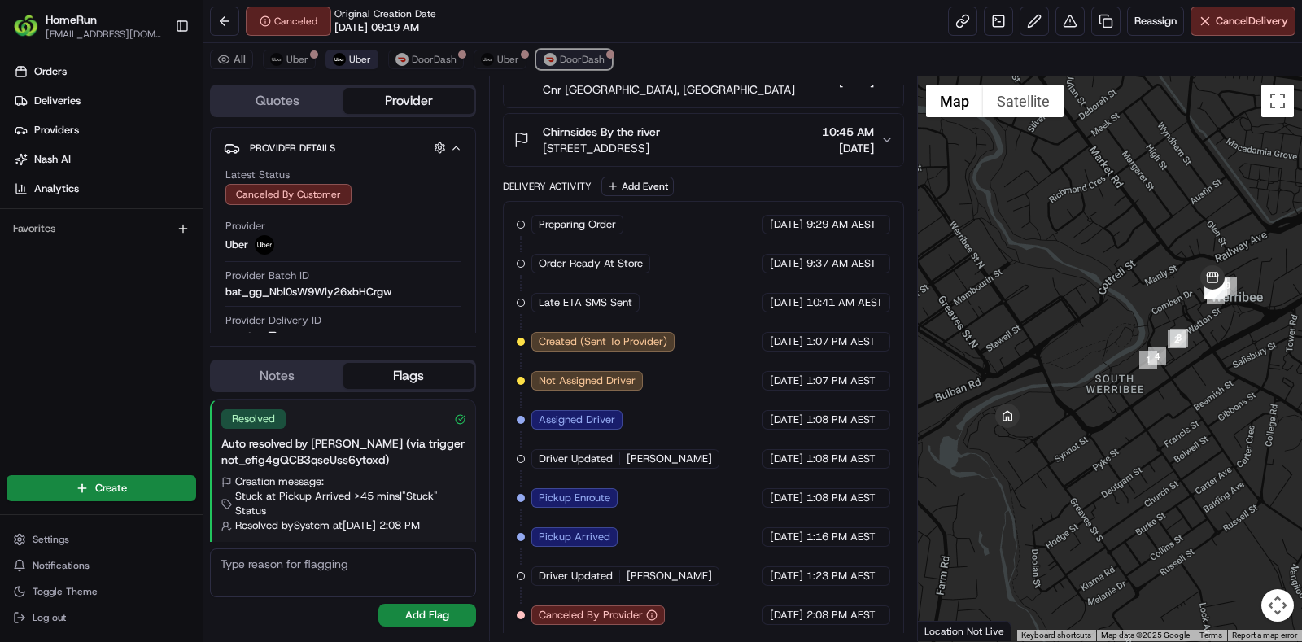
click at [559, 50] on button "DoorDash" at bounding box center [574, 60] width 76 height 20
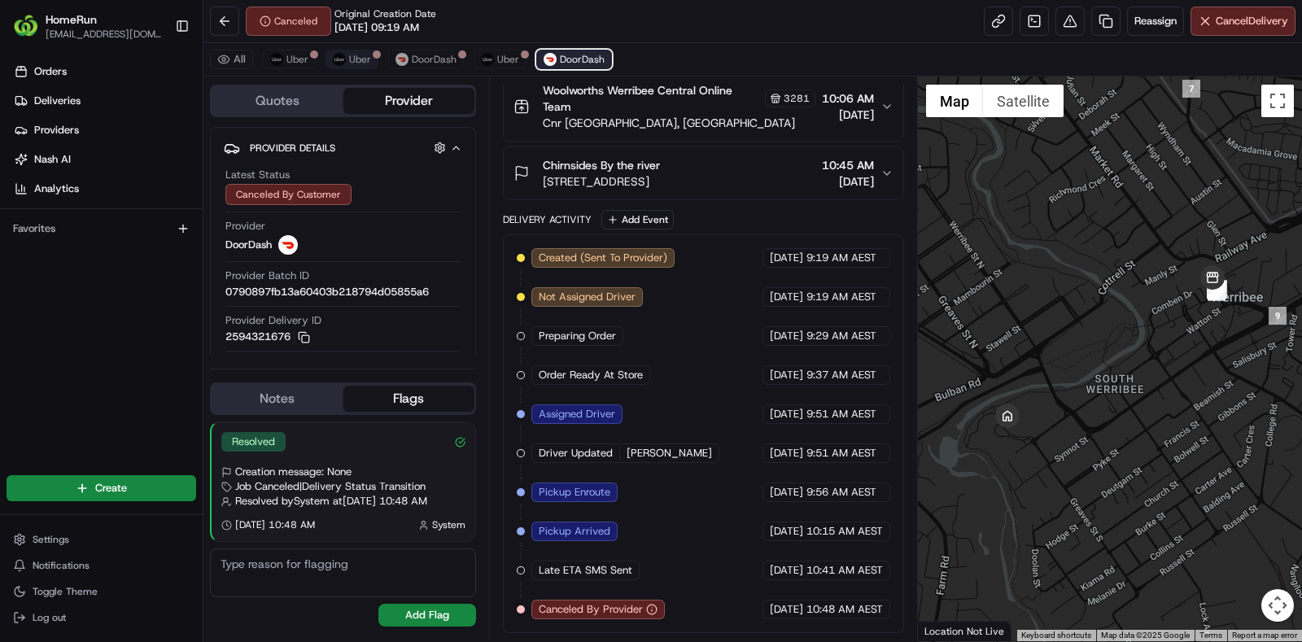
scroll to position [301, 0]
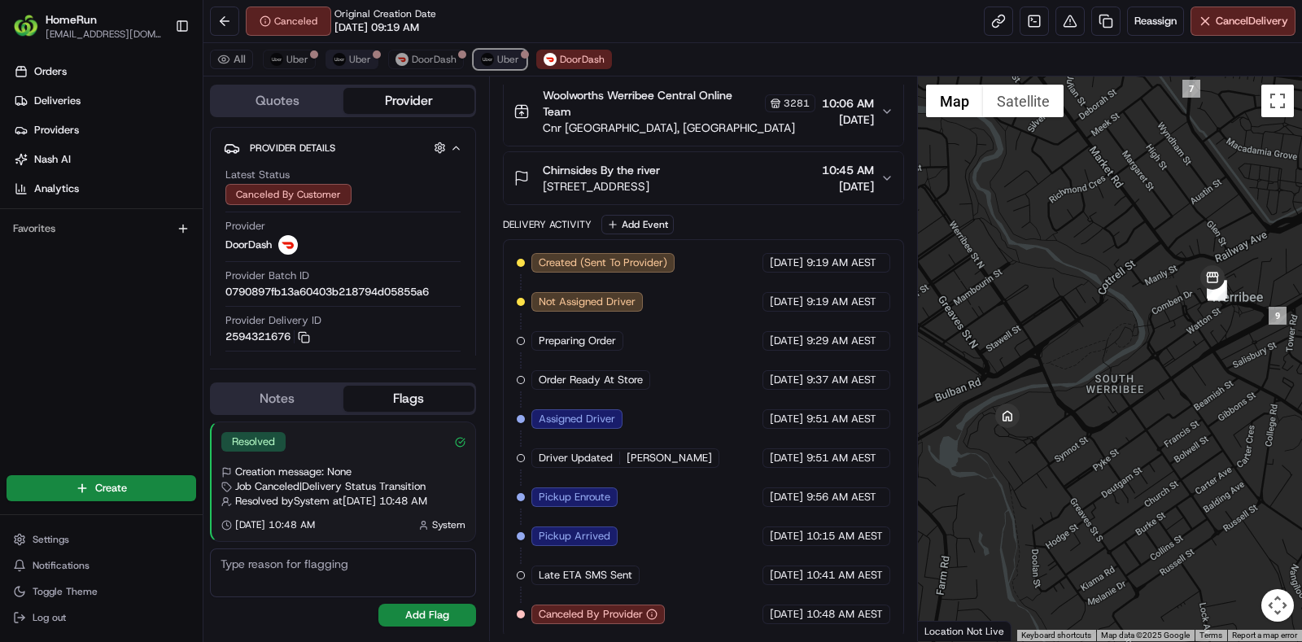
click at [503, 56] on span "Uber" at bounding box center [508, 59] width 22 height 13
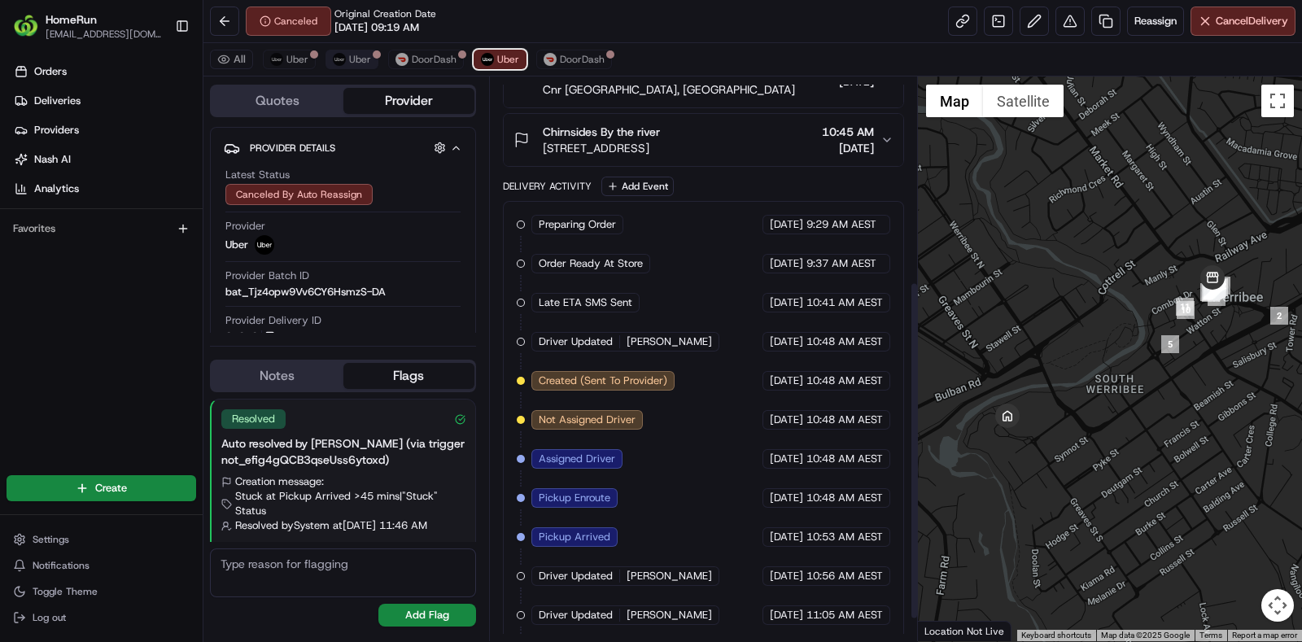
scroll to position [378, 0]
